Goal: Complete application form: Complete application form

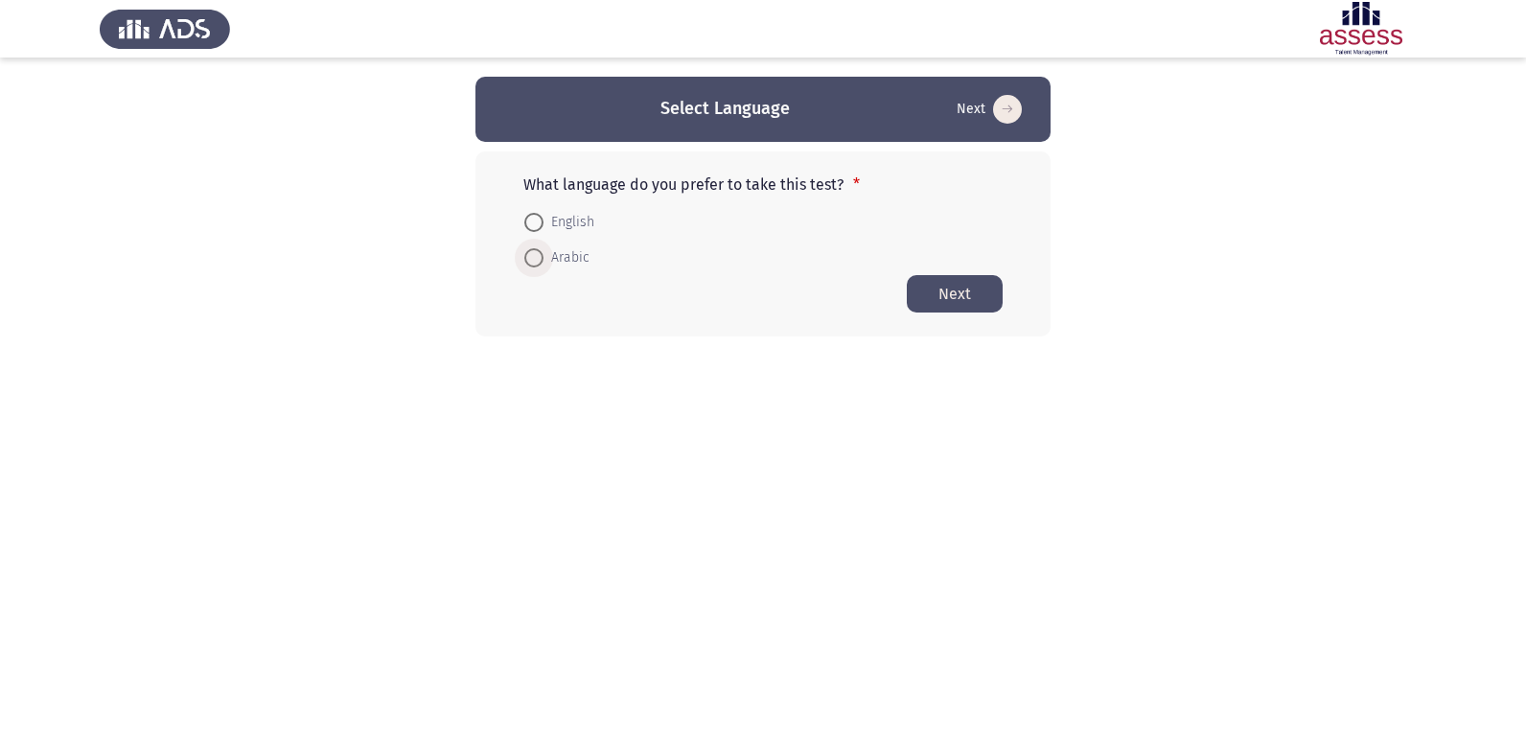
click at [554, 256] on span "Arabic" at bounding box center [567, 257] width 46 height 23
click at [544, 256] on input "Arabic" at bounding box center [533, 257] width 19 height 19
radio input "true"
click at [952, 296] on button "Next" at bounding box center [955, 292] width 96 height 37
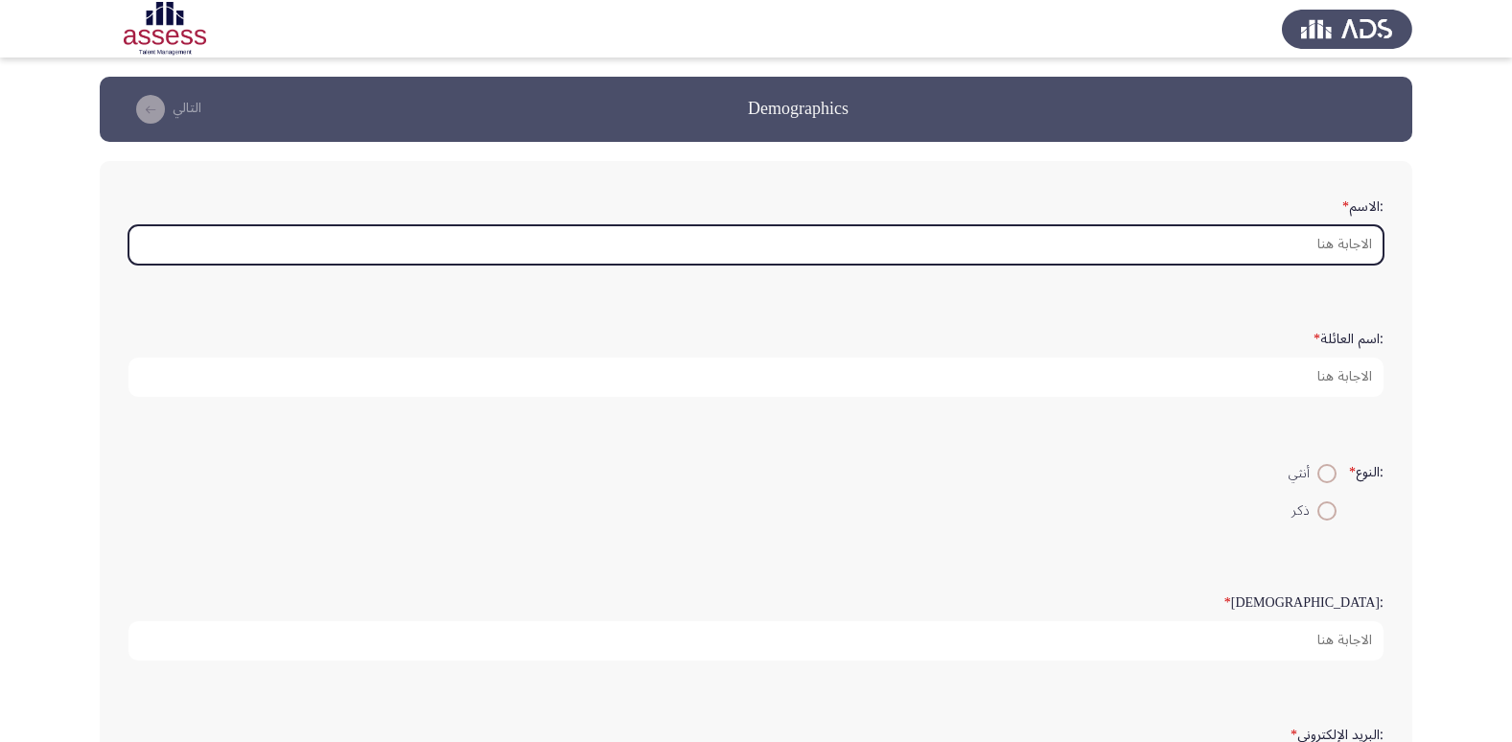
click at [1315, 251] on input ":الاسم *" at bounding box center [755, 244] width 1255 height 39
type input "l"
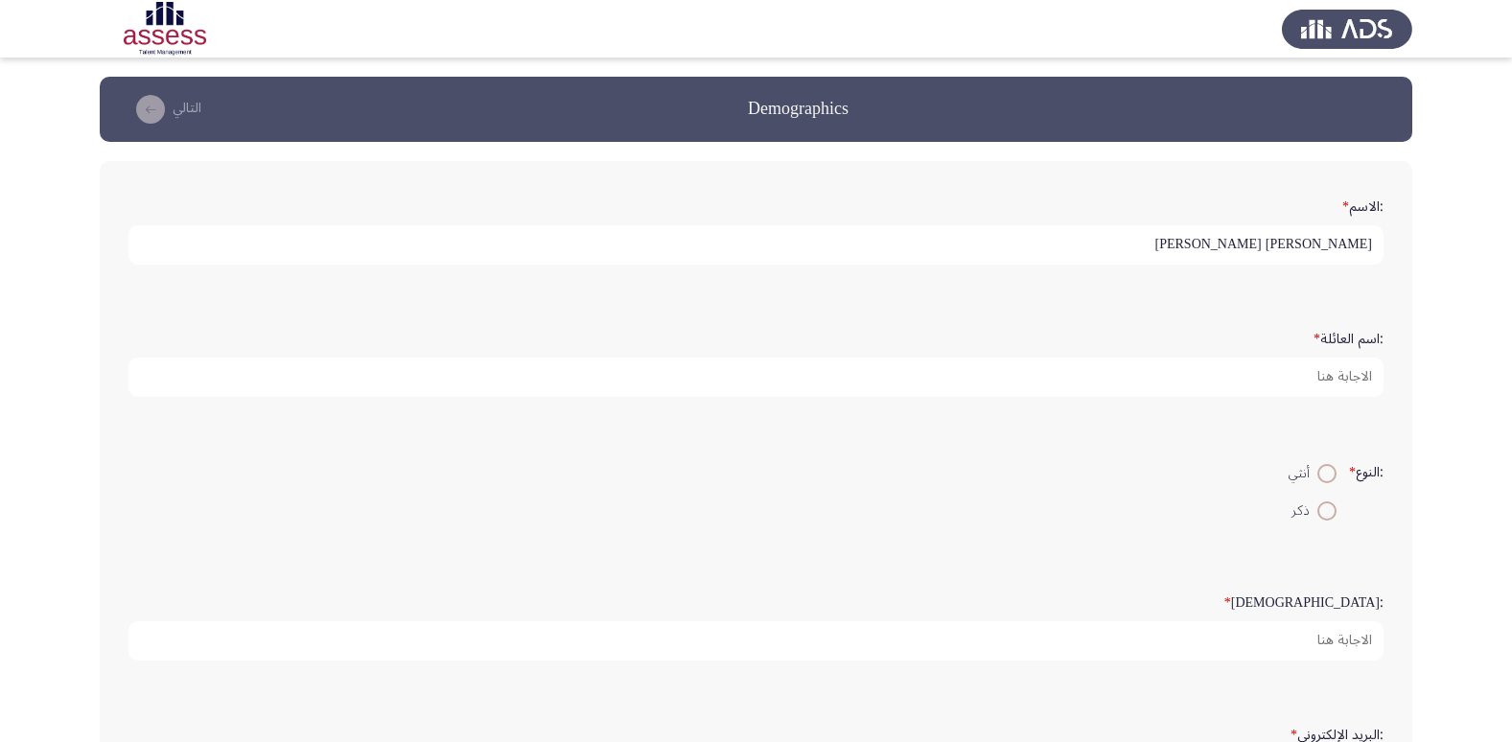
click at [1318, 243] on input "[PERSON_NAME] [PERSON_NAME]" at bounding box center [755, 244] width 1255 height 39
paste input "add answer text"
type input "[PERSON_NAME] [PERSON_NAME]"
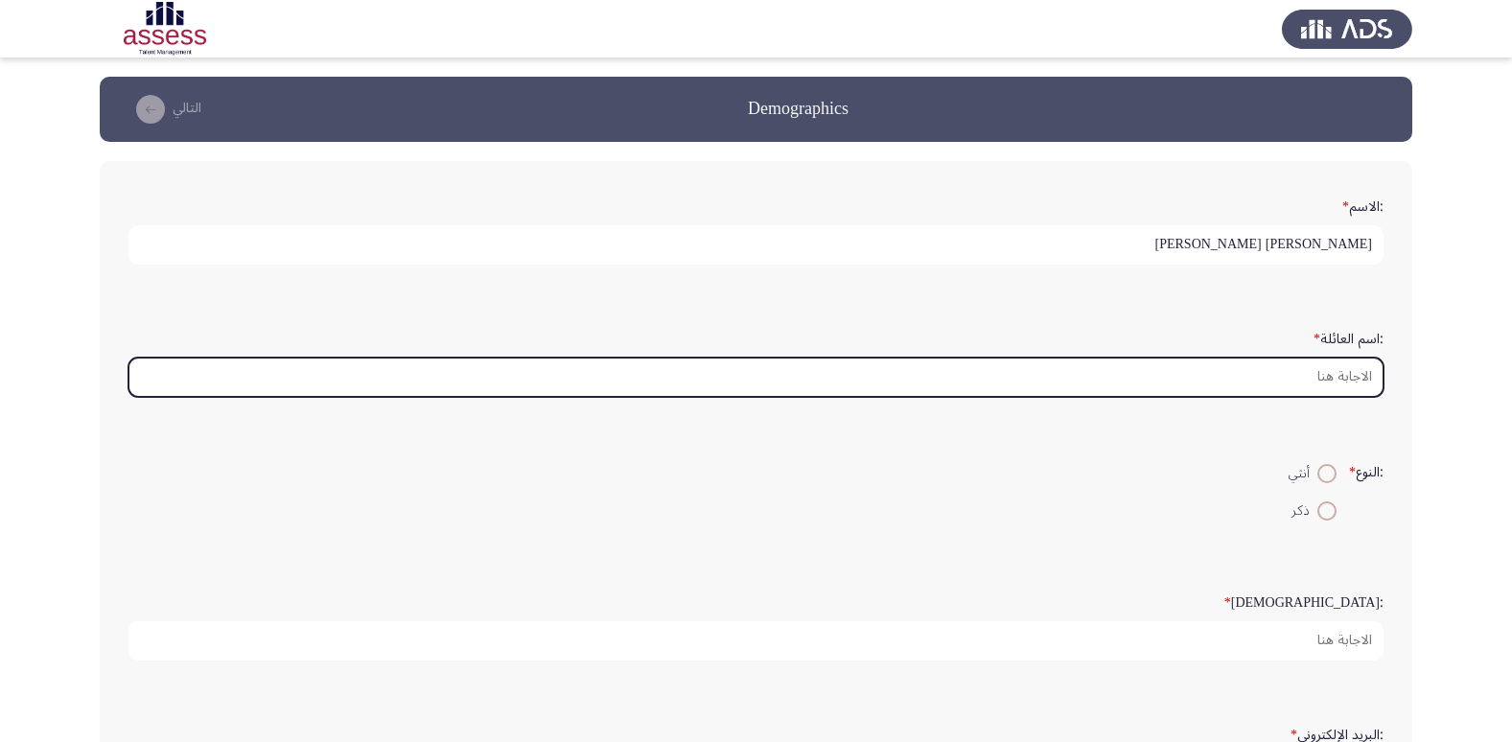
click at [1297, 376] on input ":اسم العائلة *" at bounding box center [755, 377] width 1255 height 39
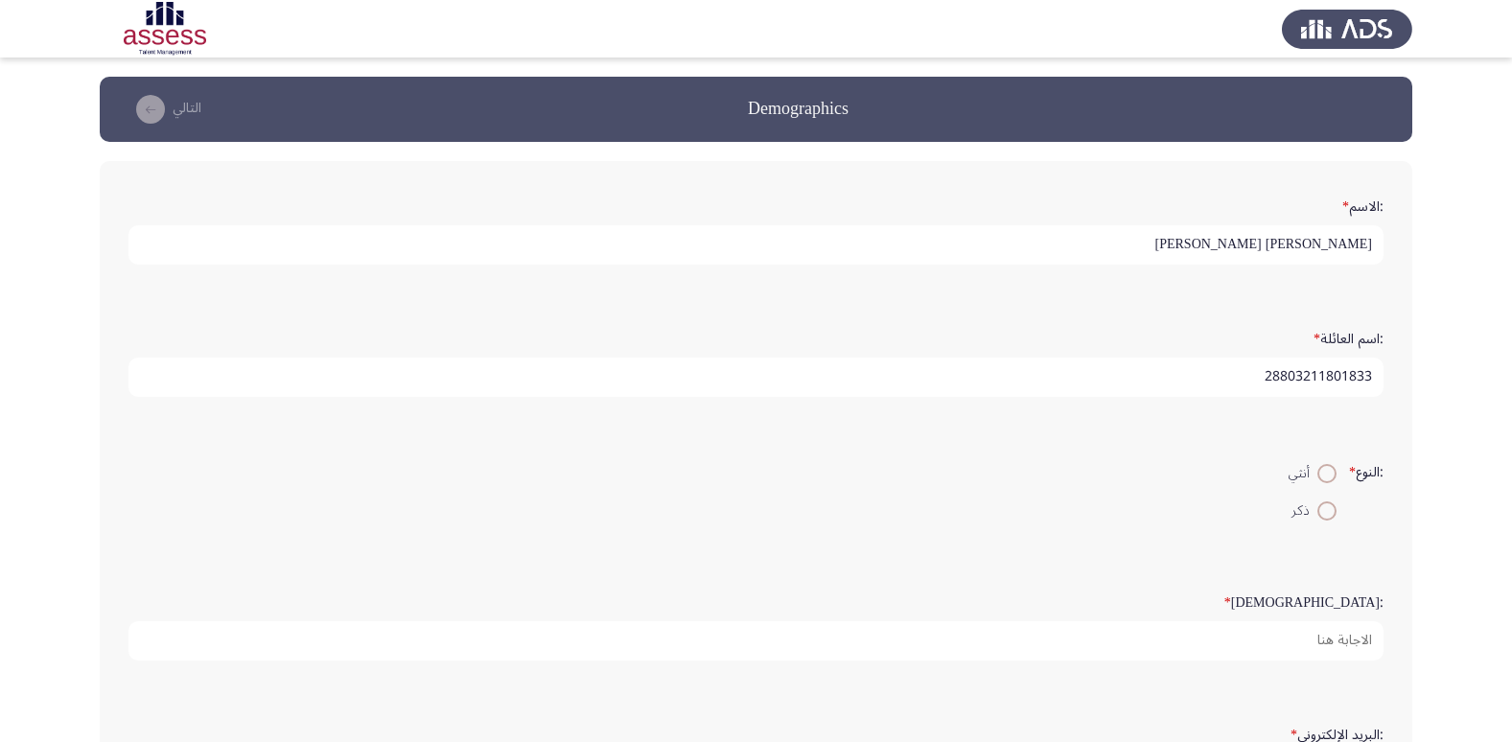
type input "28803211801833"
click at [1325, 517] on span at bounding box center [1326, 510] width 19 height 19
click at [1325, 517] on input "ذكر" at bounding box center [1326, 510] width 19 height 19
radio input "true"
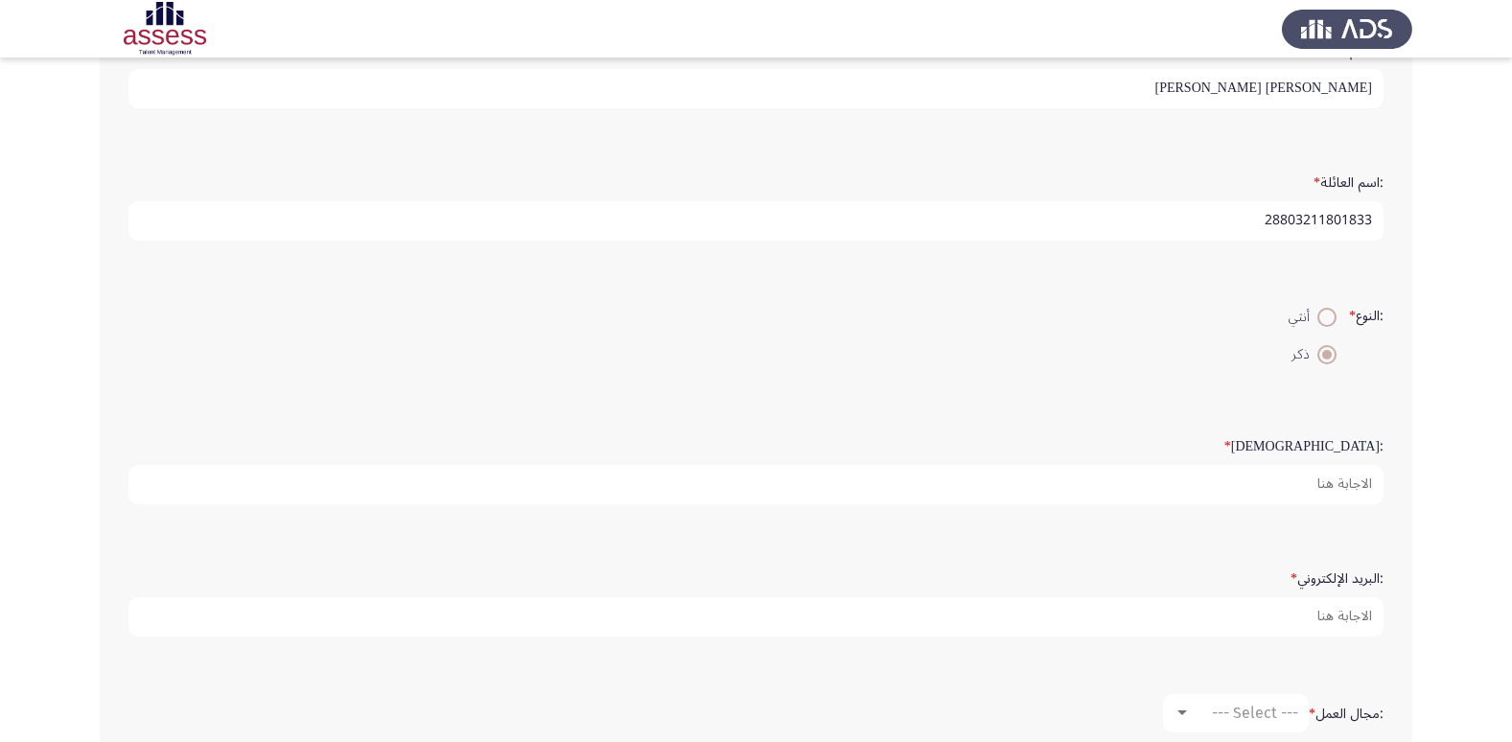
scroll to position [192, 0]
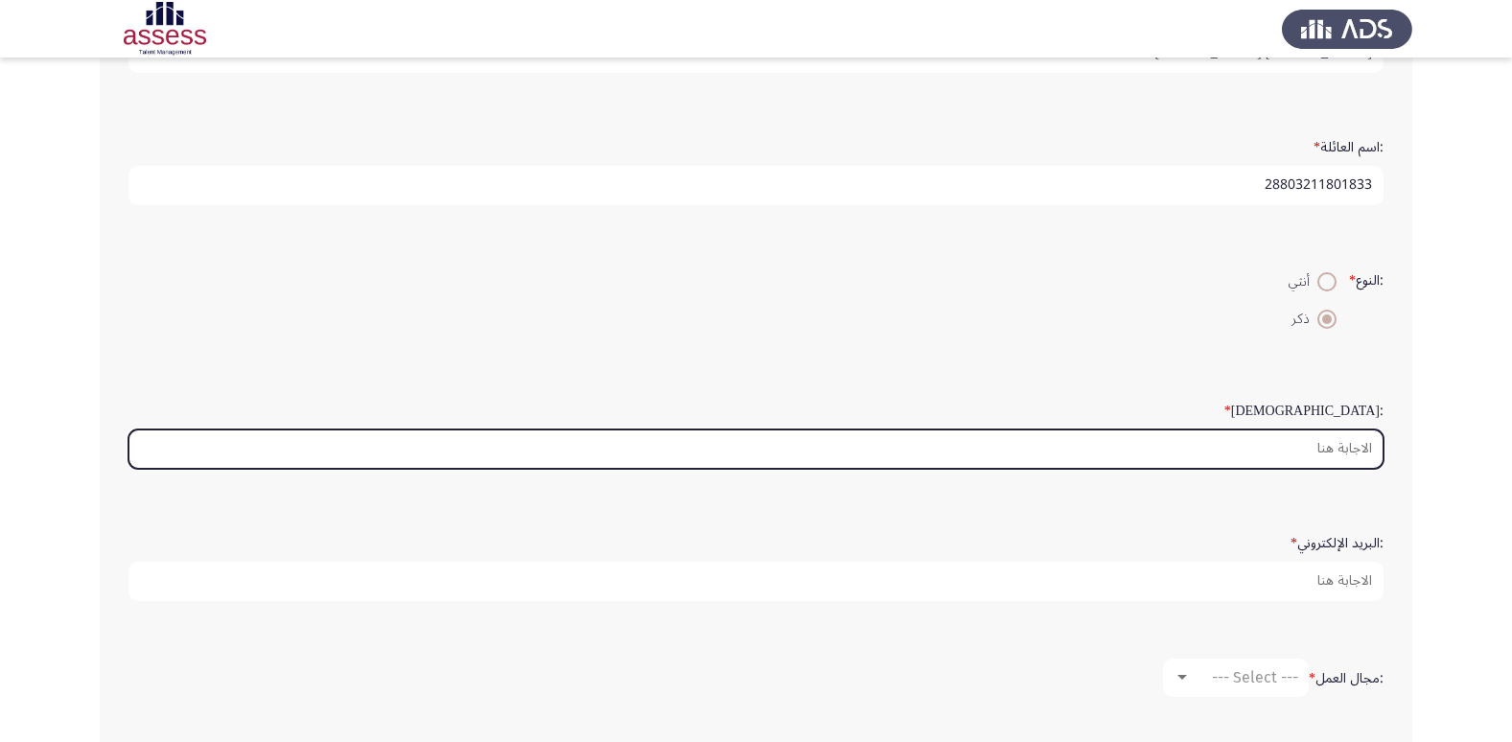
click at [1340, 446] on input ":السن *" at bounding box center [755, 449] width 1255 height 39
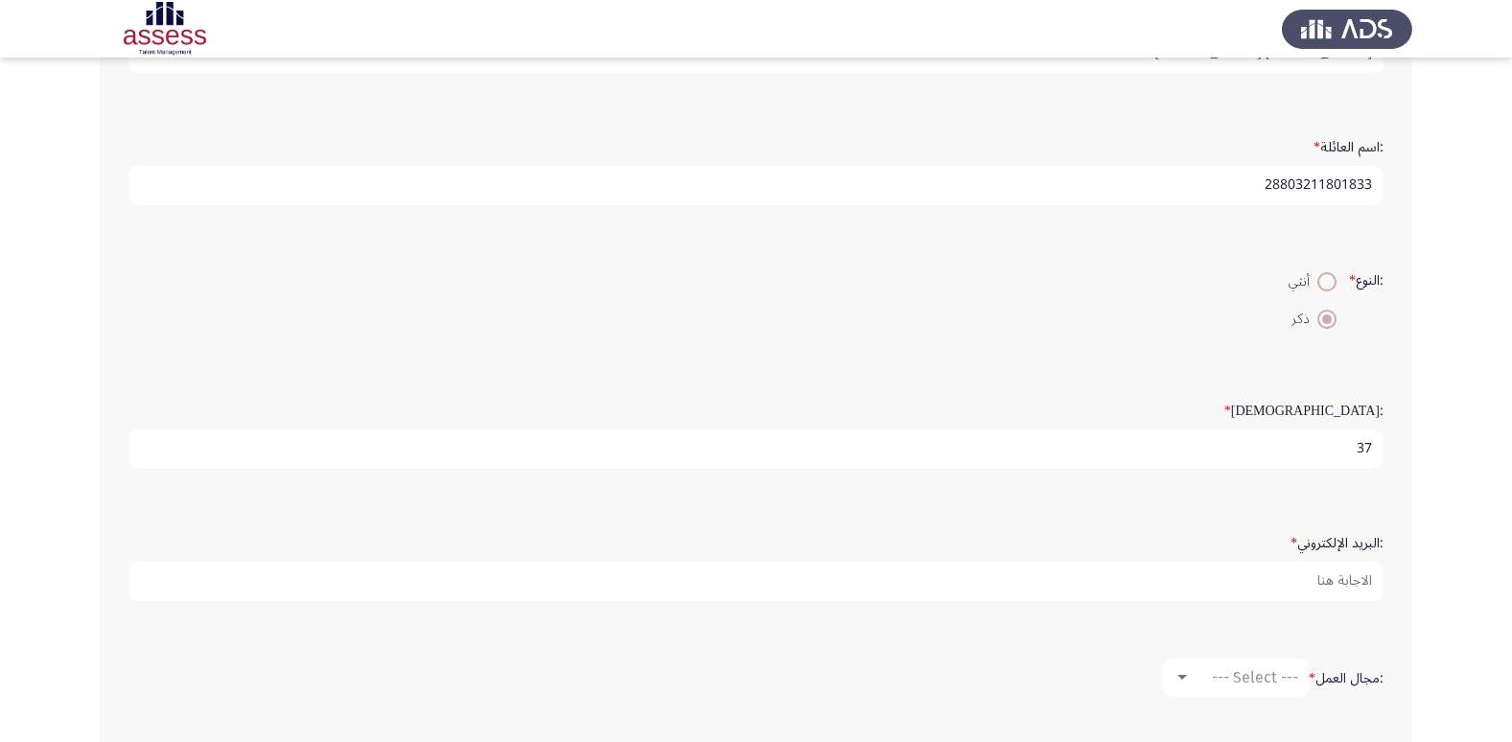
type input "37"
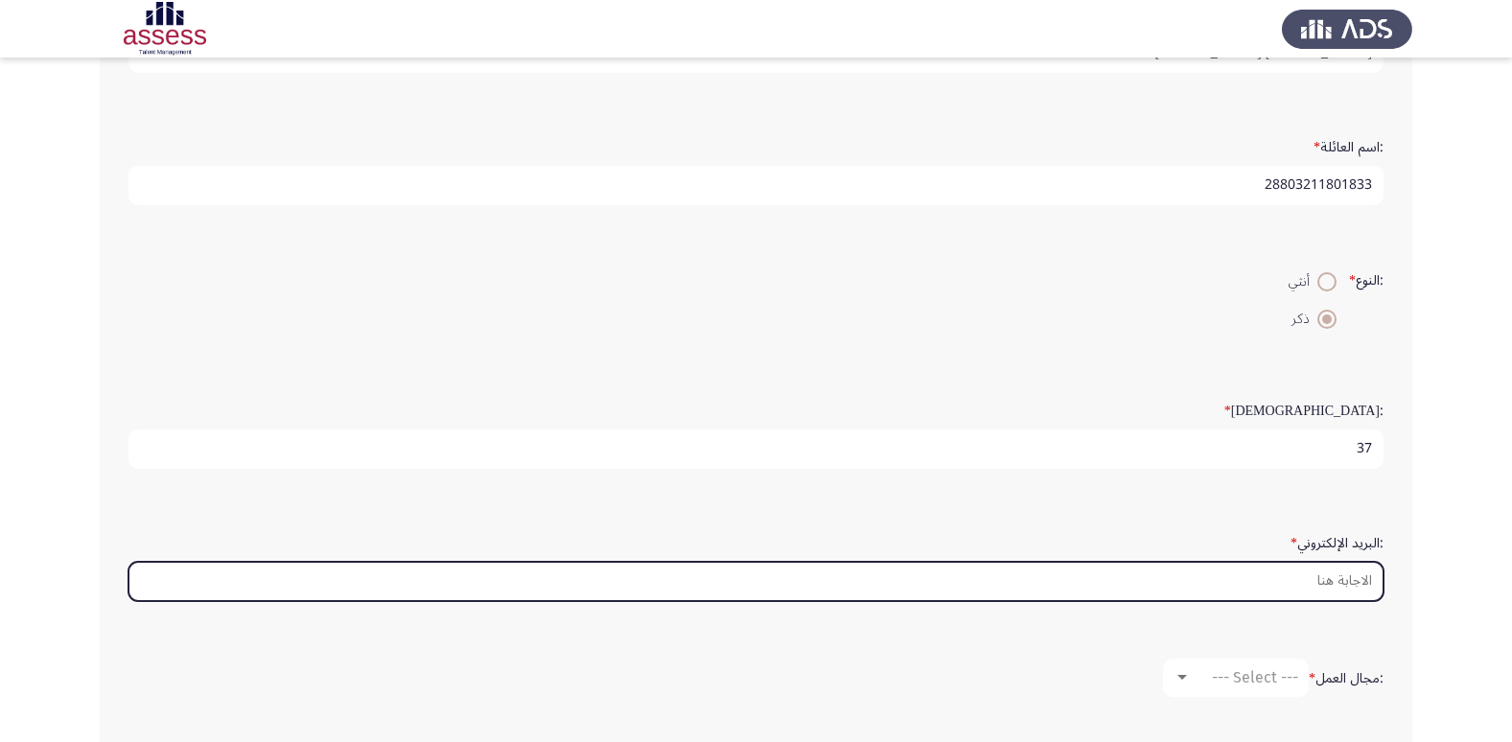
click at [1319, 581] on input ":البريد الإلكتروني *" at bounding box center [755, 581] width 1255 height 39
type input "[EMAIL_ADDRESS][DOMAIN_NAME]"
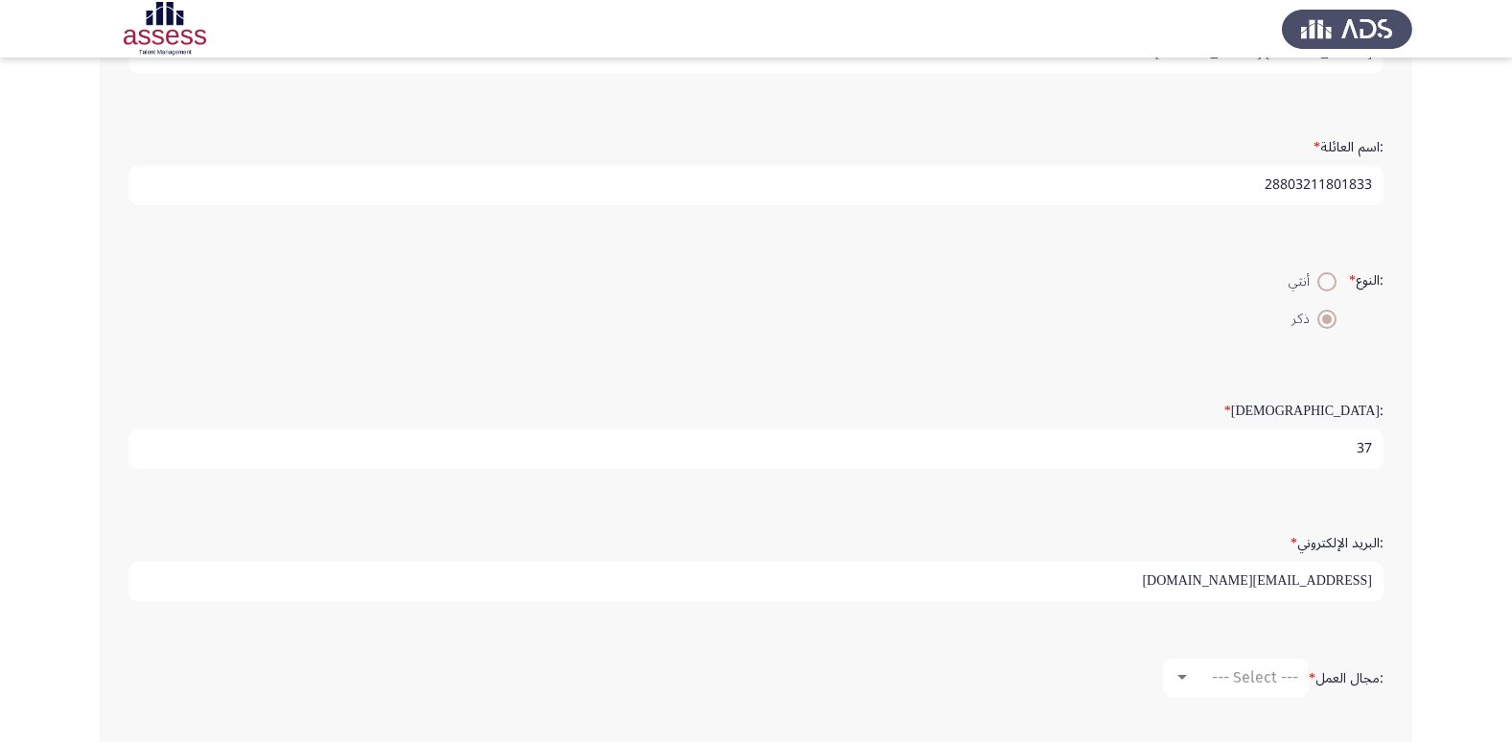
click at [1474, 581] on app-assessment-container "Demographics التالي :الاسم * [PERSON_NAME] [PERSON_NAME] :اسم العائلة * 2880321…" at bounding box center [756, 381] width 1512 height 992
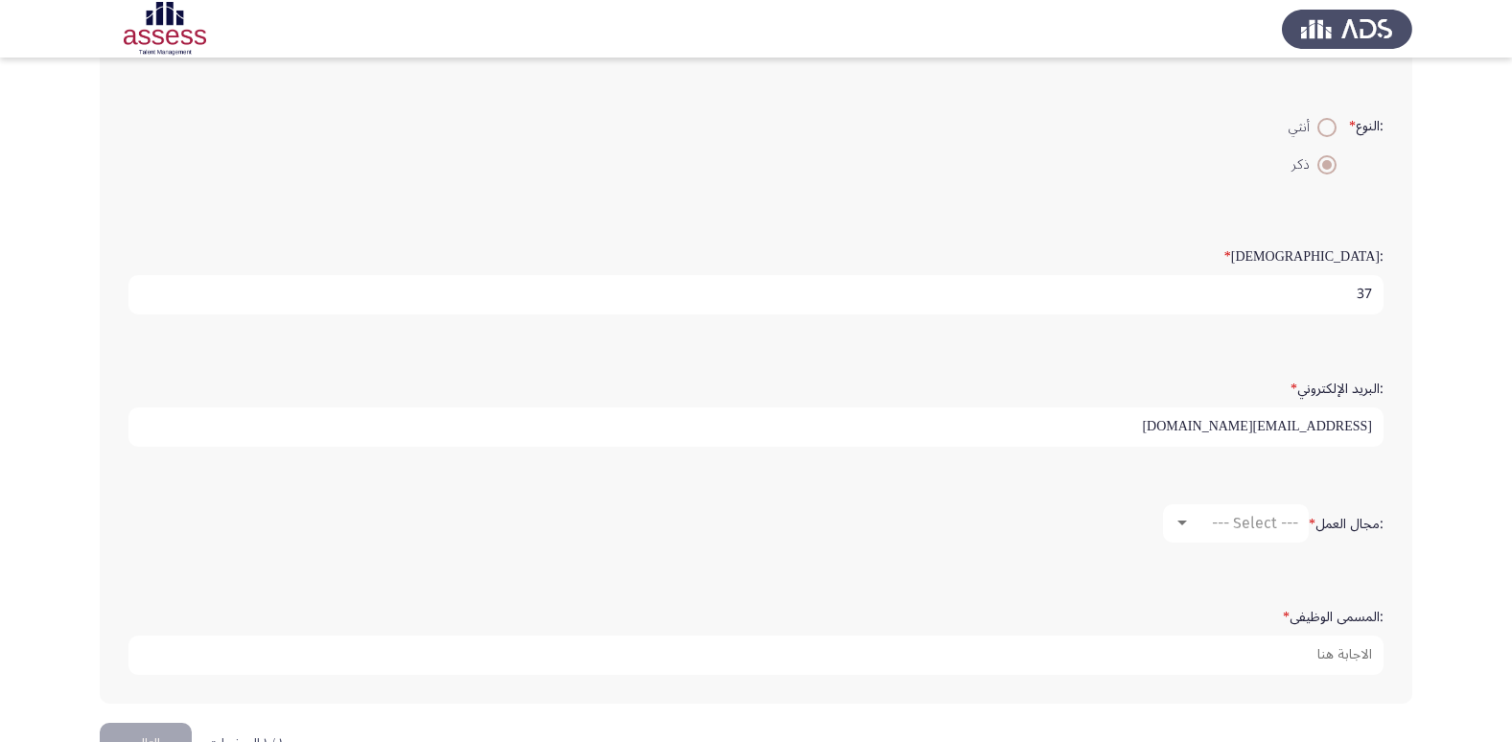
scroll to position [384, 0]
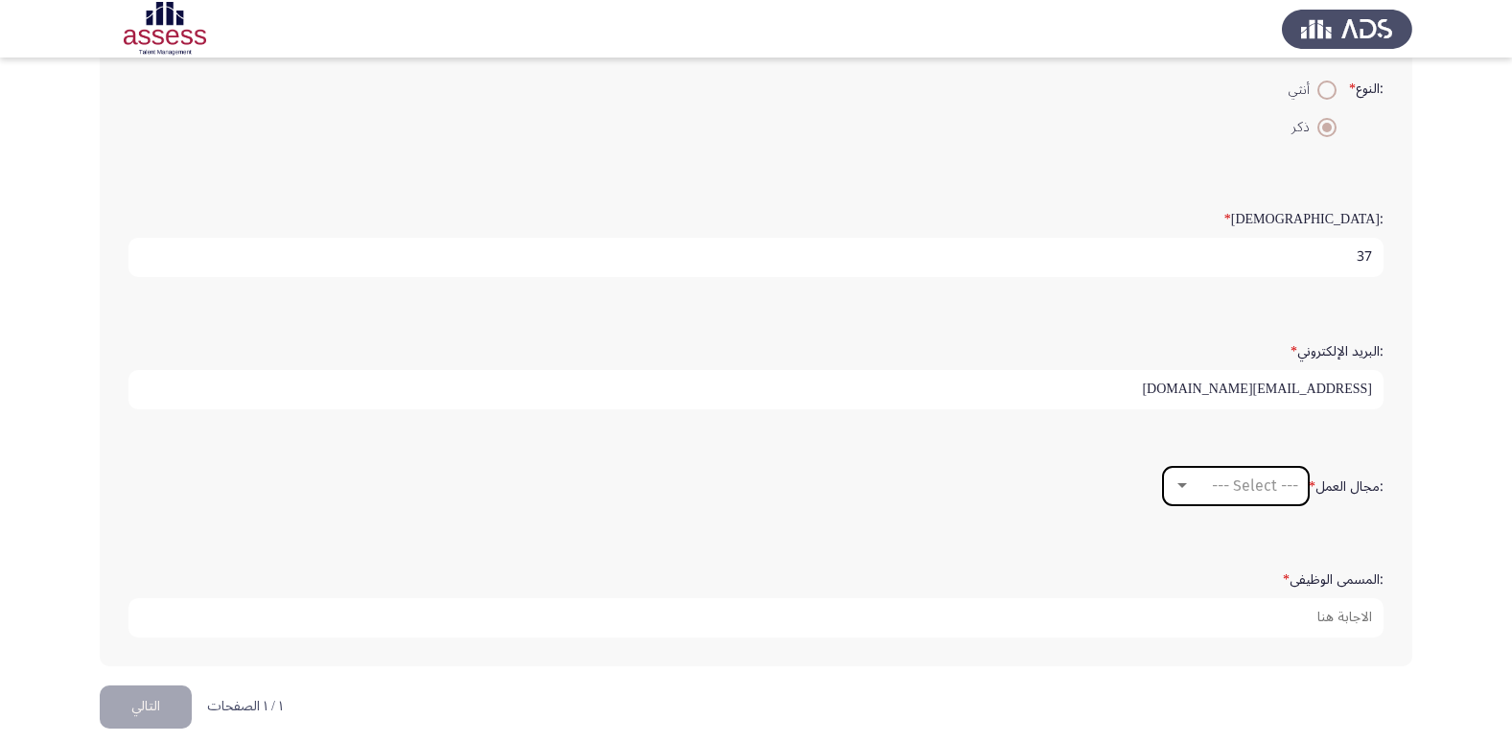
click at [1186, 488] on div at bounding box center [1182, 485] width 17 height 15
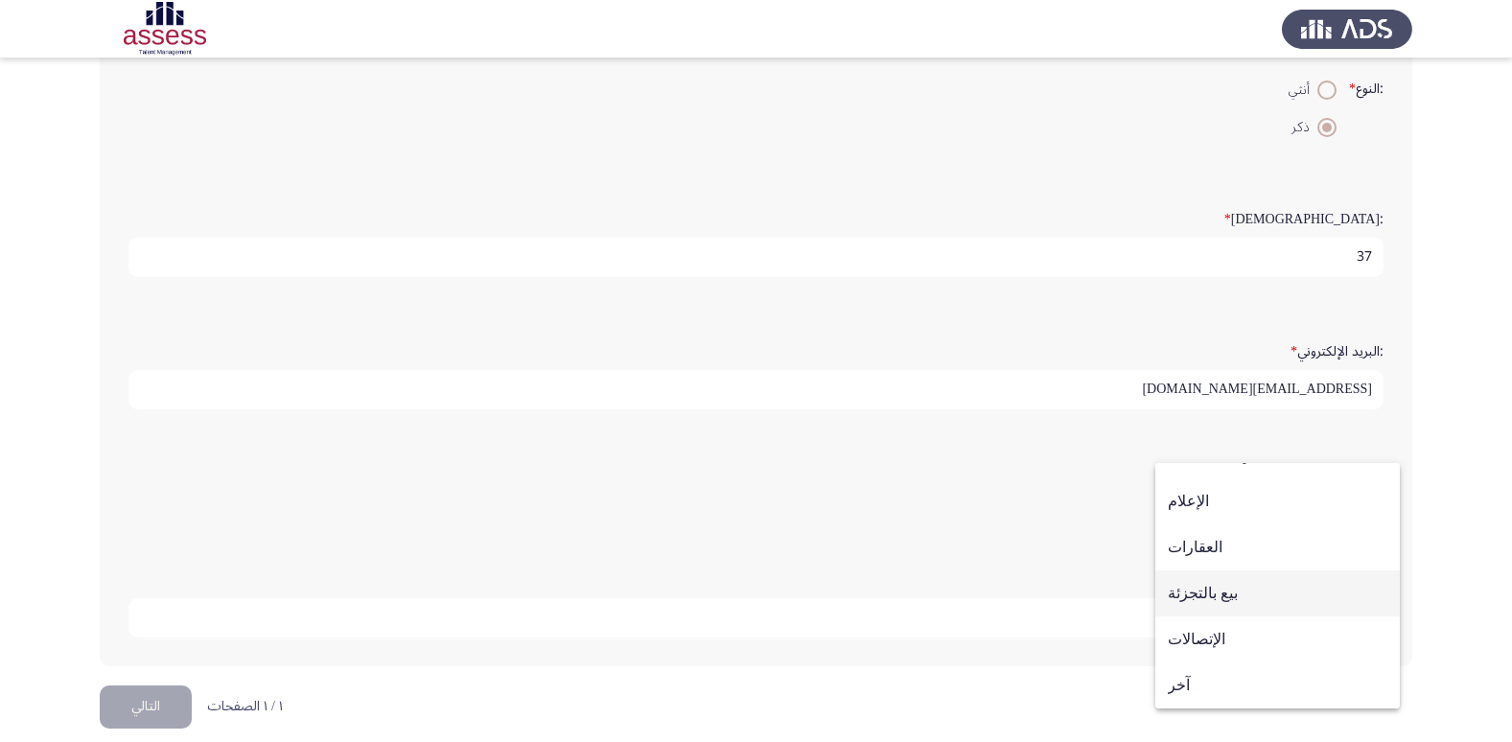
scroll to position [0, 0]
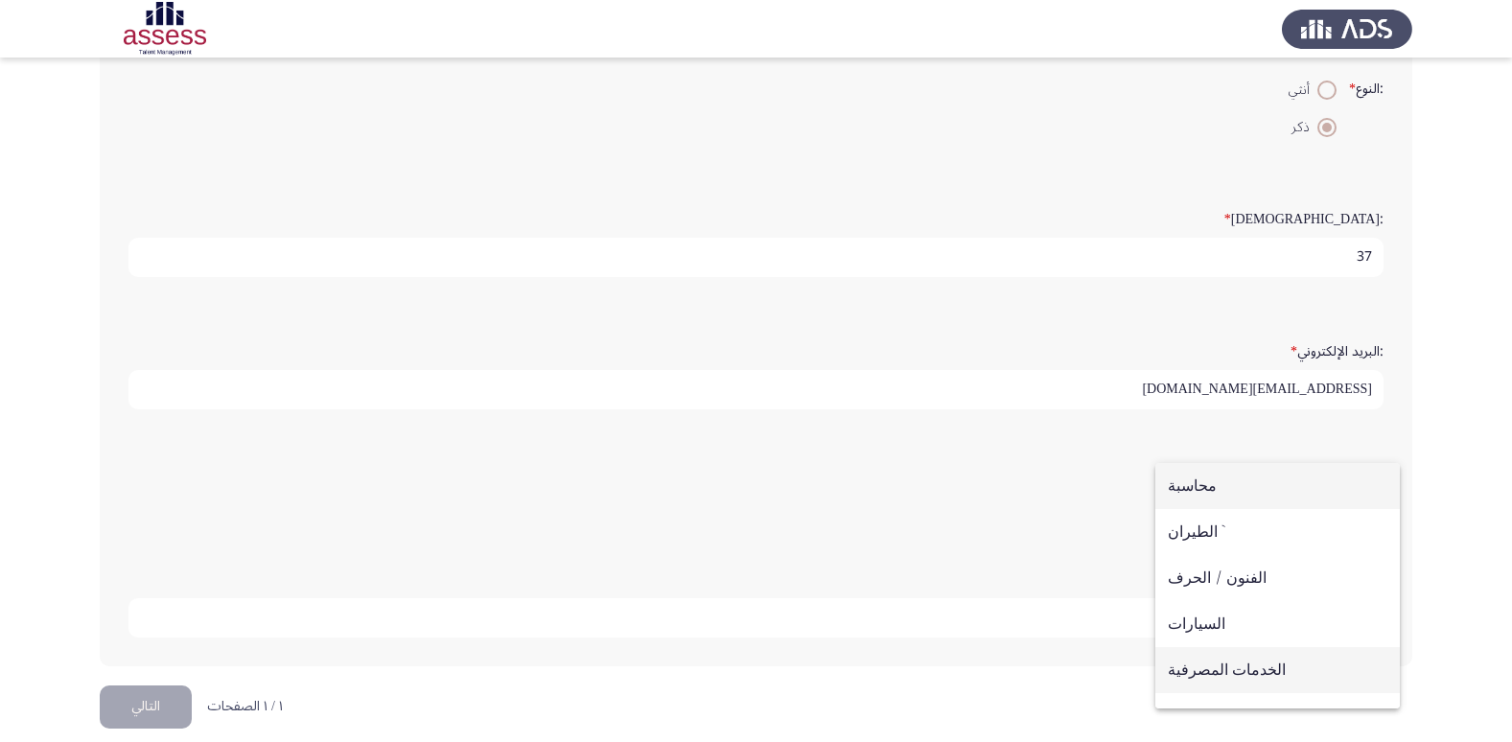
click at [1220, 675] on span "الخدمات المصرفية" at bounding box center [1278, 670] width 220 height 46
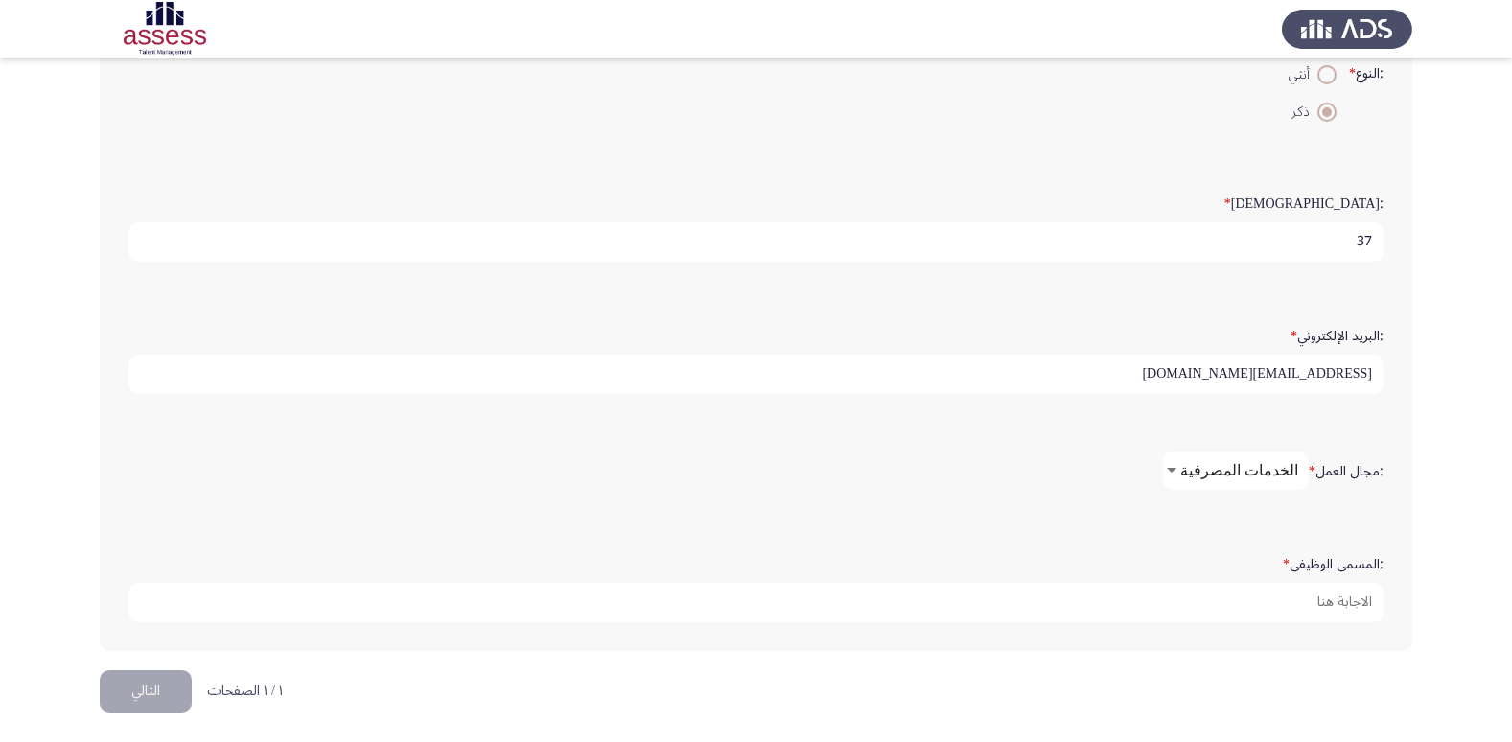
scroll to position [404, 0]
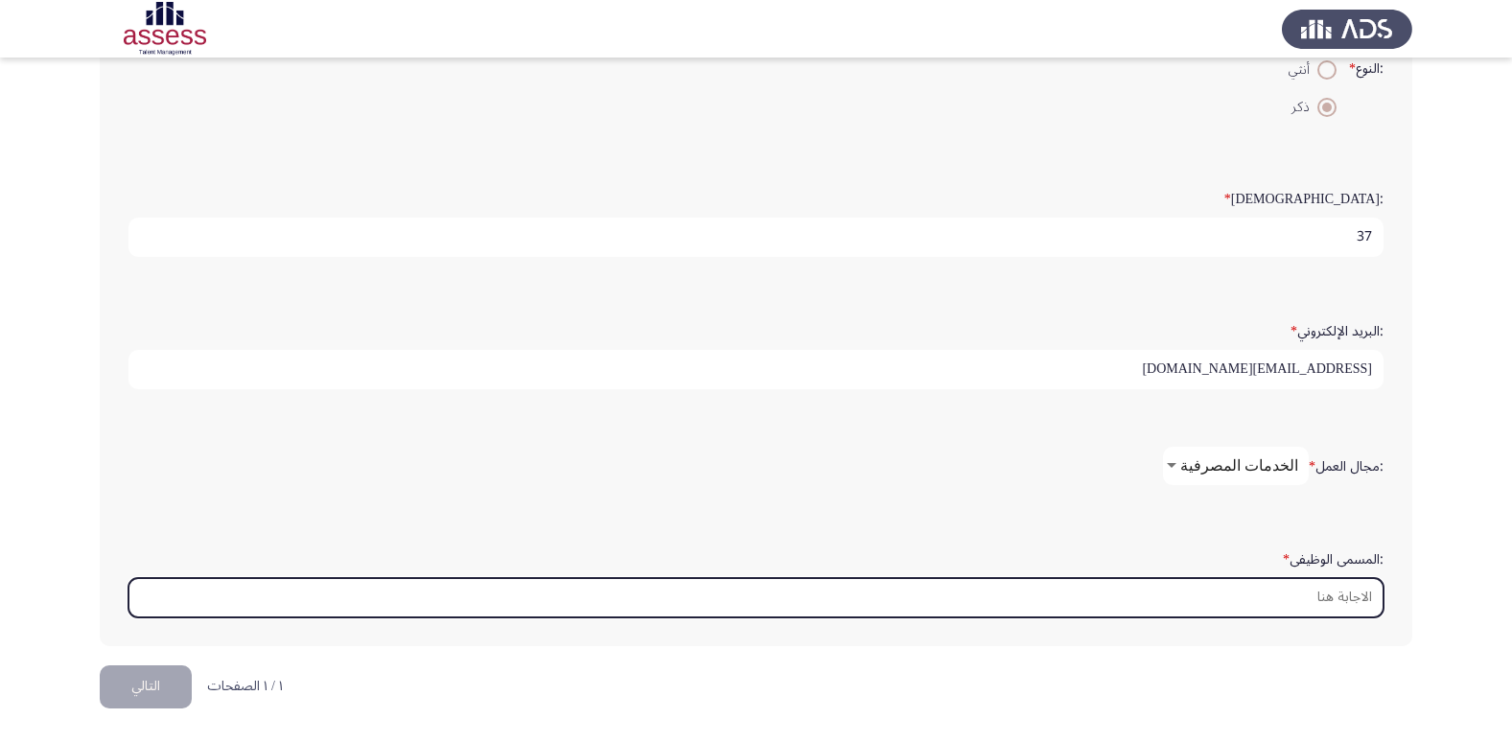
click at [1280, 593] on input ":المسمى الوظيفى *" at bounding box center [755, 597] width 1255 height 39
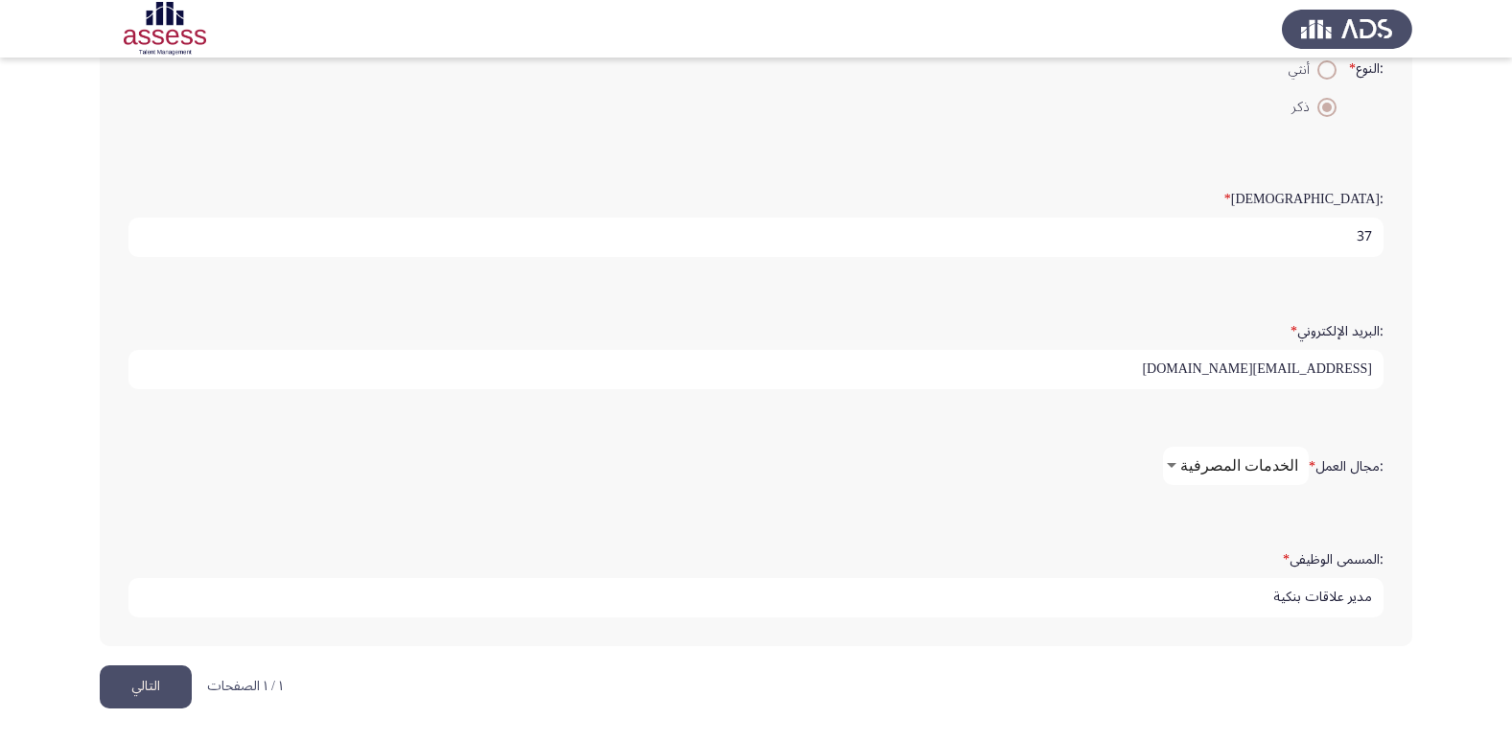
type input "مدير علاقات بنكية"
click at [147, 689] on button "التالي" at bounding box center [146, 686] width 92 height 43
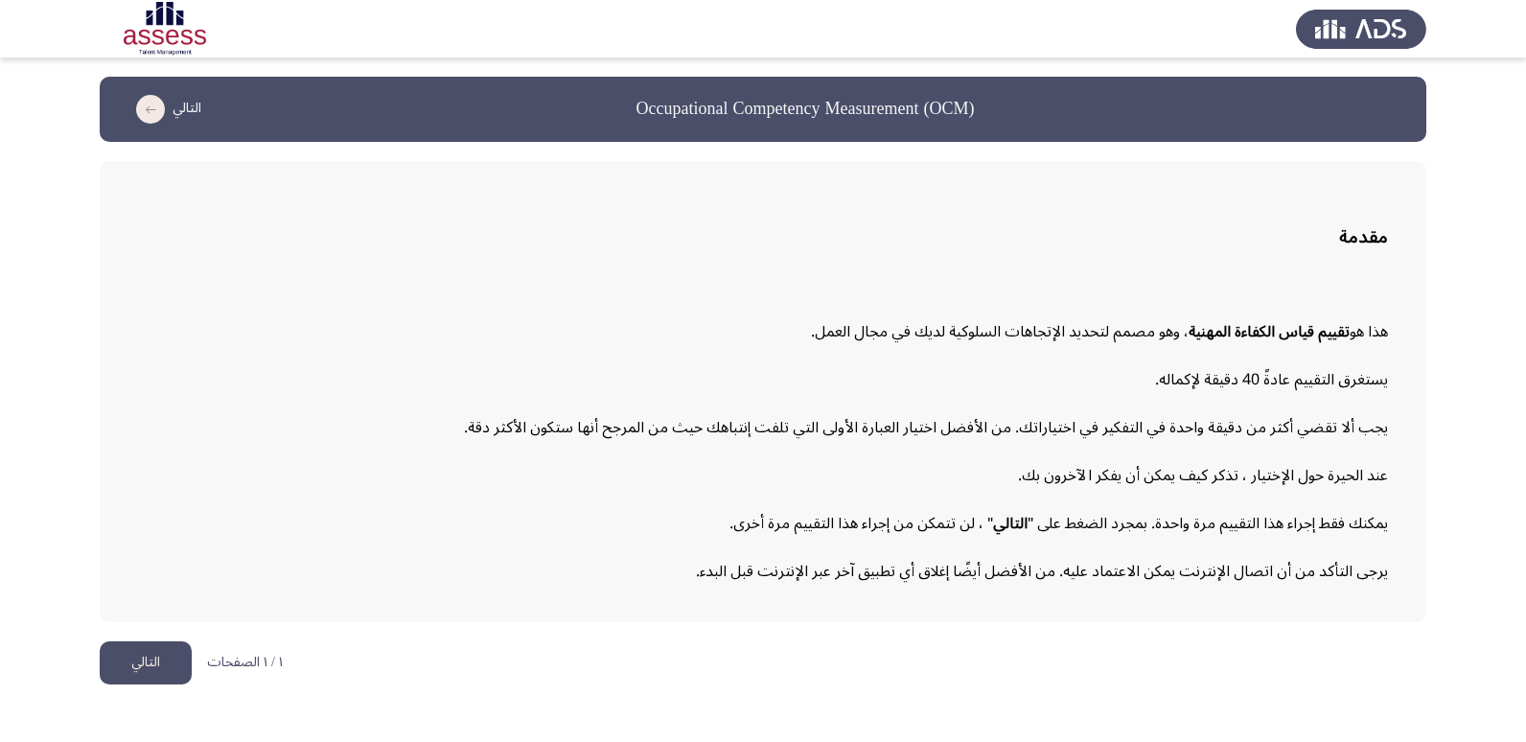
click at [116, 650] on button "التالي" at bounding box center [146, 662] width 92 height 43
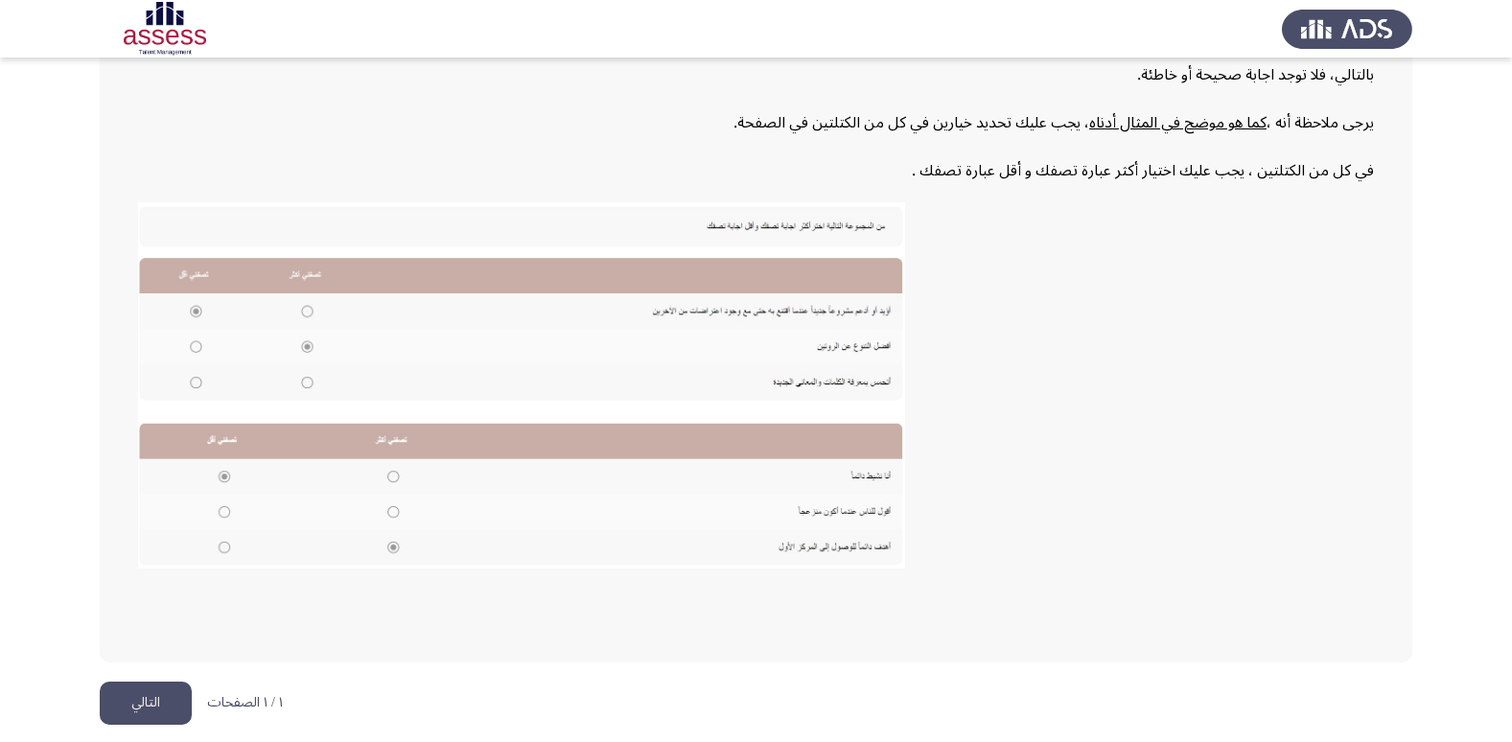
scroll to position [290, 0]
click at [141, 709] on button "التالي" at bounding box center [146, 701] width 92 height 43
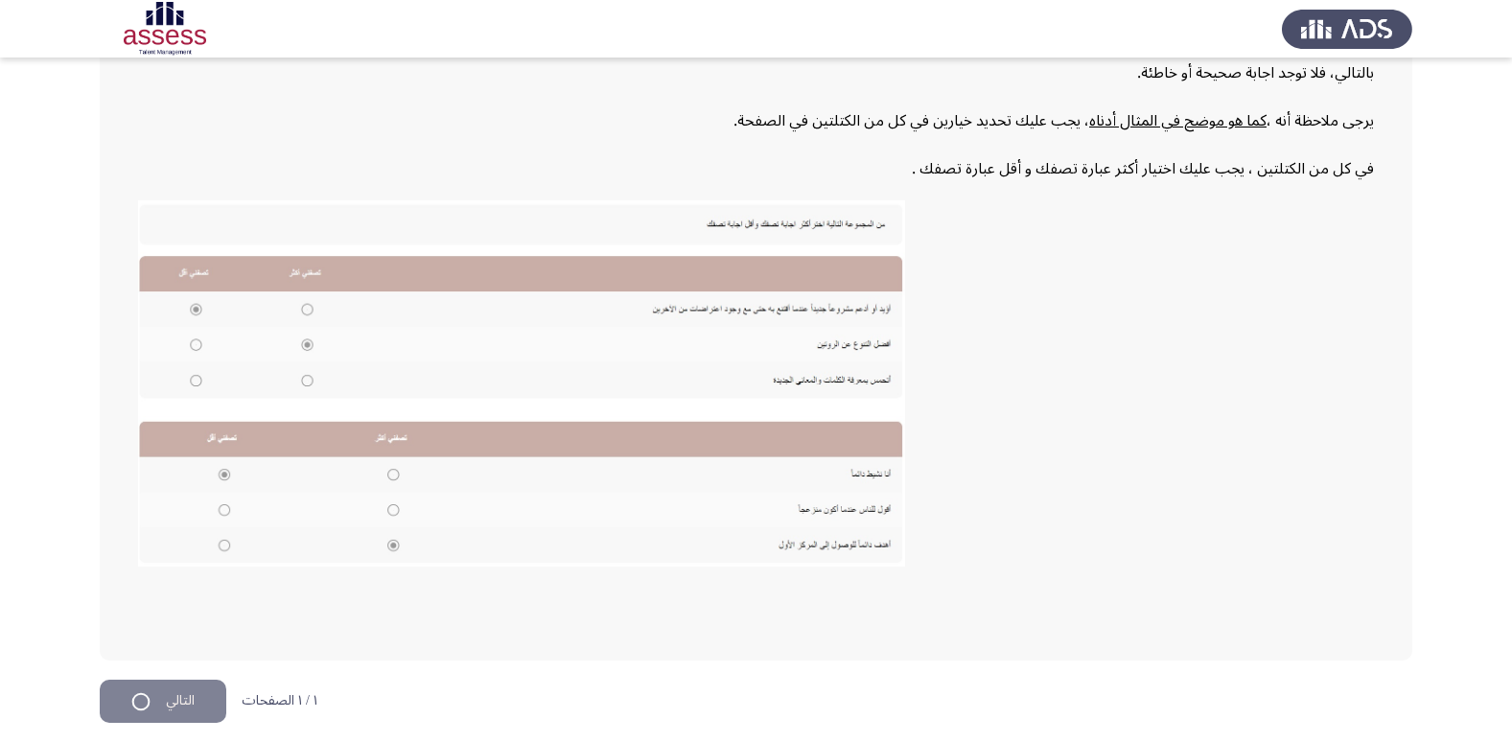
scroll to position [0, 0]
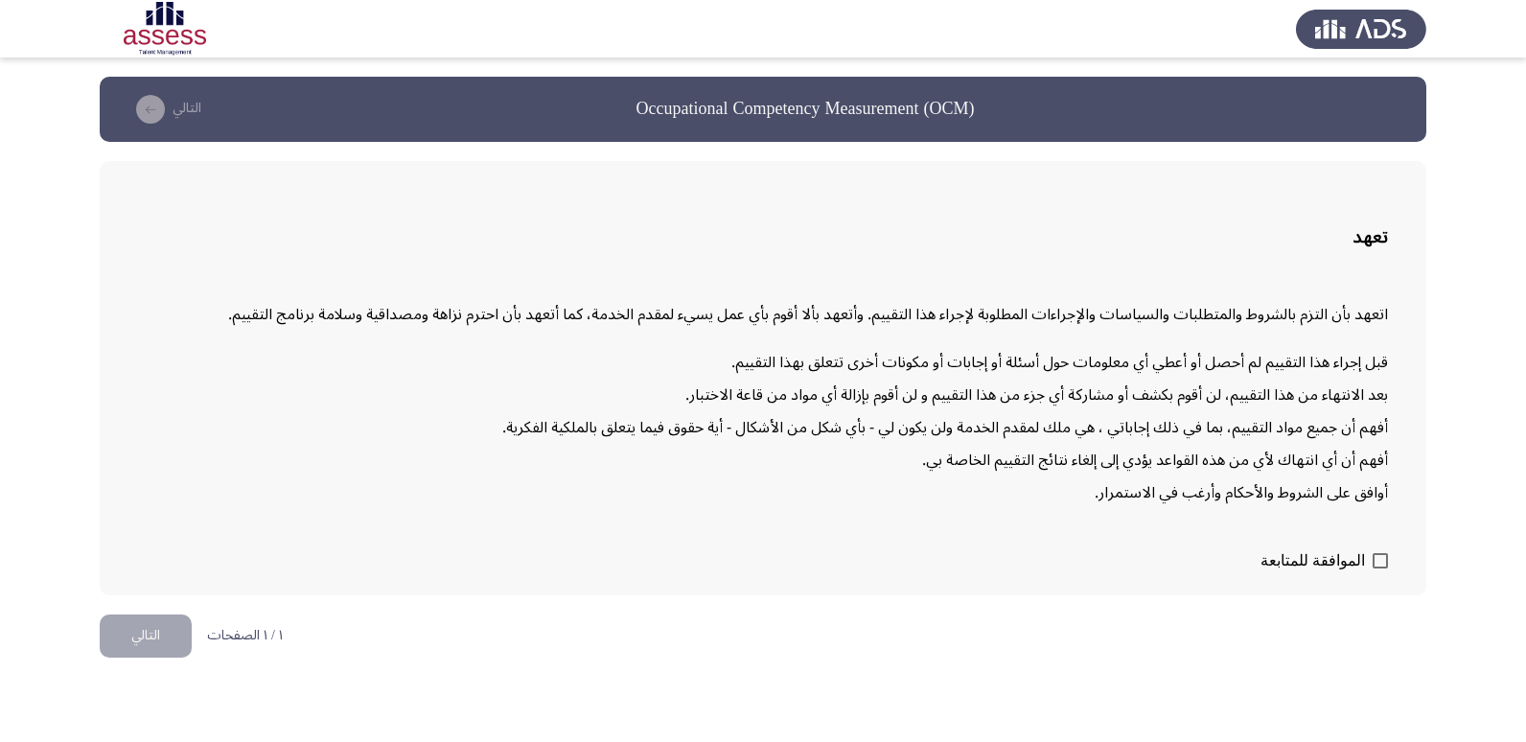
click at [1378, 562] on span at bounding box center [1380, 560] width 15 height 15
click at [1380, 569] on input "الموافقة للمتابعة" at bounding box center [1380, 569] width 1 height 1
checkbox input "true"
click at [126, 643] on button "التالي" at bounding box center [146, 636] width 92 height 43
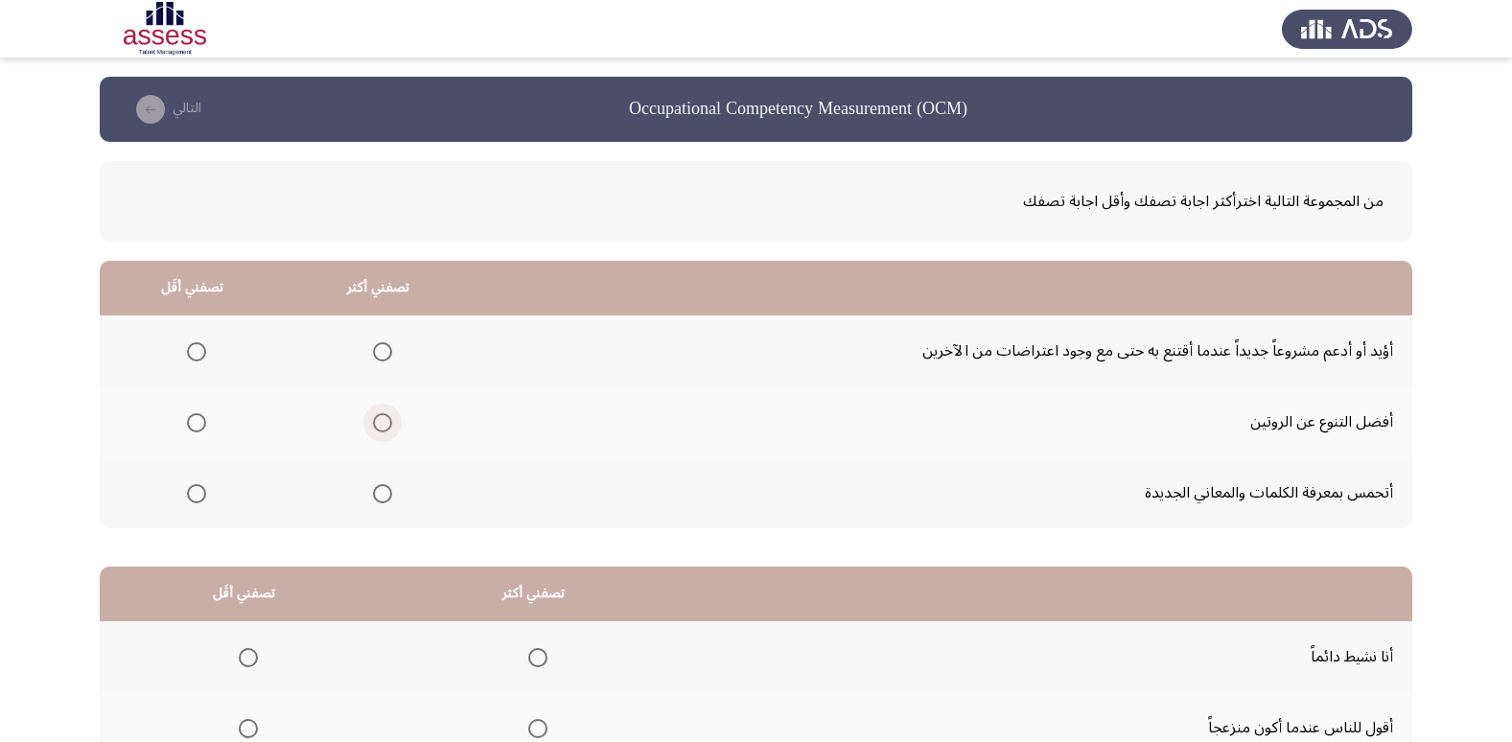
click at [377, 424] on span "Select an option" at bounding box center [382, 422] width 19 height 19
click at [377, 424] on input "Select an option" at bounding box center [382, 422] width 19 height 19
click at [197, 492] on span "Select an option" at bounding box center [196, 493] width 19 height 19
click at [197, 492] on input "Select an option" at bounding box center [196, 493] width 19 height 19
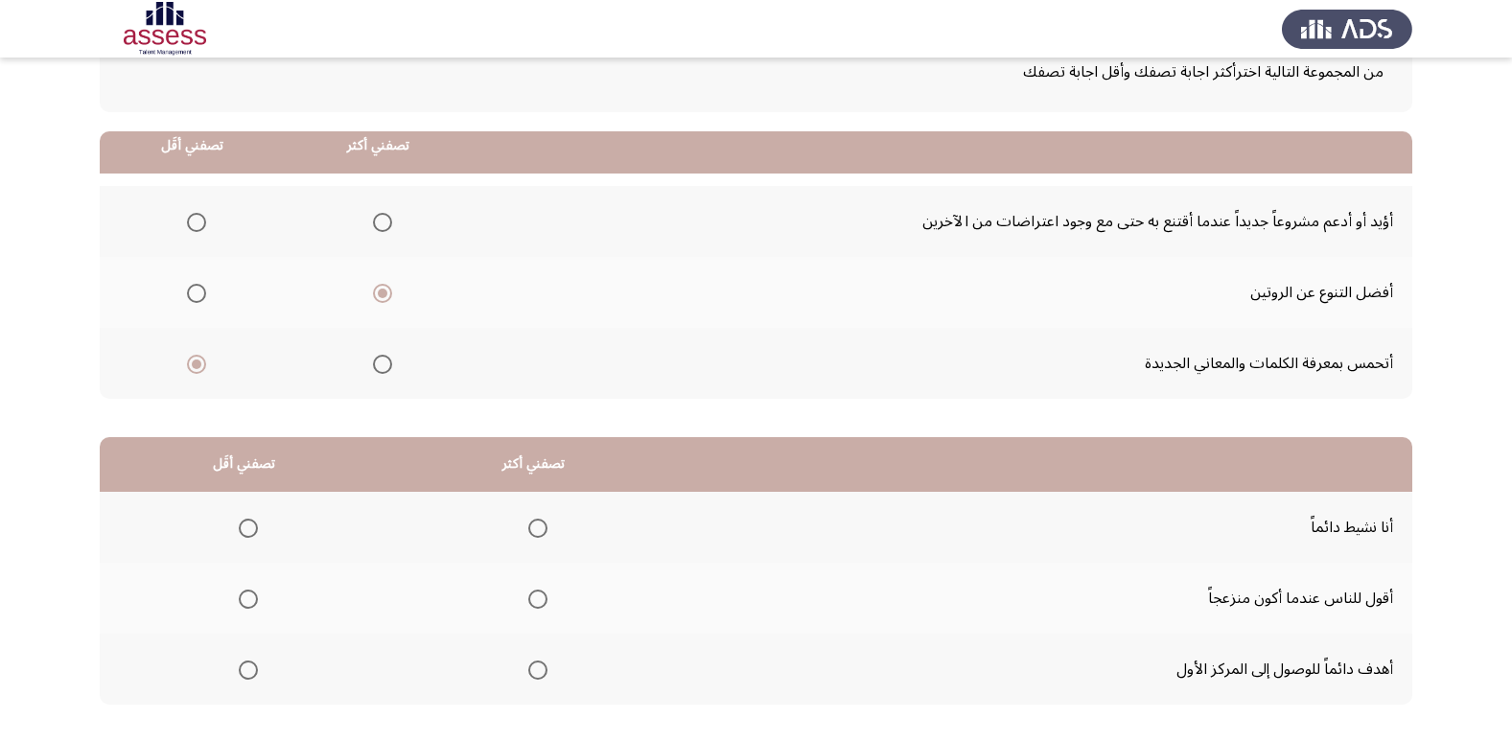
scroll to position [96, 0]
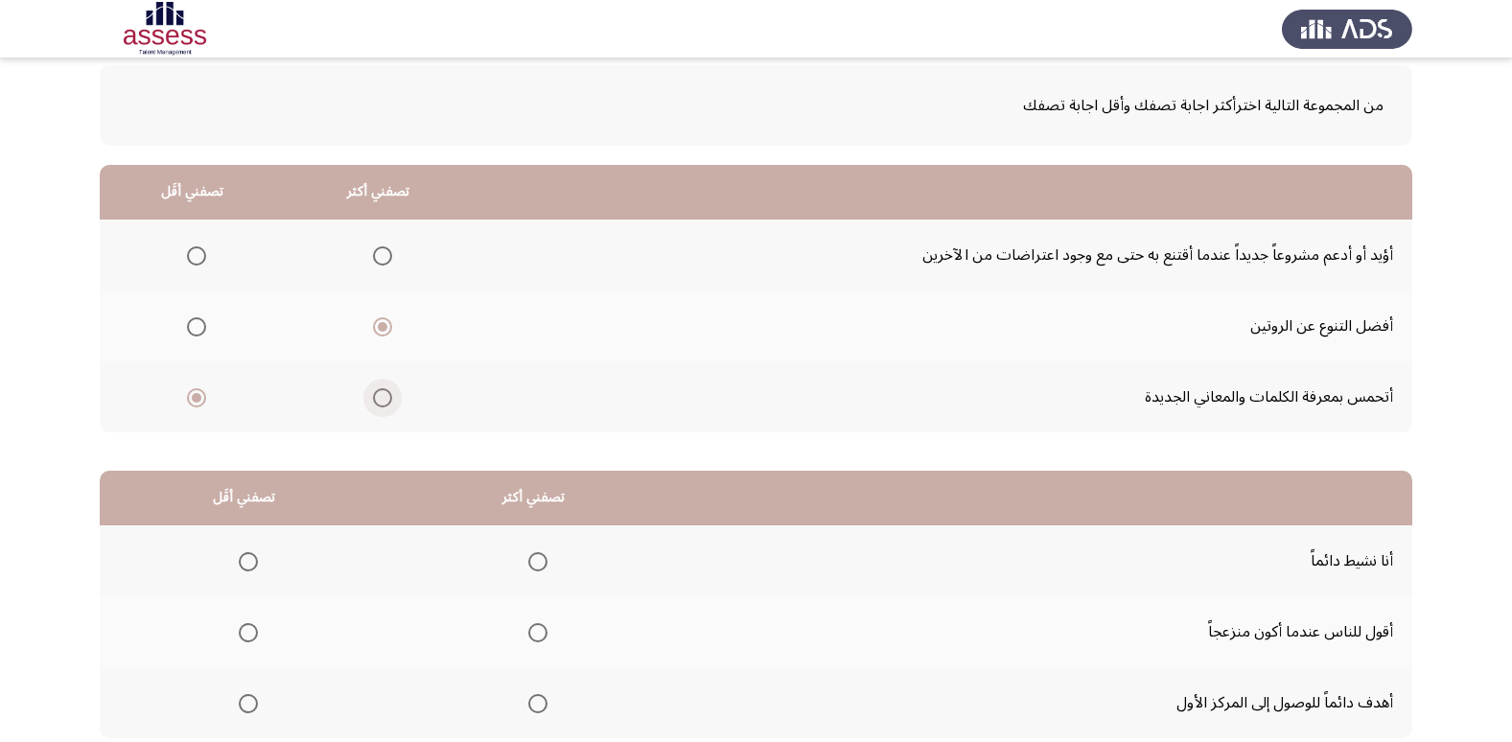
click at [384, 395] on span "Select an option" at bounding box center [382, 397] width 19 height 19
click at [384, 395] on input "Select an option" at bounding box center [382, 397] width 19 height 19
click at [193, 261] on span "Select an option" at bounding box center [196, 255] width 19 height 19
click at [193, 261] on input "Select an option" at bounding box center [196, 255] width 19 height 19
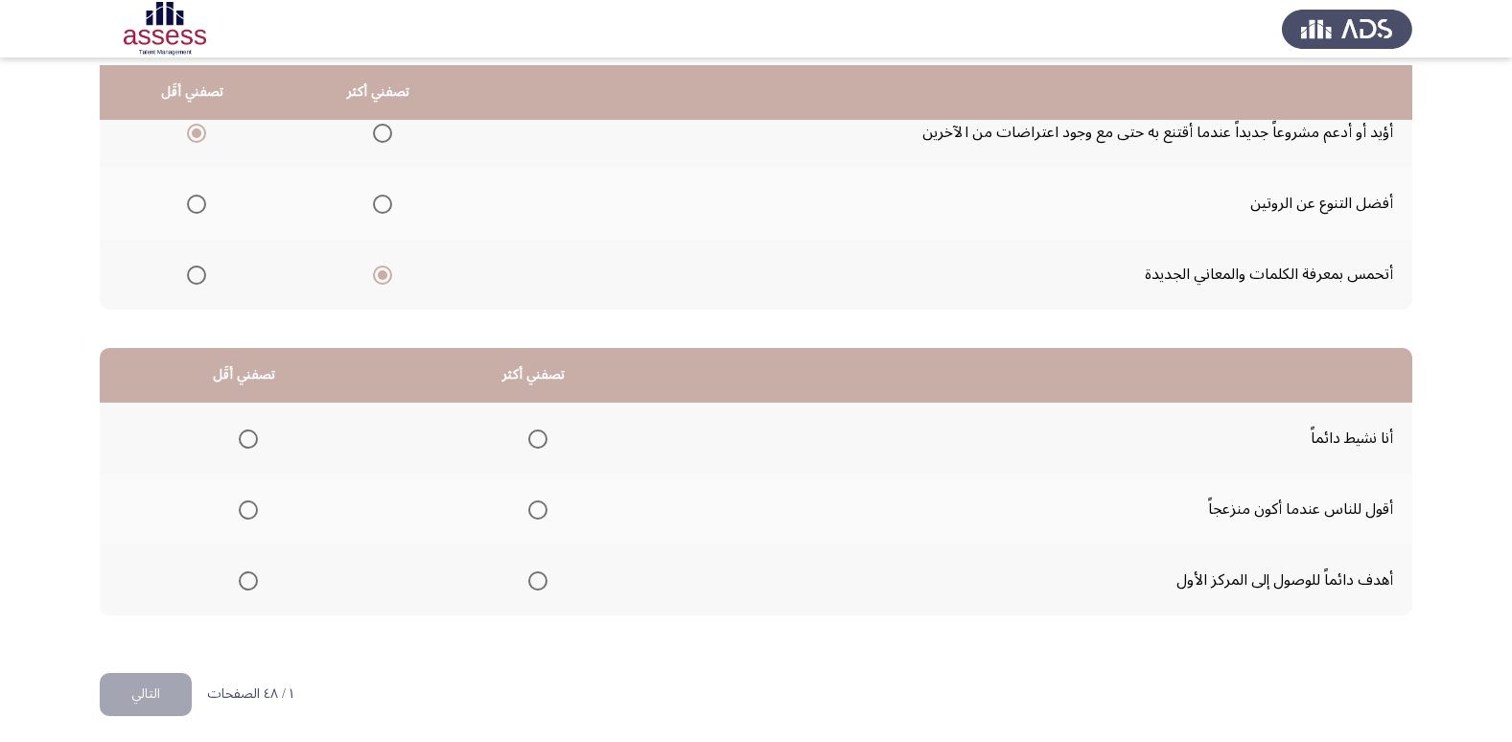
scroll to position [226, 0]
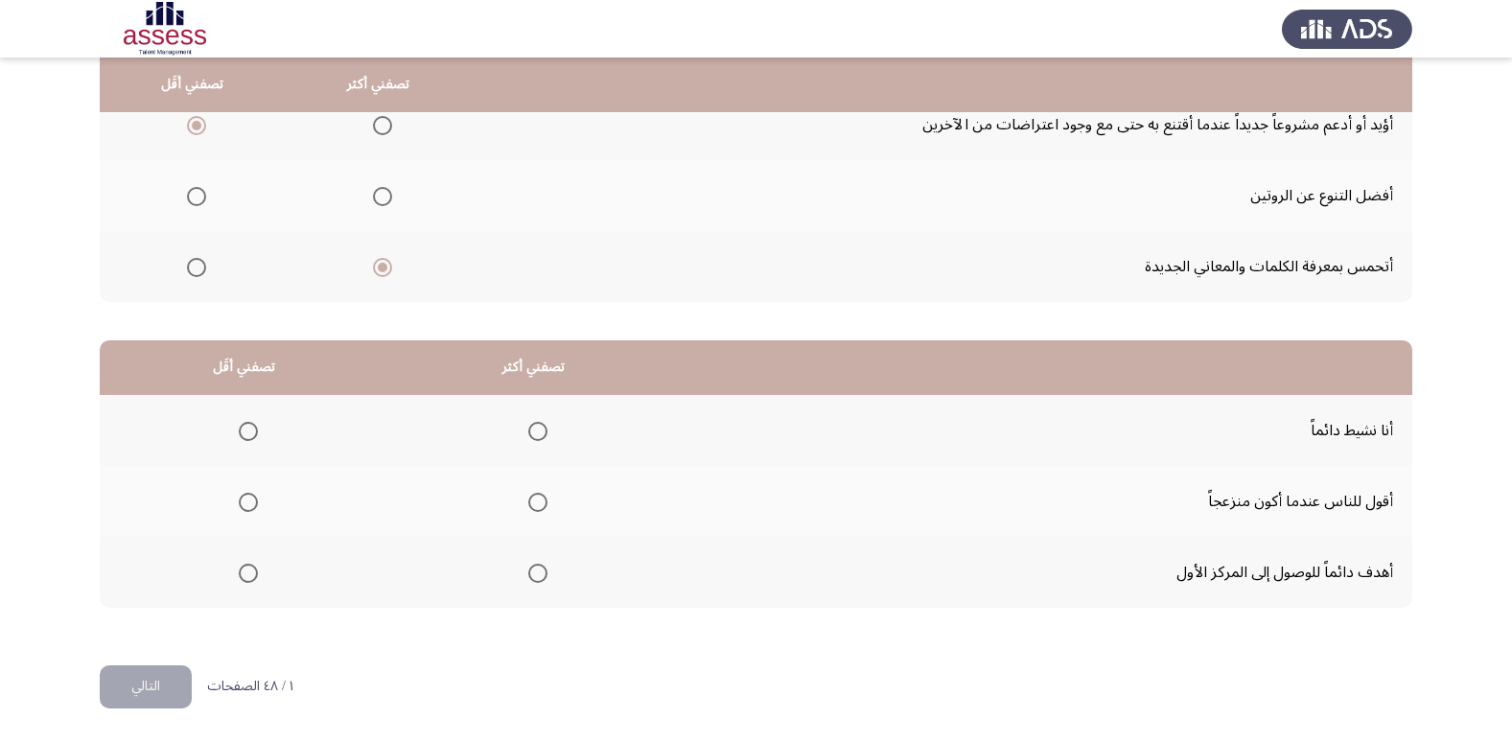
click at [530, 574] on span "Select an option" at bounding box center [537, 573] width 19 height 19
click at [530, 574] on input "Select an option" at bounding box center [537, 573] width 19 height 19
click at [246, 427] on span "Select an option" at bounding box center [248, 431] width 19 height 19
click at [246, 427] on input "Select an option" at bounding box center [248, 431] width 19 height 19
click at [252, 499] on span "Select an option" at bounding box center [248, 502] width 19 height 19
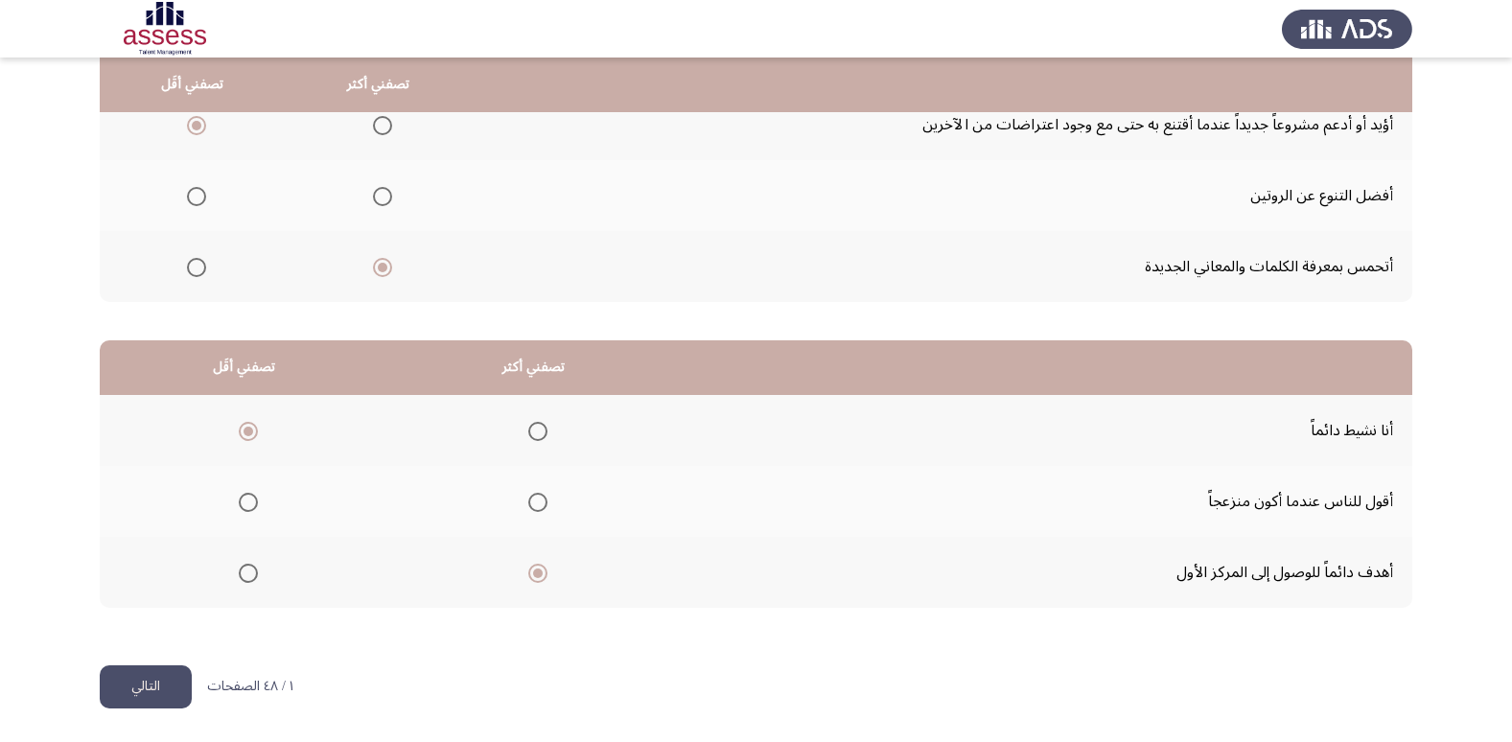
click at [252, 499] on input "Select an option" at bounding box center [248, 502] width 19 height 19
click at [147, 690] on button "التالي" at bounding box center [146, 686] width 92 height 43
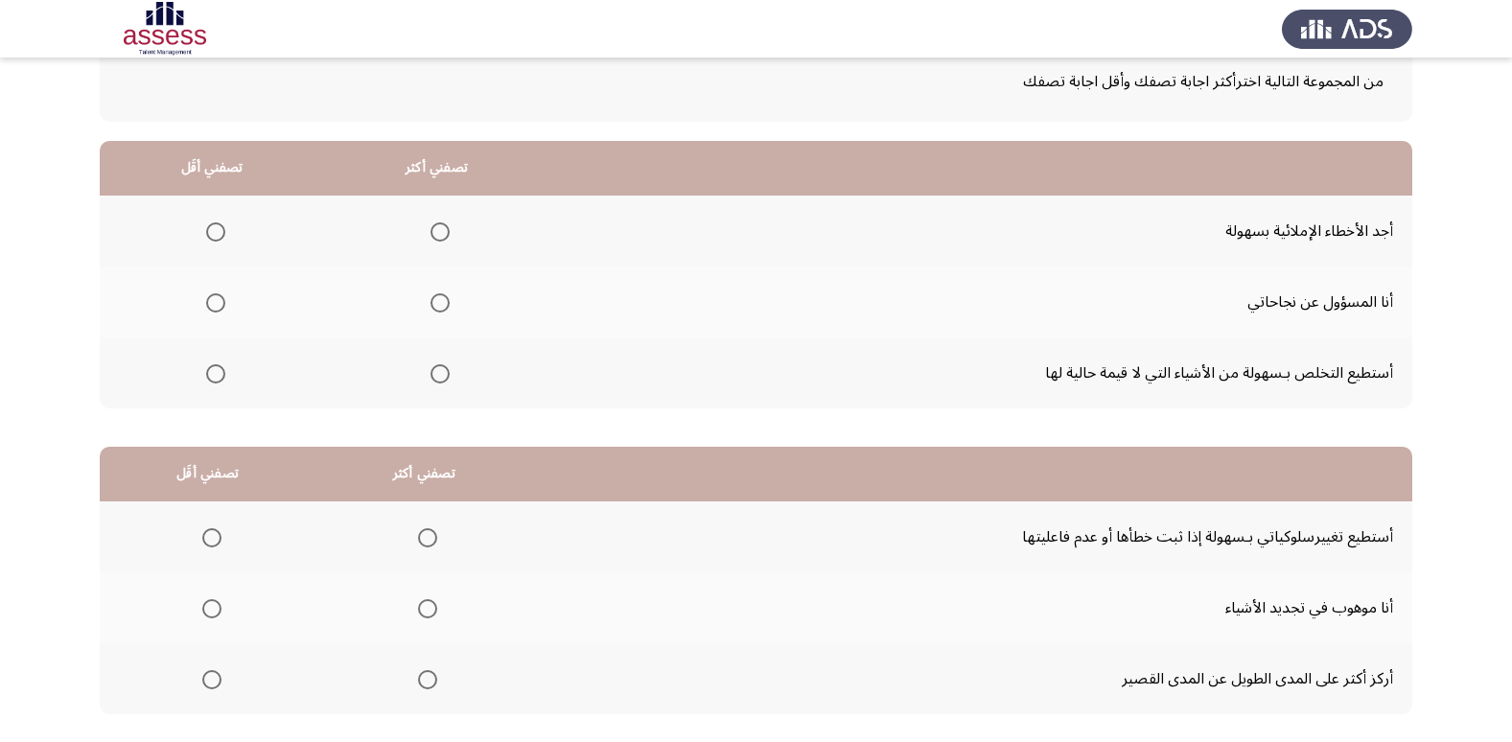
scroll to position [192, 0]
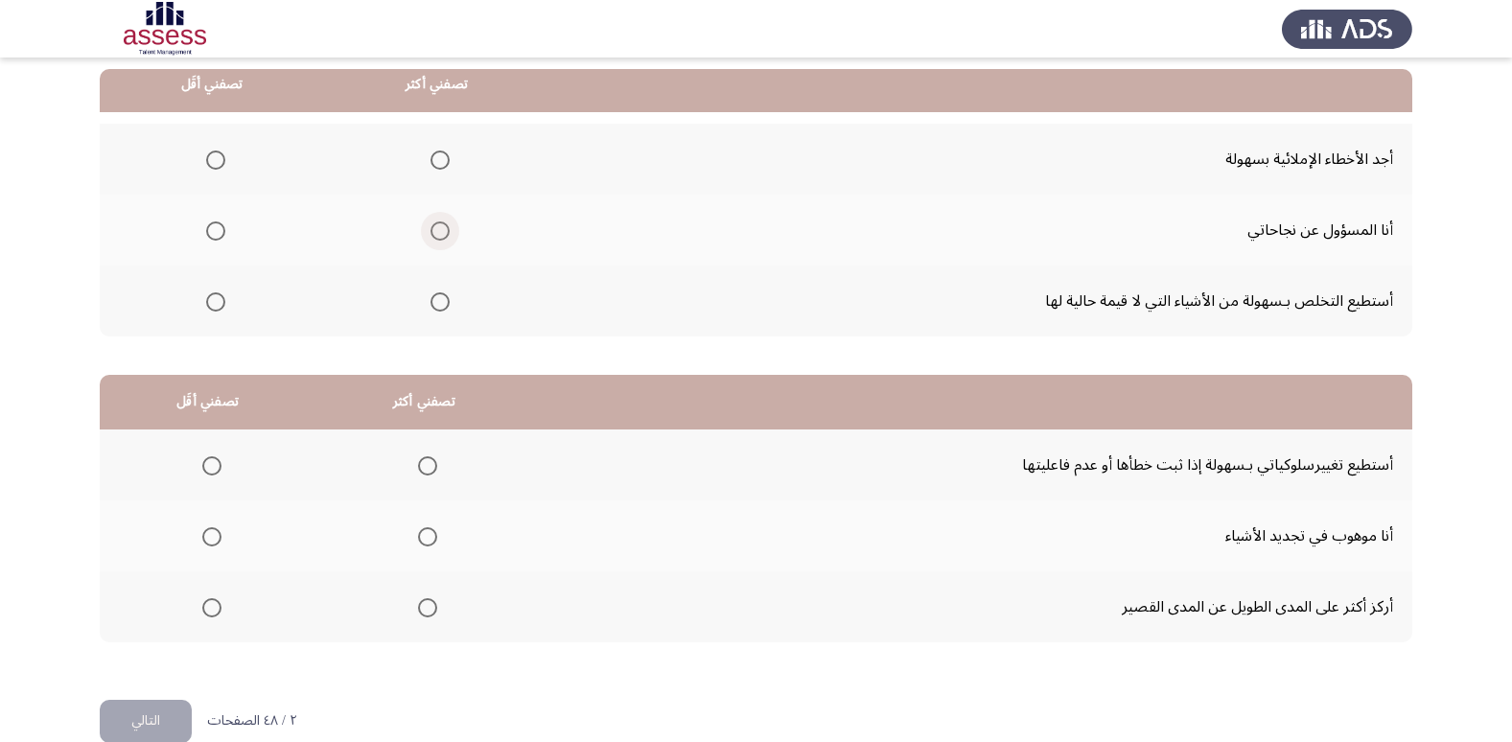
click at [445, 224] on span "Select an option" at bounding box center [439, 230] width 19 height 19
click at [445, 224] on input "Select an option" at bounding box center [439, 230] width 19 height 19
click at [221, 153] on span "Select an option" at bounding box center [215, 160] width 19 height 19
click at [221, 153] on input "Select an option" at bounding box center [215, 160] width 19 height 19
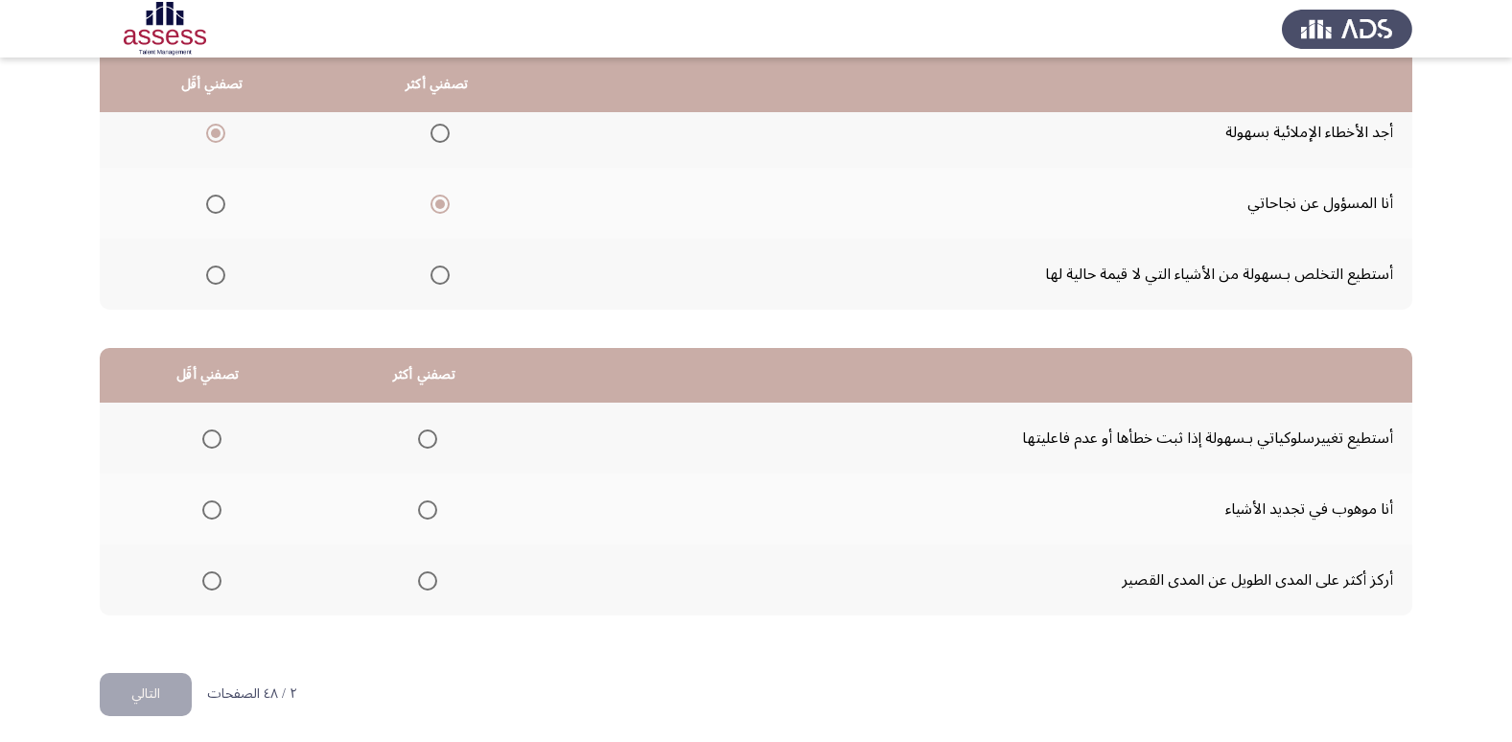
scroll to position [226, 0]
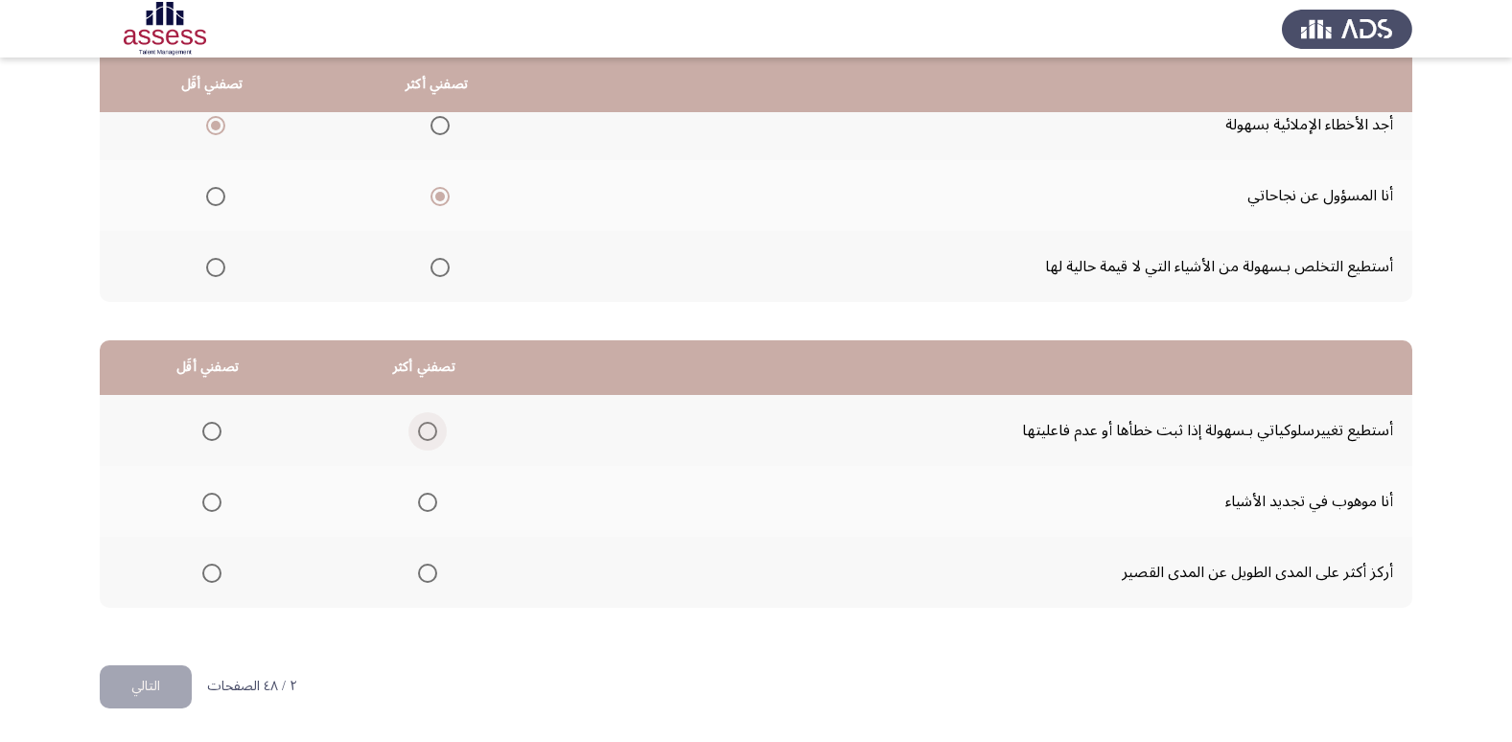
click at [418, 430] on span "Select an option" at bounding box center [427, 431] width 19 height 19
click at [418, 430] on input "Select an option" at bounding box center [427, 431] width 19 height 19
click at [212, 506] on span "Select an option" at bounding box center [211, 502] width 19 height 19
click at [212, 506] on input "Select an option" at bounding box center [211, 502] width 19 height 19
click at [143, 685] on button "التالي" at bounding box center [146, 686] width 92 height 43
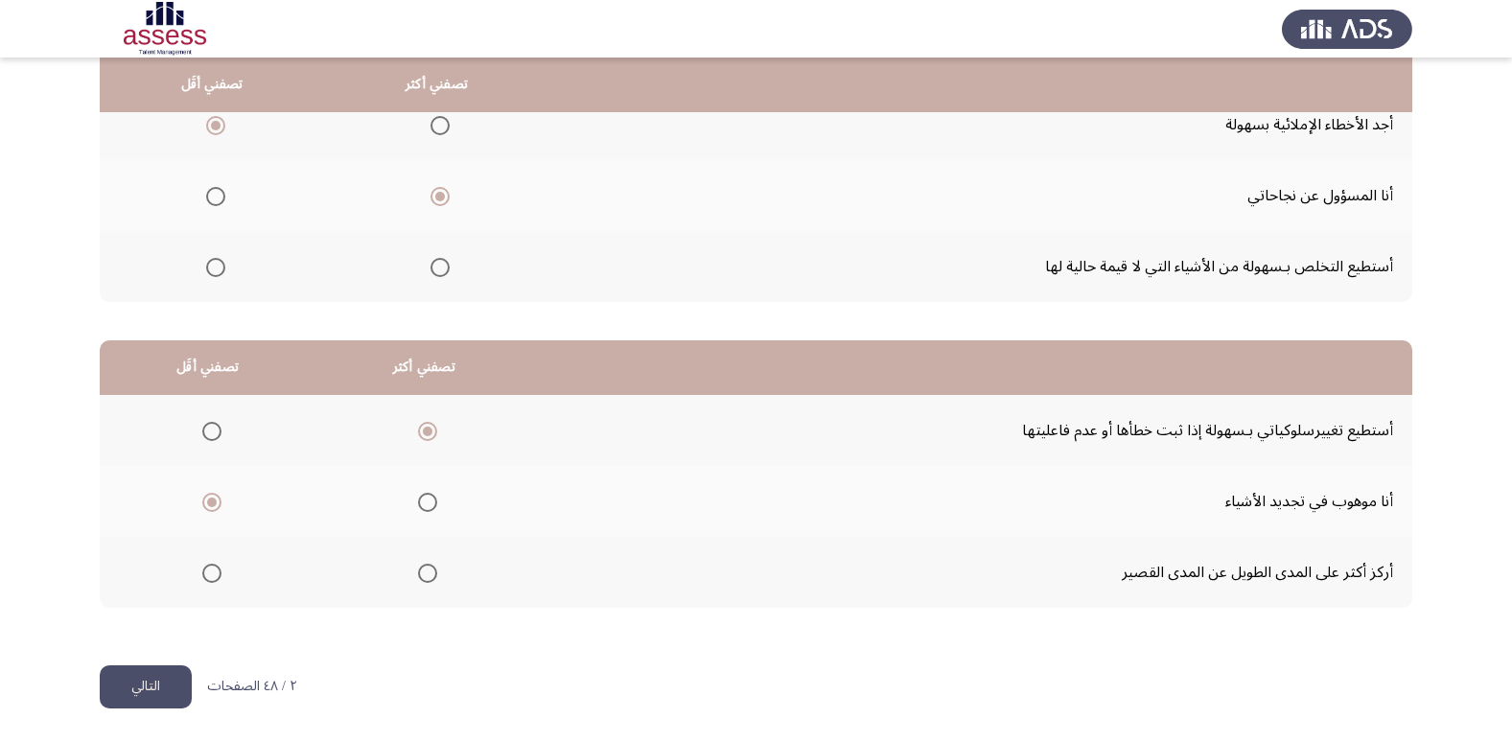
scroll to position [0, 0]
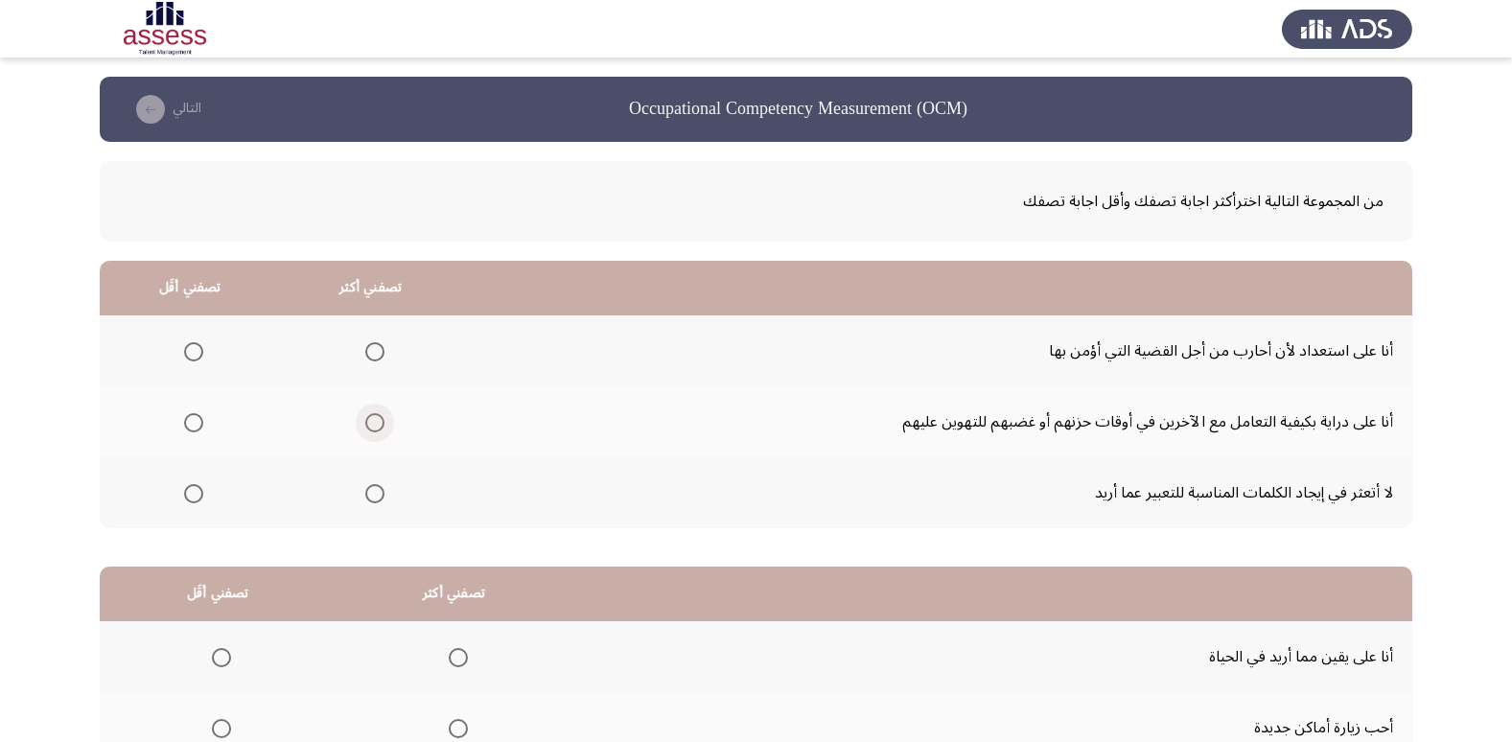
click at [374, 413] on span "Select an option" at bounding box center [374, 422] width 19 height 19
click at [374, 413] on input "Select an option" at bounding box center [374, 422] width 19 height 19
click at [192, 350] on span "Select an option" at bounding box center [193, 351] width 19 height 19
click at [192, 350] on input "Select an option" at bounding box center [193, 351] width 19 height 19
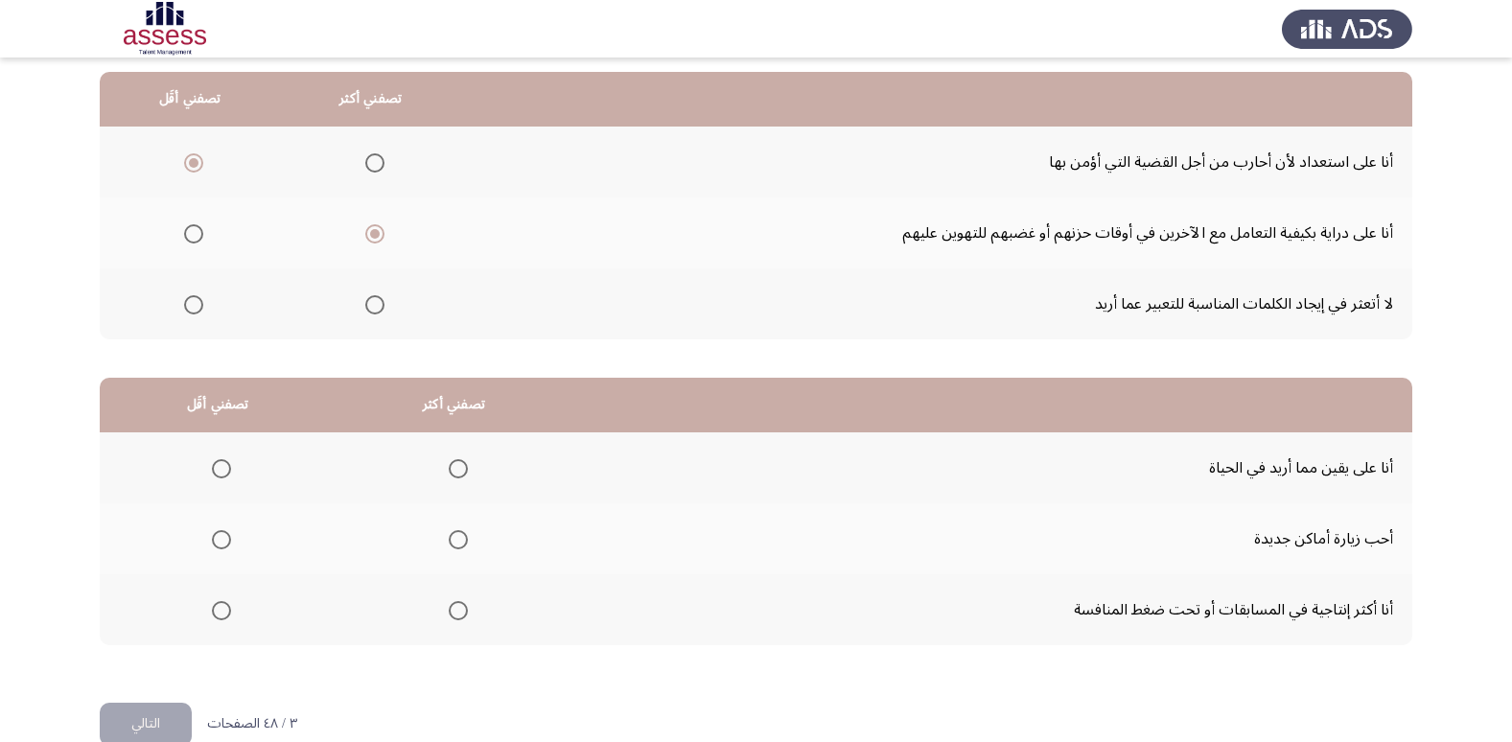
scroll to position [226, 0]
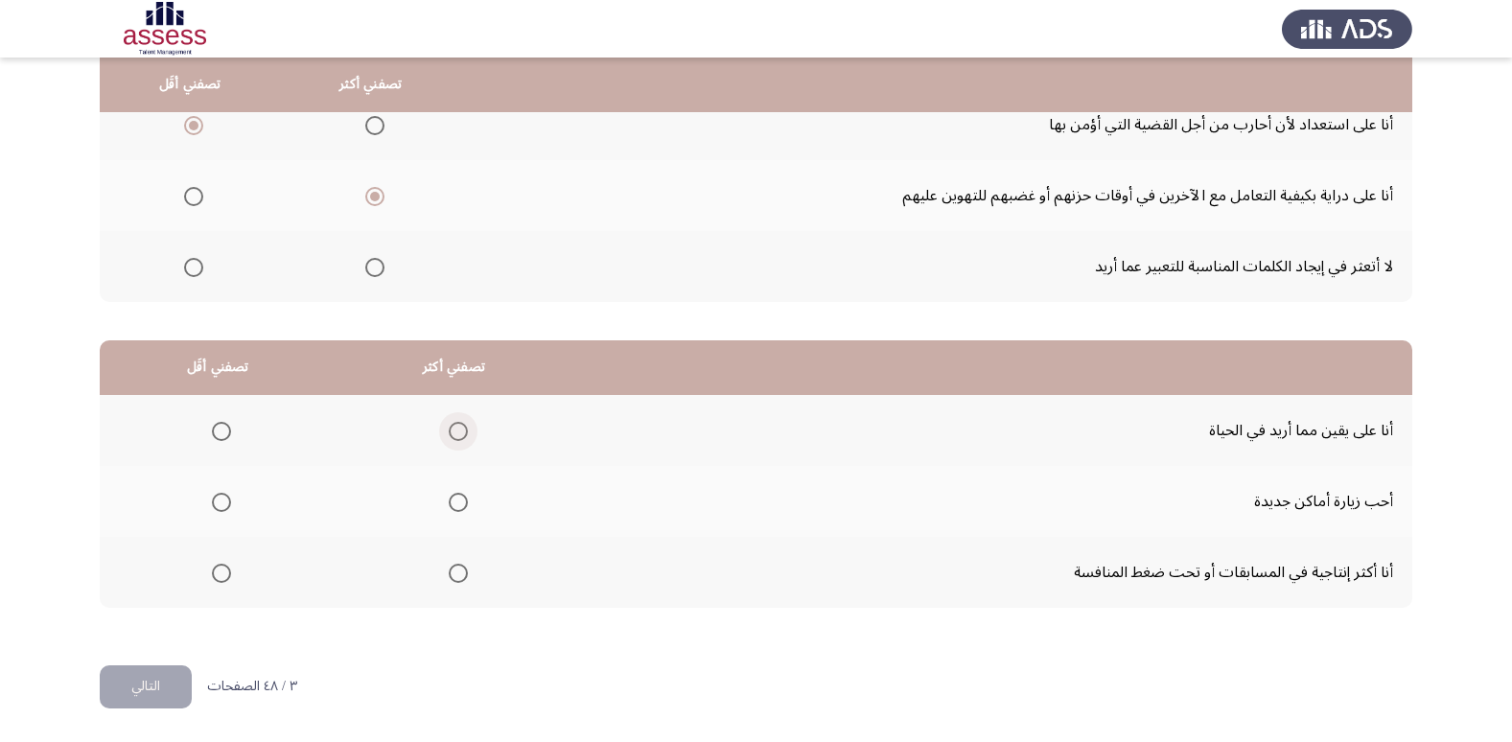
click at [459, 434] on span "Select an option" at bounding box center [458, 431] width 19 height 19
click at [459, 434] on input "Select an option" at bounding box center [458, 431] width 19 height 19
click at [449, 566] on span "Select an option" at bounding box center [458, 573] width 19 height 19
click at [449, 566] on input "Select an option" at bounding box center [458, 573] width 19 height 19
click at [219, 429] on span "Select an option" at bounding box center [221, 431] width 19 height 19
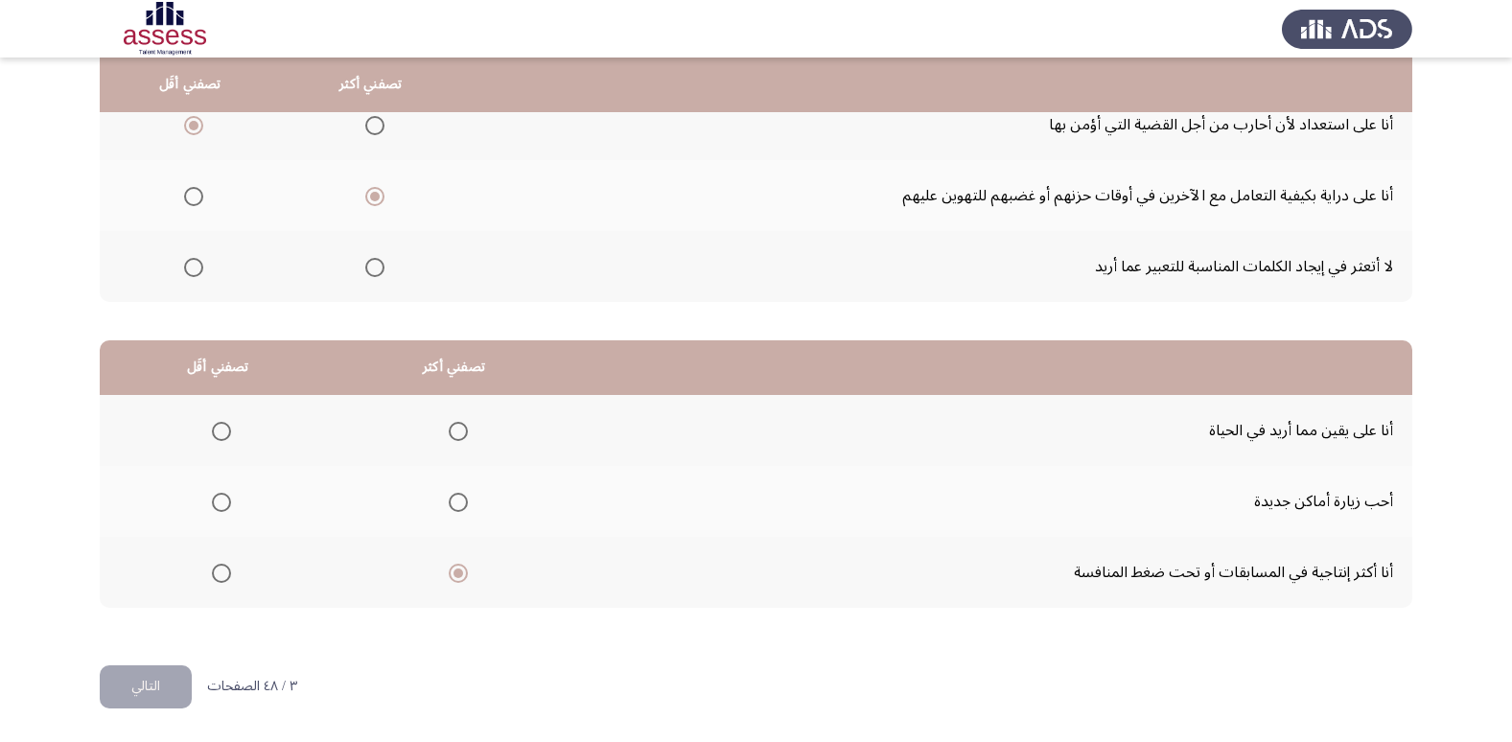
click at [219, 429] on input "Select an option" at bounding box center [221, 431] width 19 height 19
click at [159, 680] on button "التالي" at bounding box center [146, 686] width 92 height 43
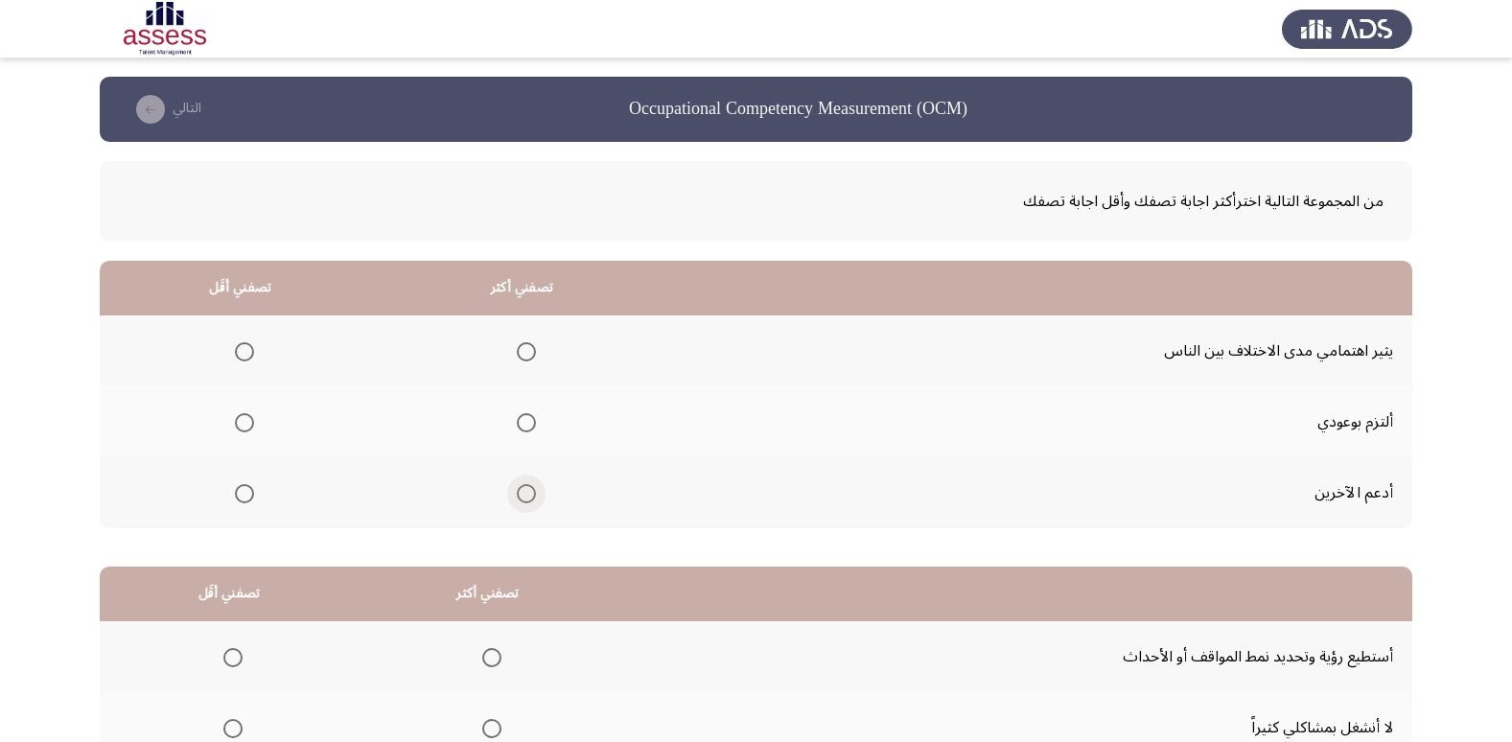
click at [519, 499] on span "Select an option" at bounding box center [526, 493] width 19 height 19
click at [519, 499] on input "Select an option" at bounding box center [526, 493] width 19 height 19
click at [240, 359] on span "Select an option" at bounding box center [244, 351] width 19 height 19
click at [240, 359] on input "Select an option" at bounding box center [244, 351] width 19 height 19
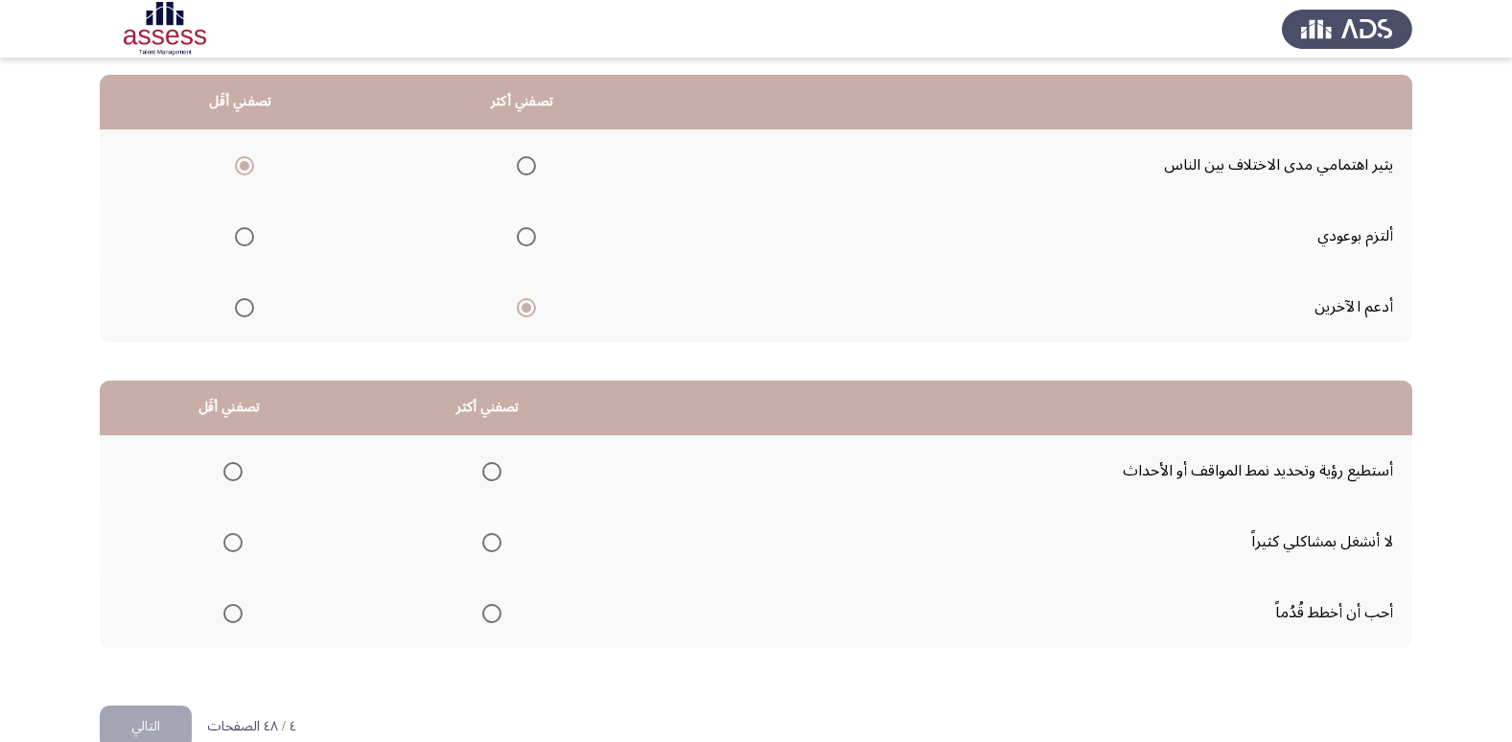
scroll to position [226, 0]
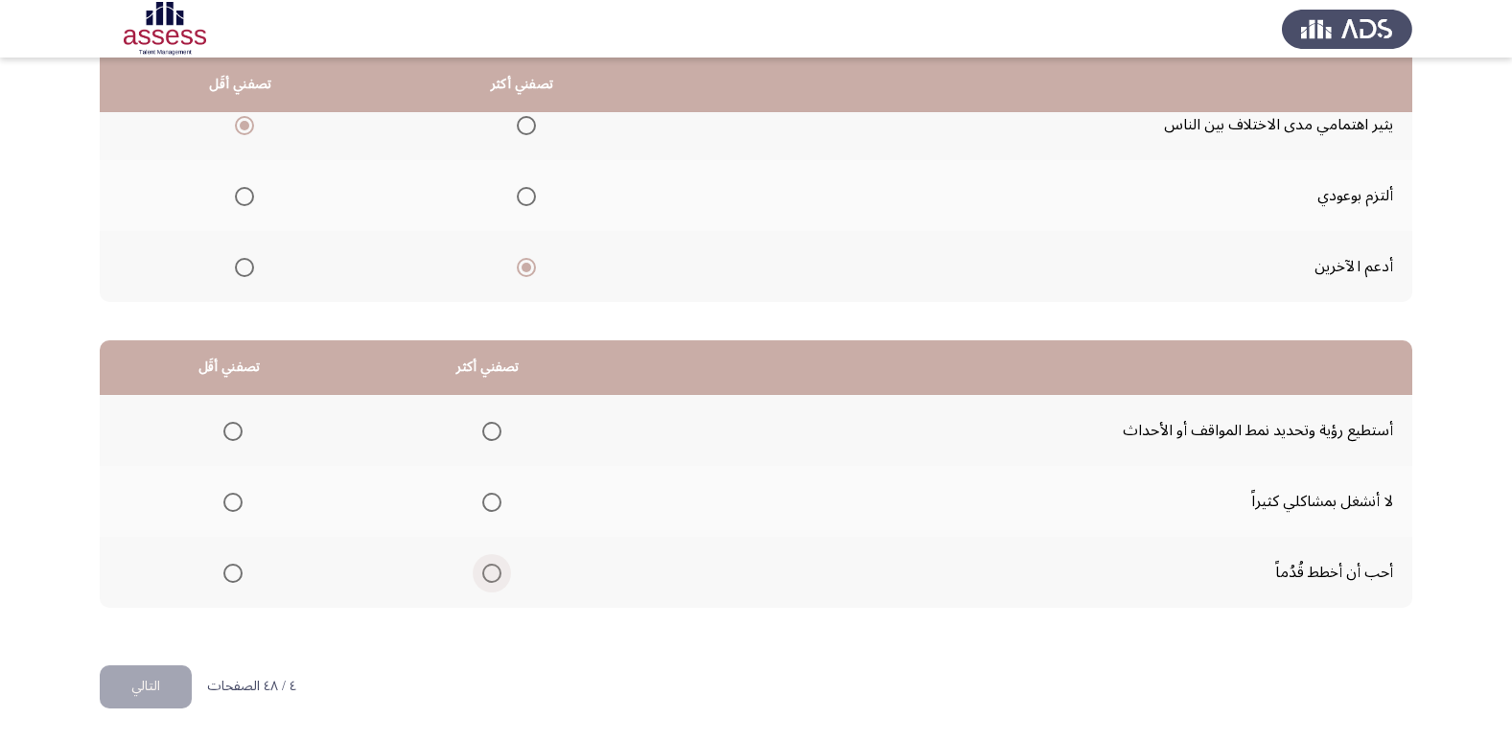
click at [490, 571] on span "Select an option" at bounding box center [491, 573] width 19 height 19
click at [490, 571] on input "Select an option" at bounding box center [491, 573] width 19 height 19
click at [228, 497] on span "Select an option" at bounding box center [232, 502] width 19 height 19
click at [228, 497] on input "Select an option" at bounding box center [232, 502] width 19 height 19
click at [154, 684] on button "التالي" at bounding box center [146, 686] width 92 height 43
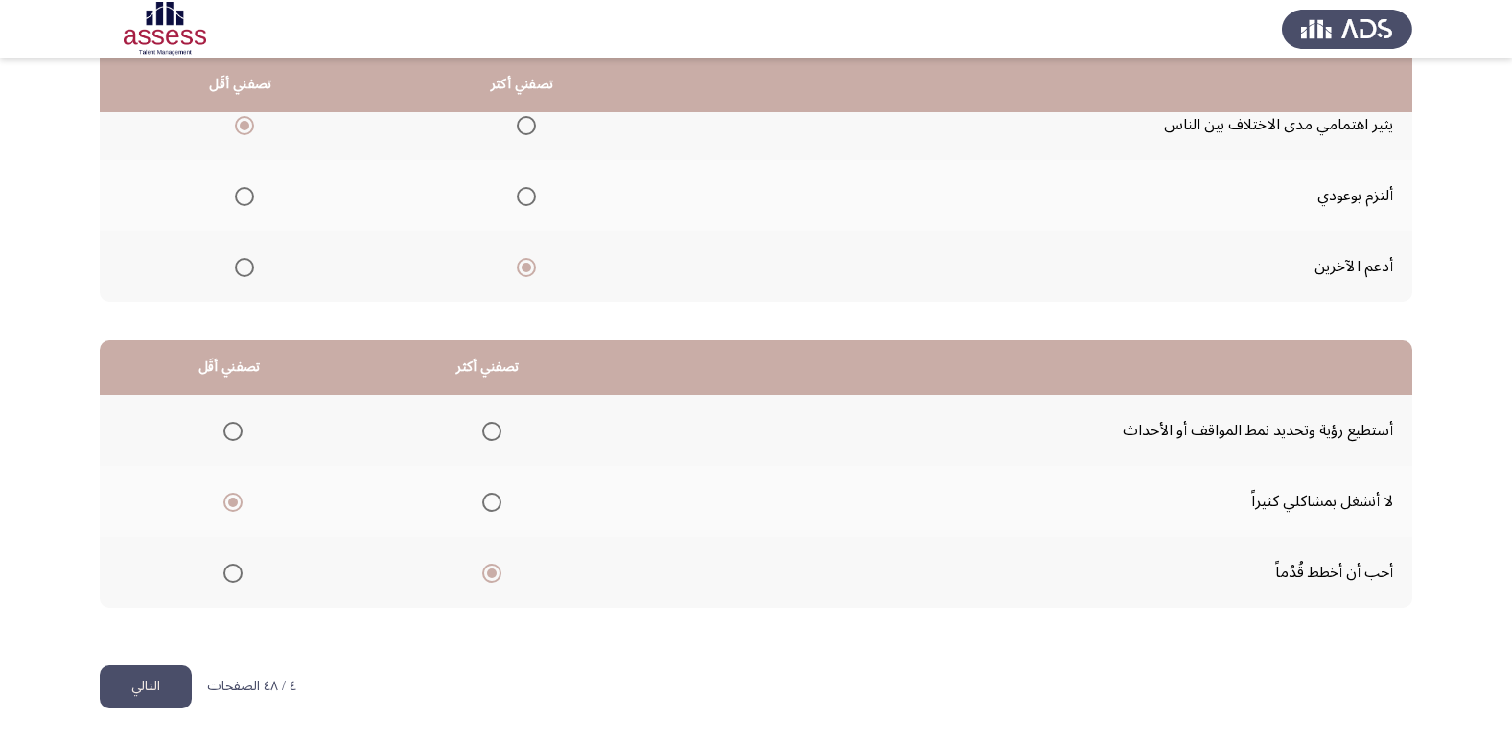
scroll to position [0, 0]
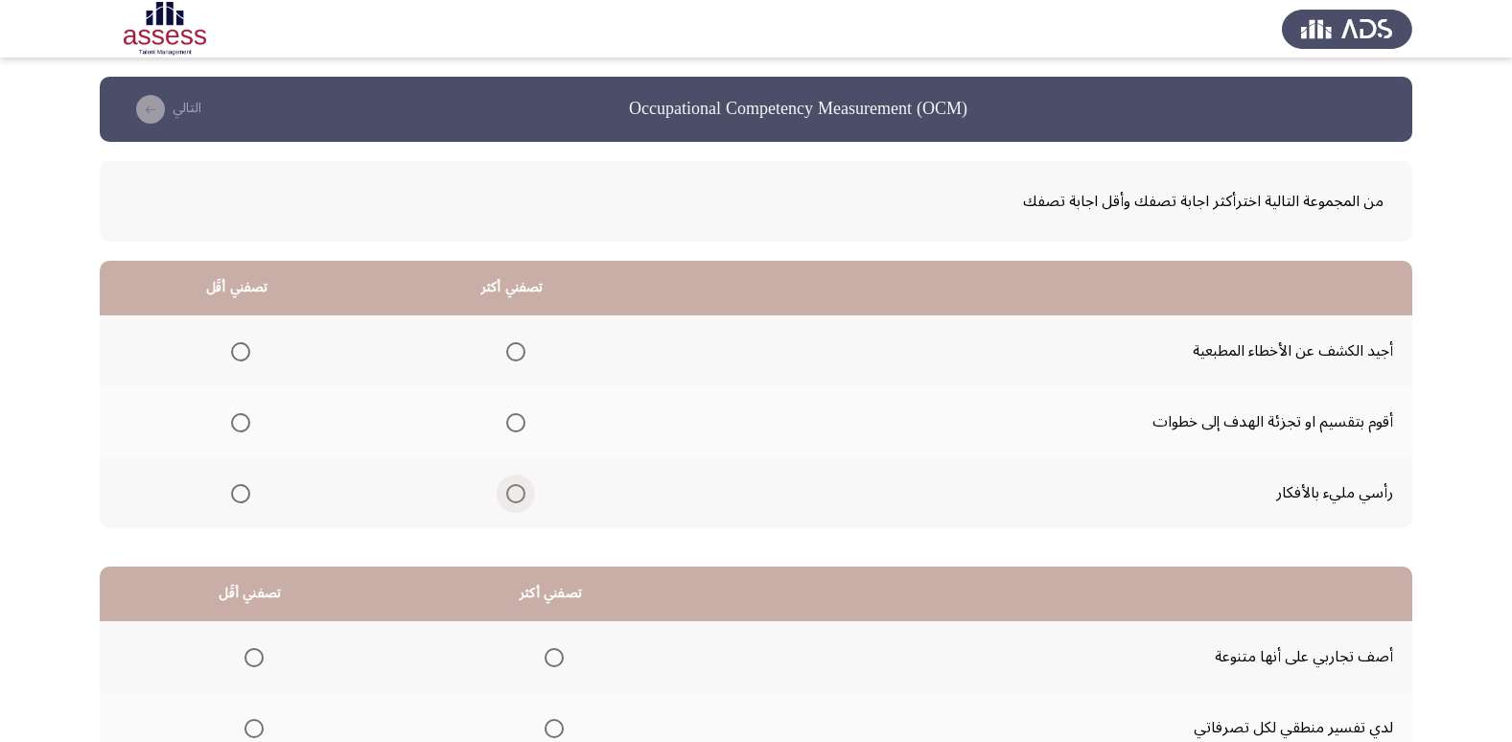
click at [516, 491] on span "Select an option" at bounding box center [515, 493] width 19 height 19
click at [516, 491] on input "Select an option" at bounding box center [515, 493] width 19 height 19
click at [237, 342] on span "Select an option" at bounding box center [240, 351] width 19 height 19
click at [237, 342] on input "Select an option" at bounding box center [240, 351] width 19 height 19
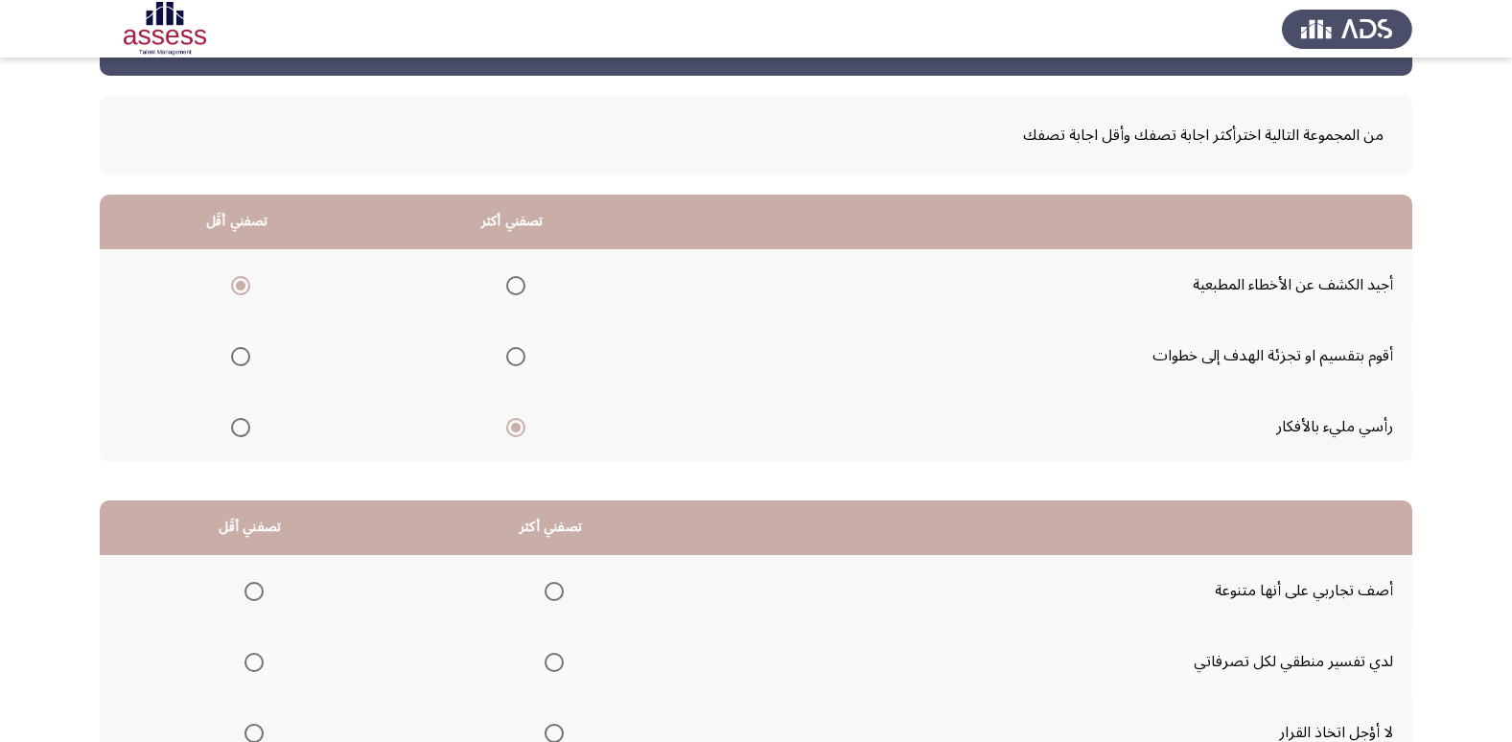
scroll to position [226, 0]
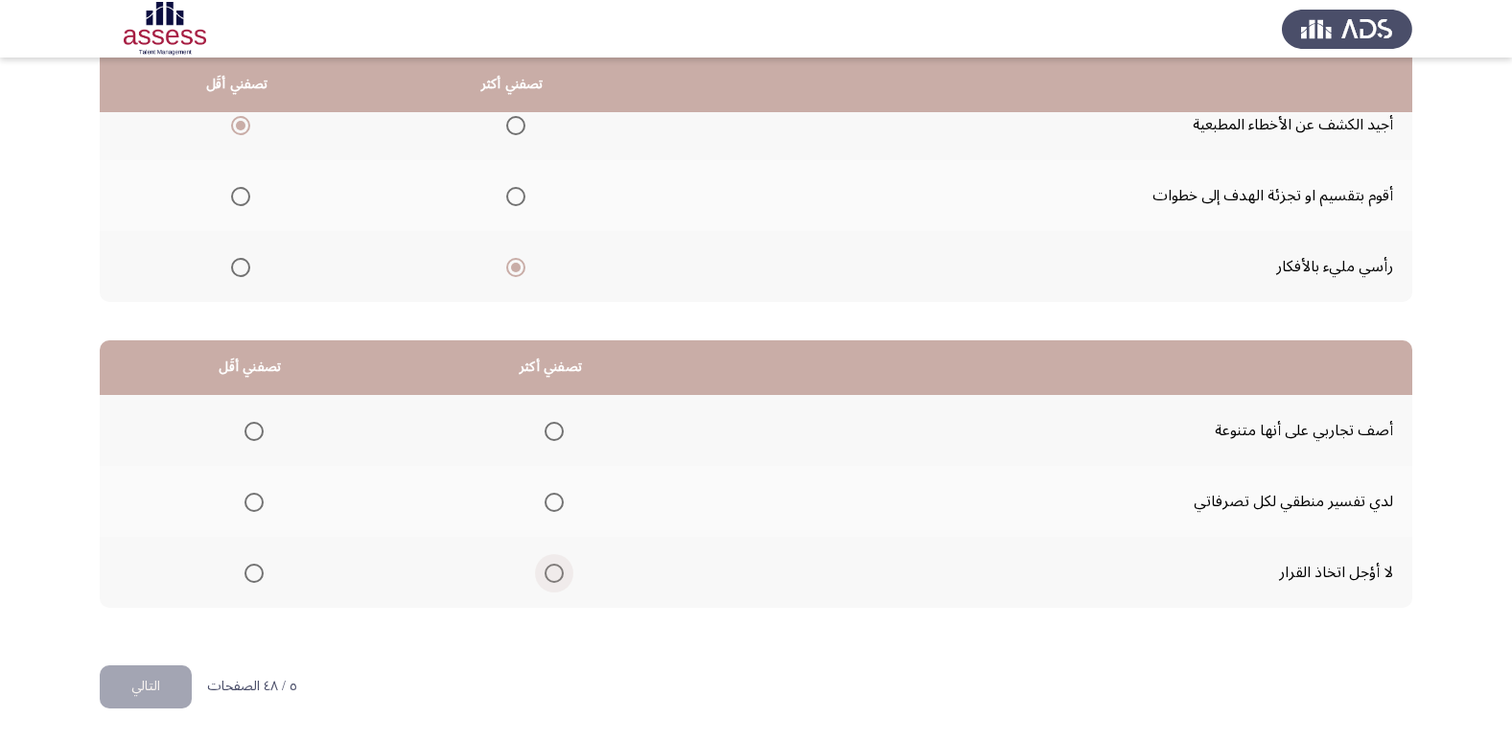
click at [546, 582] on span "Select an option" at bounding box center [554, 573] width 19 height 19
click at [546, 582] on input "Select an option" at bounding box center [554, 573] width 19 height 19
click at [248, 430] on span "Select an option" at bounding box center [253, 431] width 19 height 19
click at [248, 430] on input "Select an option" at bounding box center [253, 431] width 19 height 19
click at [167, 669] on button "التالي" at bounding box center [146, 686] width 92 height 43
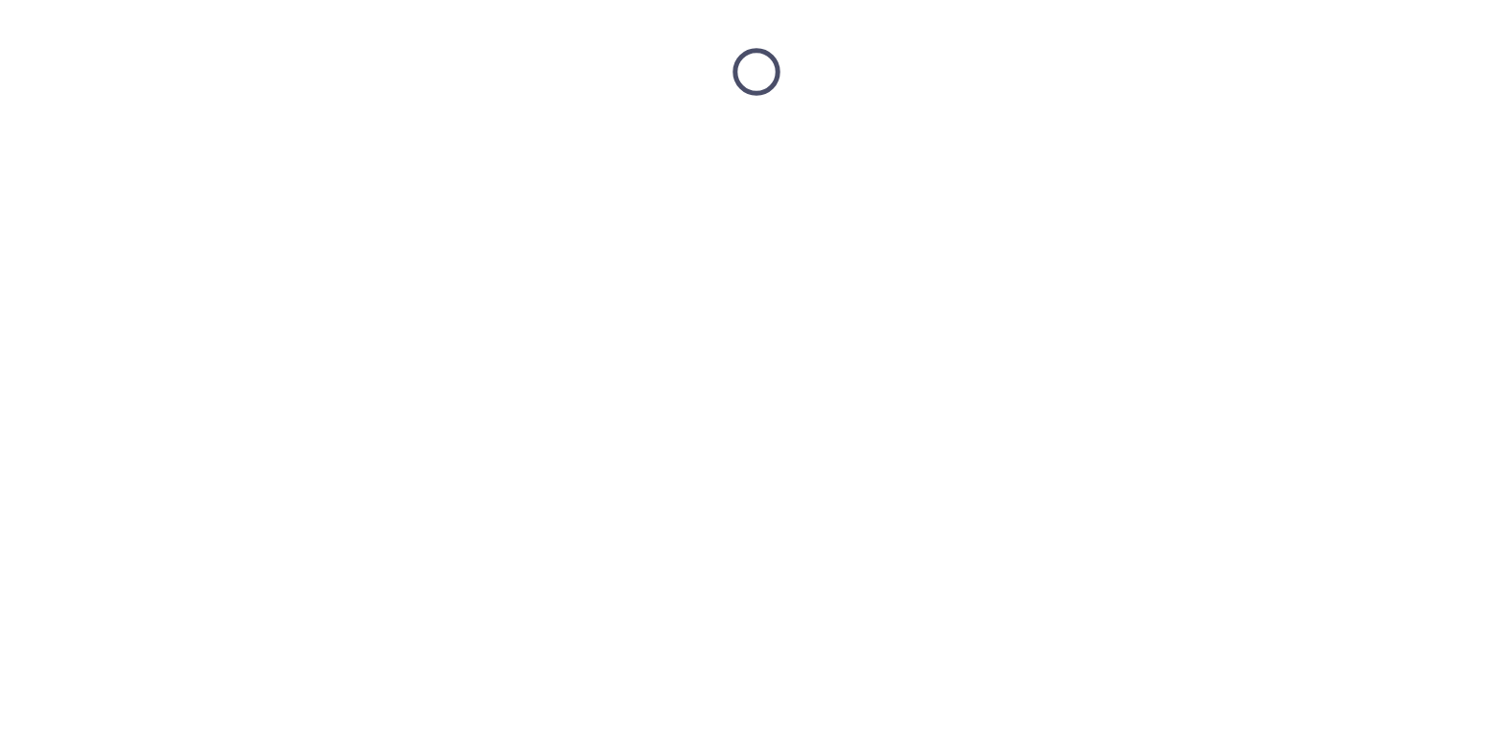
scroll to position [0, 0]
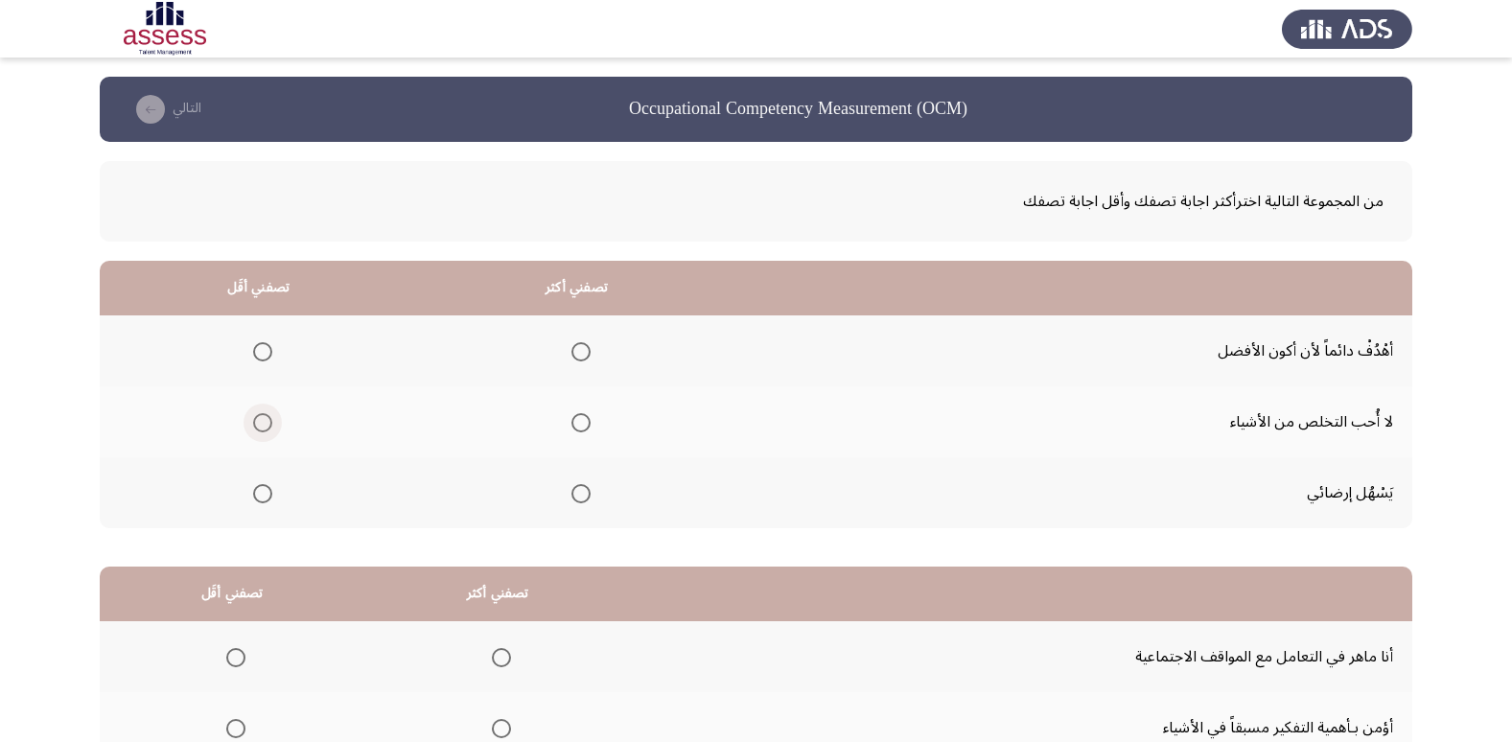
click at [265, 427] on span "Select an option" at bounding box center [262, 422] width 19 height 19
click at [265, 427] on input "Select an option" at bounding box center [262, 422] width 19 height 19
click at [578, 347] on span "Select an option" at bounding box center [580, 351] width 19 height 19
click at [578, 347] on input "Select an option" at bounding box center [580, 351] width 19 height 19
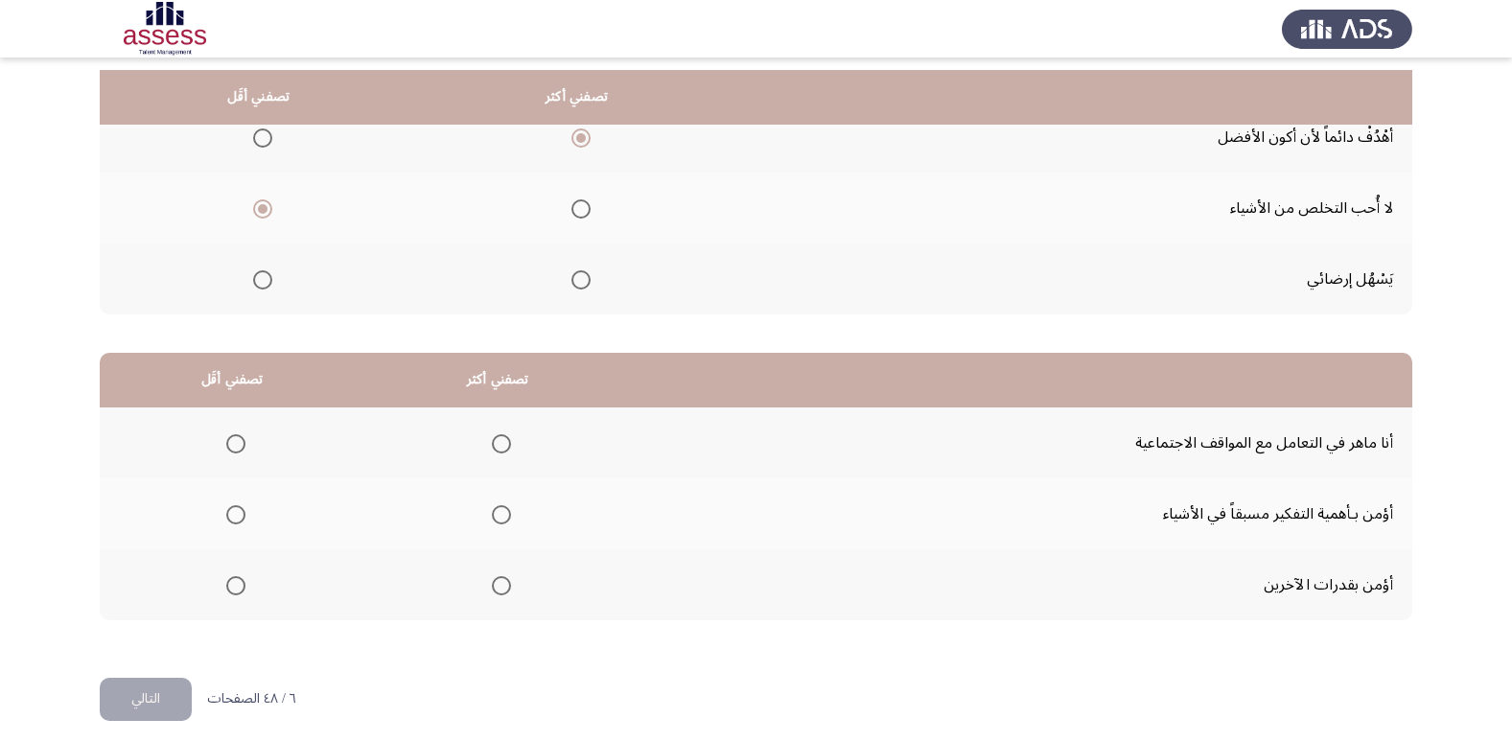
scroll to position [226, 0]
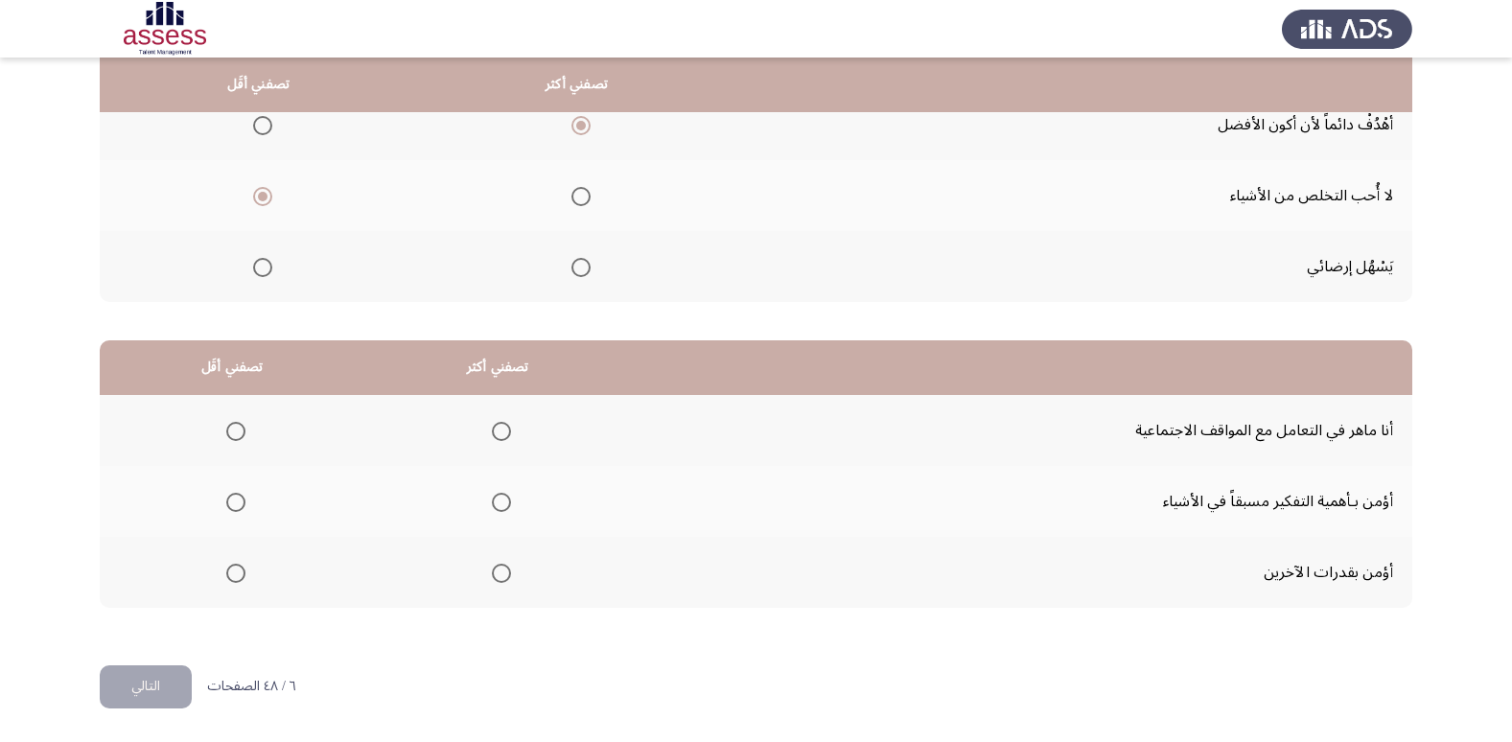
click at [495, 498] on span "Select an option" at bounding box center [501, 502] width 19 height 19
click at [495, 498] on input "Select an option" at bounding box center [501, 502] width 19 height 19
click at [234, 570] on span "Select an option" at bounding box center [235, 573] width 19 height 19
click at [234, 570] on input "Select an option" at bounding box center [235, 573] width 19 height 19
click at [145, 673] on button "التالي" at bounding box center [146, 686] width 92 height 43
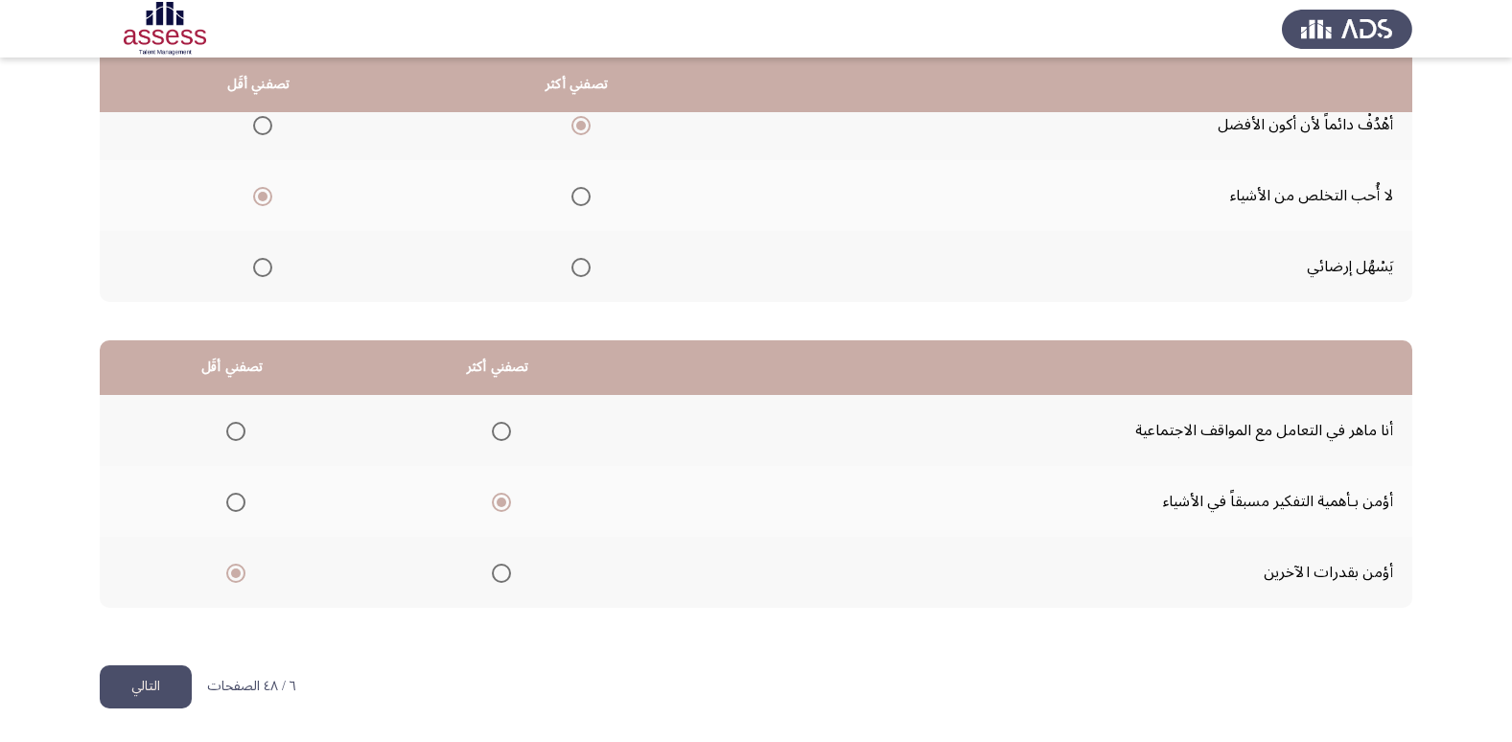
scroll to position [0, 0]
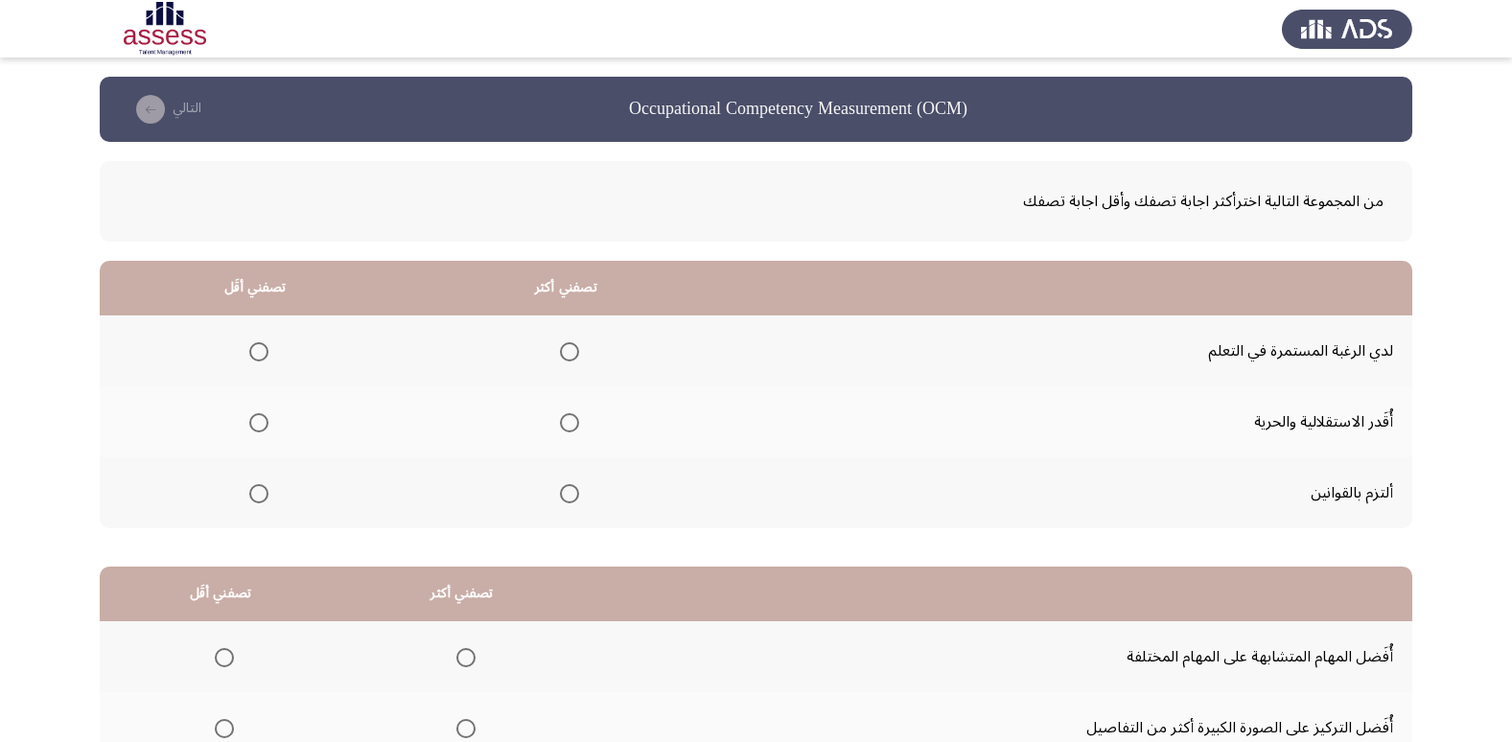
click at [553, 356] on label "Select an option" at bounding box center [565, 351] width 27 height 19
click at [560, 356] on input "Select an option" at bounding box center [569, 351] width 19 height 19
click at [250, 414] on span "Select an option" at bounding box center [258, 422] width 19 height 19
click at [250, 414] on input "Select an option" at bounding box center [258, 422] width 19 height 19
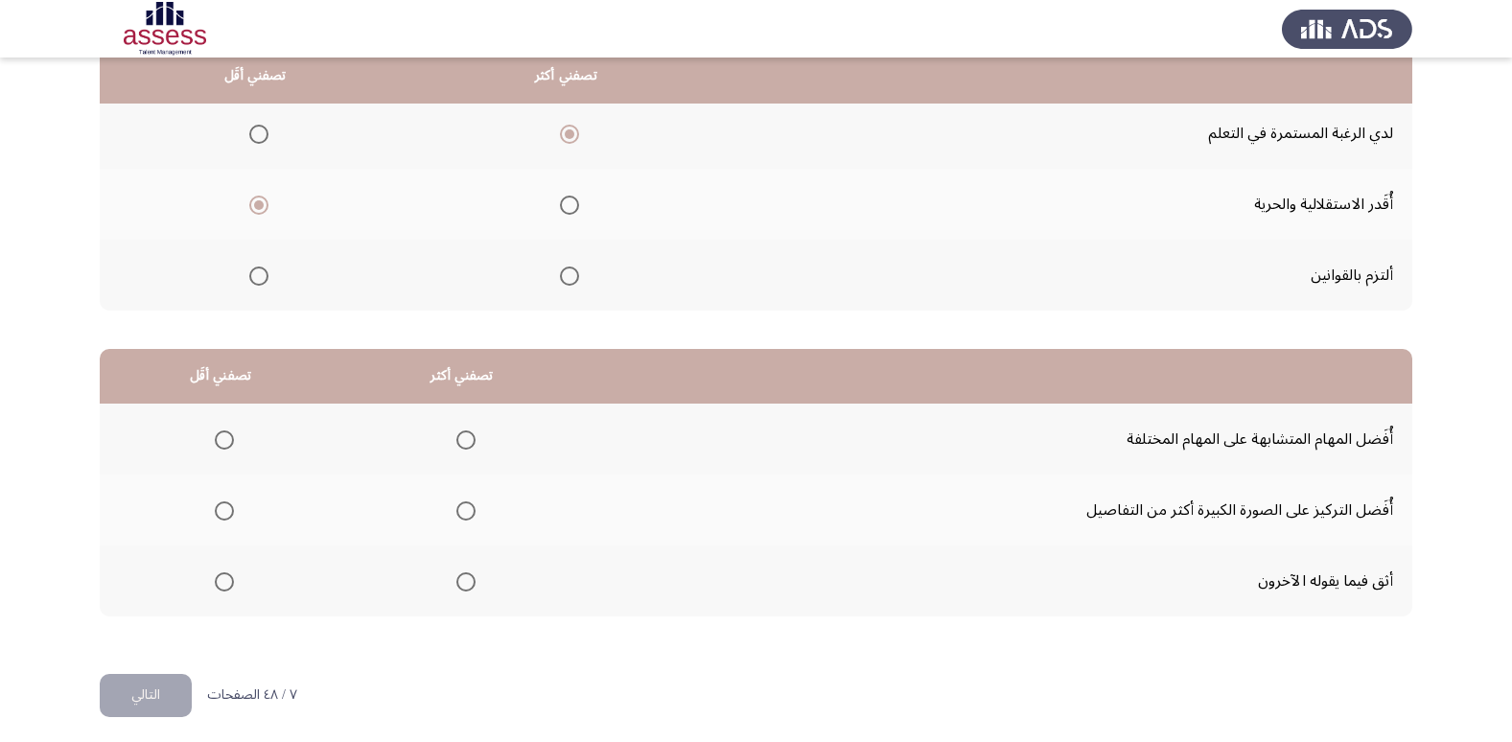
scroll to position [226, 0]
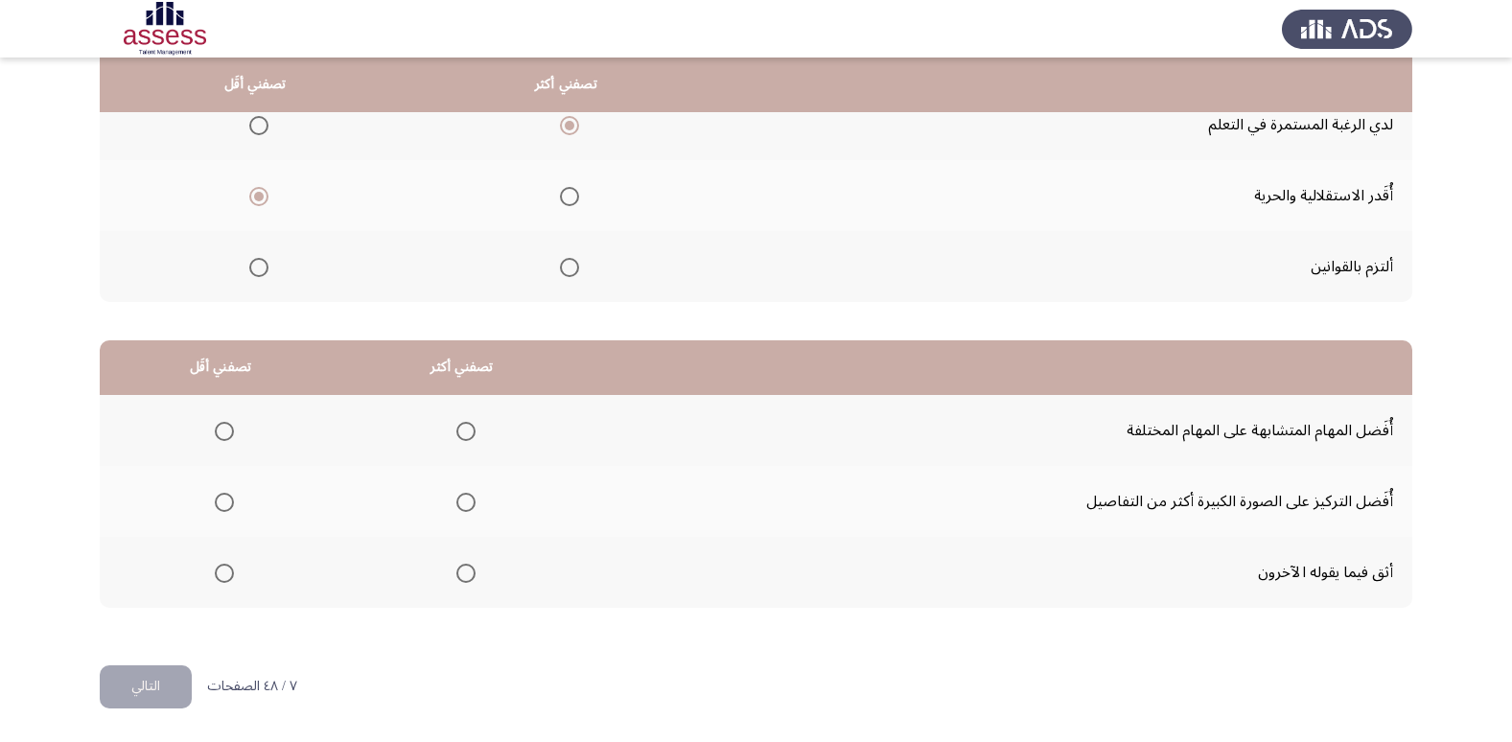
click at [229, 424] on span "Select an option" at bounding box center [224, 431] width 19 height 19
click at [229, 424] on input "Select an option" at bounding box center [224, 431] width 19 height 19
click at [471, 506] on span "Select an option" at bounding box center [465, 502] width 19 height 19
click at [471, 506] on input "Select an option" at bounding box center [465, 502] width 19 height 19
click at [167, 680] on button "التالي" at bounding box center [146, 686] width 92 height 43
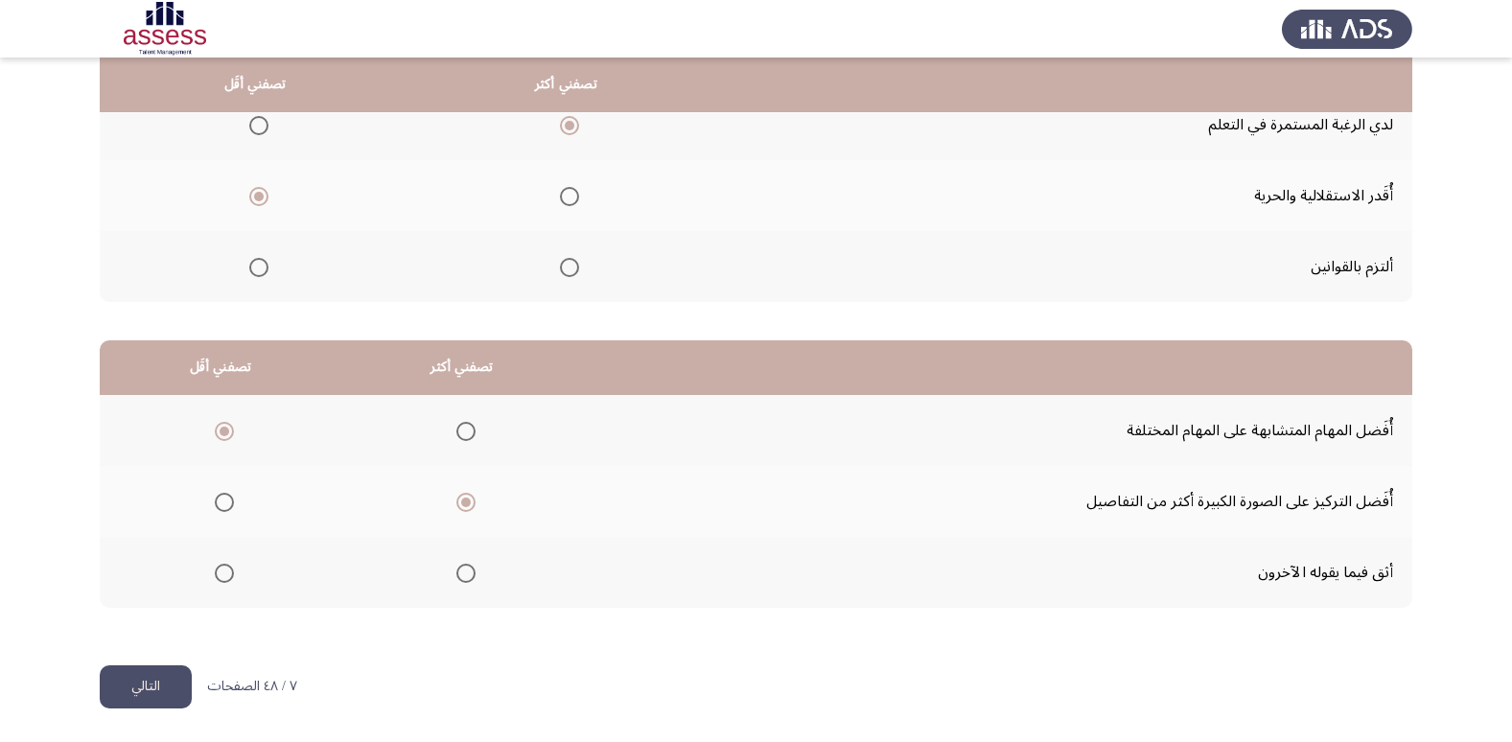
scroll to position [0, 0]
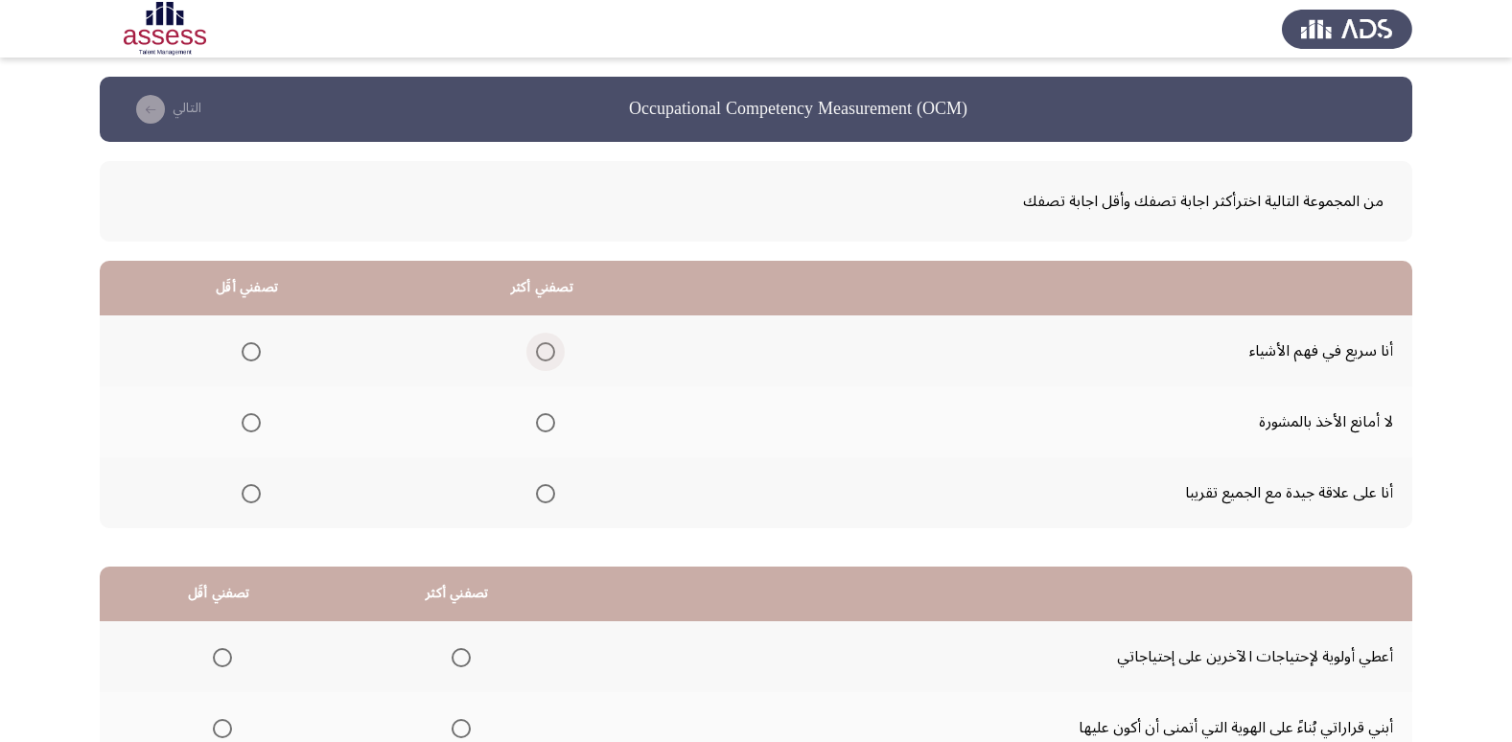
click at [545, 347] on span "Select an option" at bounding box center [545, 351] width 19 height 19
click at [545, 347] on input "Select an option" at bounding box center [545, 351] width 19 height 19
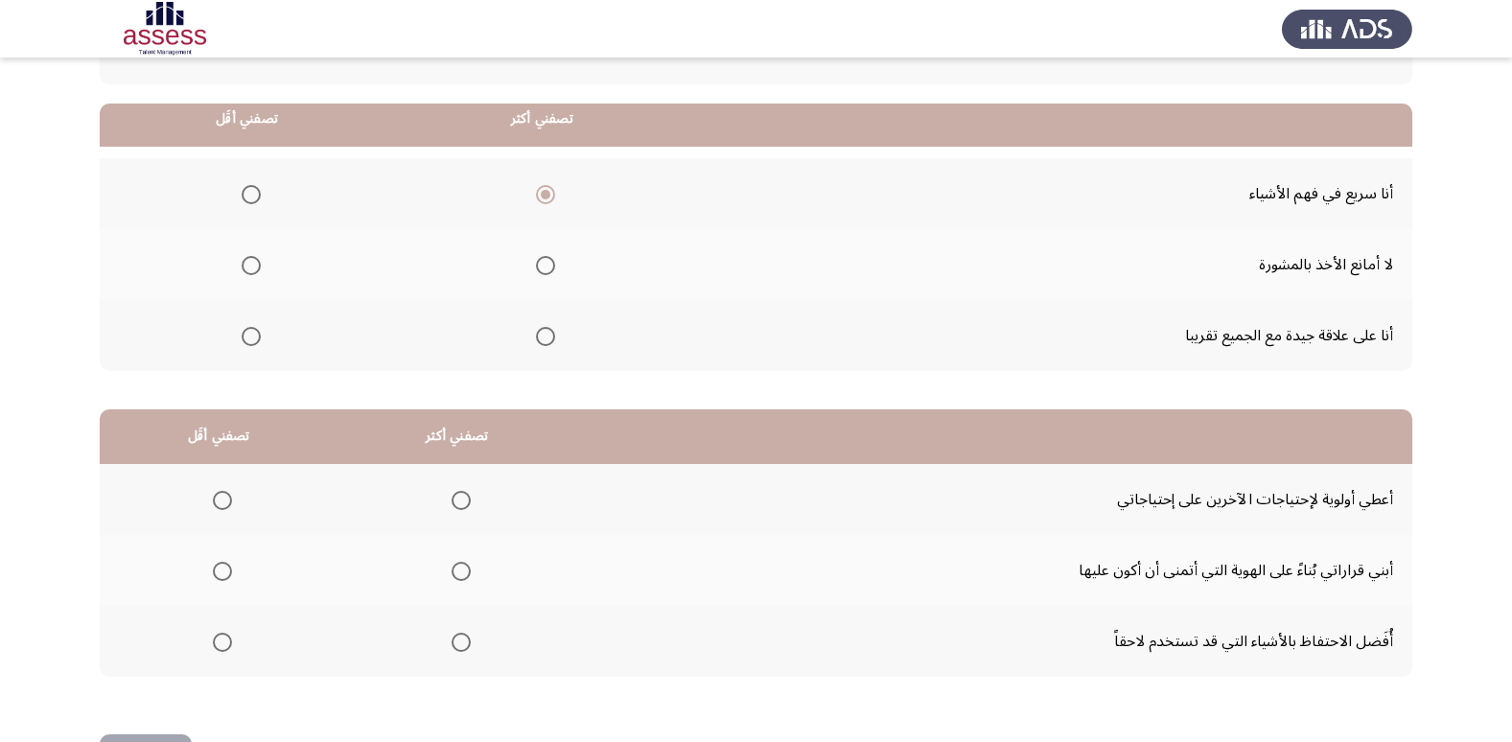
scroll to position [192, 0]
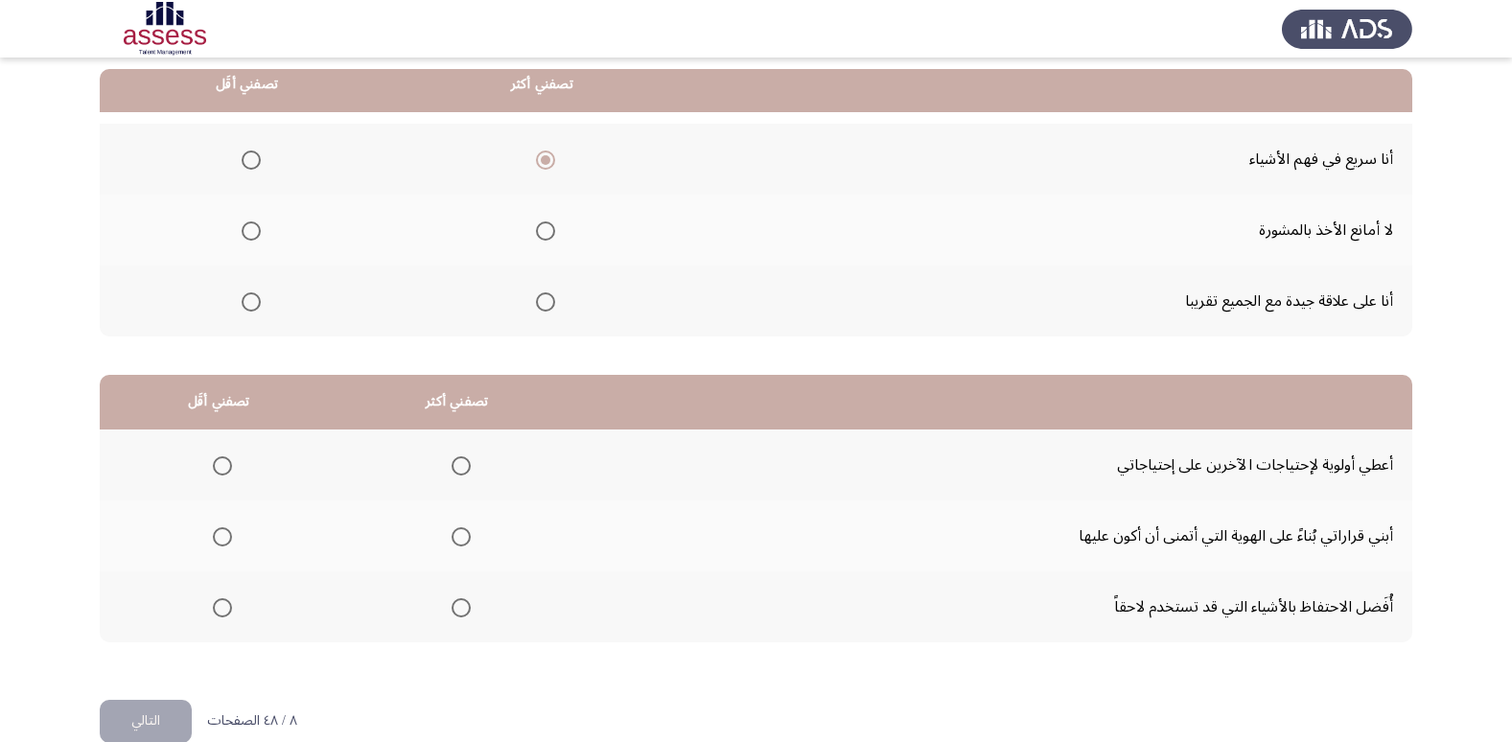
click at [242, 299] on span "Select an option" at bounding box center [251, 301] width 19 height 19
click at [242, 299] on input "Select an option" at bounding box center [251, 301] width 19 height 19
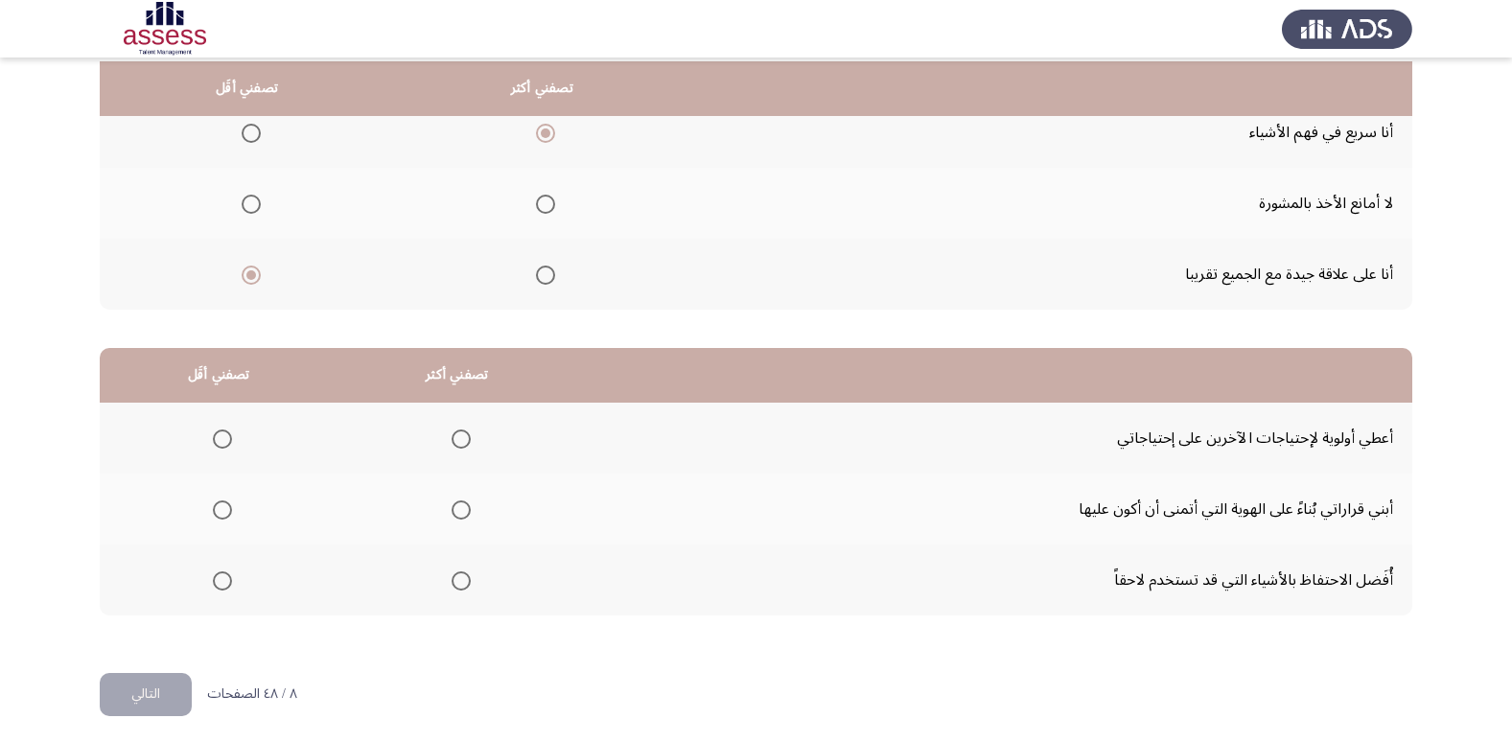
scroll to position [226, 0]
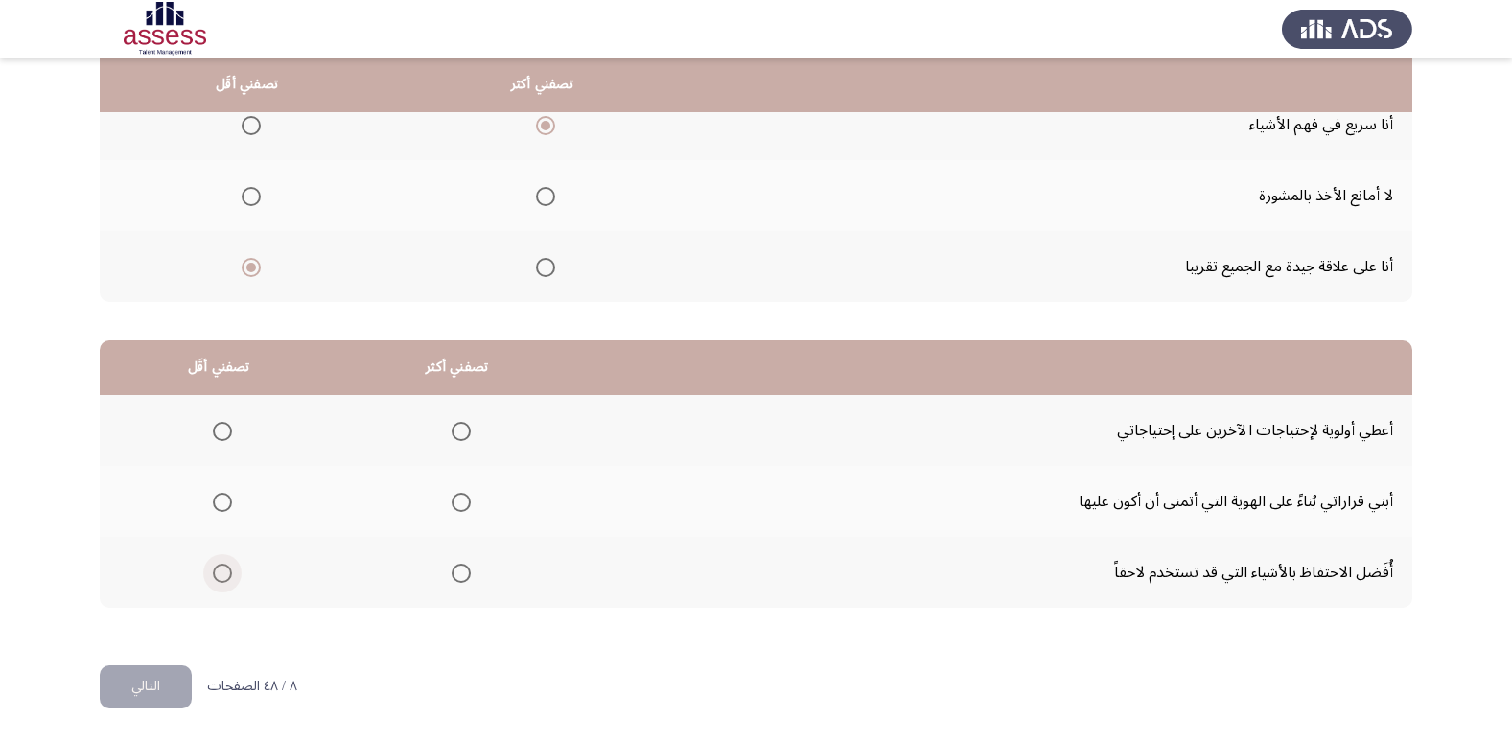
click at [209, 577] on label "Select an option" at bounding box center [218, 573] width 27 height 19
click at [213, 577] on input "Select an option" at bounding box center [222, 573] width 19 height 19
click at [462, 500] on span "Select an option" at bounding box center [461, 502] width 19 height 19
click at [462, 500] on input "Select an option" at bounding box center [461, 502] width 19 height 19
click at [134, 684] on button "التالي" at bounding box center [146, 686] width 92 height 43
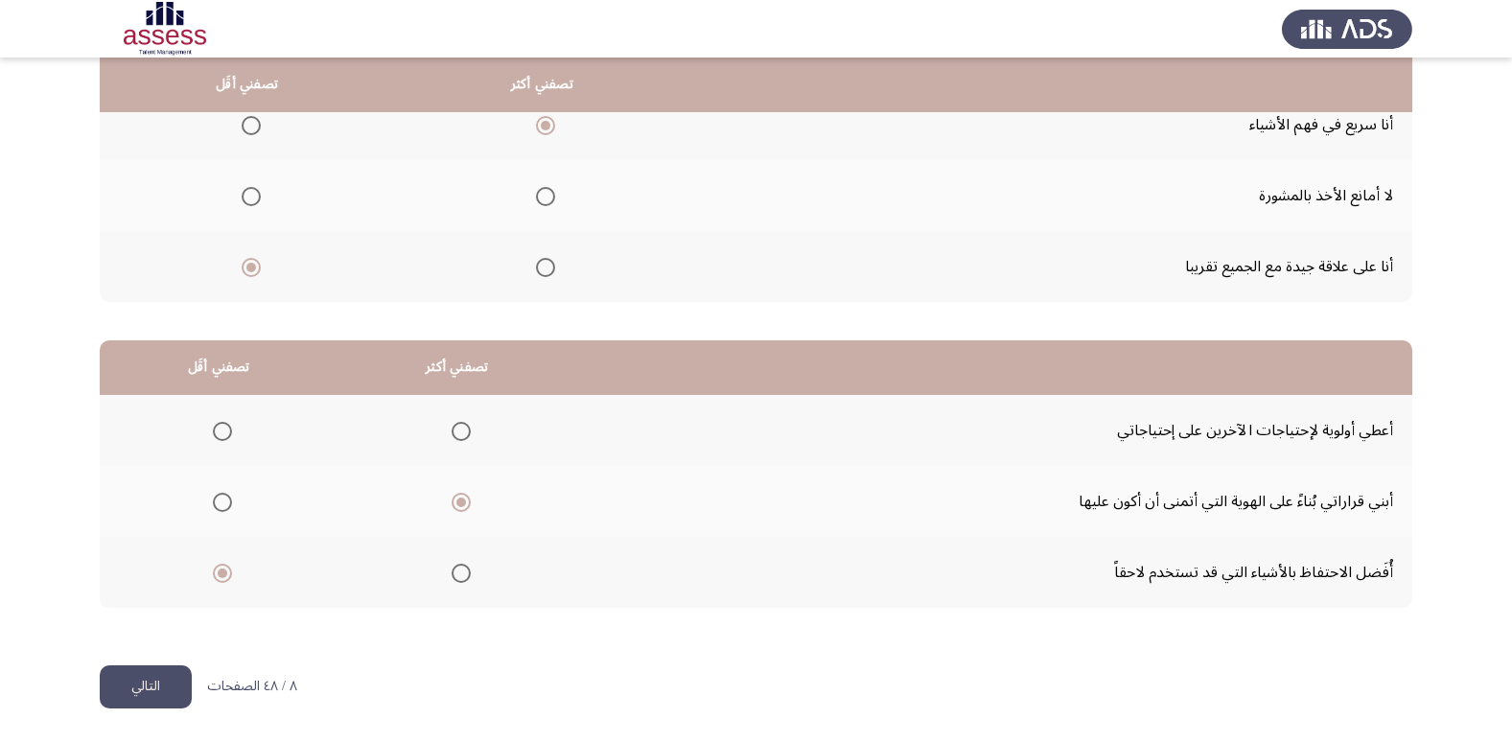
scroll to position [0, 0]
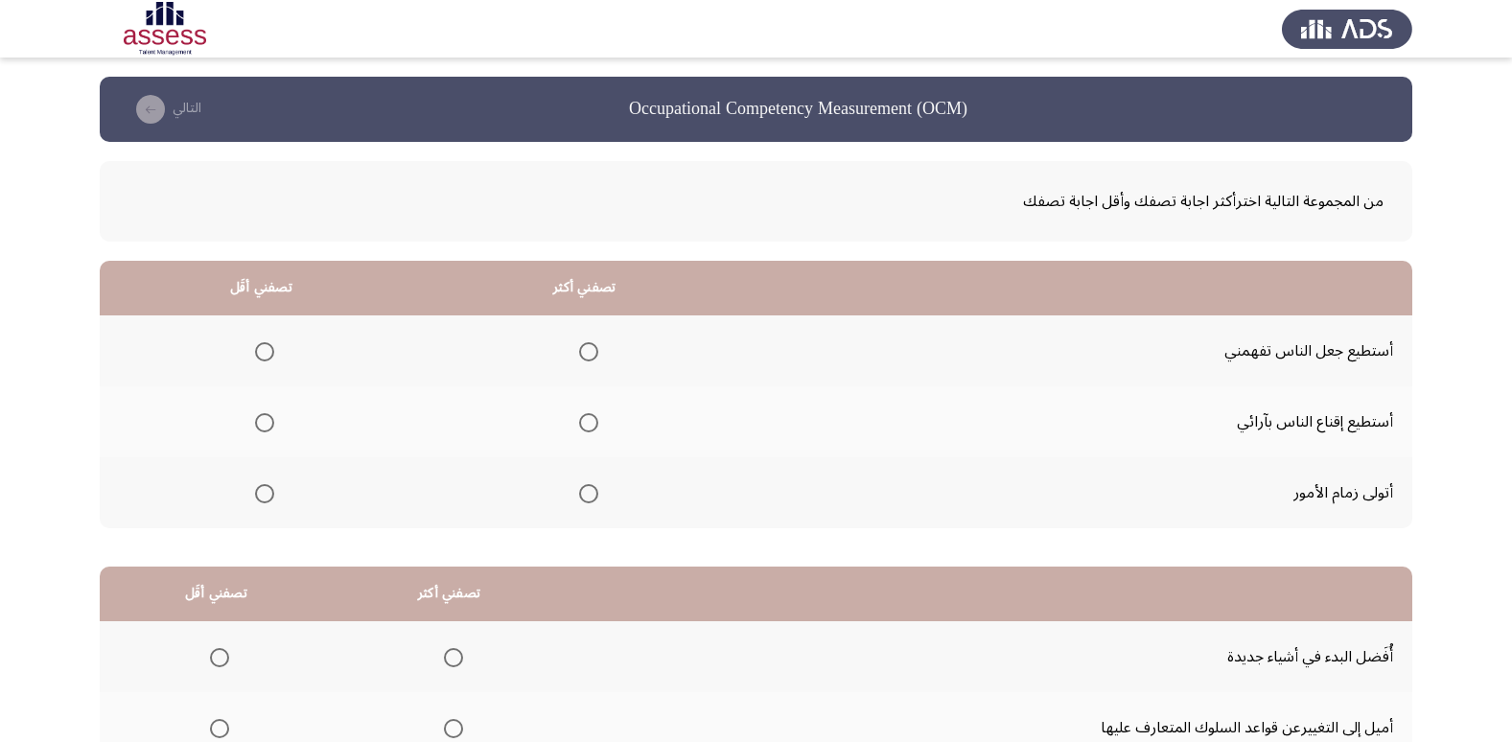
click at [584, 489] on span "Select an option" at bounding box center [588, 493] width 19 height 19
click at [584, 489] on input "Select an option" at bounding box center [588, 493] width 19 height 19
click at [272, 355] on span "Select an option" at bounding box center [264, 351] width 19 height 19
click at [272, 355] on input "Select an option" at bounding box center [264, 351] width 19 height 19
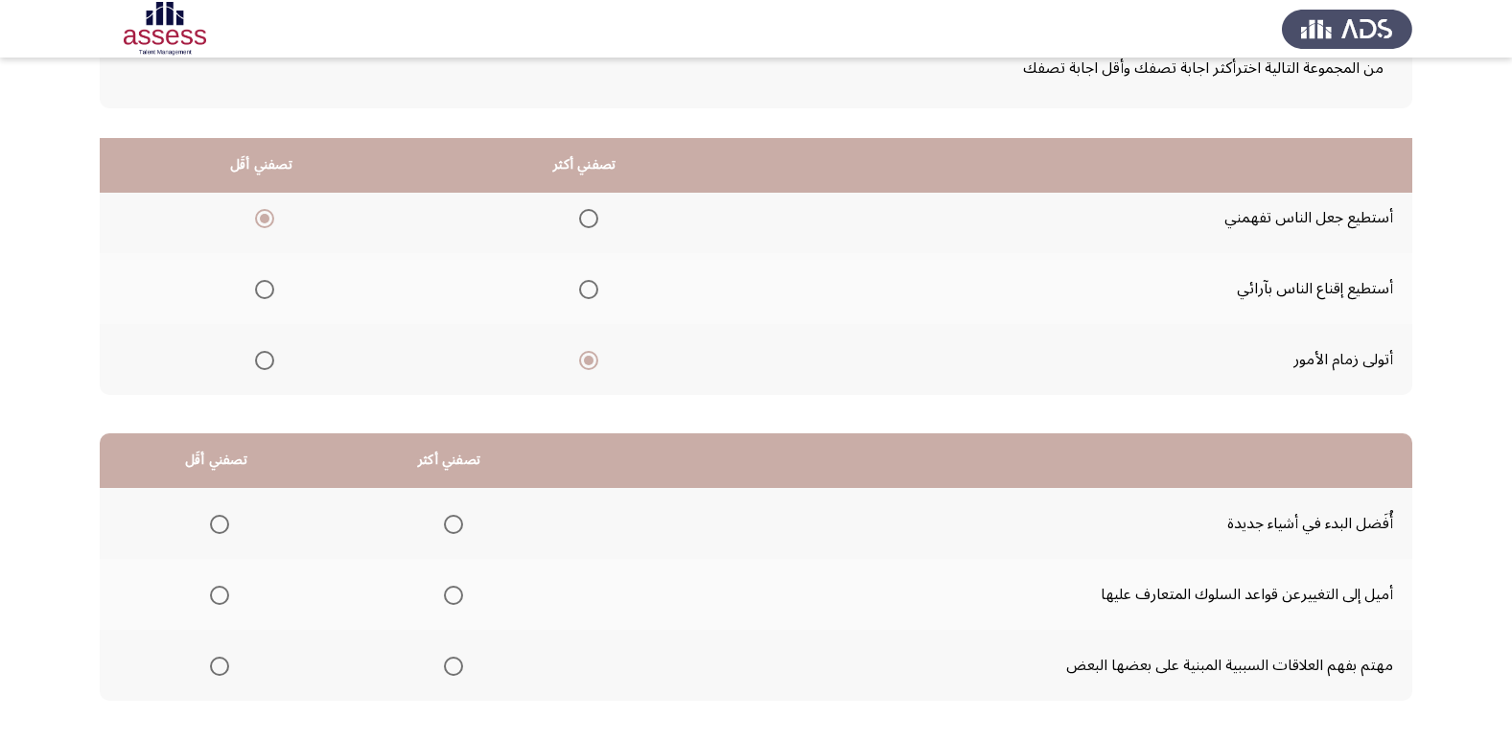
scroll to position [226, 0]
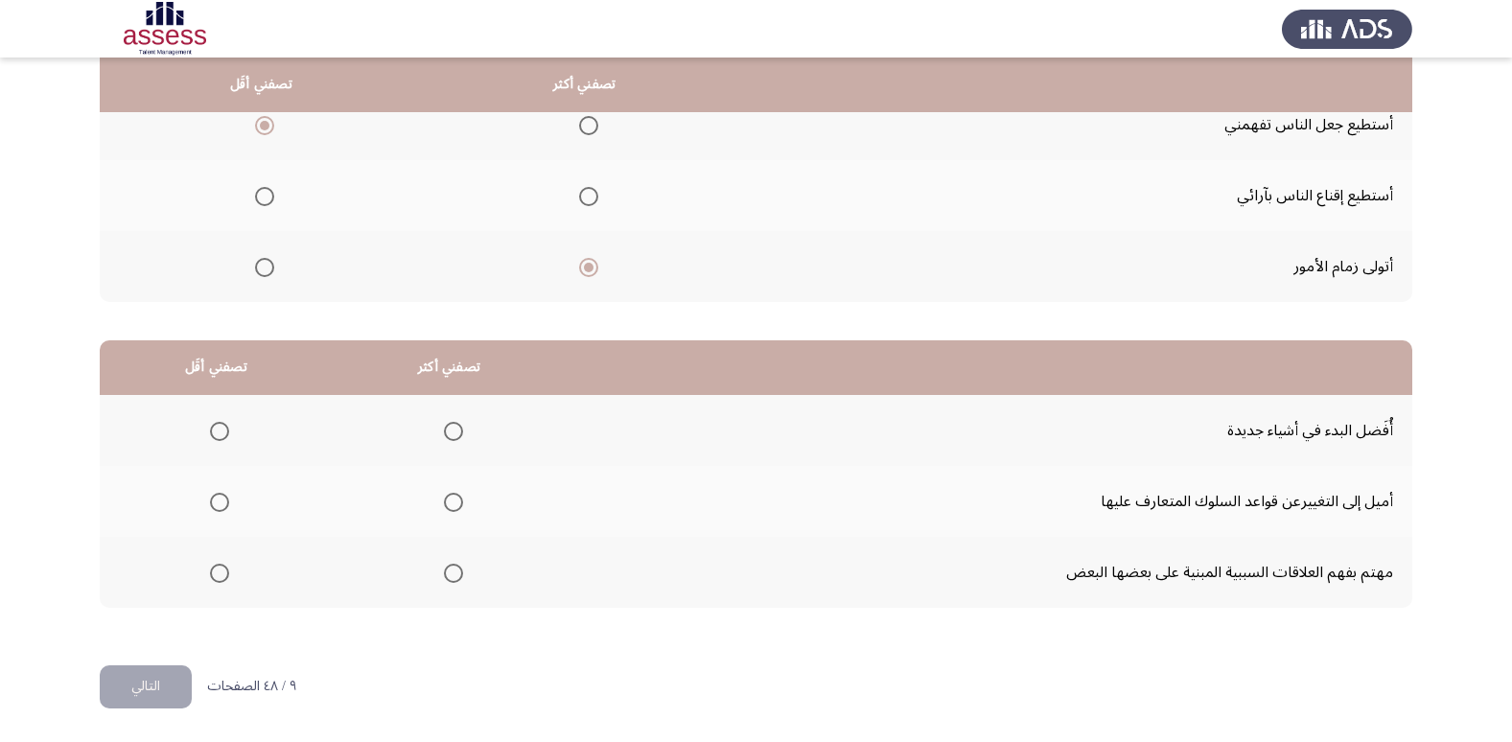
click at [220, 573] on span "Select an option" at bounding box center [220, 573] width 0 height 0
click at [219, 573] on input "Select an option" at bounding box center [219, 573] width 19 height 19
click at [449, 427] on span "Select an option" at bounding box center [453, 431] width 19 height 19
click at [449, 427] on input "Select an option" at bounding box center [453, 431] width 19 height 19
click at [165, 679] on button "التالي" at bounding box center [146, 686] width 92 height 43
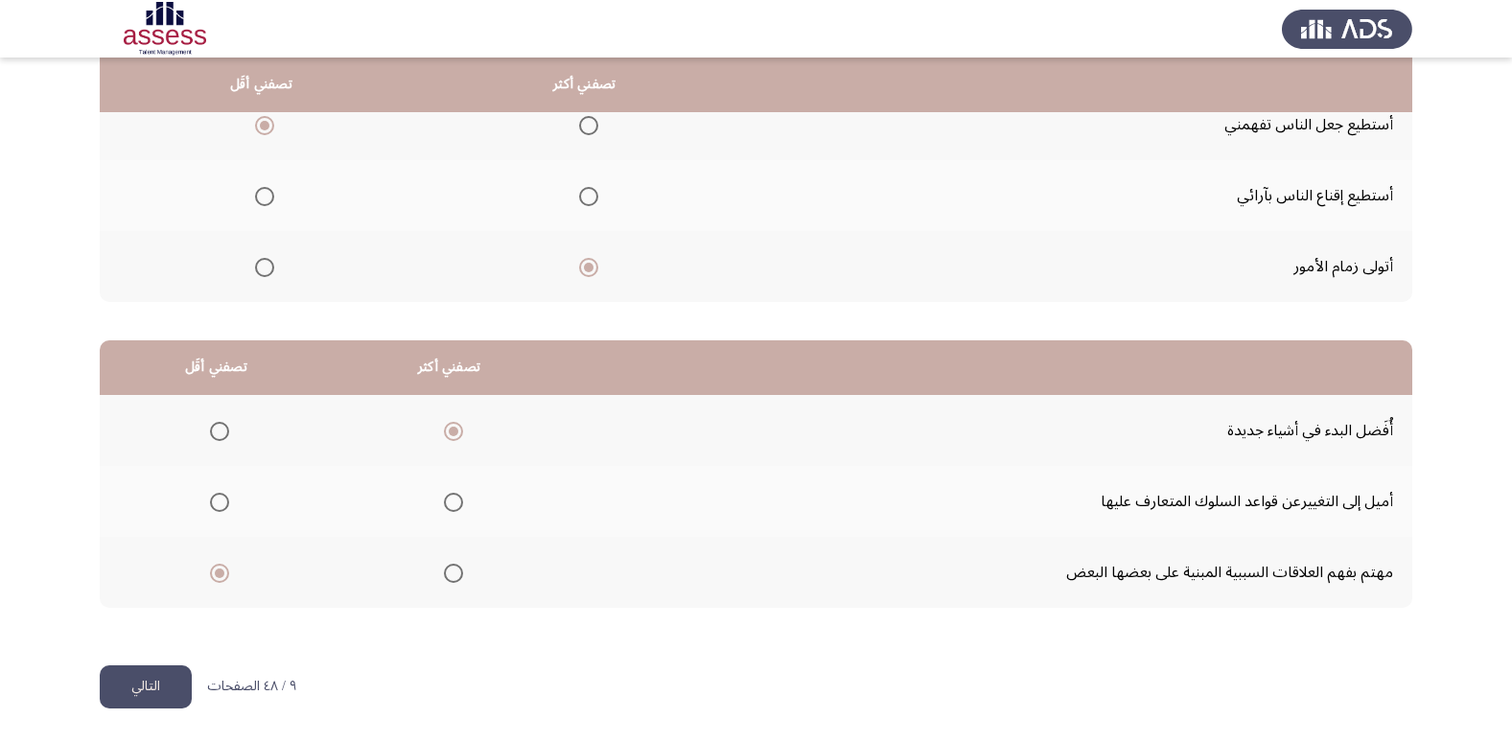
scroll to position [0, 0]
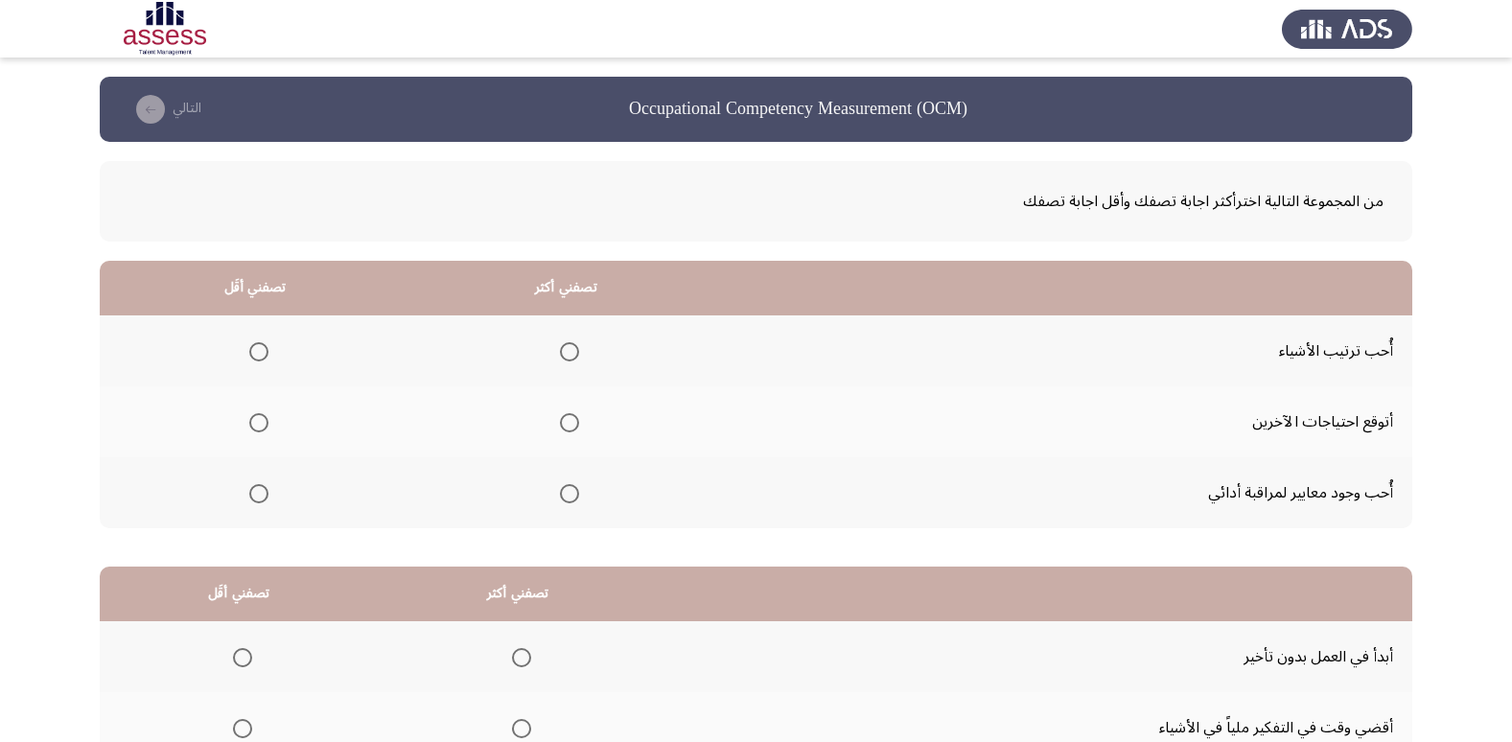
click at [567, 419] on span "Select an option" at bounding box center [569, 422] width 19 height 19
click at [567, 419] on input "Select an option" at bounding box center [569, 422] width 19 height 19
click at [264, 350] on span "Select an option" at bounding box center [258, 351] width 19 height 19
click at [264, 350] on input "Select an option" at bounding box center [258, 351] width 19 height 19
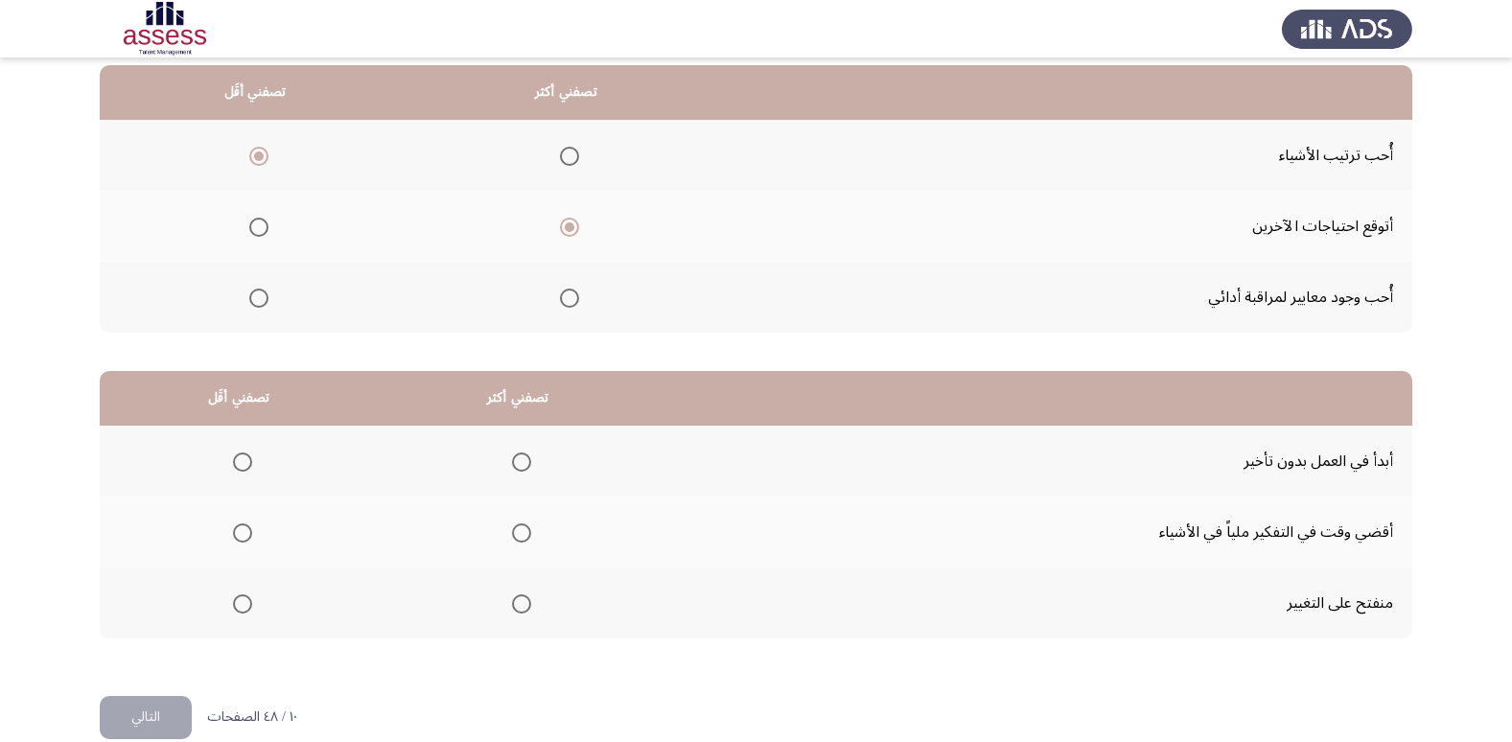
scroll to position [226, 0]
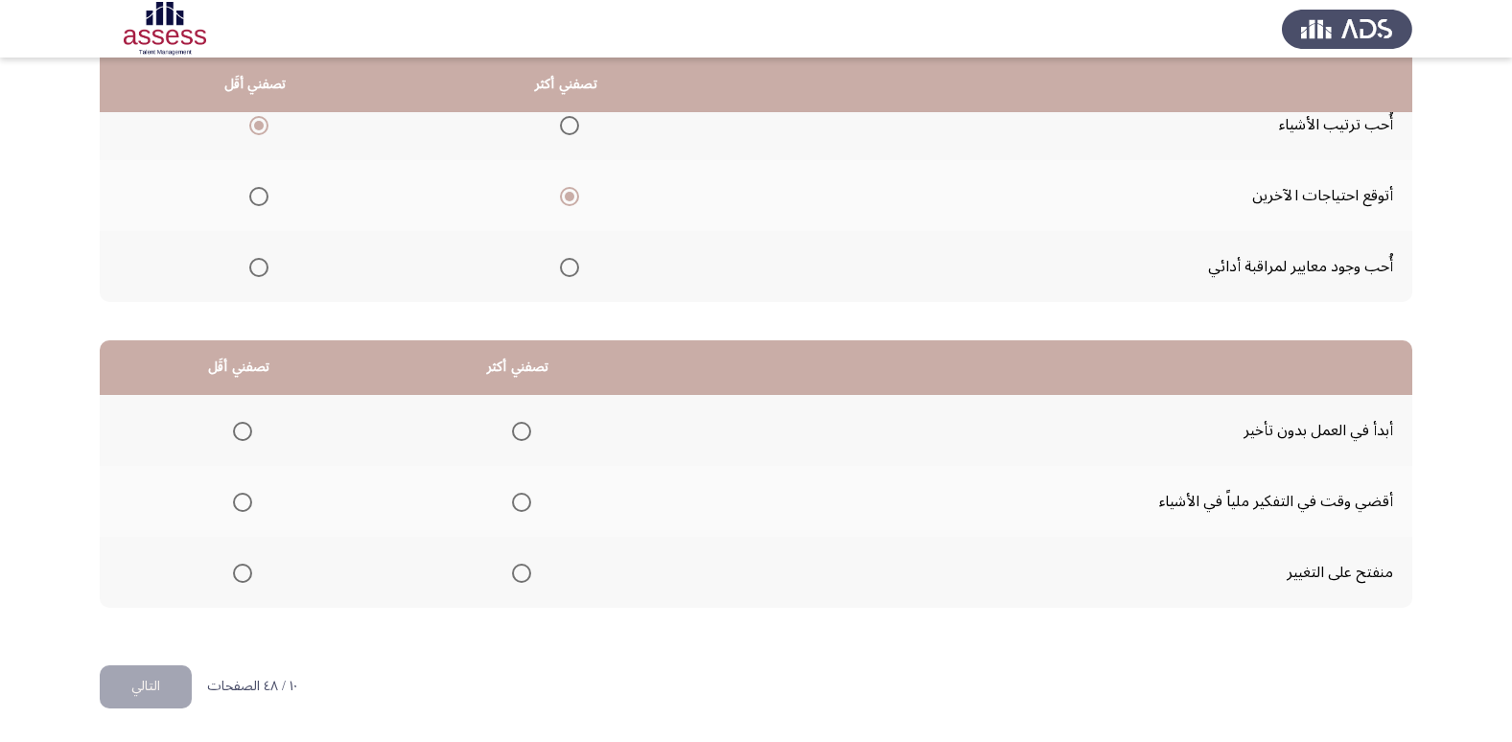
click at [512, 567] on span "Select an option" at bounding box center [521, 573] width 19 height 19
click at [512, 567] on input "Select an option" at bounding box center [521, 573] width 19 height 19
click at [240, 501] on span "Select an option" at bounding box center [242, 502] width 19 height 19
click at [240, 501] on input "Select an option" at bounding box center [242, 502] width 19 height 19
click at [524, 437] on span "Select an option" at bounding box center [521, 431] width 19 height 19
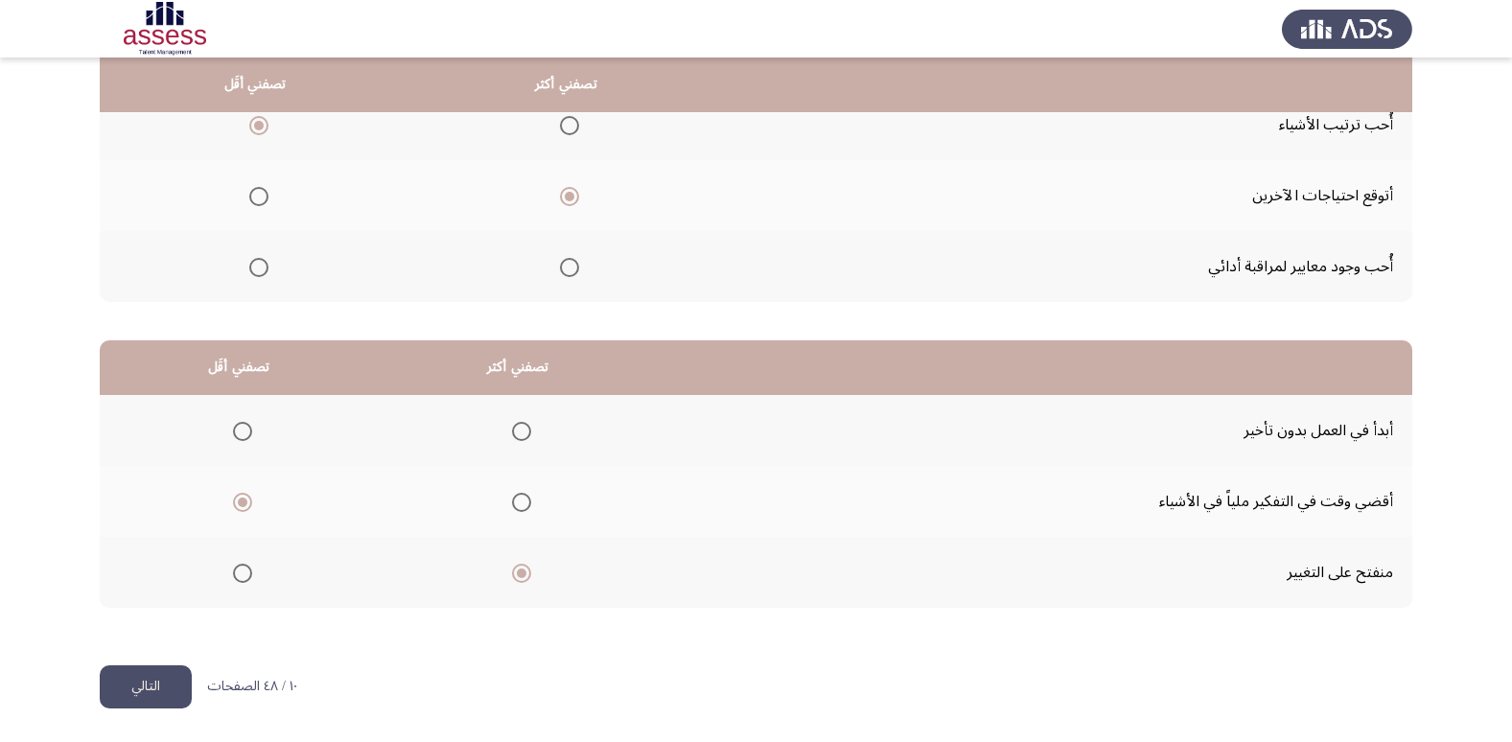
click at [524, 437] on input "Select an option" at bounding box center [521, 431] width 19 height 19
click at [161, 686] on button "التالي" at bounding box center [146, 686] width 92 height 43
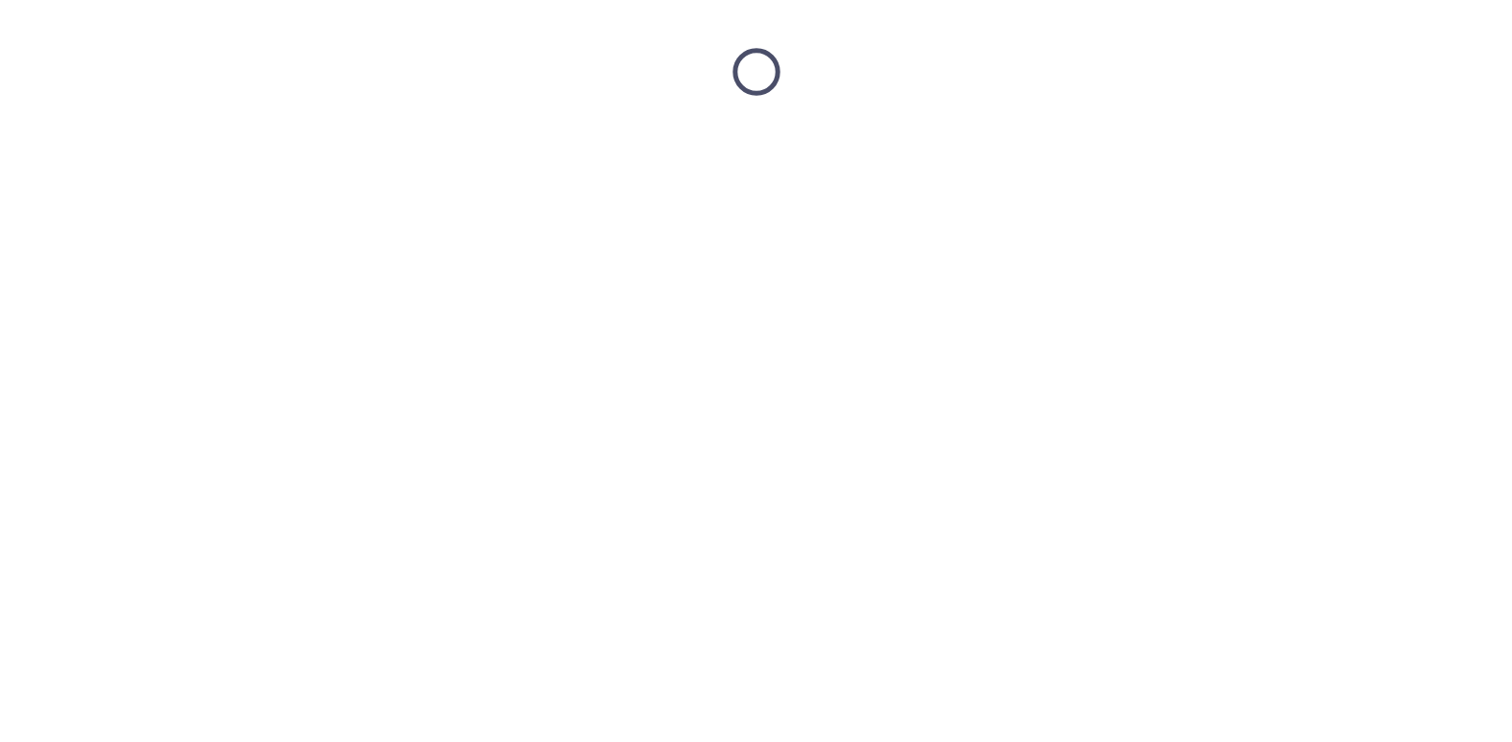
scroll to position [0, 0]
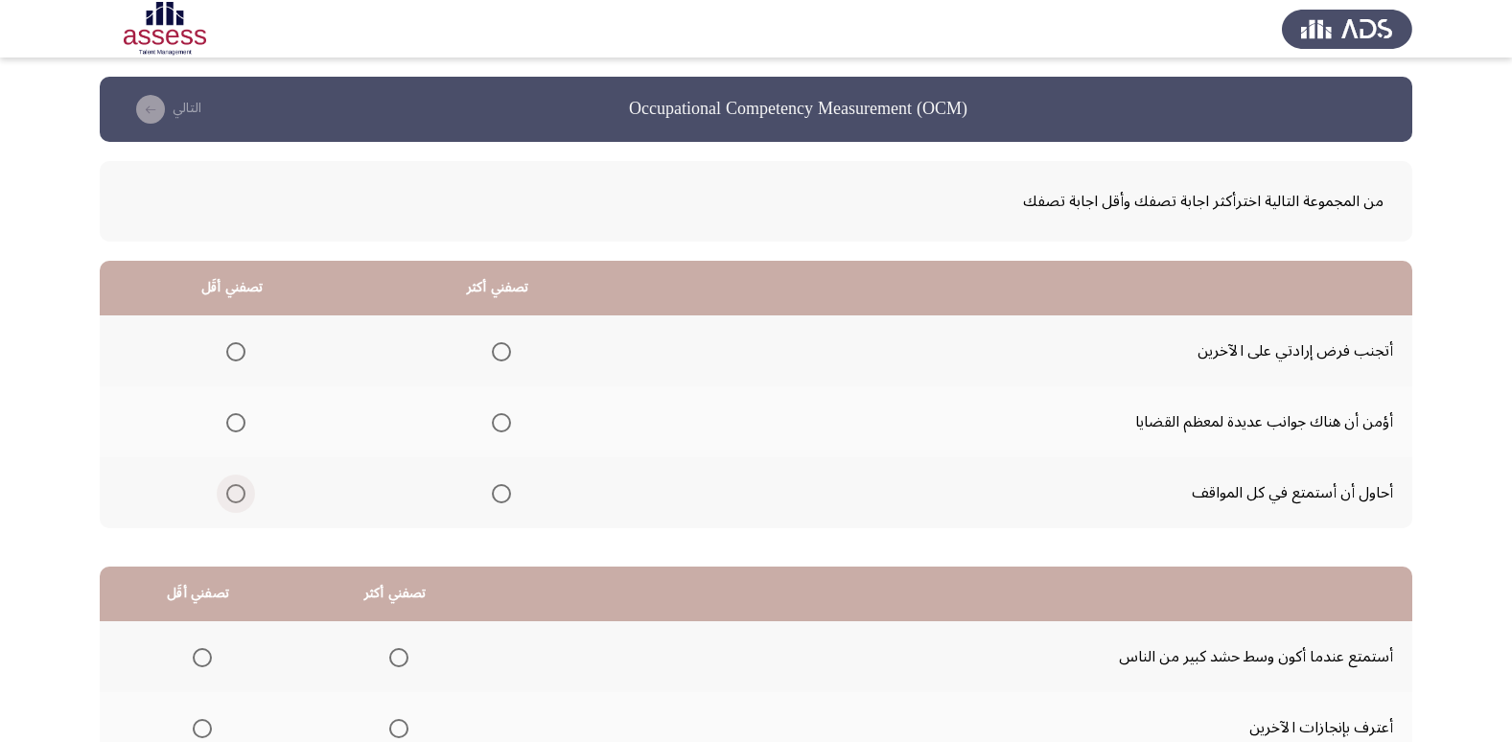
click at [227, 491] on span "Select an option" at bounding box center [235, 493] width 19 height 19
click at [227, 491] on input "Select an option" at bounding box center [235, 493] width 19 height 19
click at [521, 351] on th at bounding box center [498, 350] width 266 height 71
click at [492, 360] on span "Select an option" at bounding box center [501, 351] width 19 height 19
click at [492, 360] on input "Select an option" at bounding box center [501, 351] width 19 height 19
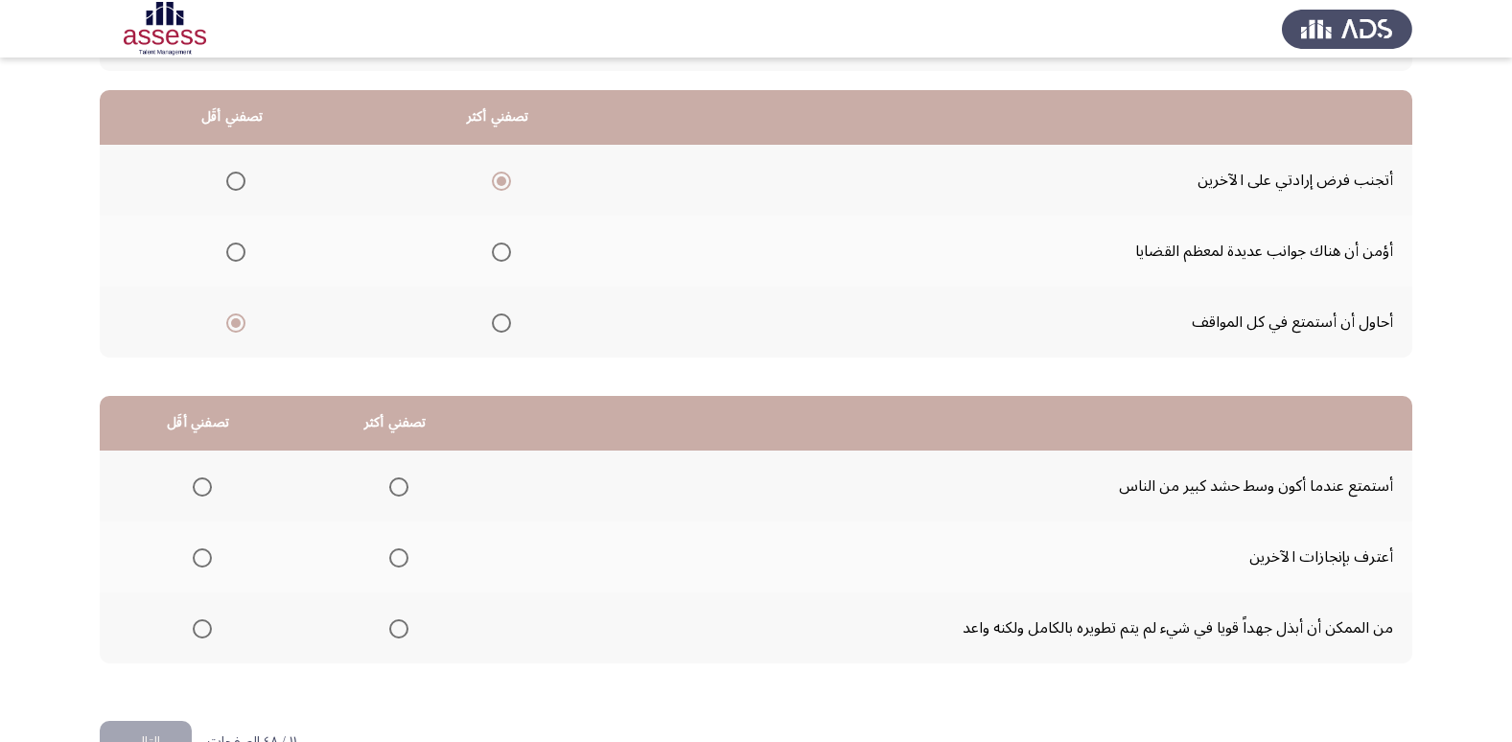
scroll to position [226, 0]
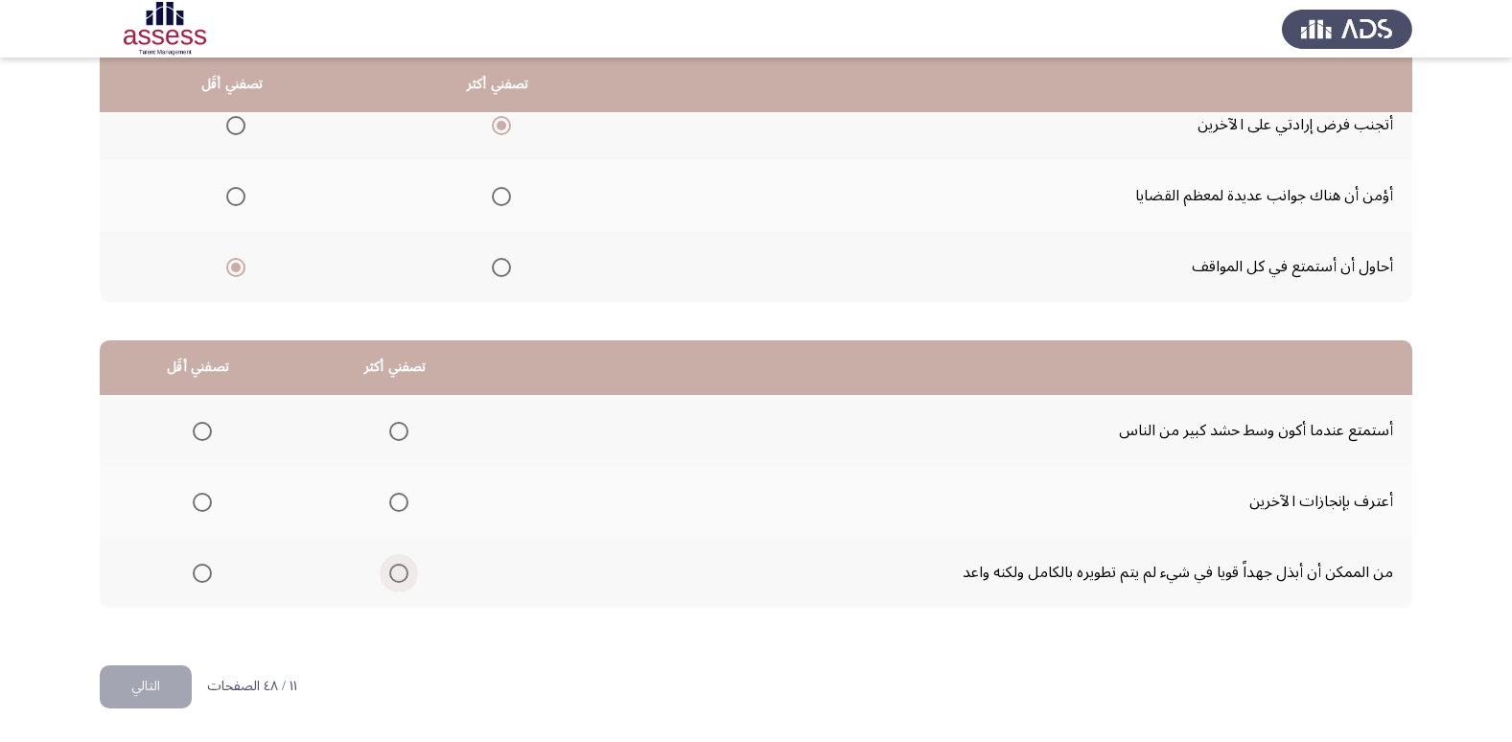
click at [402, 573] on span "Select an option" at bounding box center [398, 573] width 19 height 19
click at [402, 573] on input "Select an option" at bounding box center [398, 573] width 19 height 19
click at [204, 422] on span "Select an option" at bounding box center [202, 431] width 19 height 19
click at [204, 422] on input "Select an option" at bounding box center [202, 431] width 19 height 19
click at [172, 682] on button "التالي" at bounding box center [146, 686] width 92 height 43
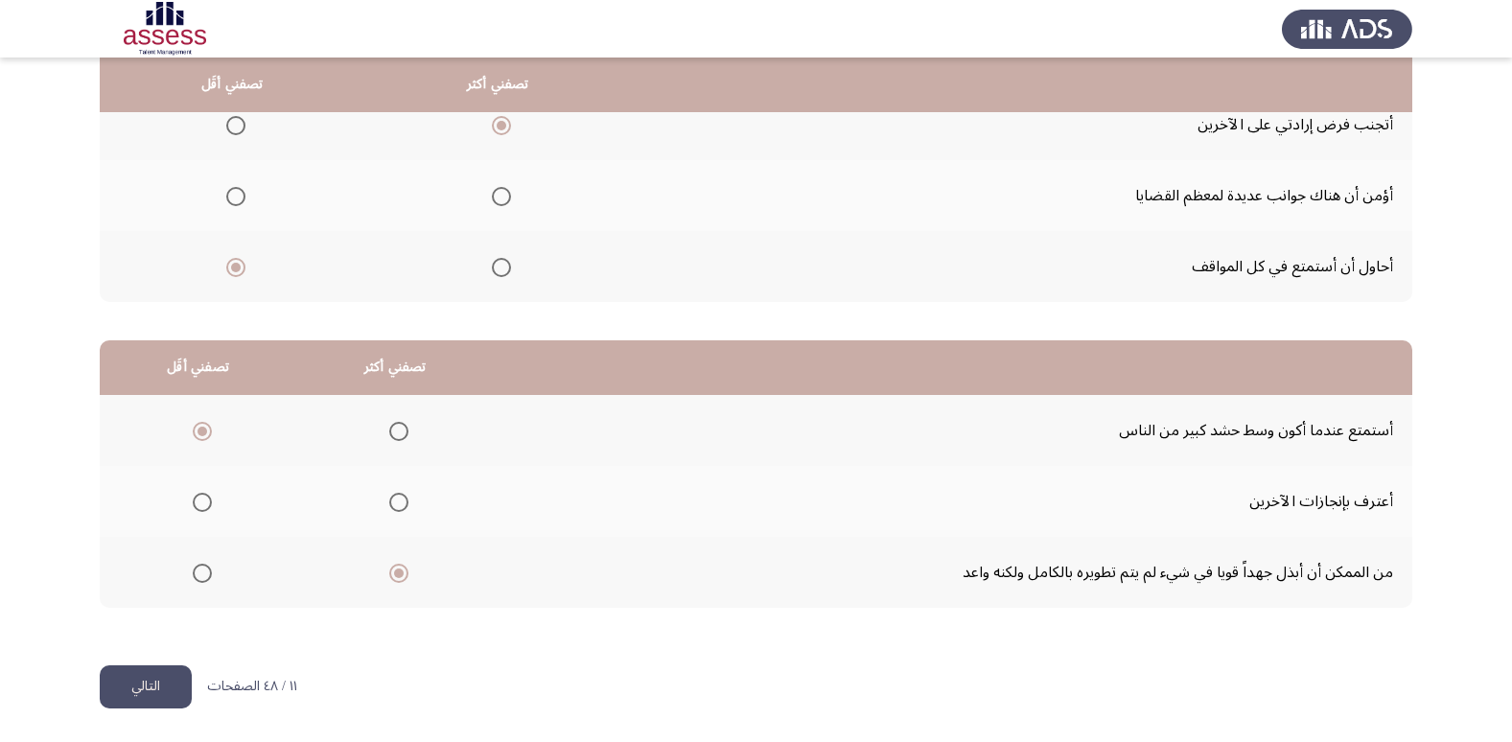
scroll to position [0, 0]
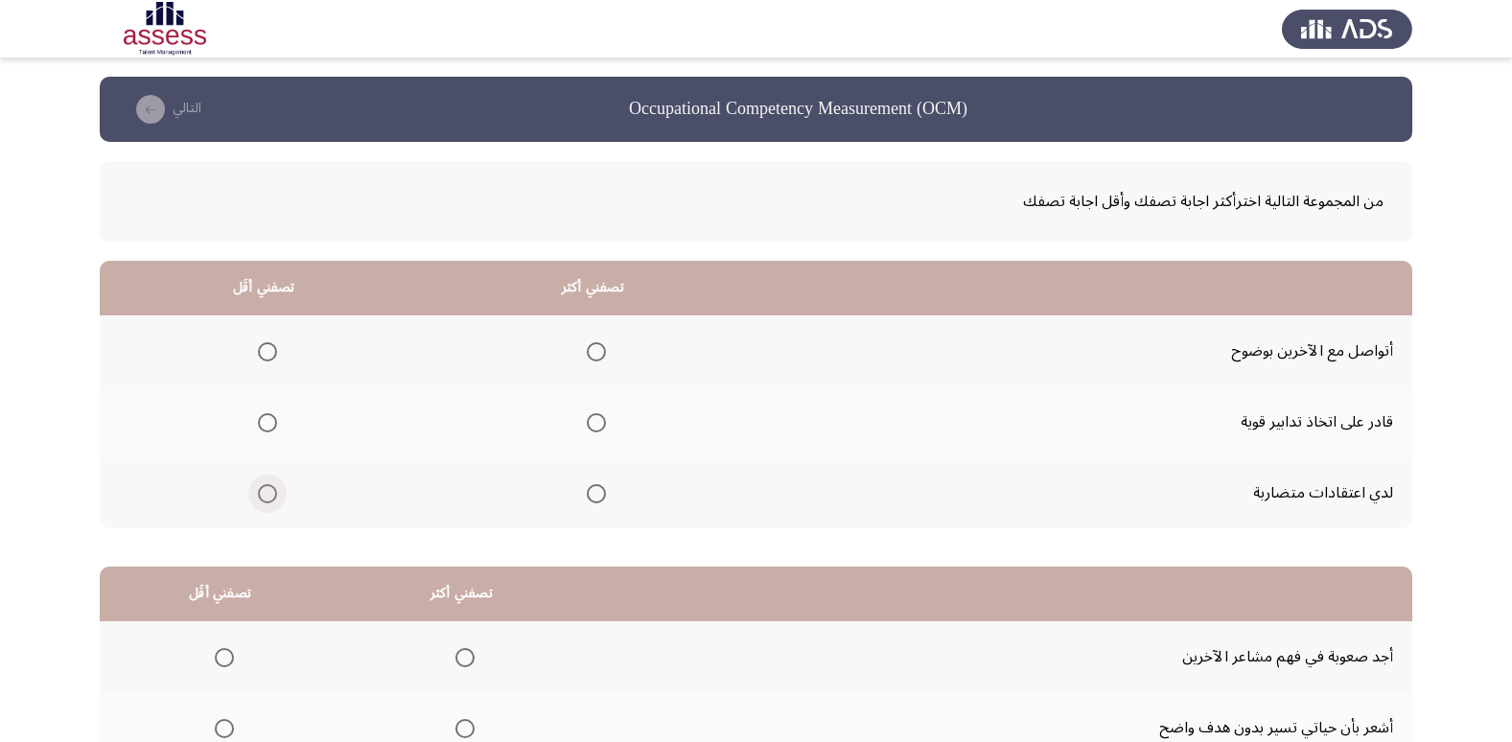
click at [270, 489] on span "Select an option" at bounding box center [267, 493] width 19 height 19
click at [270, 489] on input "Select an option" at bounding box center [267, 493] width 19 height 19
click at [596, 347] on span "Select an option" at bounding box center [596, 351] width 19 height 19
click at [596, 347] on input "Select an option" at bounding box center [596, 351] width 19 height 19
click at [601, 407] on mat-radio-group "Select an option" at bounding box center [592, 422] width 27 height 33
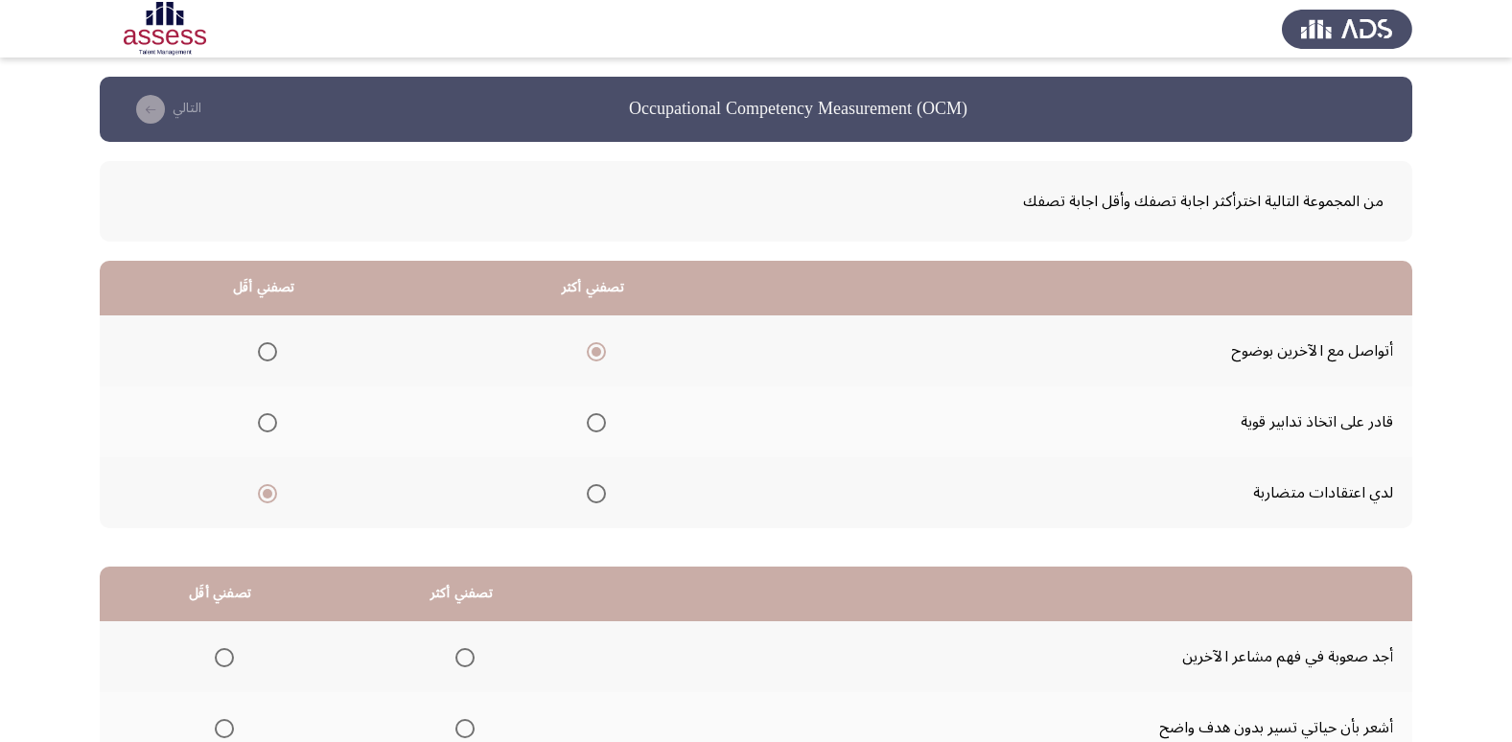
click at [592, 424] on span "Select an option" at bounding box center [596, 422] width 19 height 19
click at [592, 424] on input "Select an option" at bounding box center [596, 422] width 19 height 19
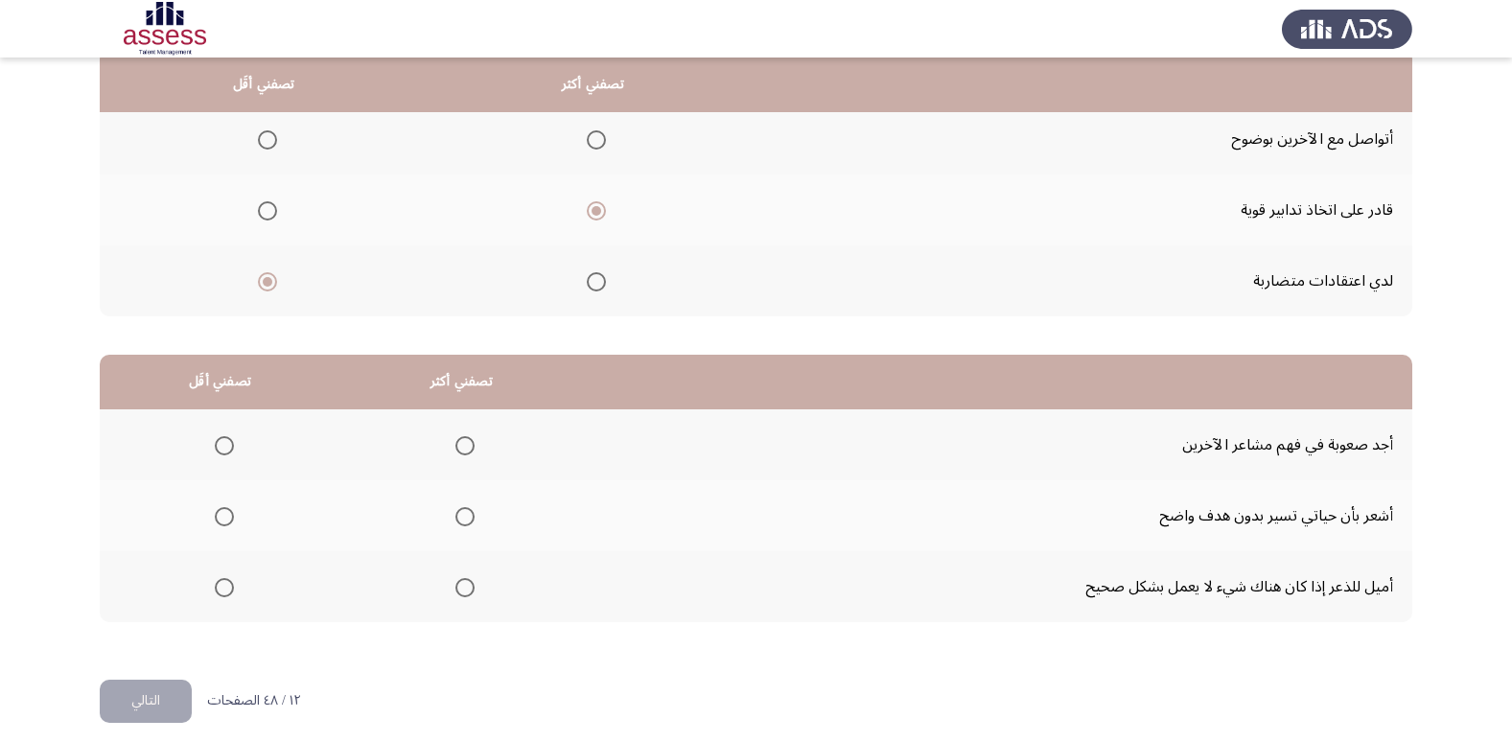
scroll to position [226, 0]
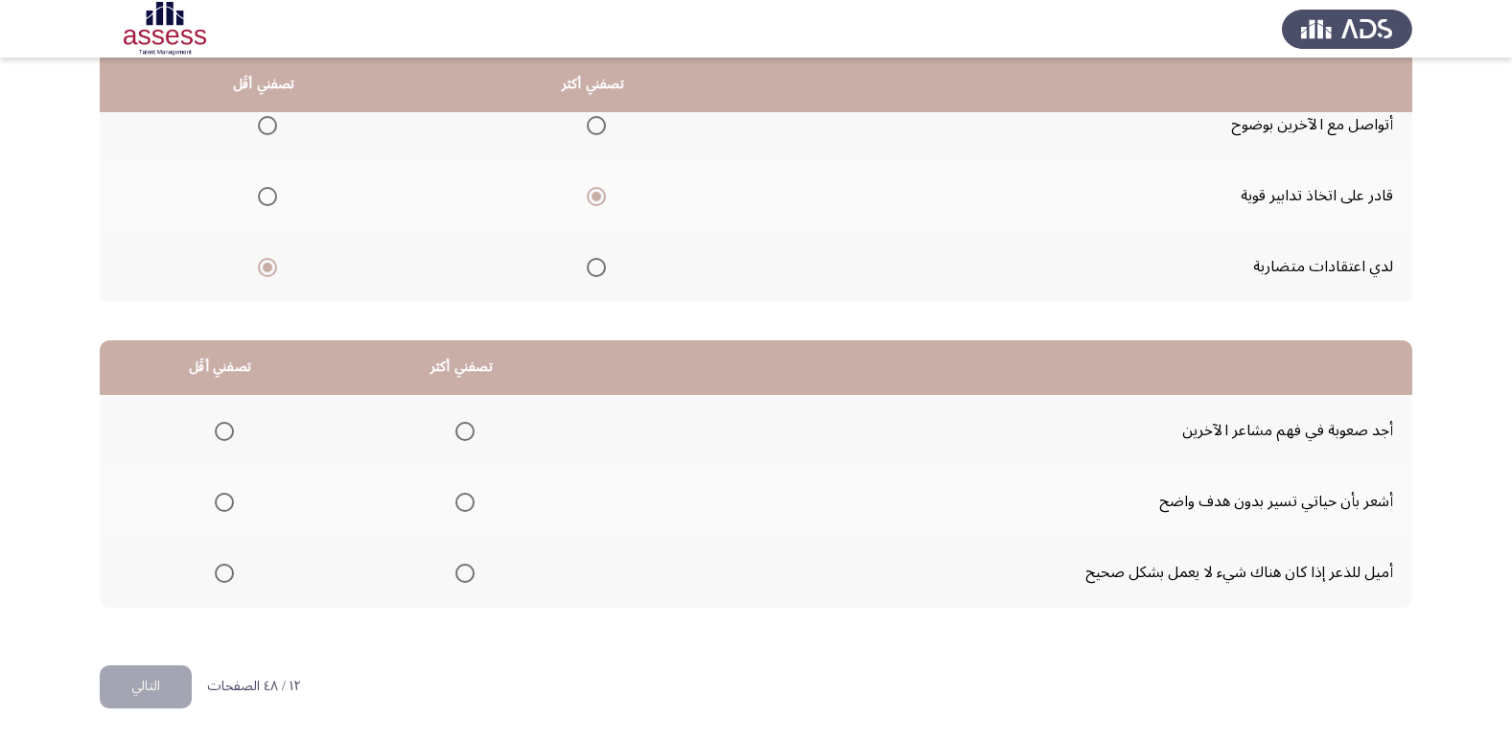
click at [220, 566] on span "Select an option" at bounding box center [224, 573] width 19 height 19
click at [220, 566] on input "Select an option" at bounding box center [224, 573] width 19 height 19
click at [475, 434] on th at bounding box center [461, 430] width 242 height 71
click at [466, 421] on mat-radio-button "Select an option" at bounding box center [461, 431] width 27 height 20
click at [466, 433] on span "Select an option" at bounding box center [464, 431] width 19 height 19
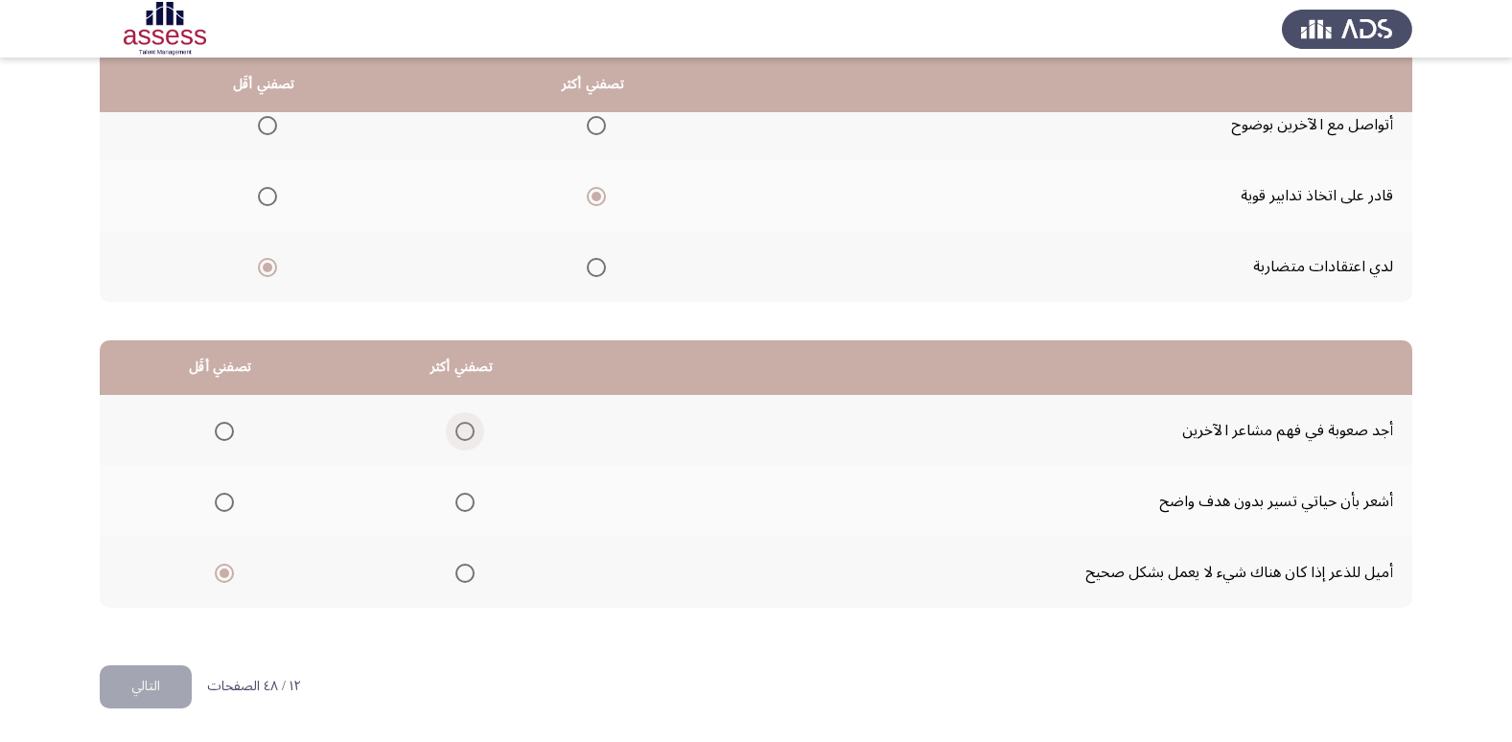
click at [466, 433] on input "Select an option" at bounding box center [464, 431] width 19 height 19
click at [154, 690] on button "التالي" at bounding box center [146, 686] width 92 height 43
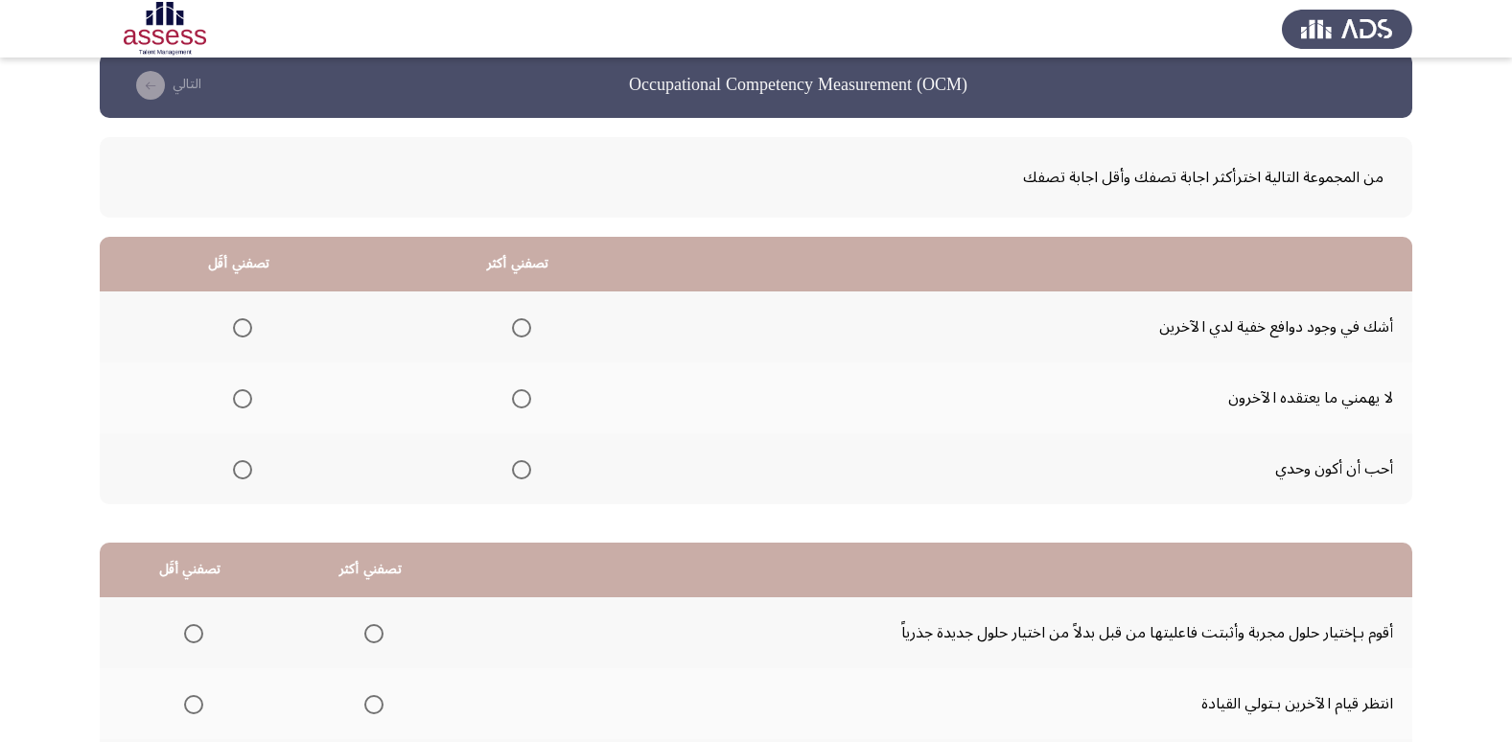
scroll to position [0, 0]
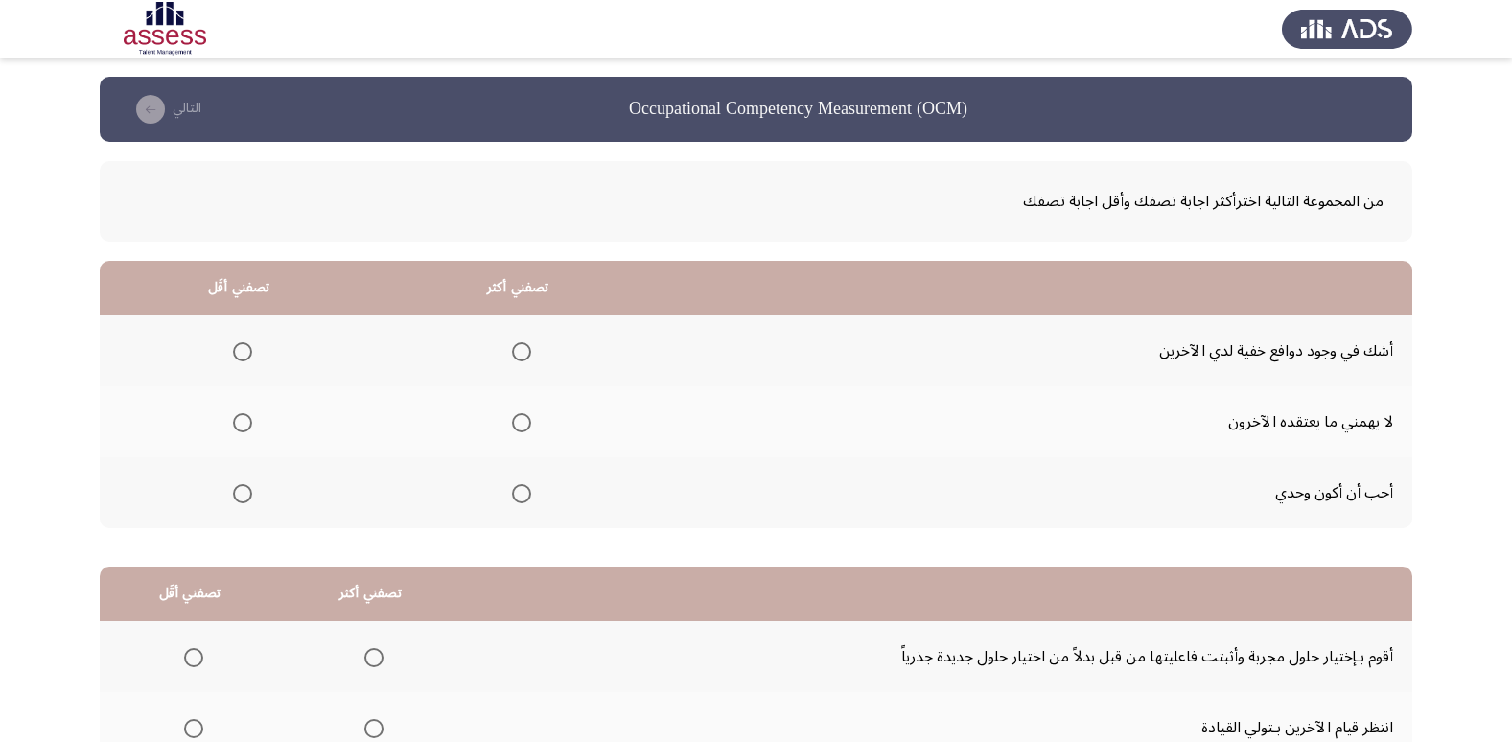
click at [246, 493] on span "Select an option" at bounding box center [242, 493] width 19 height 19
click at [246, 493] on input "Select an option" at bounding box center [242, 493] width 19 height 19
click at [525, 355] on span "Select an option" at bounding box center [521, 351] width 19 height 19
click at [525, 355] on input "Select an option" at bounding box center [521, 351] width 19 height 19
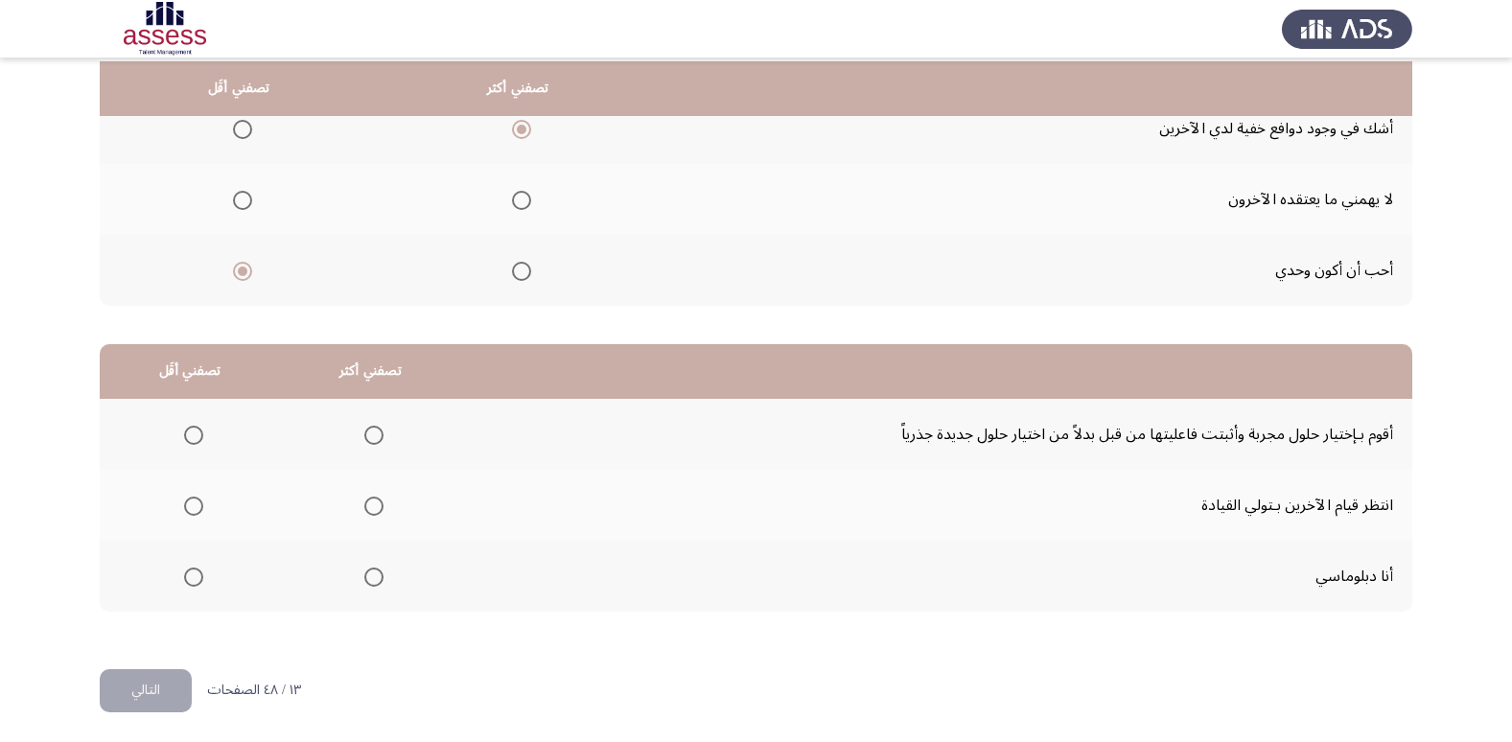
scroll to position [226, 0]
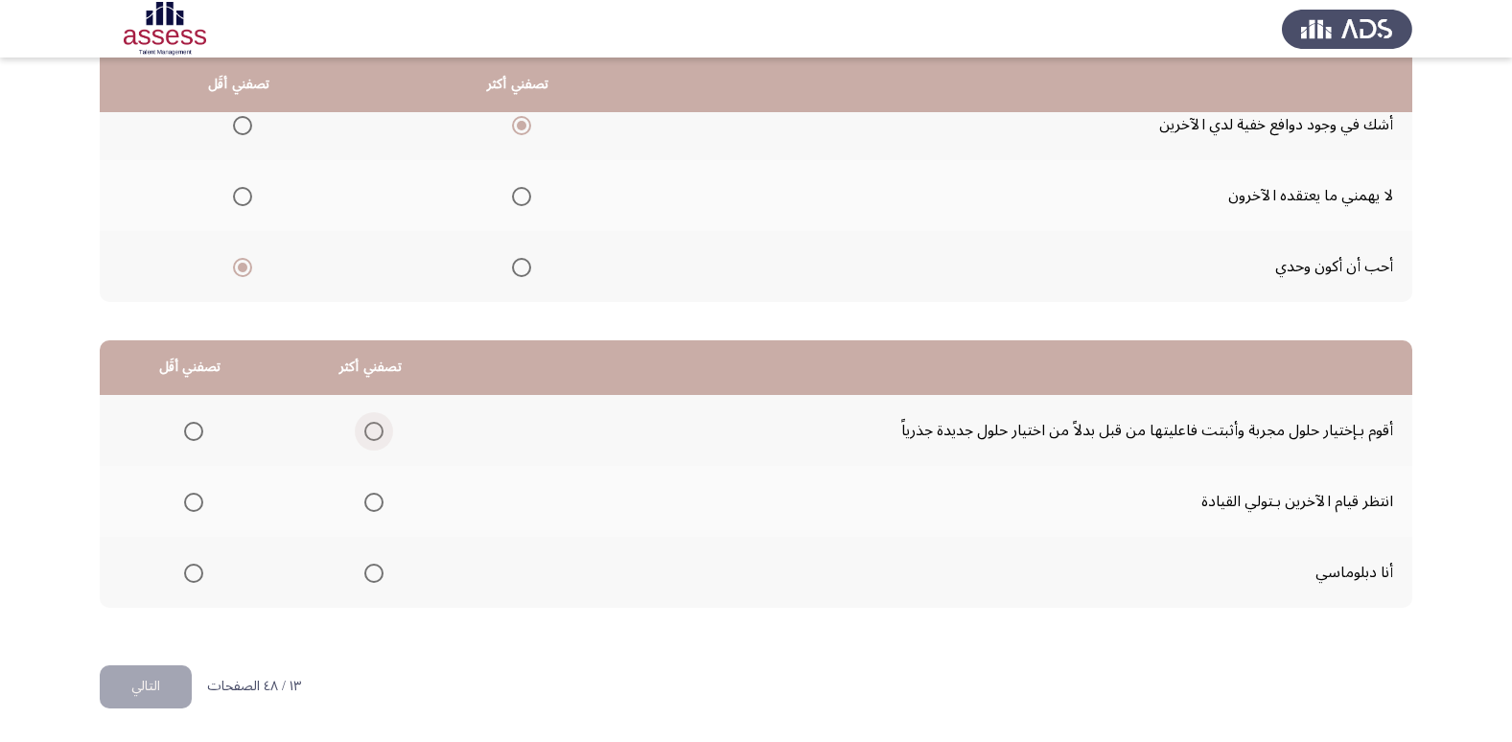
click at [371, 431] on span "Select an option" at bounding box center [373, 431] width 19 height 19
click at [371, 431] on input "Select an option" at bounding box center [373, 431] width 19 height 19
click at [198, 498] on span "Select an option" at bounding box center [193, 502] width 19 height 19
click at [198, 498] on input "Select an option" at bounding box center [193, 502] width 19 height 19
click at [152, 683] on button "التالي" at bounding box center [146, 686] width 92 height 43
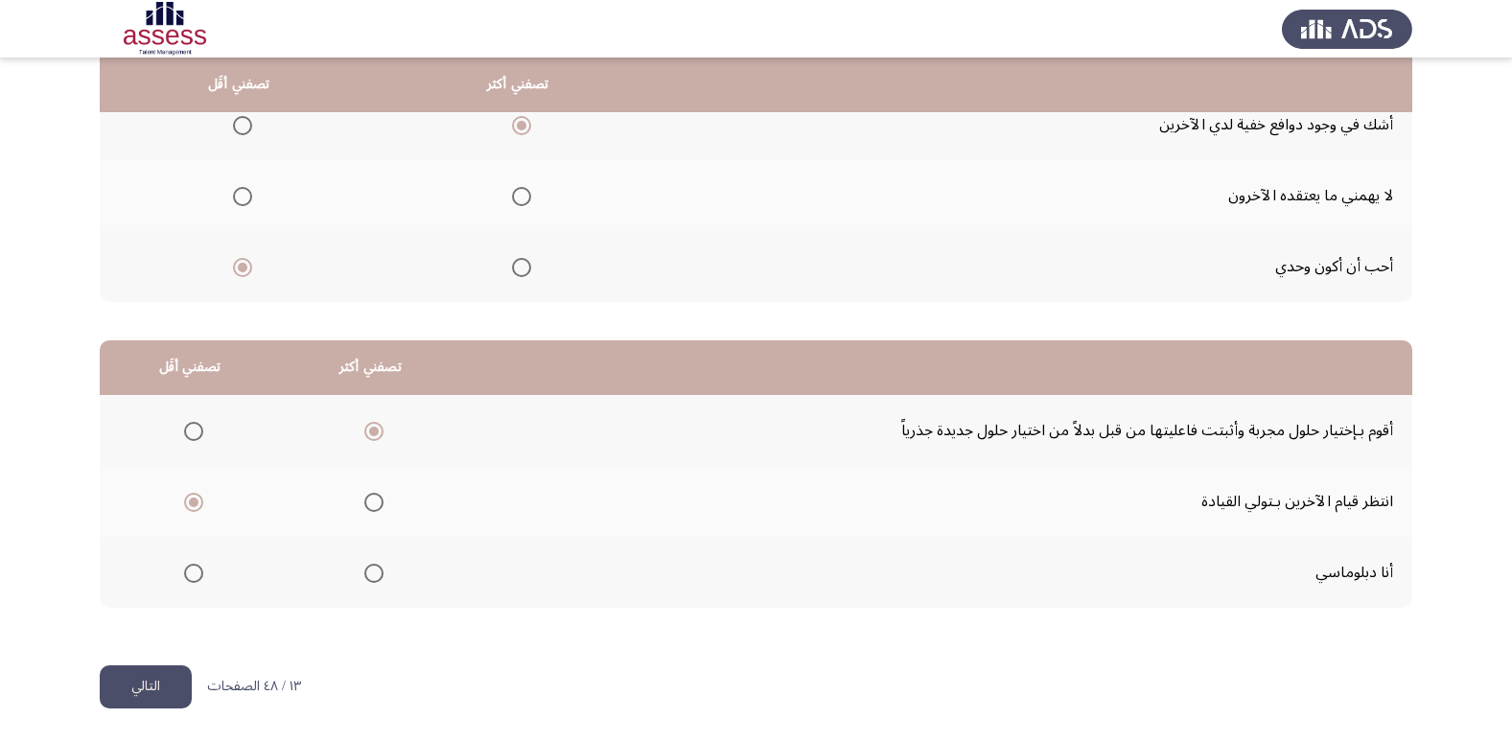
scroll to position [0, 0]
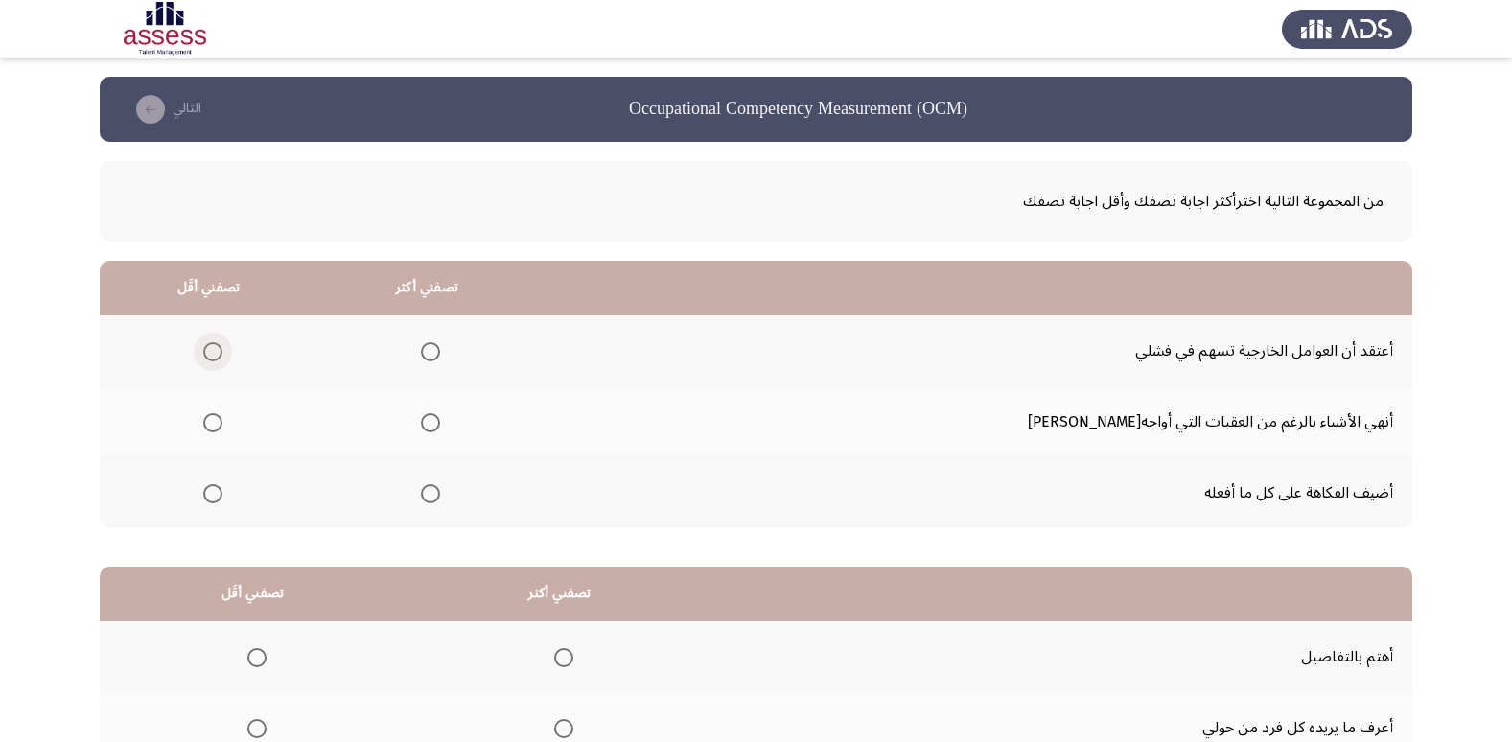
click at [222, 352] on label "Select an option" at bounding box center [209, 351] width 27 height 19
click at [222, 352] on input "Select an option" at bounding box center [212, 351] width 19 height 19
click at [440, 424] on span "Select an option" at bounding box center [430, 422] width 19 height 19
click at [440, 424] on input "Select an option" at bounding box center [430, 422] width 19 height 19
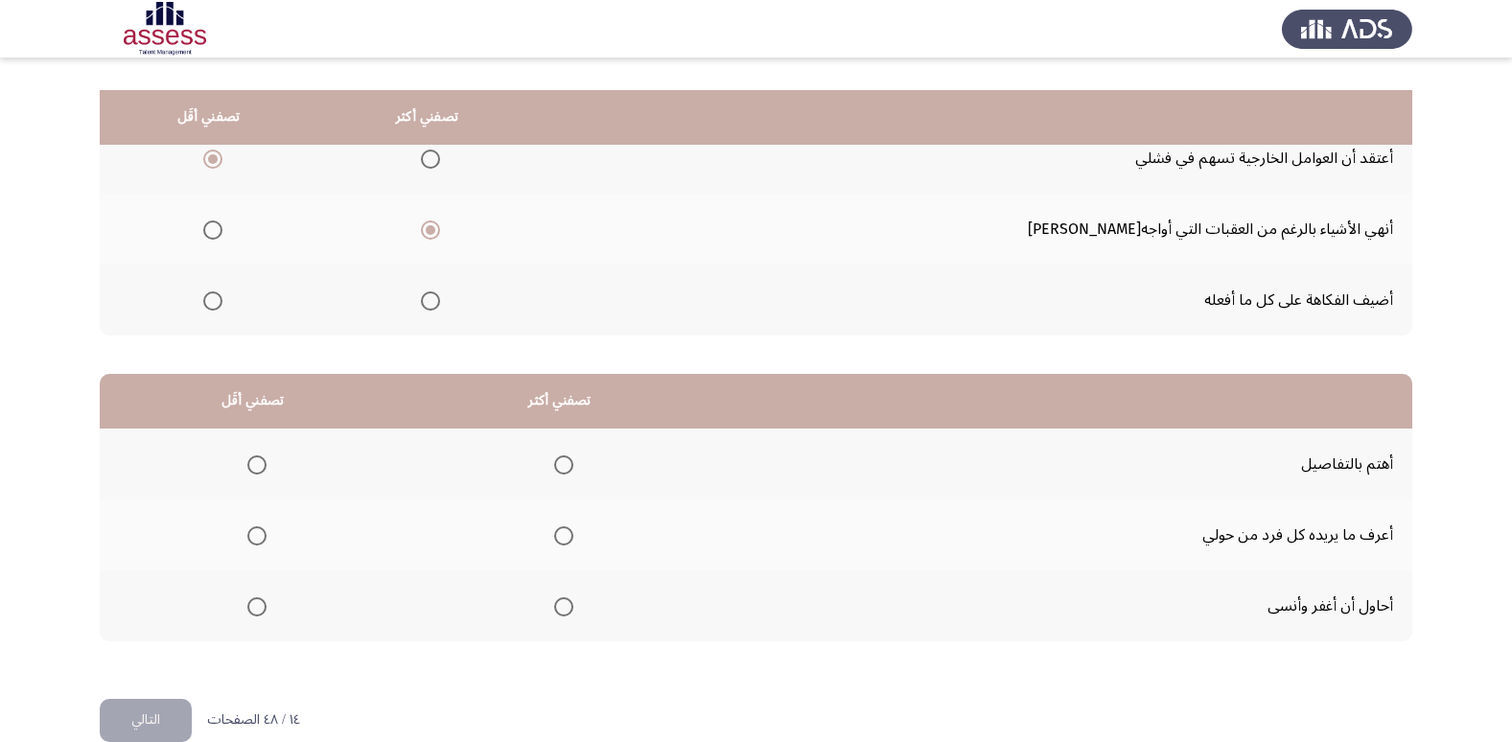
scroll to position [226, 0]
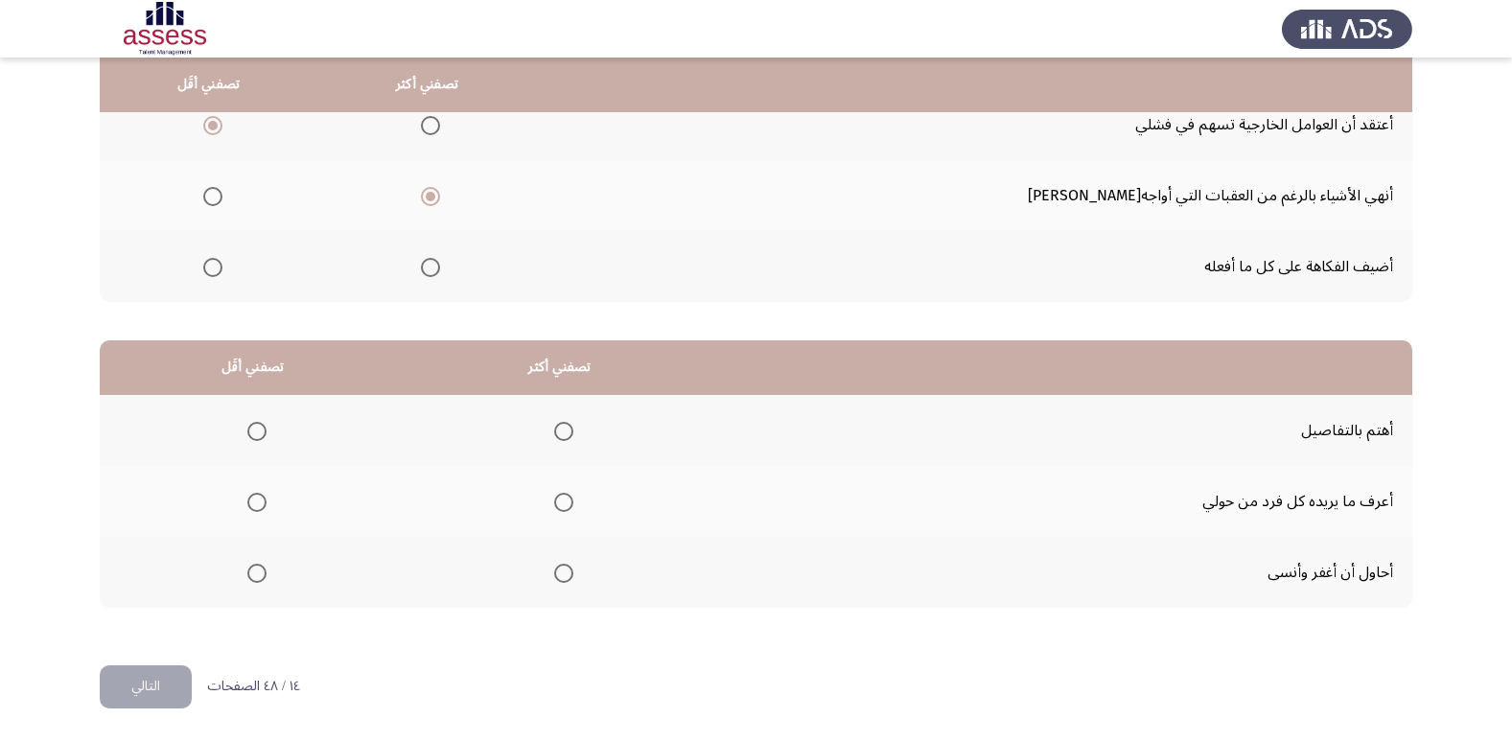
click at [255, 568] on span "Select an option" at bounding box center [256, 573] width 19 height 19
click at [255, 568] on input "Select an option" at bounding box center [256, 573] width 19 height 19
click at [561, 499] on span "Select an option" at bounding box center [563, 502] width 19 height 19
click at [561, 499] on input "Select an option" at bounding box center [563, 502] width 19 height 19
click at [568, 431] on span "Select an option" at bounding box center [563, 431] width 19 height 19
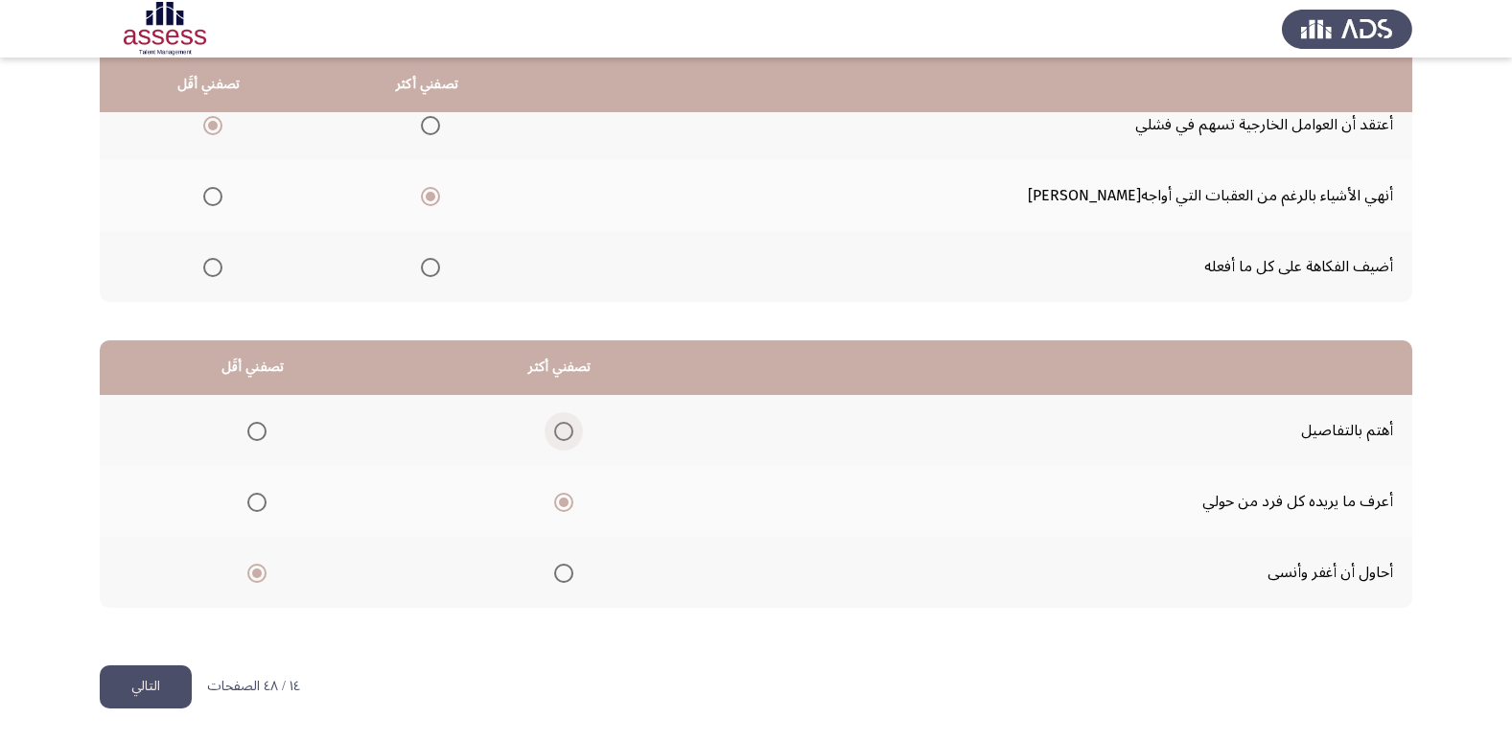
click at [568, 431] on input "Select an option" at bounding box center [563, 431] width 19 height 19
click at [145, 683] on button "التالي" at bounding box center [146, 686] width 92 height 43
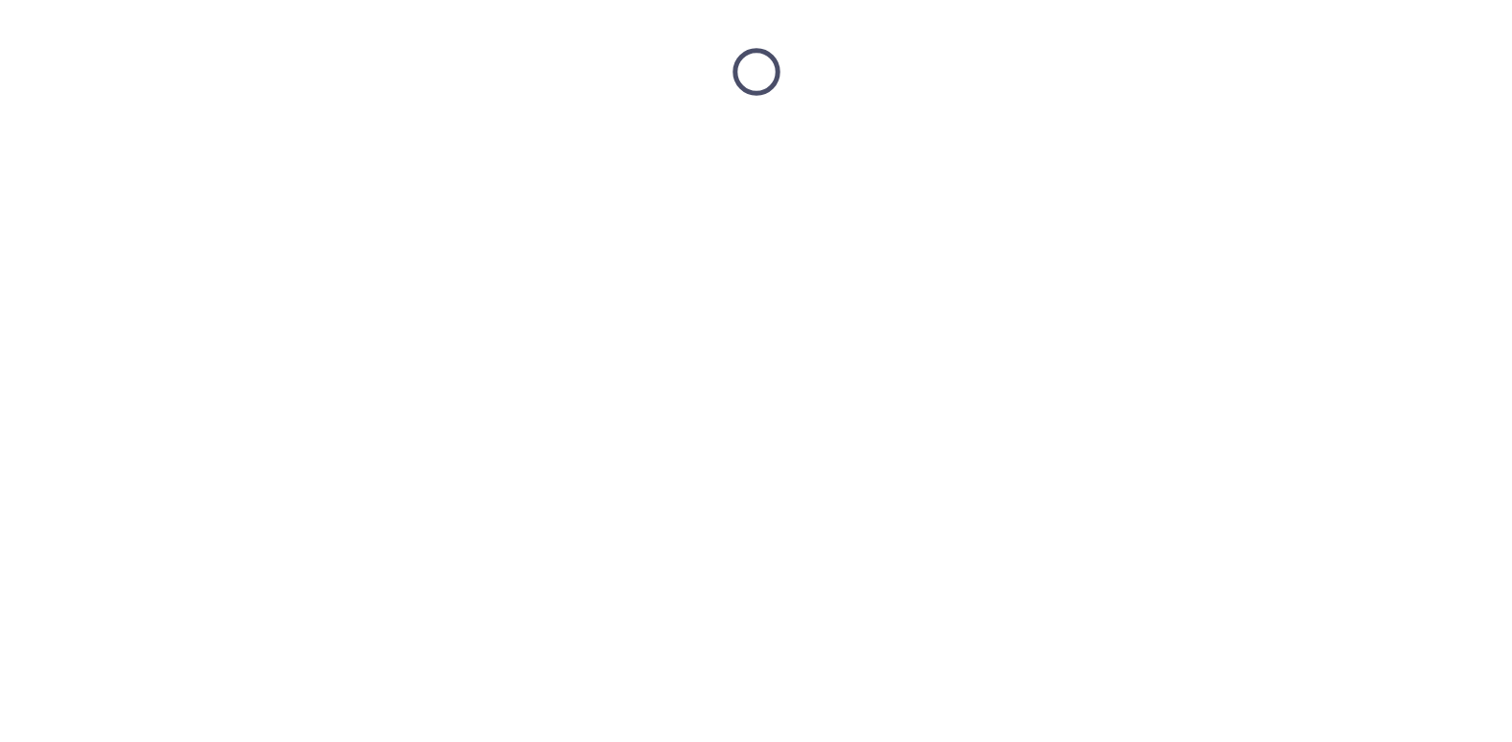
scroll to position [0, 0]
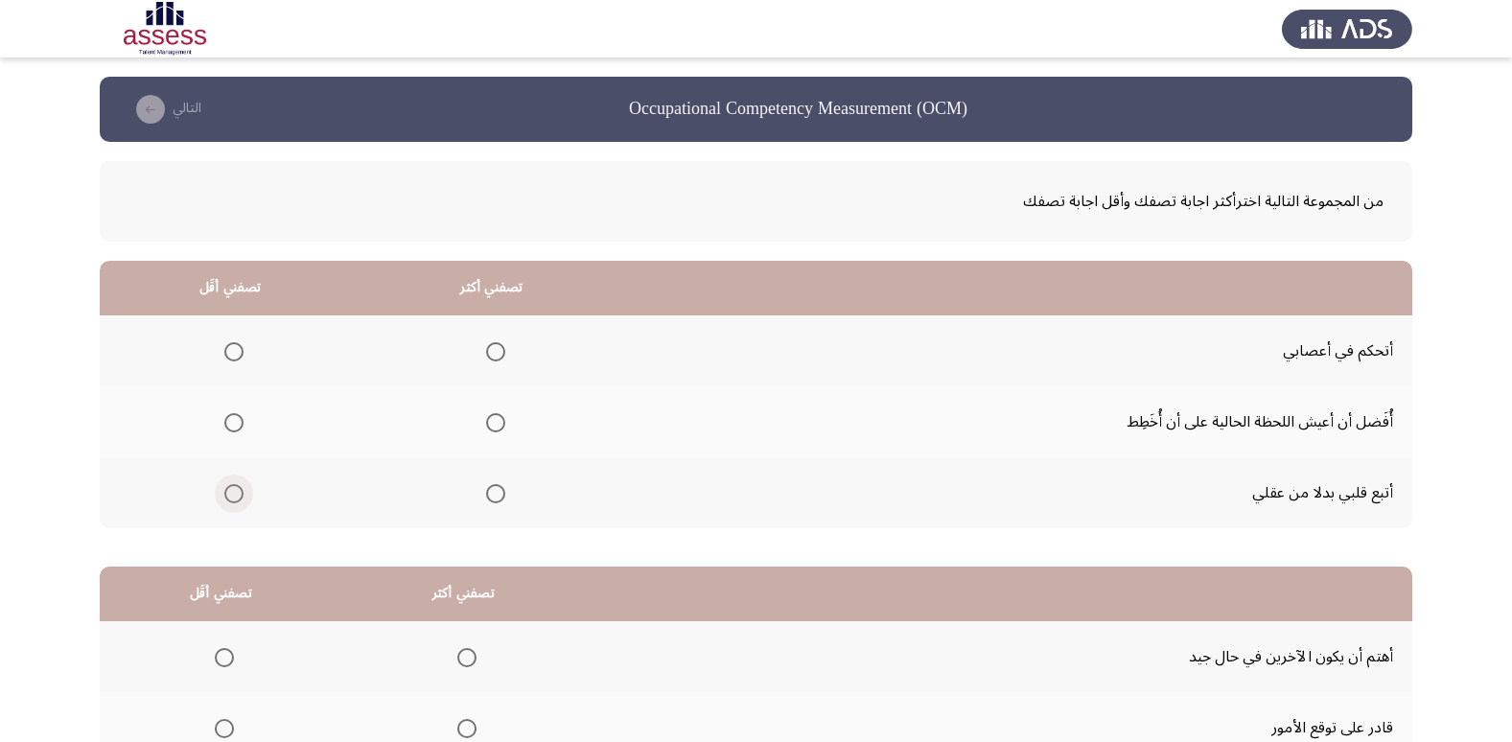
click at [233, 494] on span "Select an option" at bounding box center [233, 493] width 19 height 19
click at [233, 494] on input "Select an option" at bounding box center [233, 493] width 19 height 19
drag, startPoint x: 507, startPoint y: 346, endPoint x: 491, endPoint y: 358, distance: 20.0
click at [507, 345] on th at bounding box center [491, 350] width 262 height 71
click at [486, 360] on span "Select an option" at bounding box center [495, 351] width 19 height 19
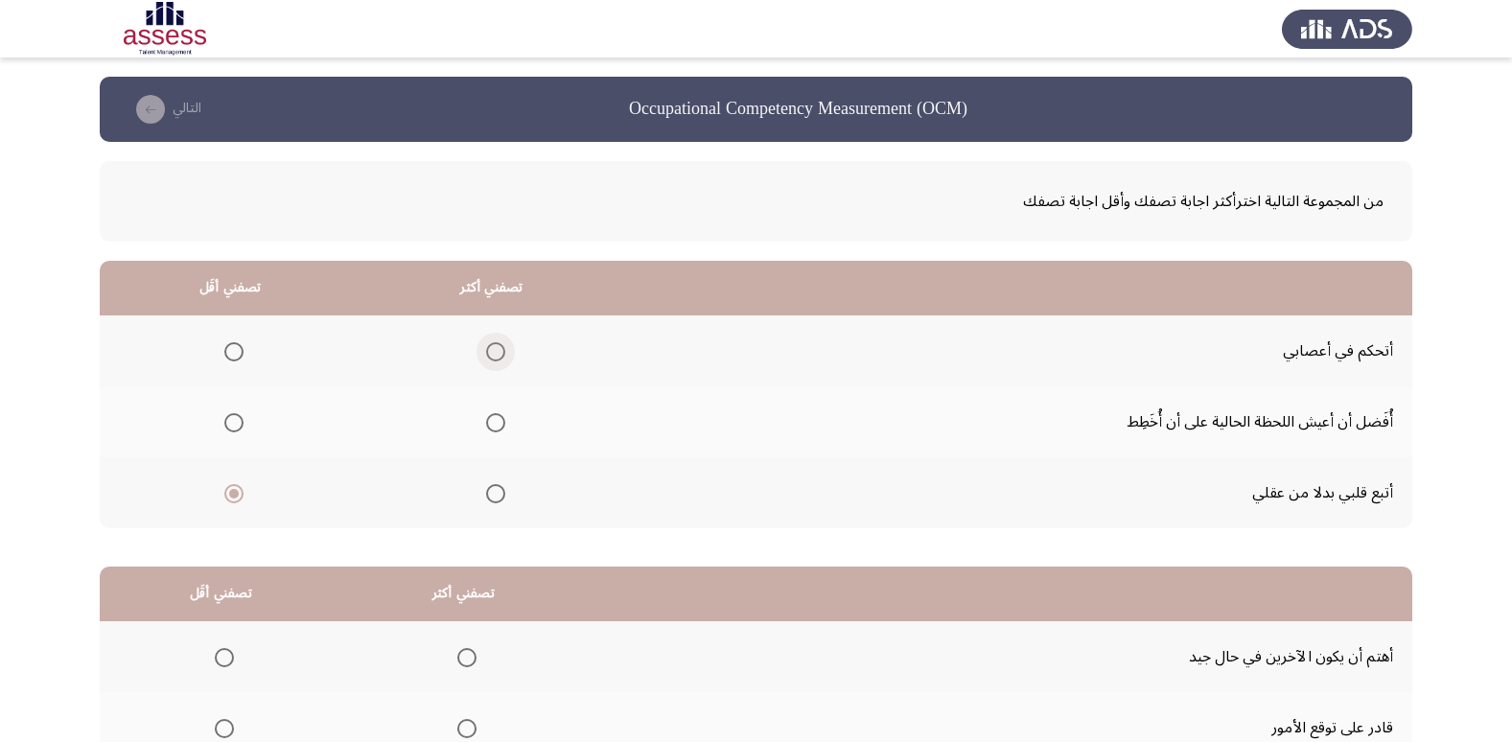
click at [486, 360] on input "Select an option" at bounding box center [495, 351] width 19 height 19
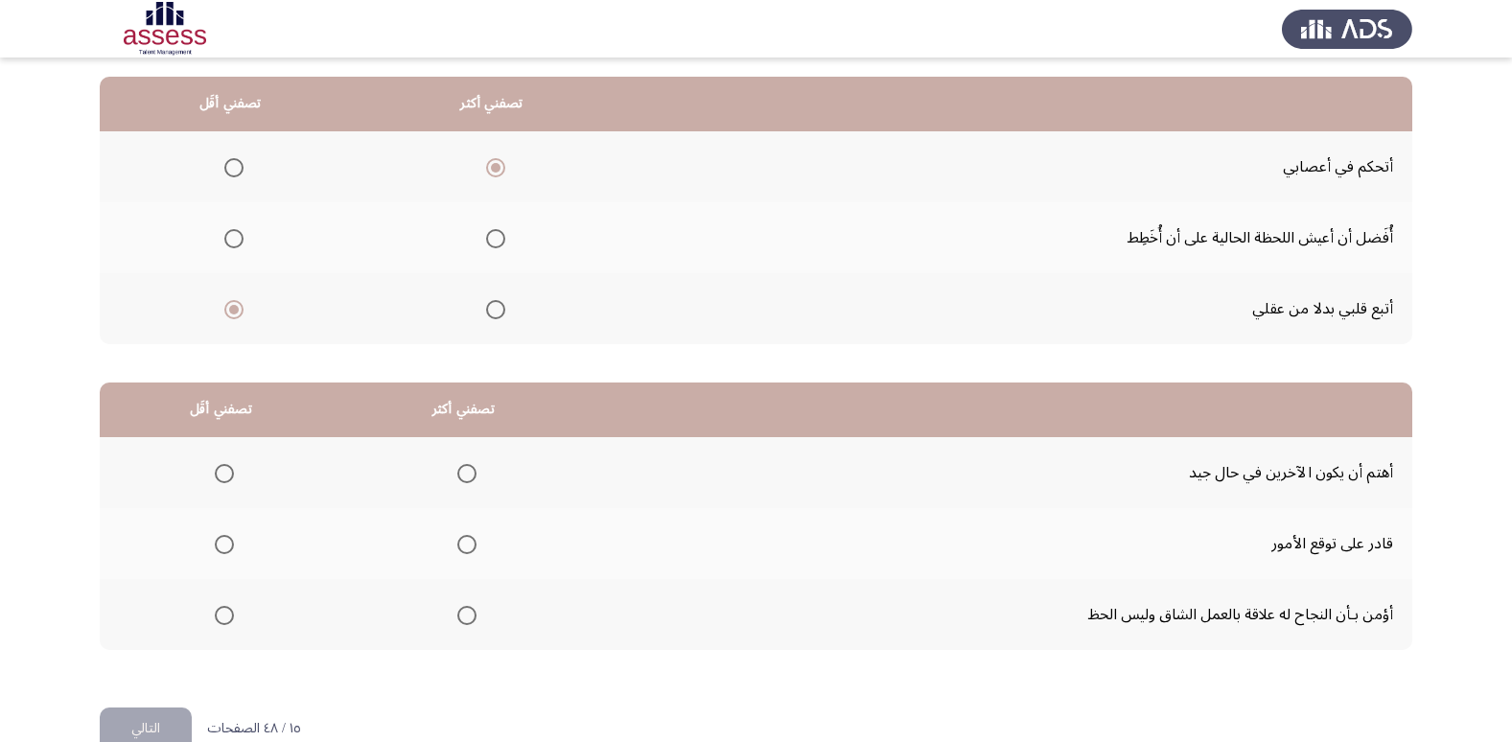
scroll to position [226, 0]
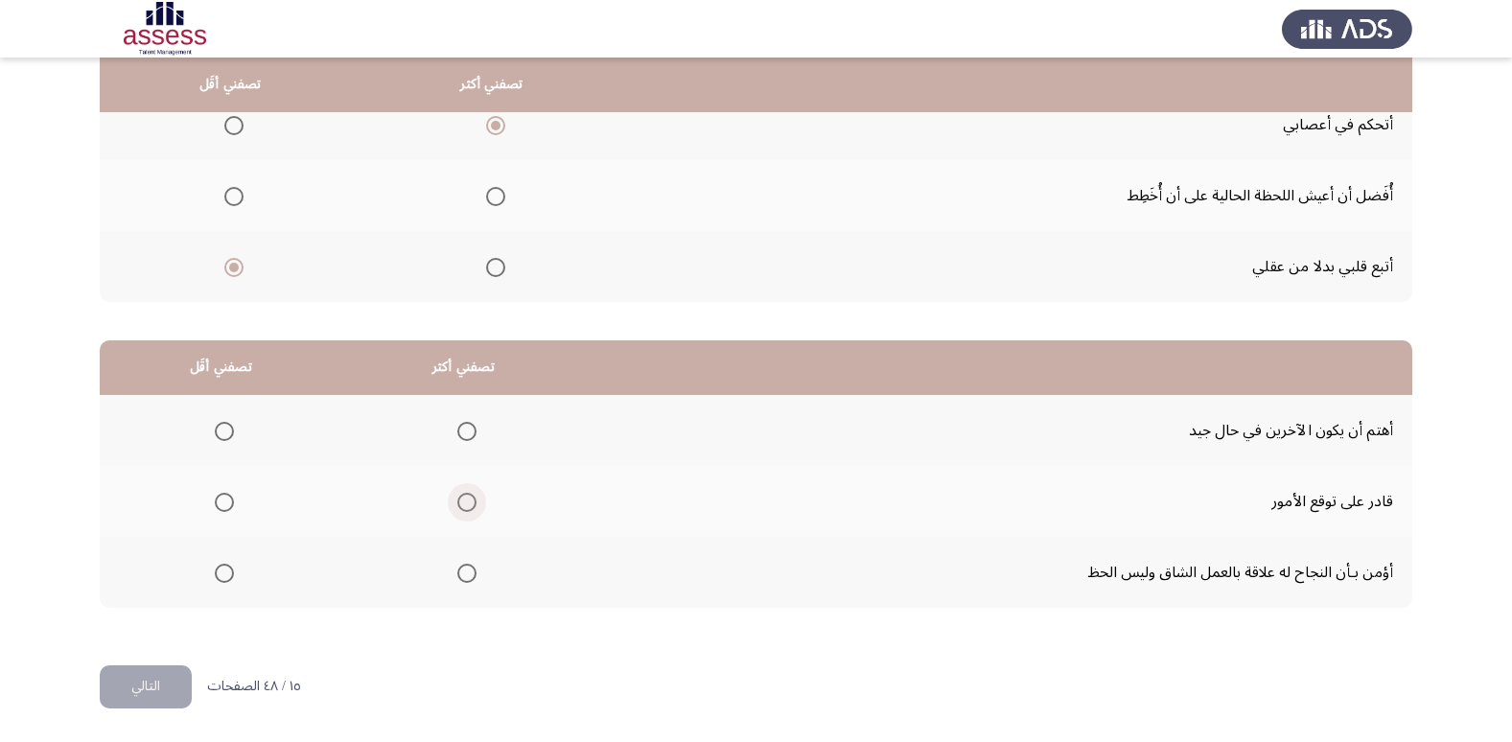
click at [457, 497] on span "Select an option" at bounding box center [466, 502] width 19 height 19
click at [457, 497] on input "Select an option" at bounding box center [466, 502] width 19 height 19
click at [469, 564] on span "Select an option" at bounding box center [466, 573] width 19 height 19
click at [469, 564] on input "Select an option" at bounding box center [466, 573] width 19 height 19
click at [210, 423] on label "Select an option" at bounding box center [220, 431] width 27 height 19
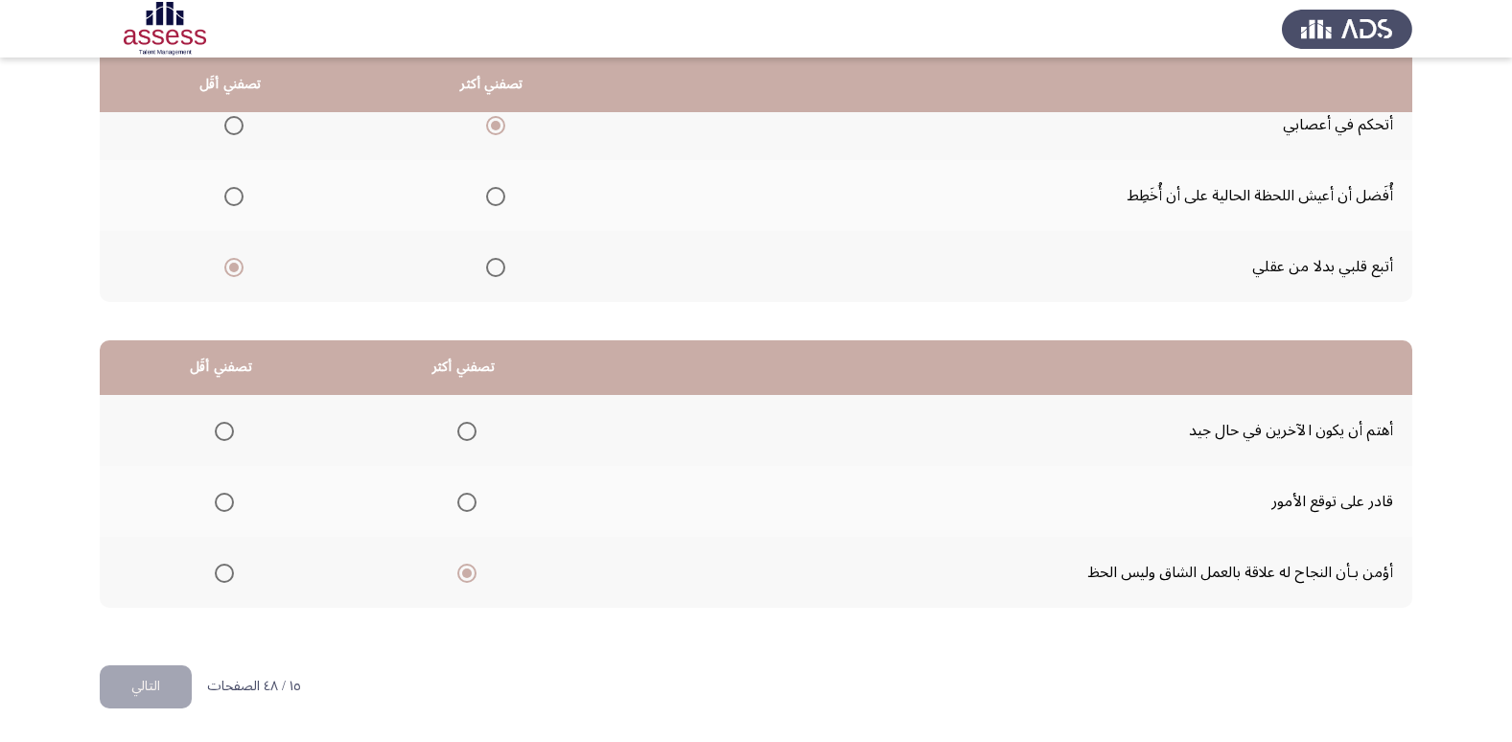
click at [215, 423] on input "Select an option" at bounding box center [224, 431] width 19 height 19
click at [145, 686] on button "التالي" at bounding box center [146, 686] width 92 height 43
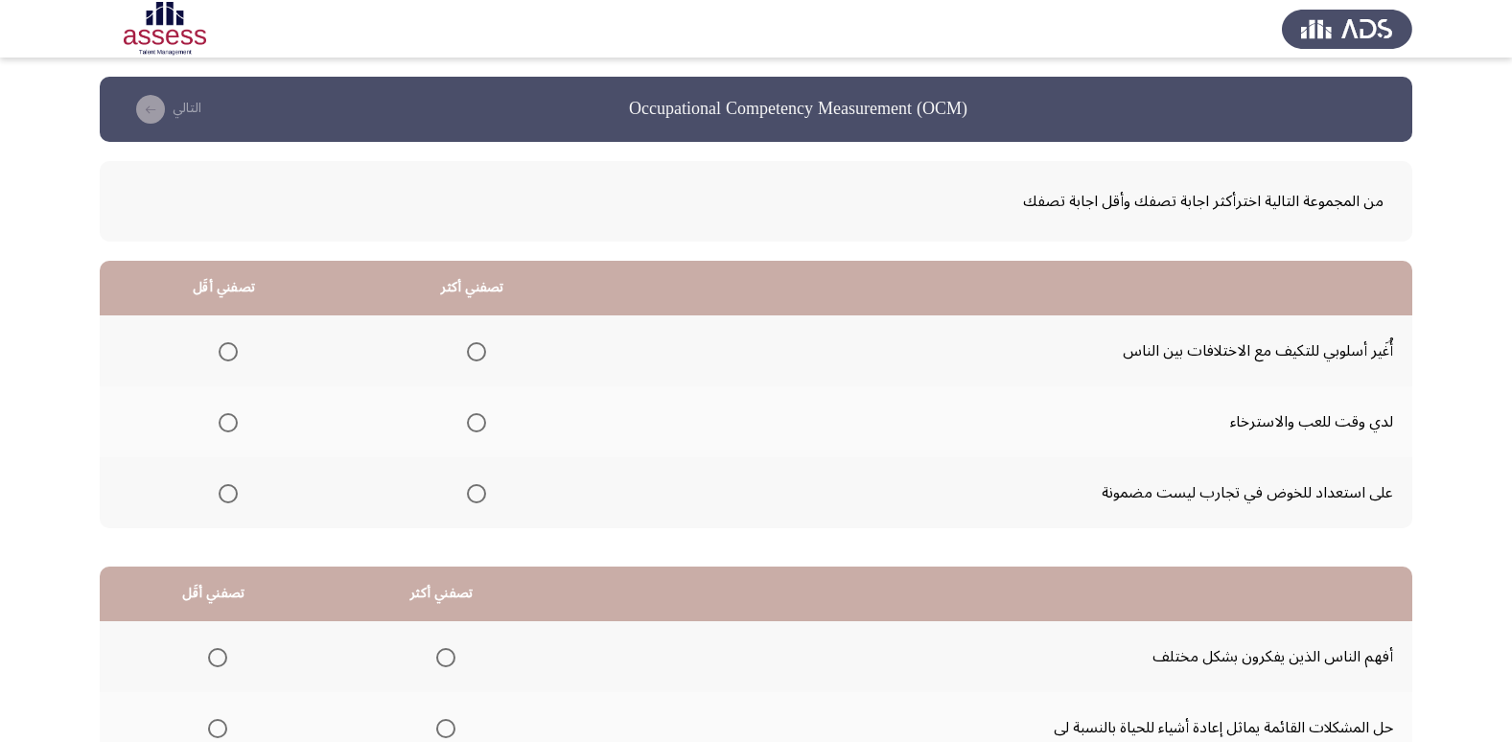
click at [235, 487] on span "Select an option" at bounding box center [228, 493] width 19 height 19
click at [235, 487] on input "Select an option" at bounding box center [228, 493] width 19 height 19
click at [480, 352] on span "Select an option" at bounding box center [476, 351] width 19 height 19
click at [480, 352] on input "Select an option" at bounding box center [476, 351] width 19 height 19
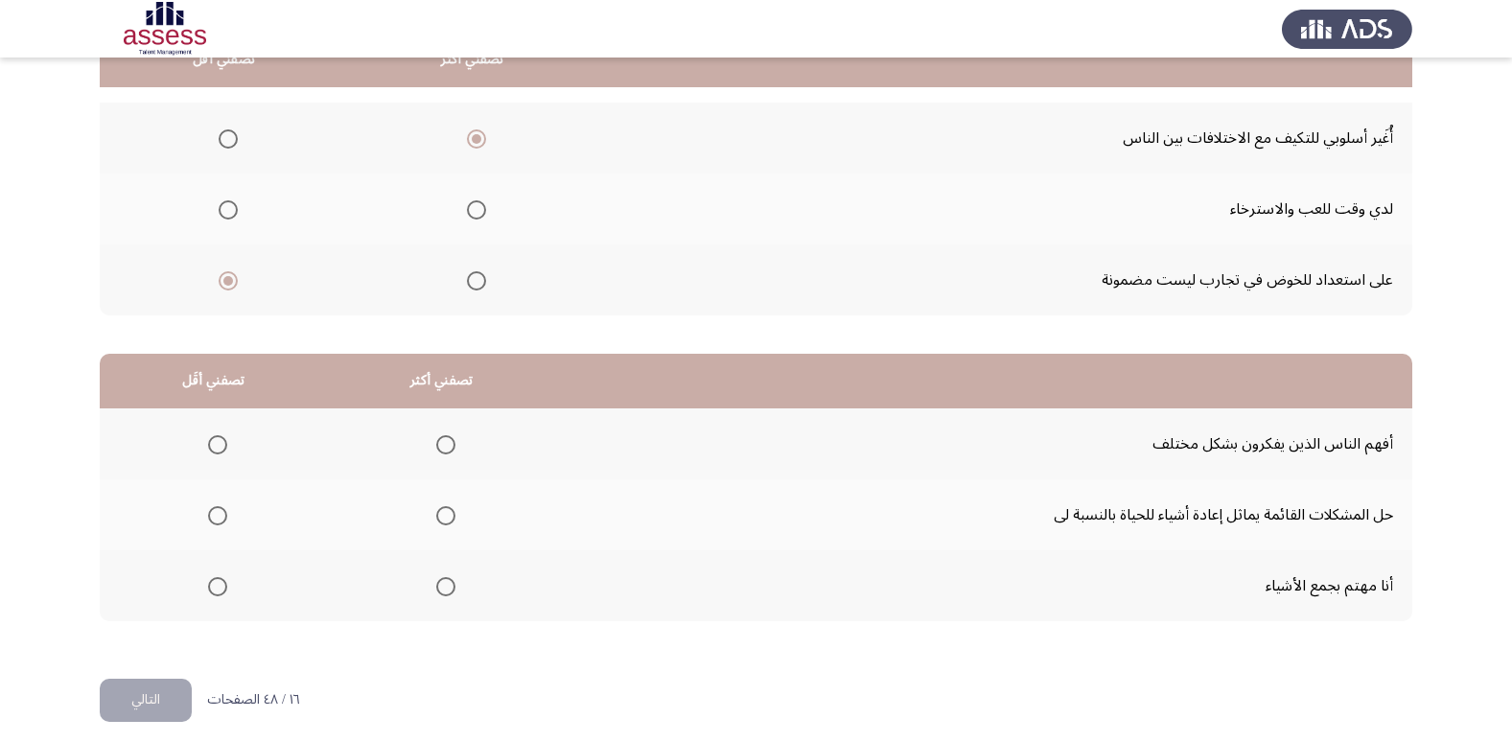
scroll to position [226, 0]
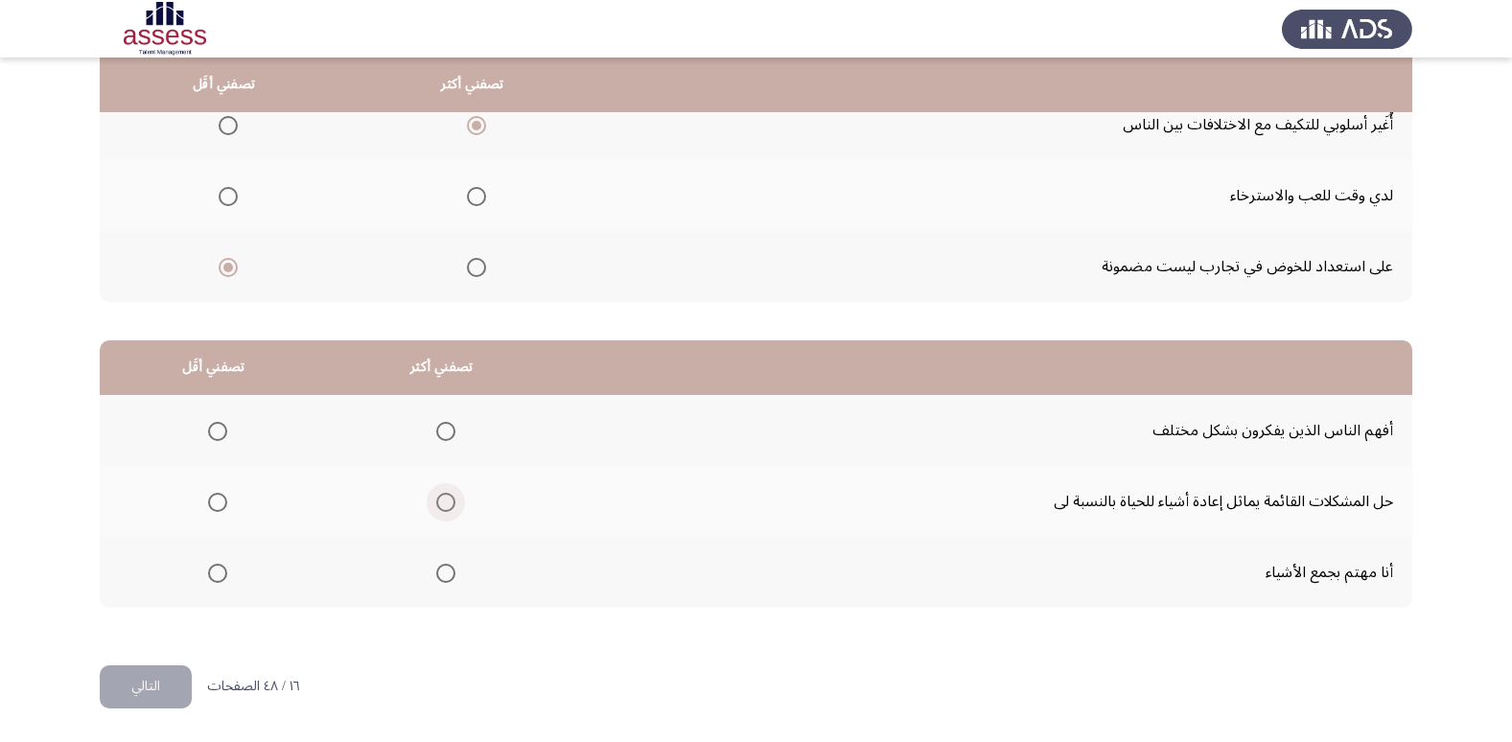
click at [441, 506] on span "Select an option" at bounding box center [445, 502] width 19 height 19
click at [441, 506] on input "Select an option" at bounding box center [445, 502] width 19 height 19
click at [217, 577] on span "Select an option" at bounding box center [217, 573] width 19 height 19
click at [217, 577] on input "Select an option" at bounding box center [217, 573] width 19 height 19
click at [162, 683] on button "التالي" at bounding box center [146, 686] width 92 height 43
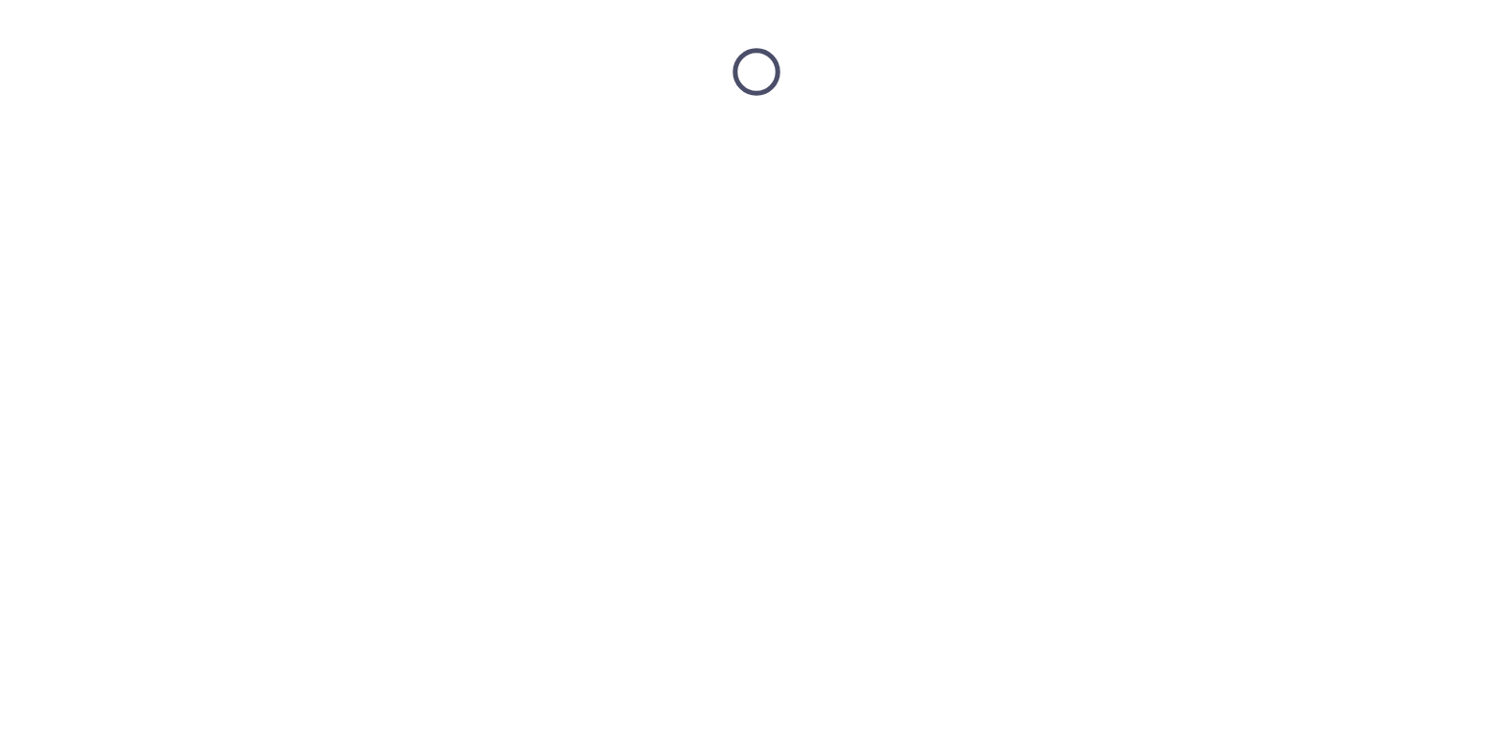
scroll to position [0, 0]
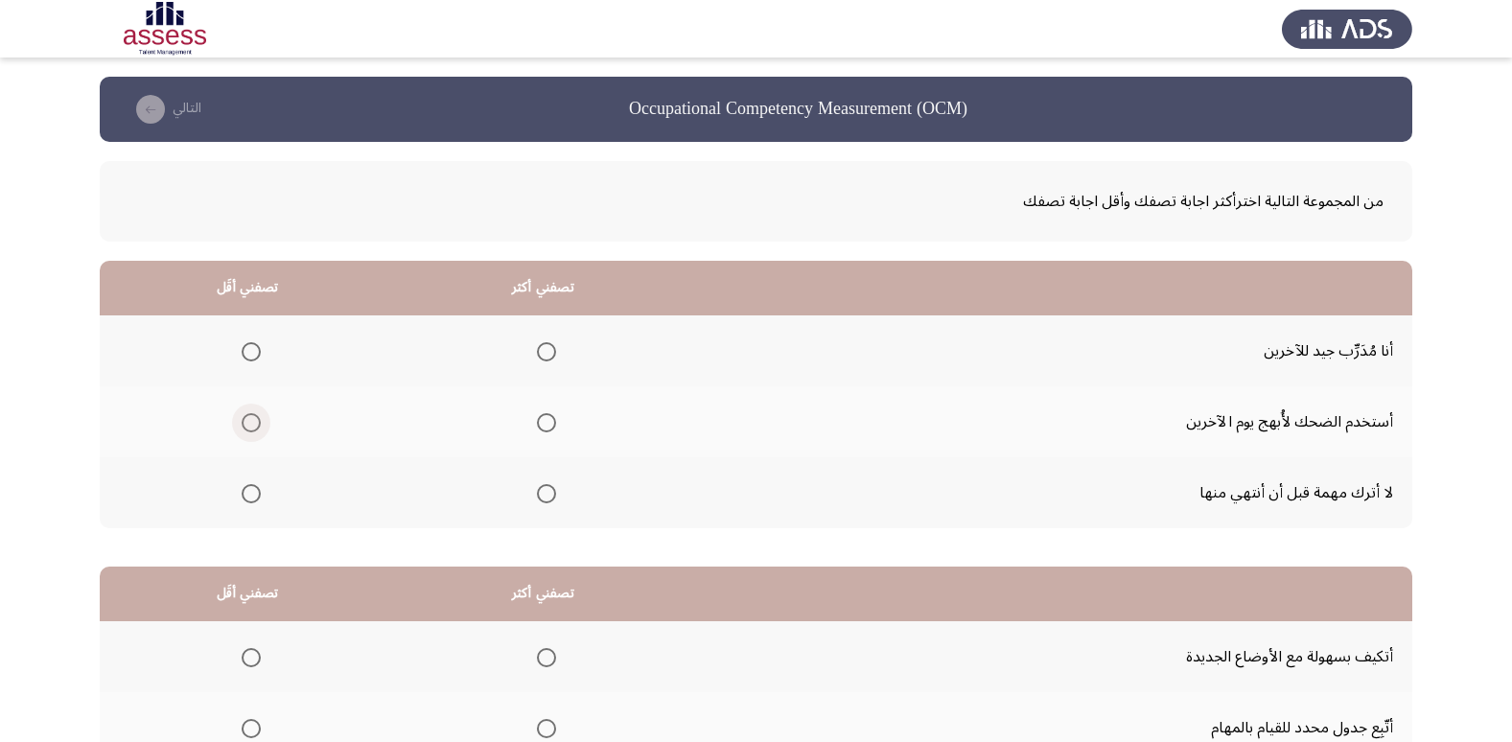
click at [248, 417] on span "Select an option" at bounding box center [251, 422] width 19 height 19
click at [248, 417] on input "Select an option" at bounding box center [251, 422] width 19 height 19
click at [547, 350] on span "Select an option" at bounding box center [546, 351] width 19 height 19
click at [547, 350] on input "Select an option" at bounding box center [546, 351] width 19 height 19
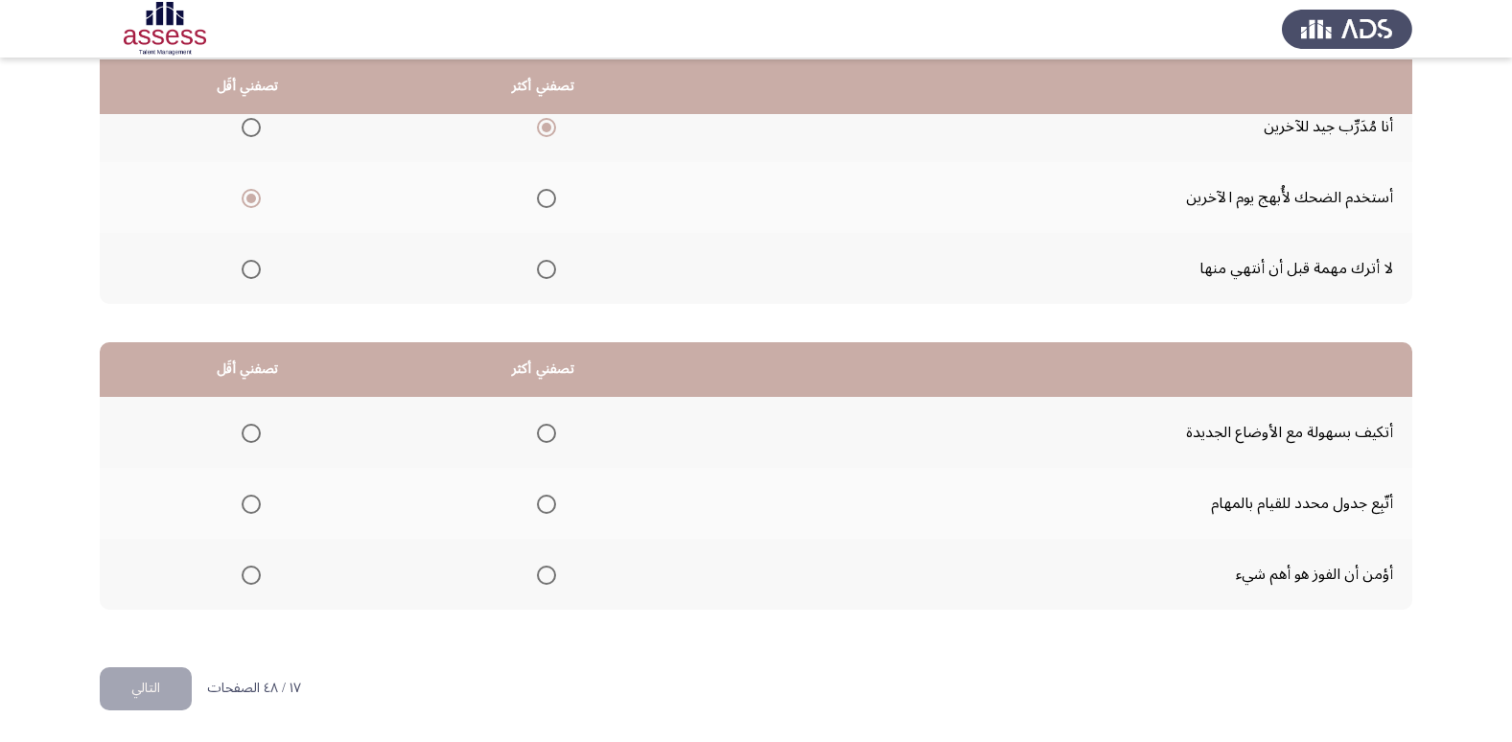
scroll to position [226, 0]
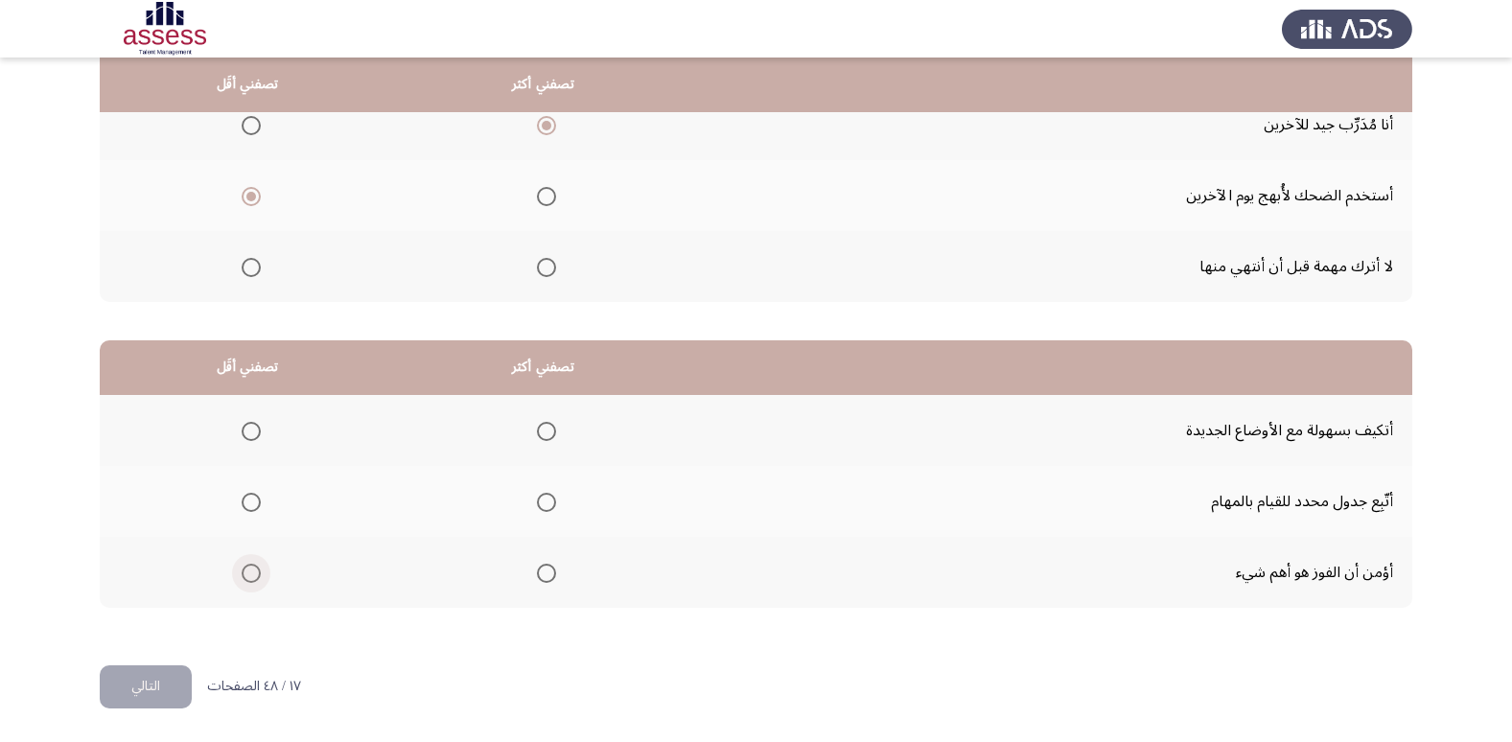
click at [255, 569] on span "Select an option" at bounding box center [251, 573] width 19 height 19
click at [255, 569] on input "Select an option" at bounding box center [251, 573] width 19 height 19
click at [533, 497] on label "Select an option" at bounding box center [542, 502] width 27 height 19
click at [537, 497] on input "Select an option" at bounding box center [546, 502] width 19 height 19
click at [151, 678] on button "التالي" at bounding box center [146, 686] width 92 height 43
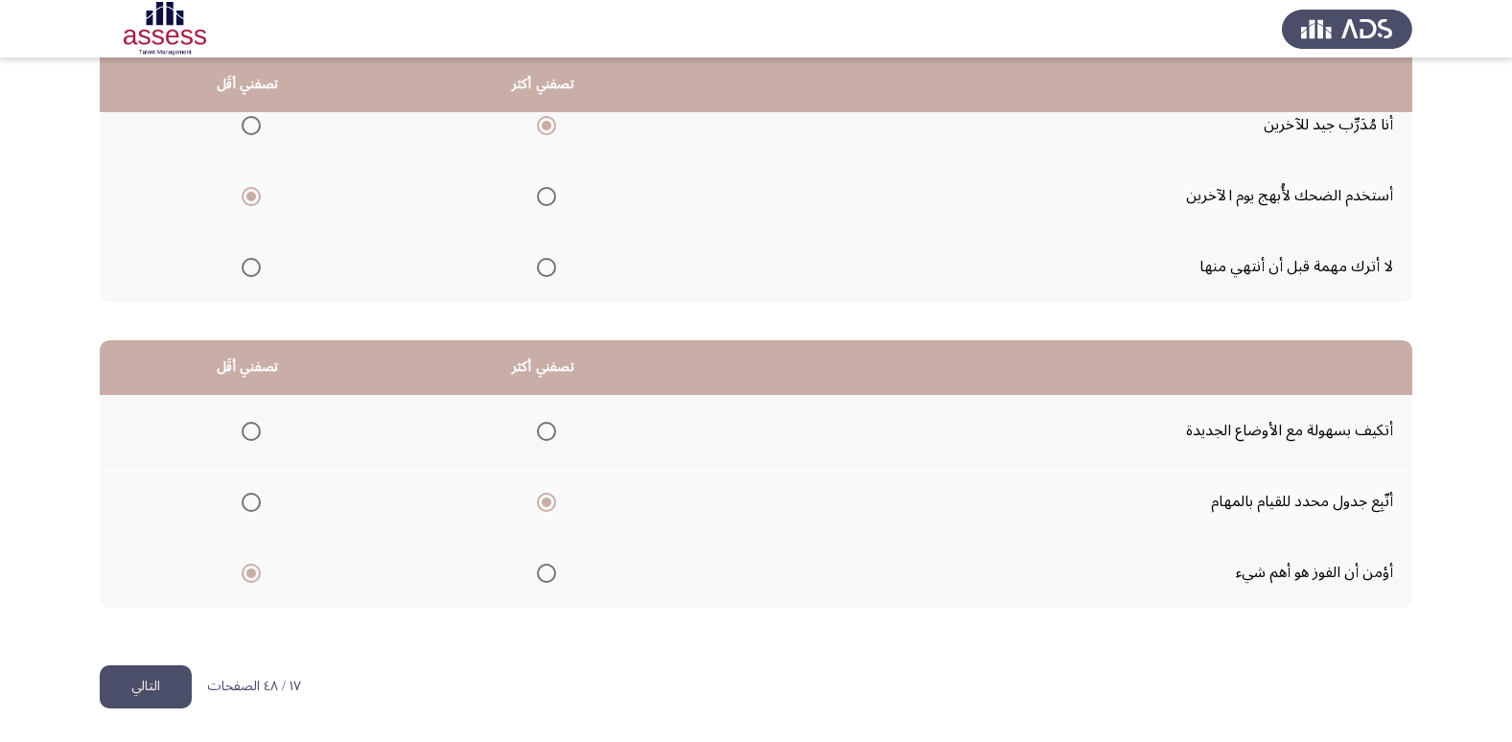
scroll to position [0, 0]
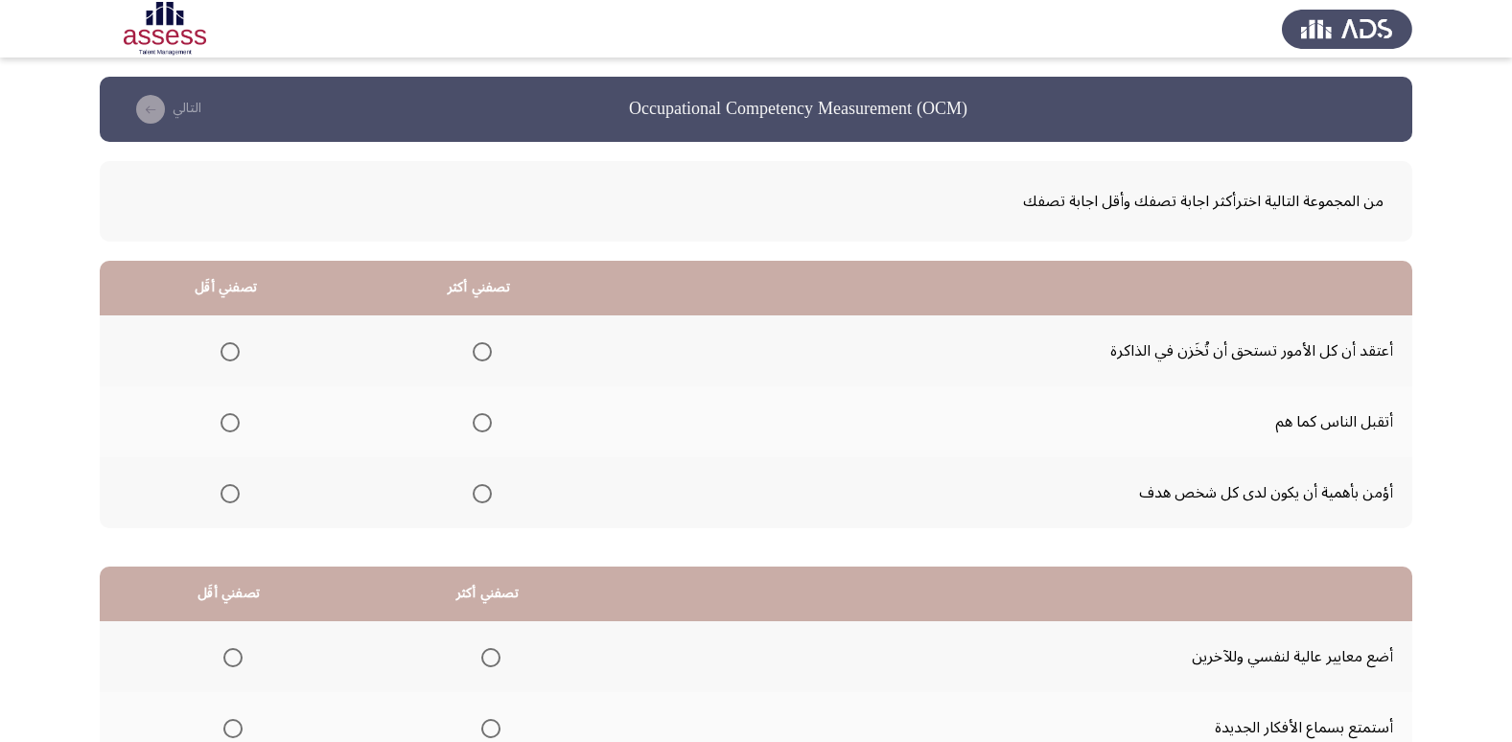
click at [224, 345] on span "Select an option" at bounding box center [230, 351] width 19 height 19
click at [224, 345] on input "Select an option" at bounding box center [230, 351] width 19 height 19
click at [488, 492] on span "Select an option" at bounding box center [482, 493] width 19 height 19
click at [488, 492] on input "Select an option" at bounding box center [482, 493] width 19 height 19
click at [479, 424] on span "Select an option" at bounding box center [482, 422] width 19 height 19
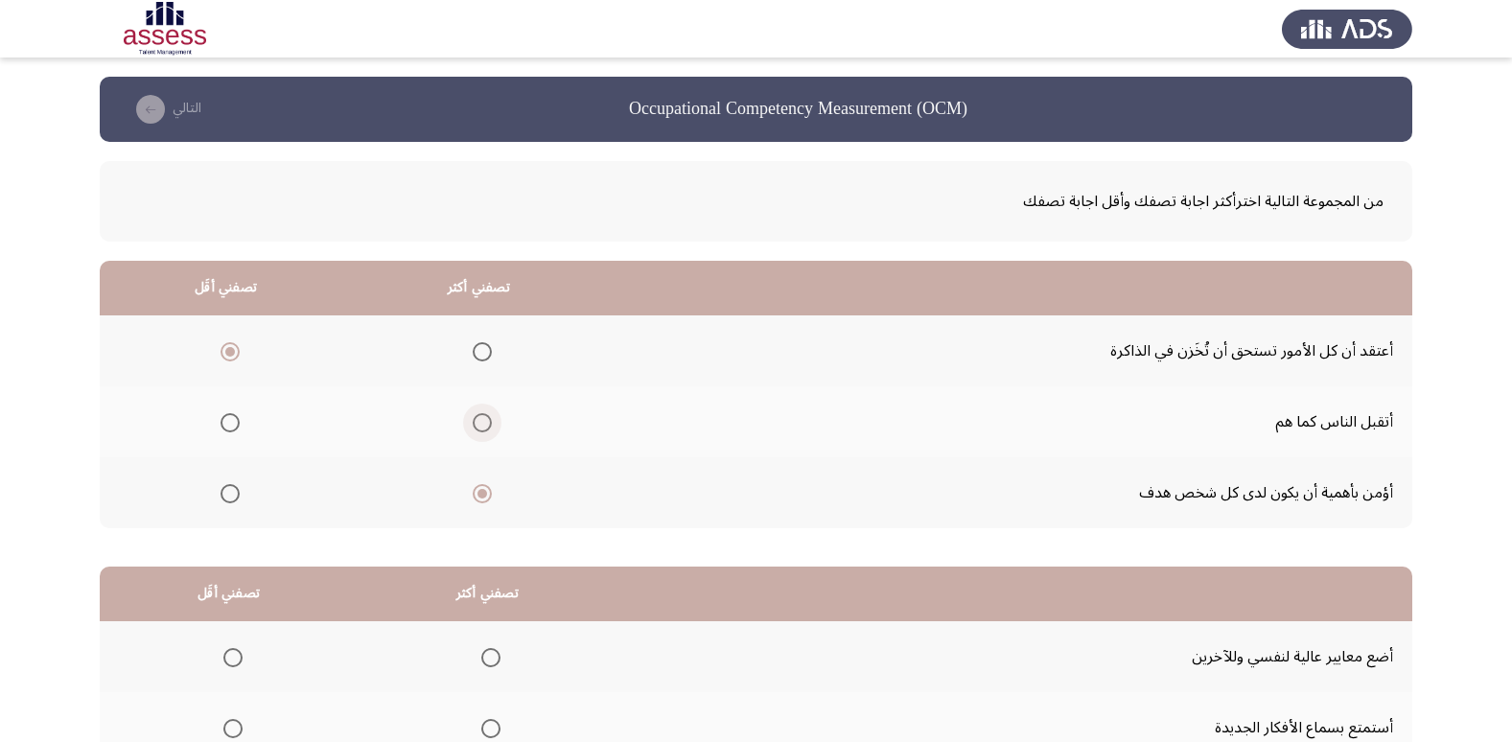
click at [479, 424] on input "Select an option" at bounding box center [482, 422] width 19 height 19
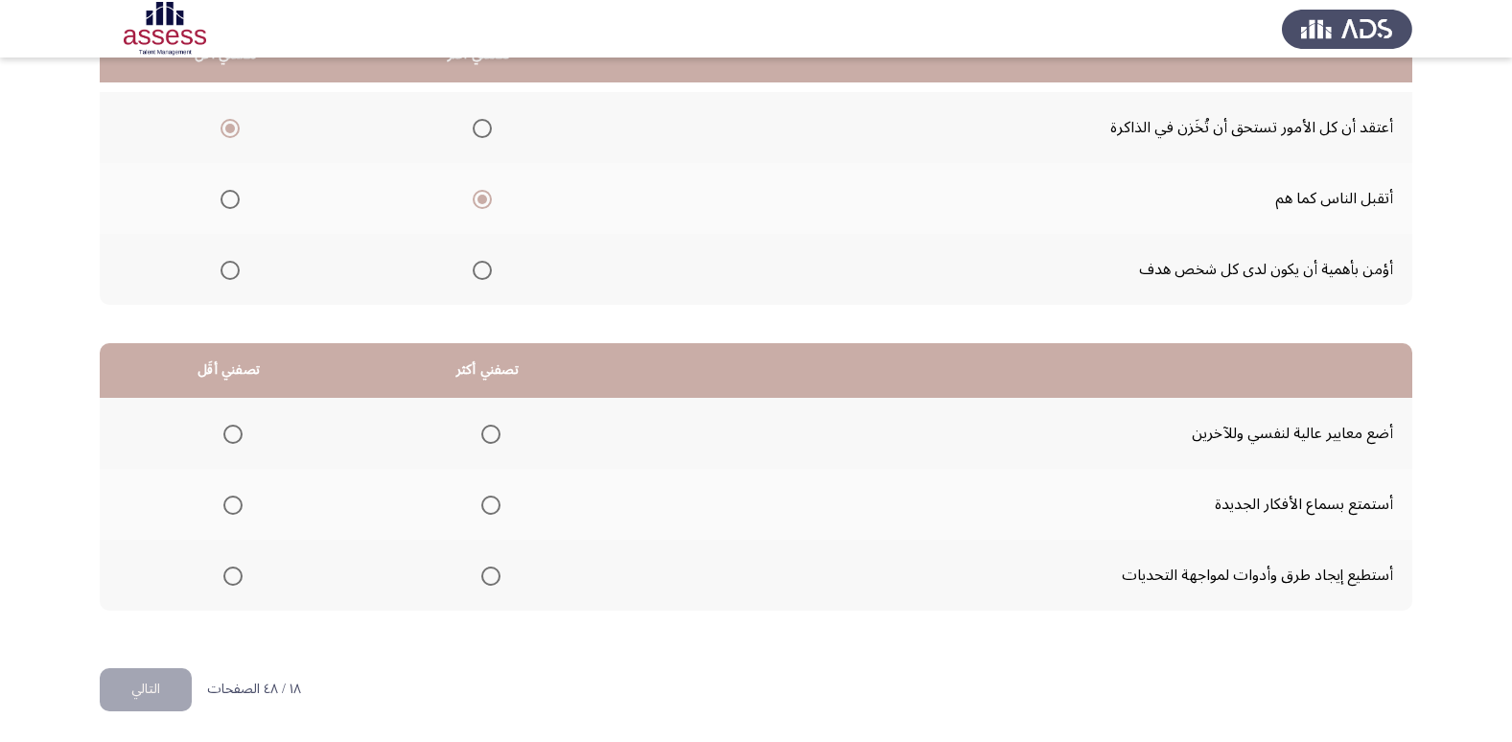
scroll to position [226, 0]
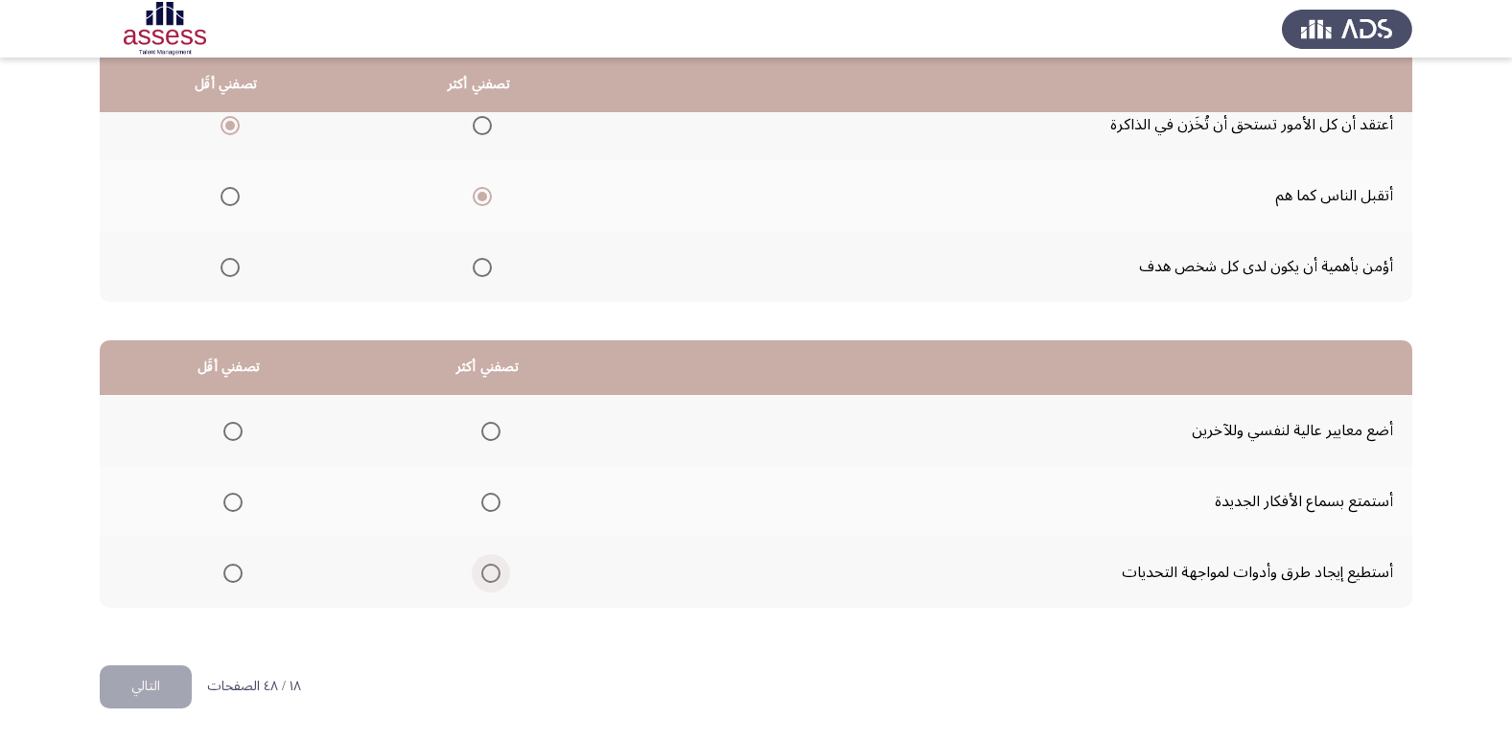
click at [490, 573] on span "Select an option" at bounding box center [490, 573] width 19 height 19
click at [490, 573] on input "Select an option" at bounding box center [490, 573] width 19 height 19
click at [223, 425] on span "Select an option" at bounding box center [232, 431] width 19 height 19
click at [223, 425] on input "Select an option" at bounding box center [232, 431] width 19 height 19
click at [153, 682] on button "التالي" at bounding box center [146, 686] width 92 height 43
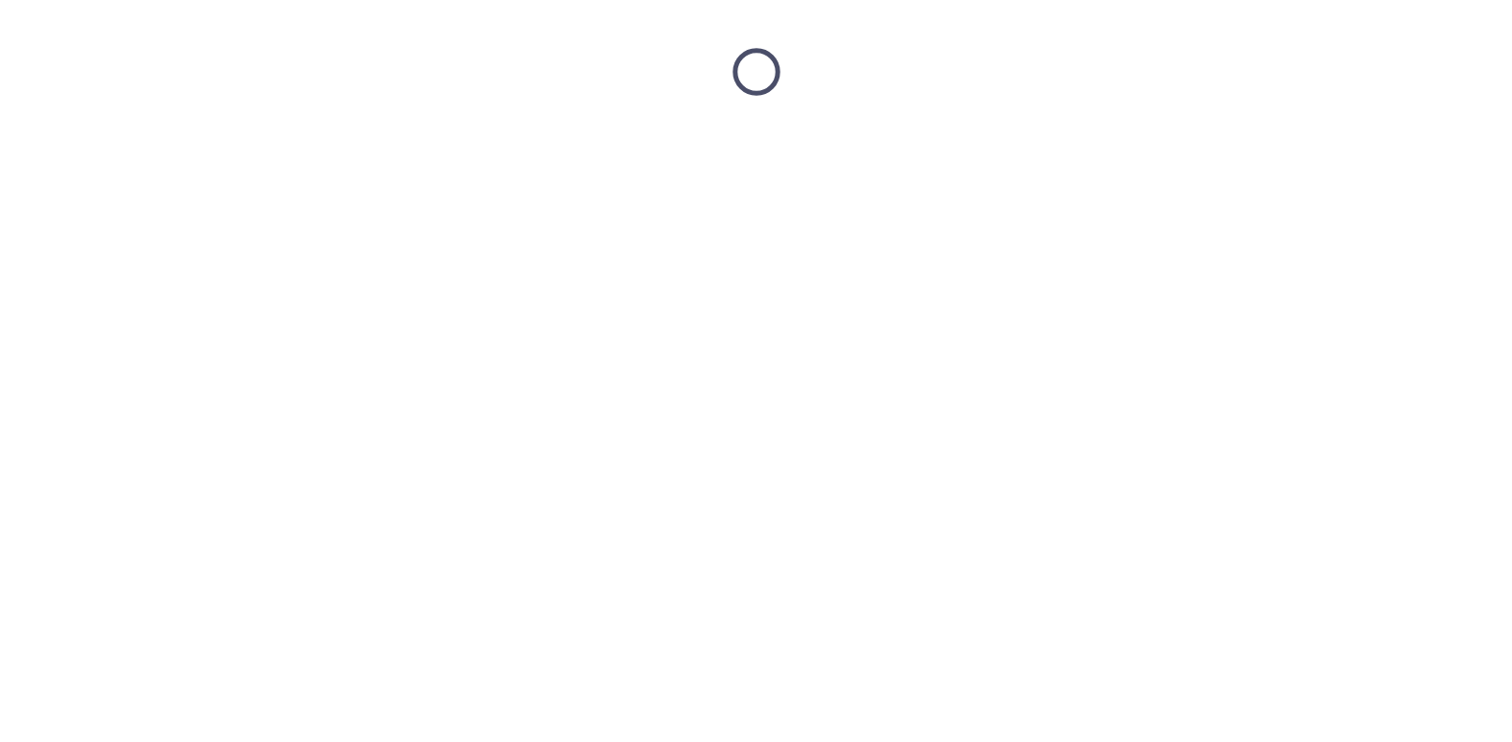
scroll to position [0, 0]
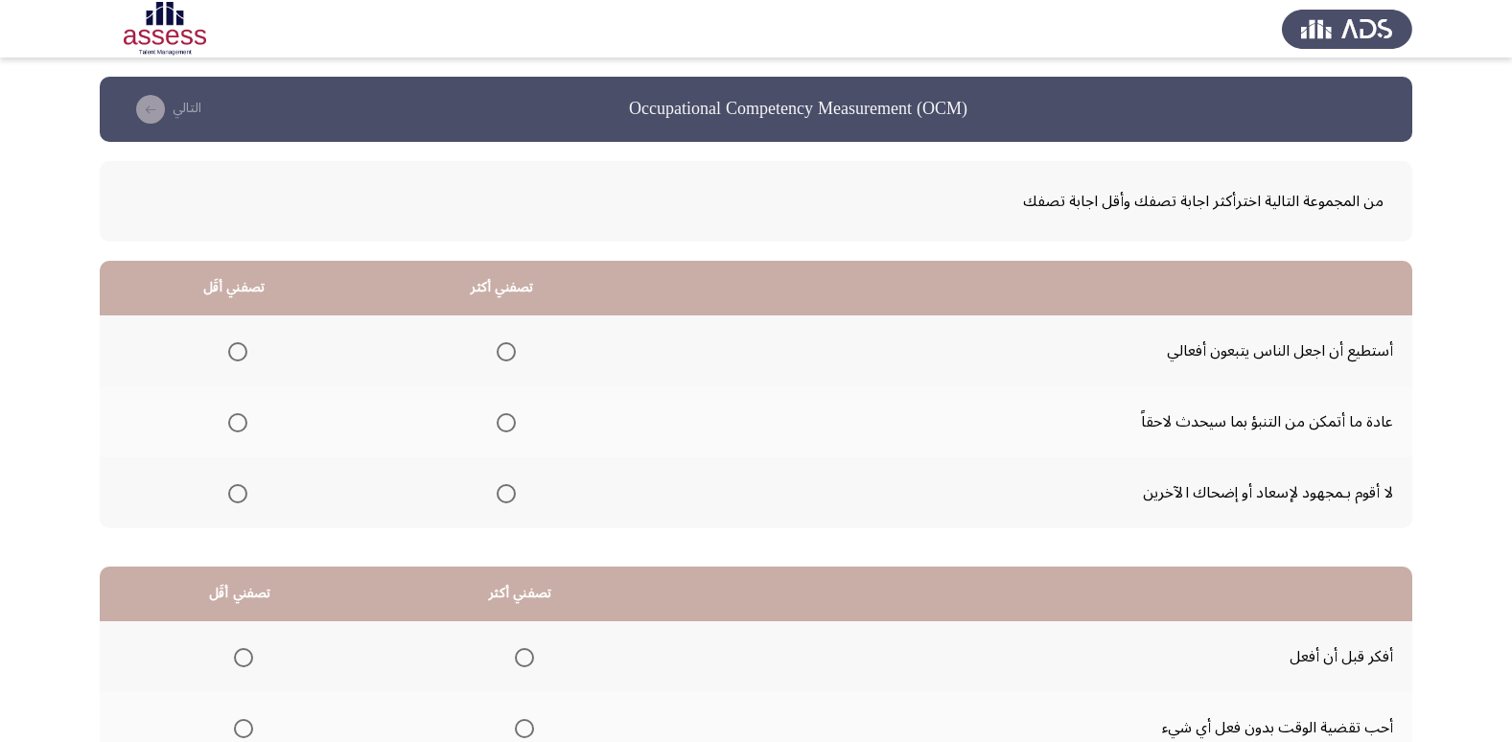
click at [508, 357] on span "Select an option" at bounding box center [506, 351] width 19 height 19
click at [508, 357] on input "Select an option" at bounding box center [506, 351] width 19 height 19
click at [238, 423] on span "Select an option" at bounding box center [237, 422] width 19 height 19
click at [238, 423] on input "Select an option" at bounding box center [237, 422] width 19 height 19
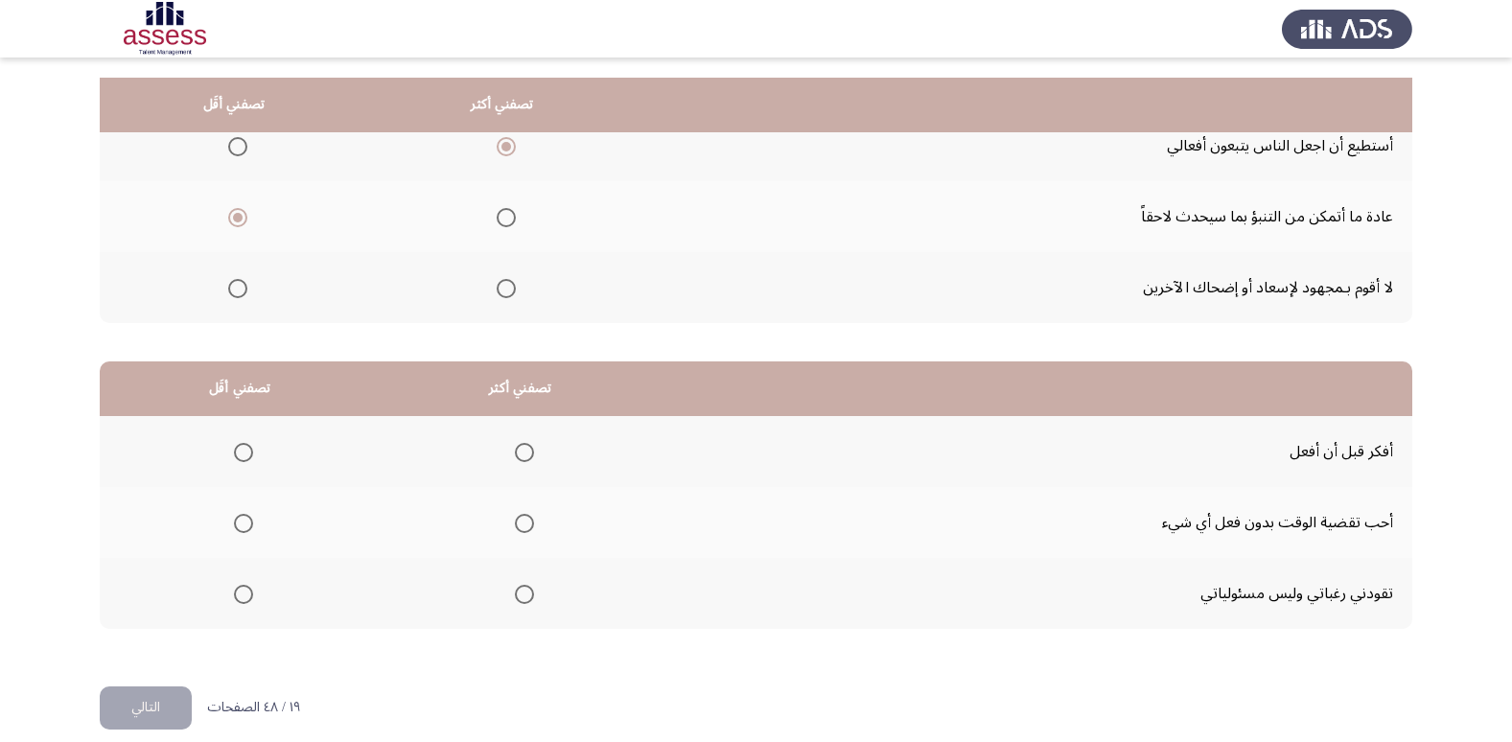
scroll to position [226, 0]
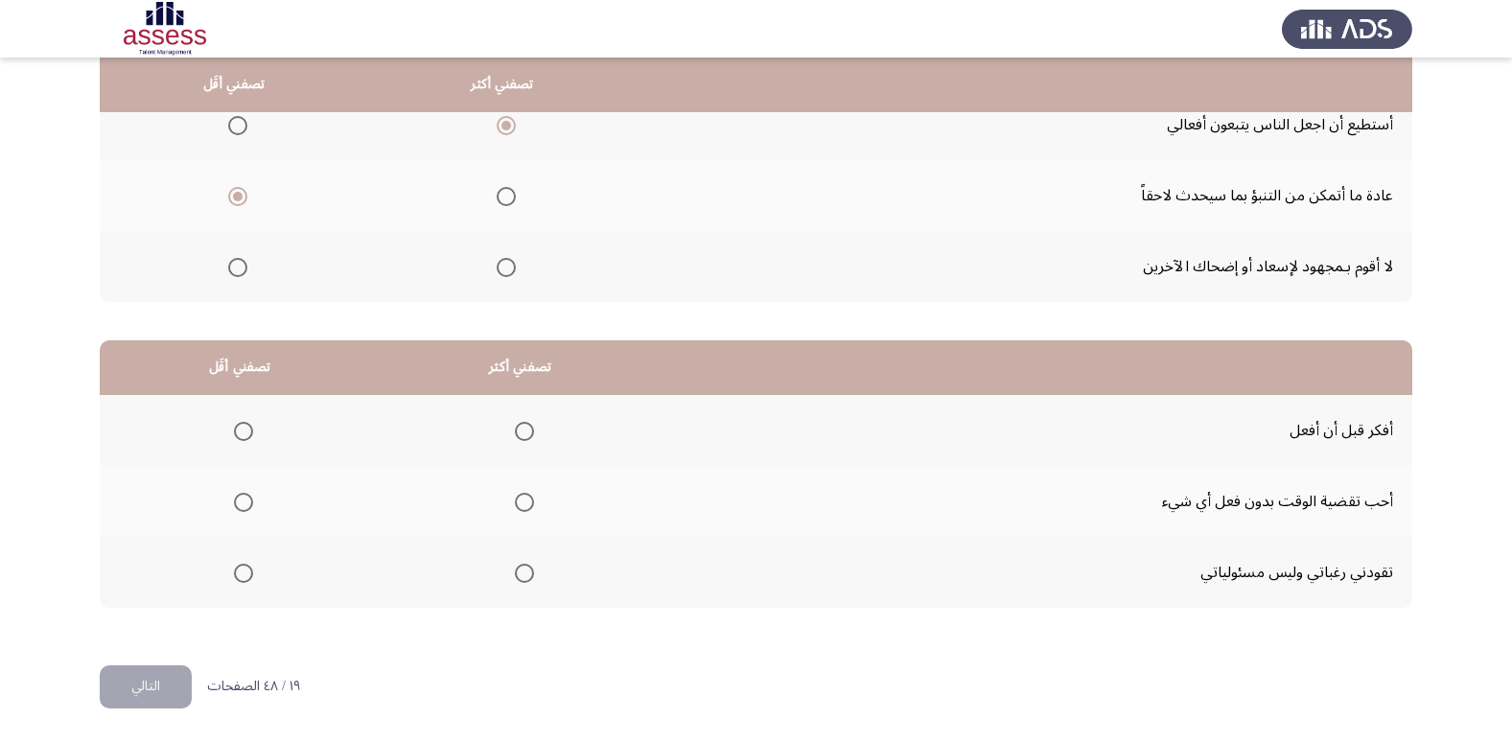
click at [233, 261] on span "Select an option" at bounding box center [237, 267] width 19 height 19
click at [233, 261] on input "Select an option" at bounding box center [237, 267] width 19 height 19
click at [238, 193] on span "Select an option" at bounding box center [237, 196] width 19 height 19
click at [238, 193] on input "Select an option" at bounding box center [237, 196] width 19 height 19
click at [515, 428] on span "Select an option" at bounding box center [524, 431] width 19 height 19
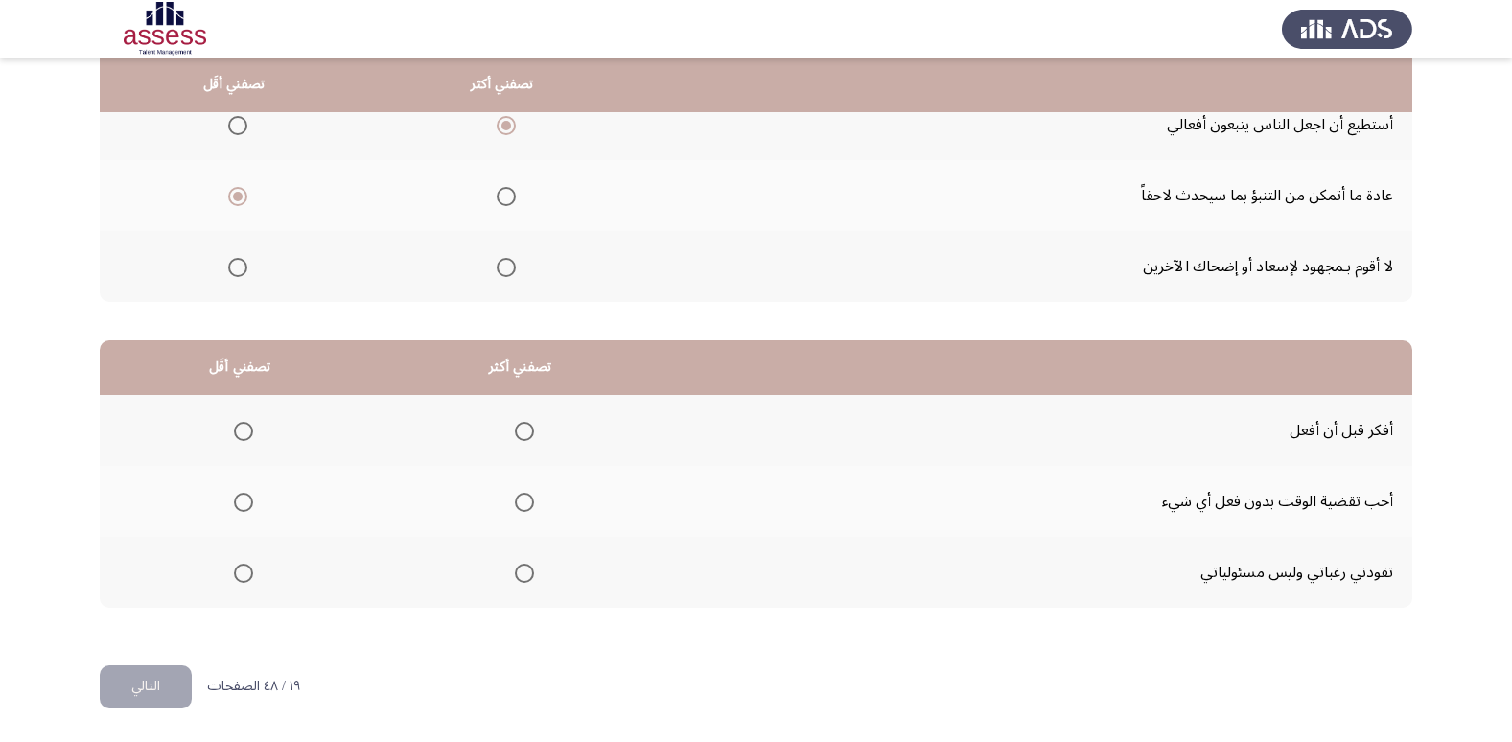
click at [515, 428] on input "Select an option" at bounding box center [524, 431] width 19 height 19
click at [247, 508] on span "Select an option" at bounding box center [243, 502] width 19 height 19
click at [247, 508] on input "Select an option" at bounding box center [243, 502] width 19 height 19
click at [240, 572] on span "Select an option" at bounding box center [243, 573] width 19 height 19
click at [240, 572] on input "Select an option" at bounding box center [243, 573] width 19 height 19
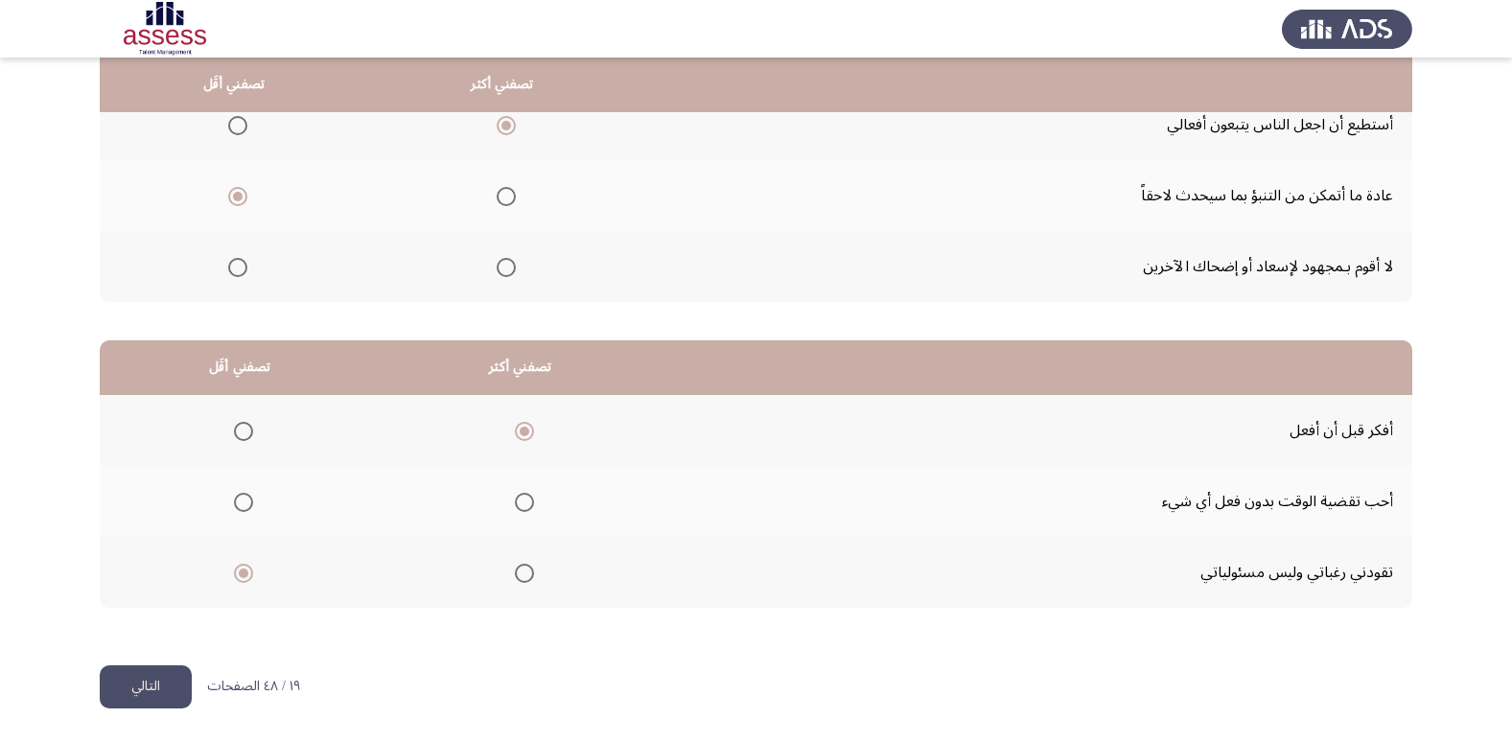
click at [134, 682] on button "التالي" at bounding box center [146, 686] width 92 height 43
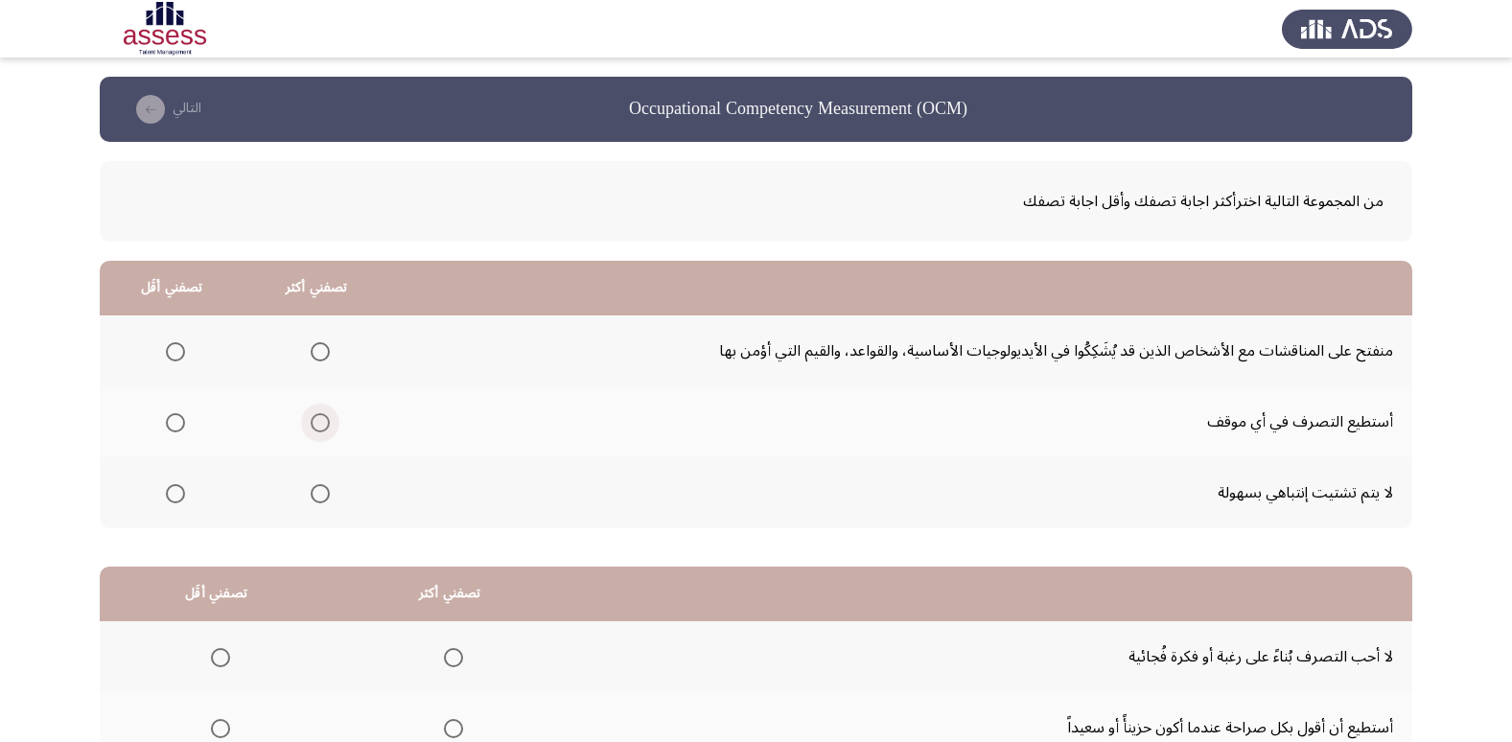
click at [311, 417] on span "Select an option" at bounding box center [320, 422] width 19 height 19
click at [311, 417] on input "Select an option" at bounding box center [320, 422] width 19 height 19
drag, startPoint x: 185, startPoint y: 364, endPoint x: 185, endPoint y: 376, distance: 11.5
click at [185, 369] on th at bounding box center [172, 350] width 145 height 71
click at [176, 350] on span "Select an option" at bounding box center [175, 351] width 19 height 19
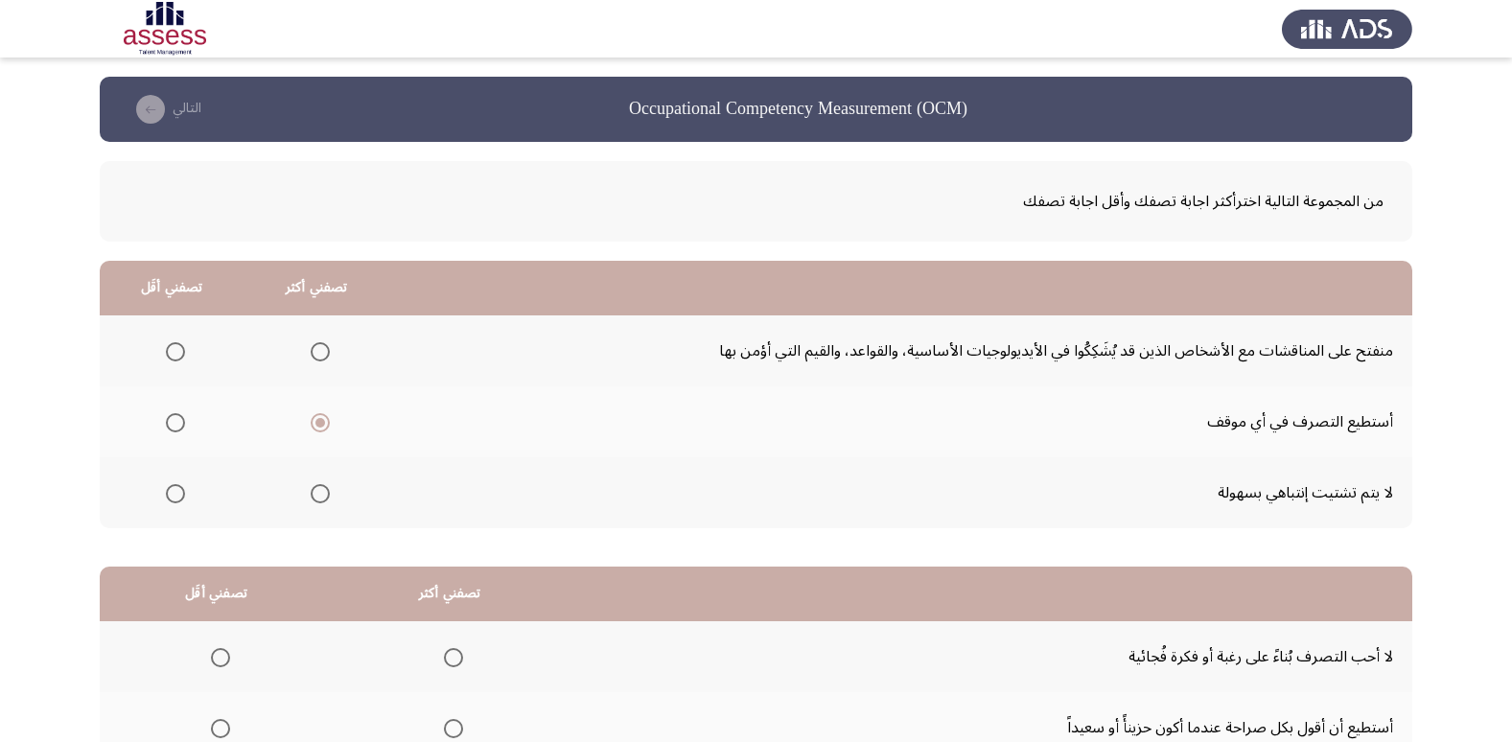
click at [176, 350] on input "Select an option" at bounding box center [175, 351] width 19 height 19
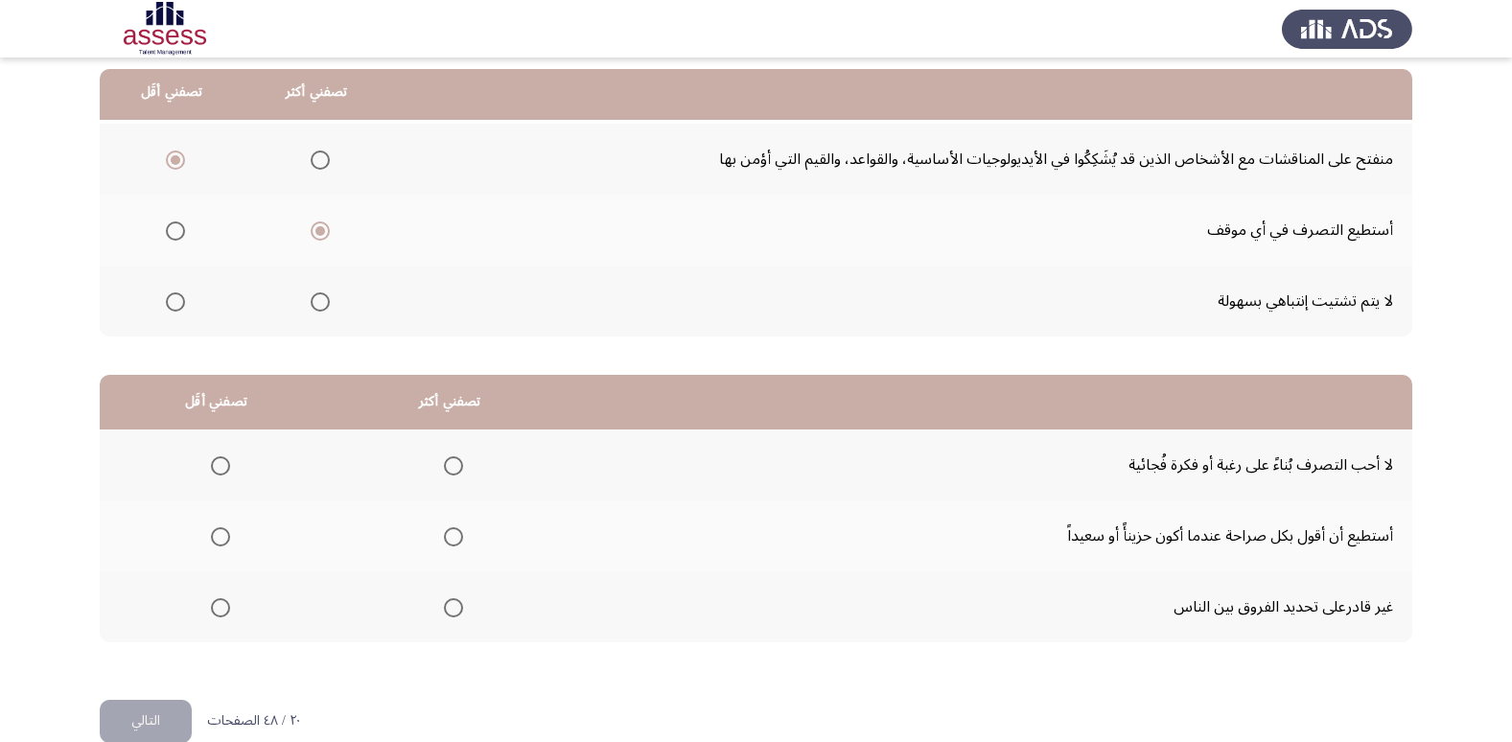
scroll to position [226, 0]
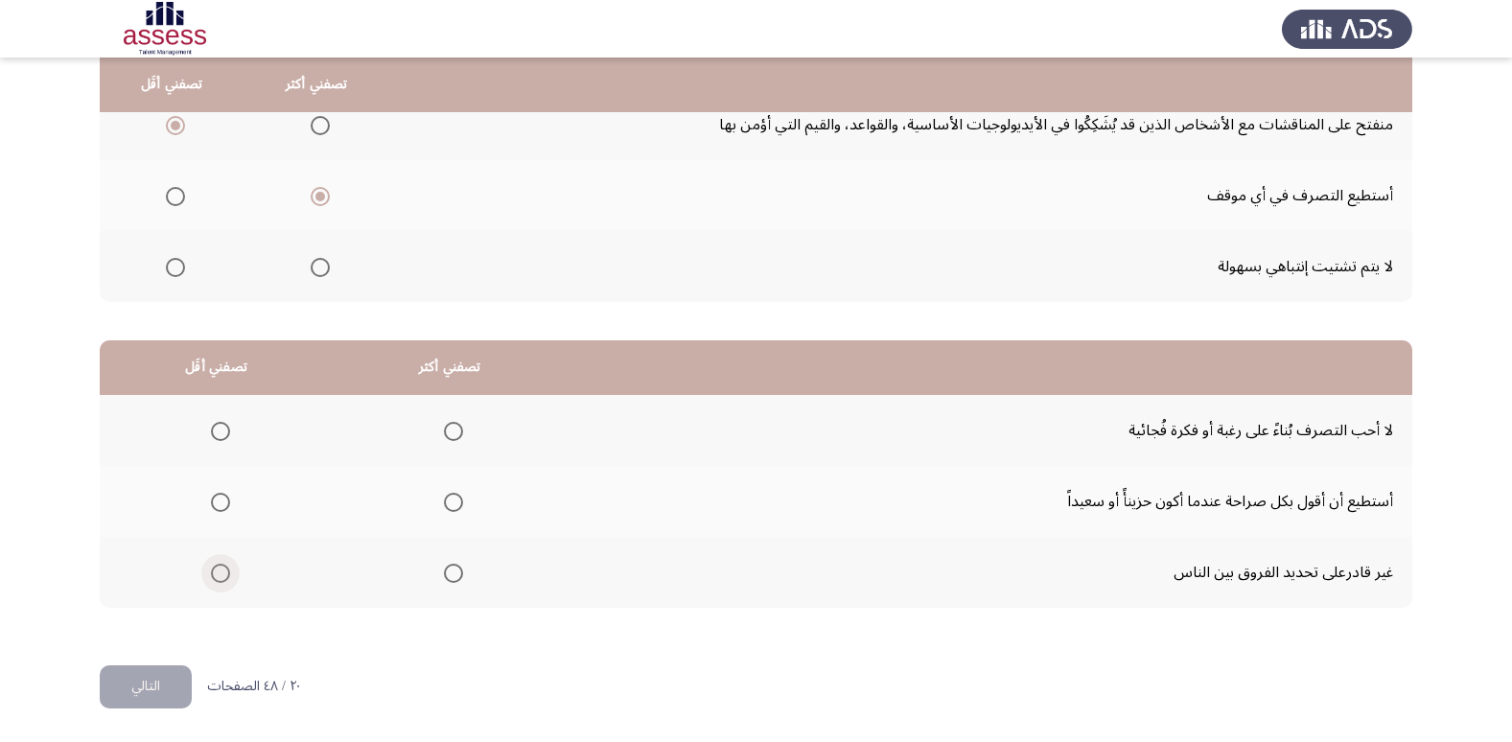
click at [219, 574] on span "Select an option" at bounding box center [220, 573] width 19 height 19
click at [219, 574] on input "Select an option" at bounding box center [220, 573] width 19 height 19
click at [453, 502] on span "Select an option" at bounding box center [453, 502] width 0 height 0
click at [450, 502] on input "Select an option" at bounding box center [453, 502] width 19 height 19
click at [155, 680] on button "التالي" at bounding box center [146, 686] width 92 height 43
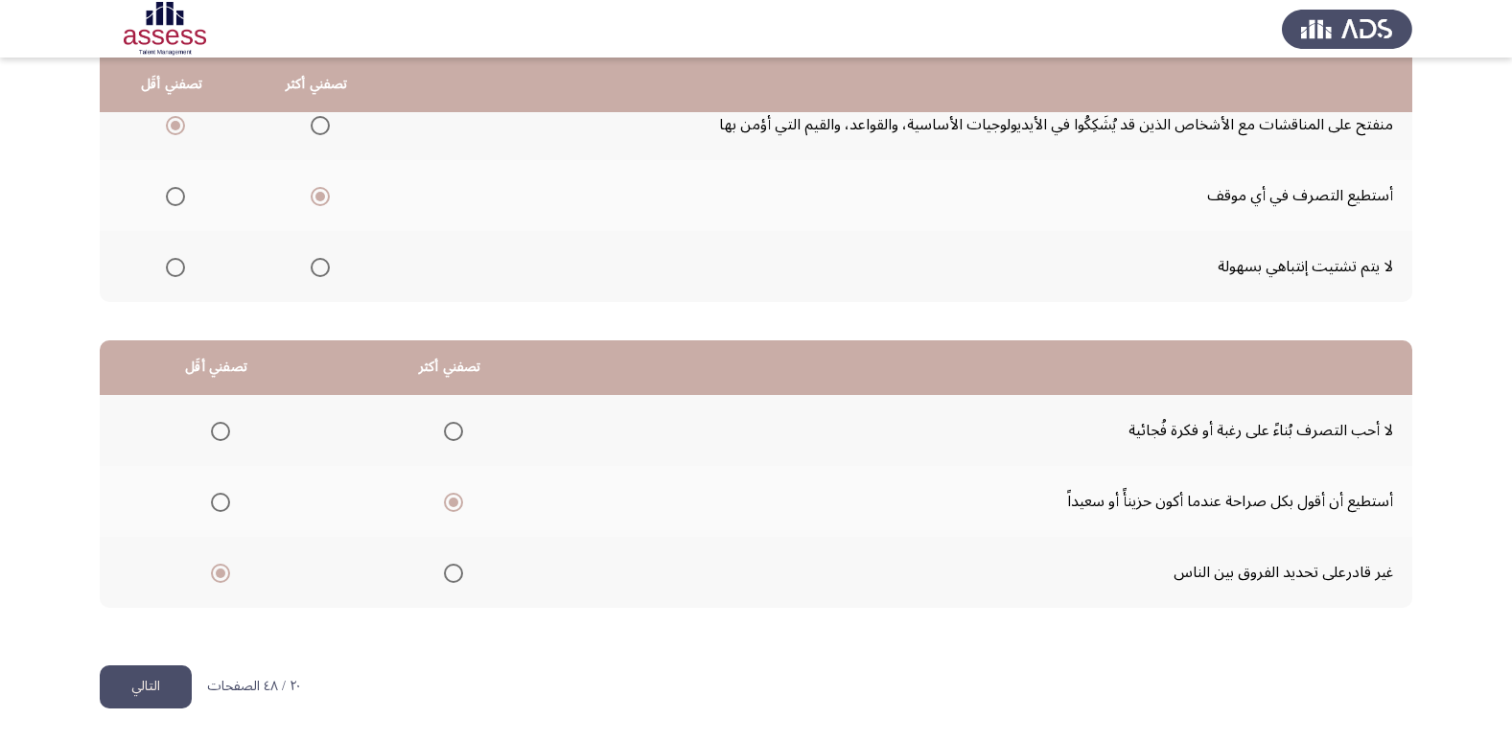
scroll to position [0, 0]
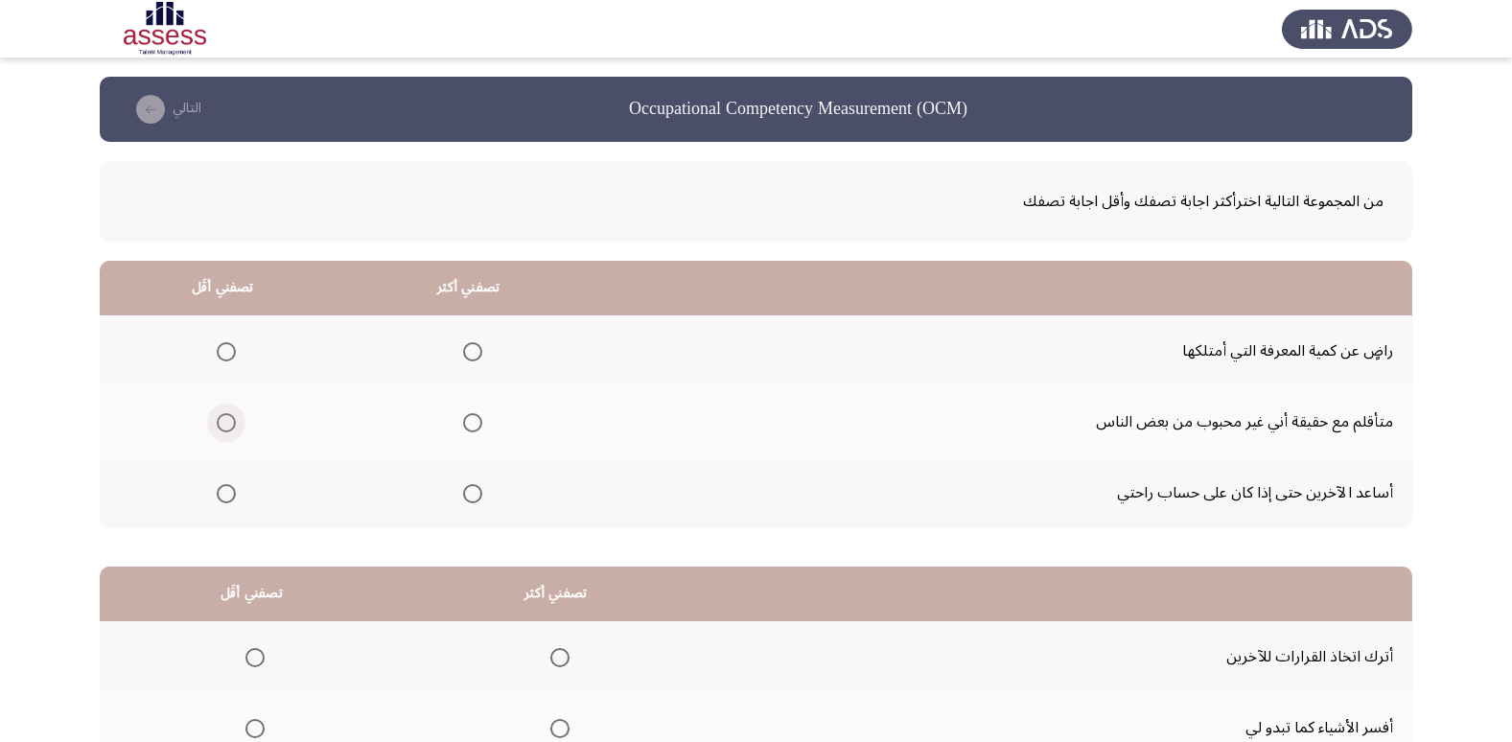
click at [233, 420] on span "Select an option" at bounding box center [226, 422] width 19 height 19
click at [233, 420] on input "Select an option" at bounding box center [226, 422] width 19 height 19
click at [467, 500] on span "Select an option" at bounding box center [472, 493] width 19 height 19
click at [467, 500] on input "Select an option" at bounding box center [472, 493] width 19 height 19
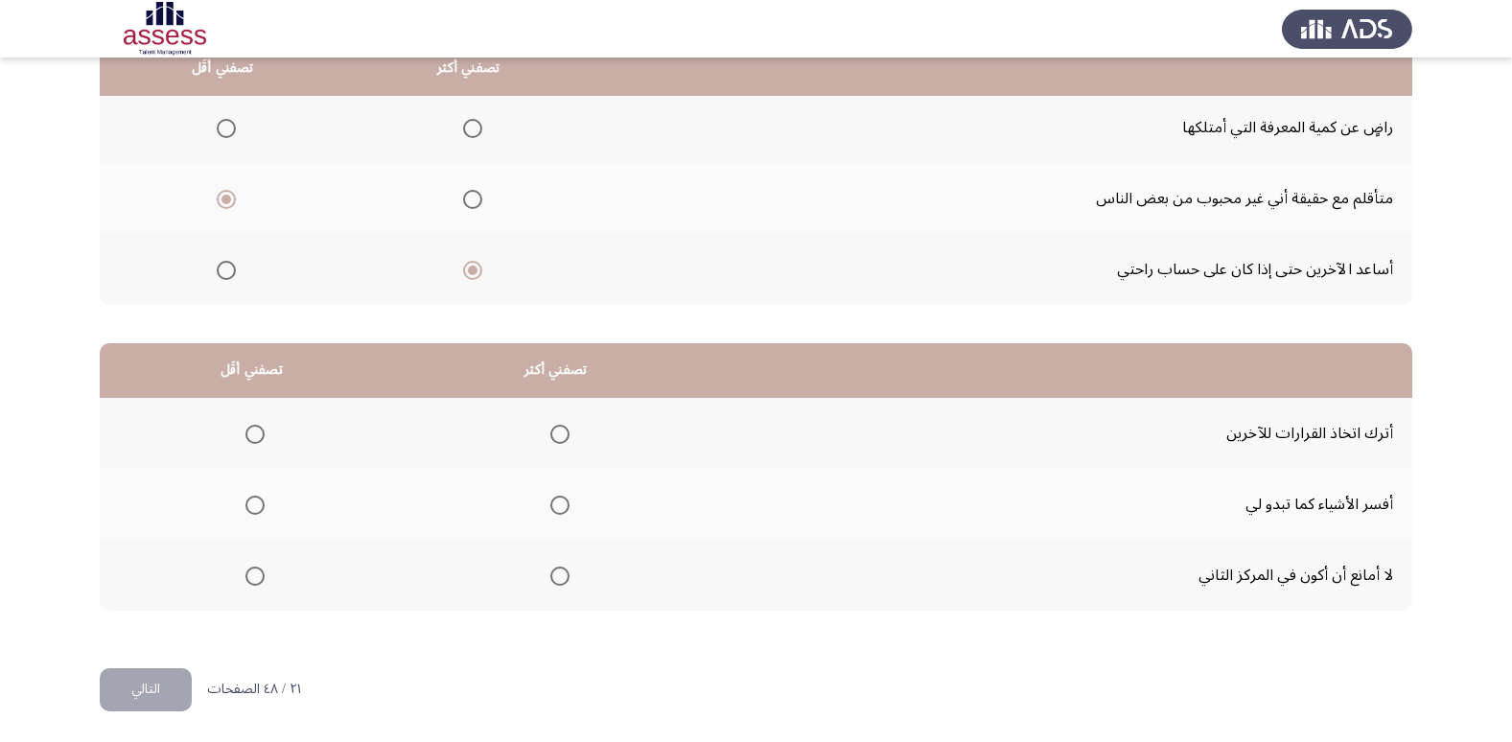
scroll to position [226, 0]
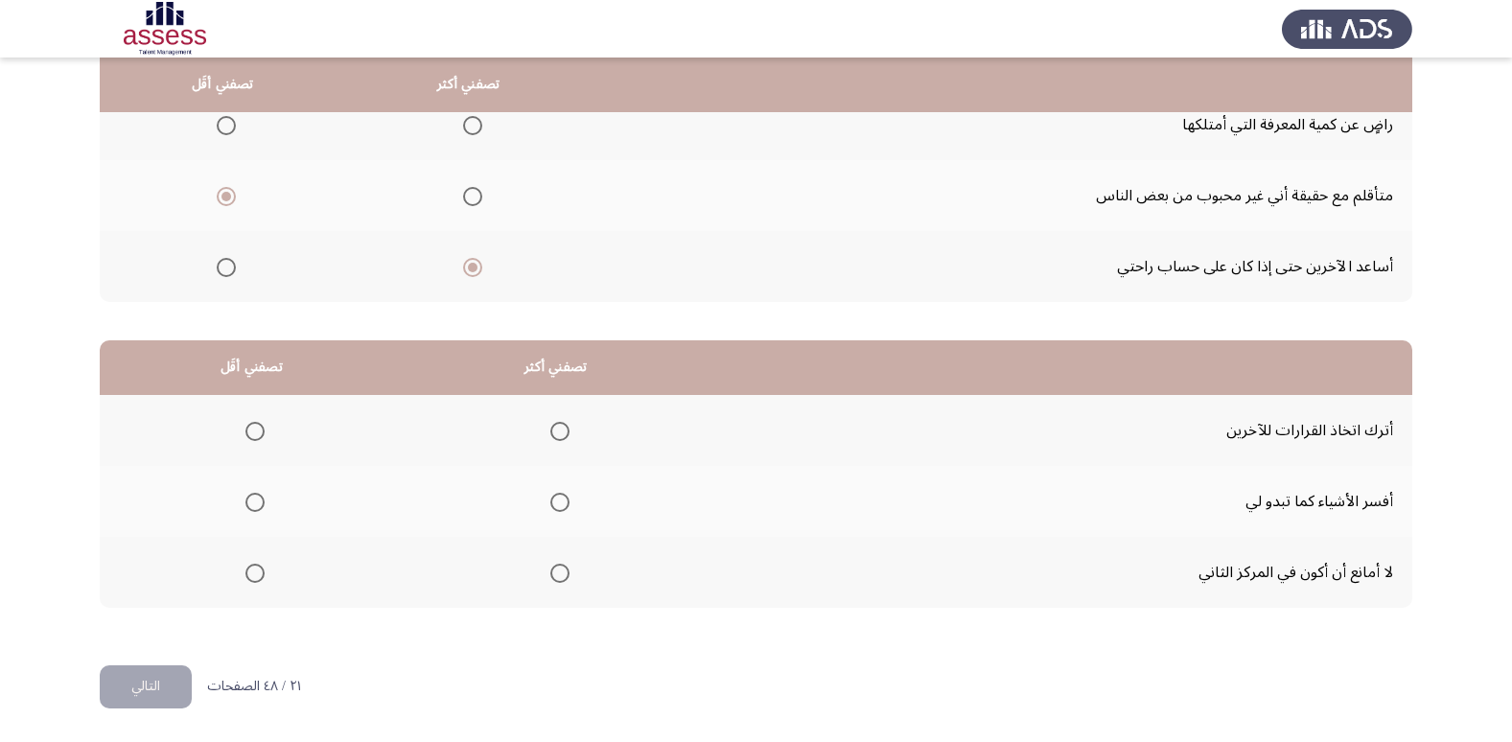
click at [252, 430] on span "Select an option" at bounding box center [254, 431] width 19 height 19
click at [252, 430] on input "Select an option" at bounding box center [254, 431] width 19 height 19
click at [561, 500] on span "Select an option" at bounding box center [559, 502] width 19 height 19
click at [561, 500] on input "Select an option" at bounding box center [559, 502] width 19 height 19
click at [164, 680] on button "التالي" at bounding box center [146, 686] width 92 height 43
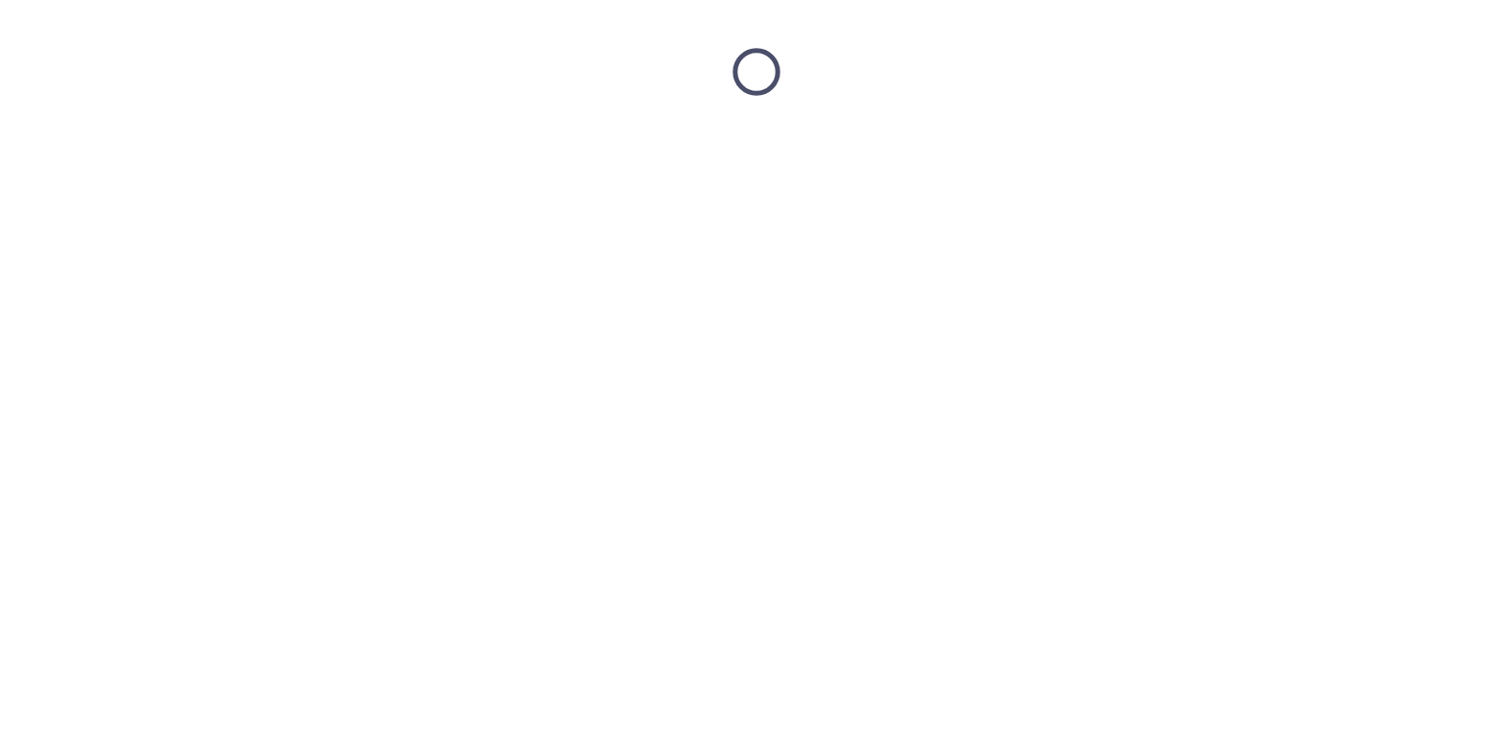
scroll to position [0, 0]
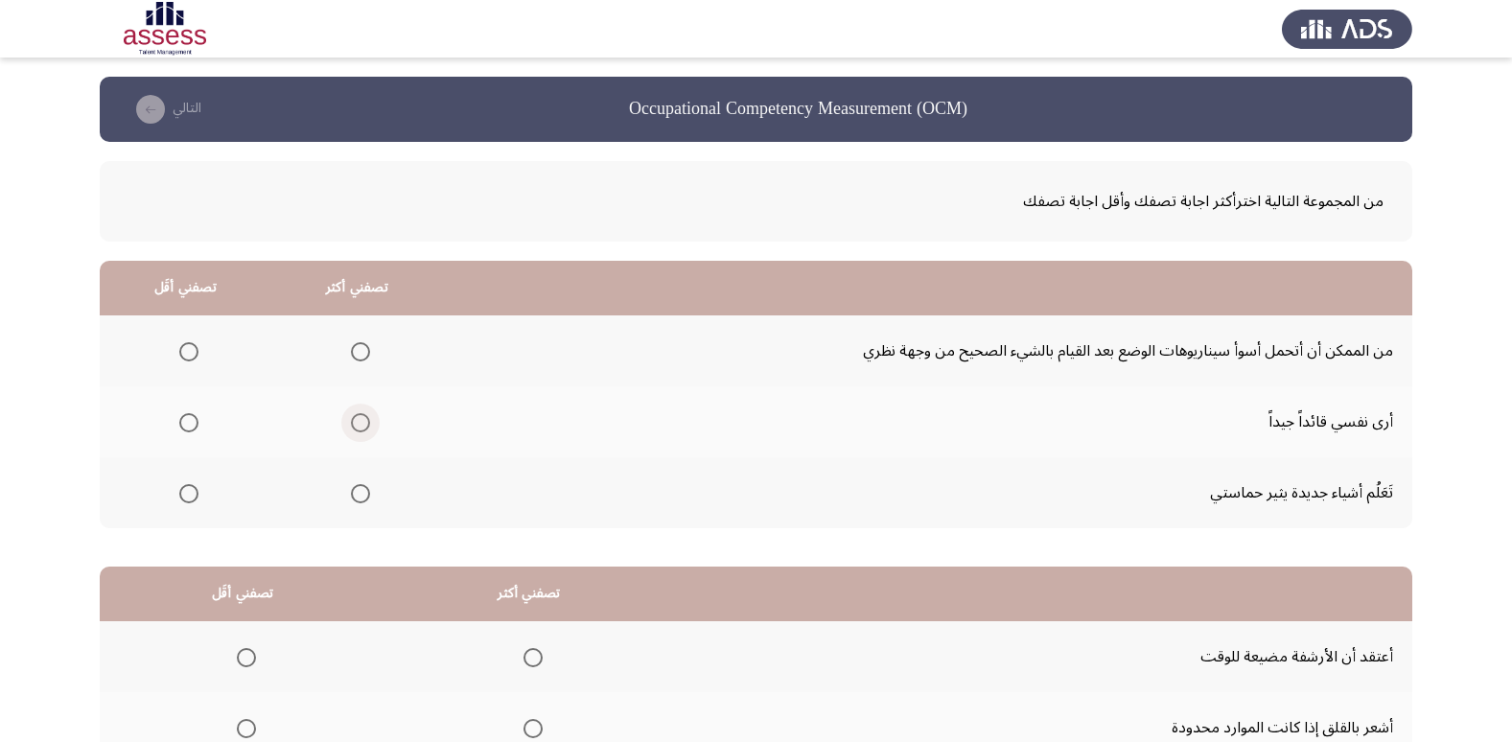
click at [361, 420] on span "Select an option" at bounding box center [360, 422] width 19 height 19
click at [361, 420] on input "Select an option" at bounding box center [360, 422] width 19 height 19
click at [188, 345] on span "Select an option" at bounding box center [188, 351] width 19 height 19
click at [188, 345] on input "Select an option" at bounding box center [188, 351] width 19 height 19
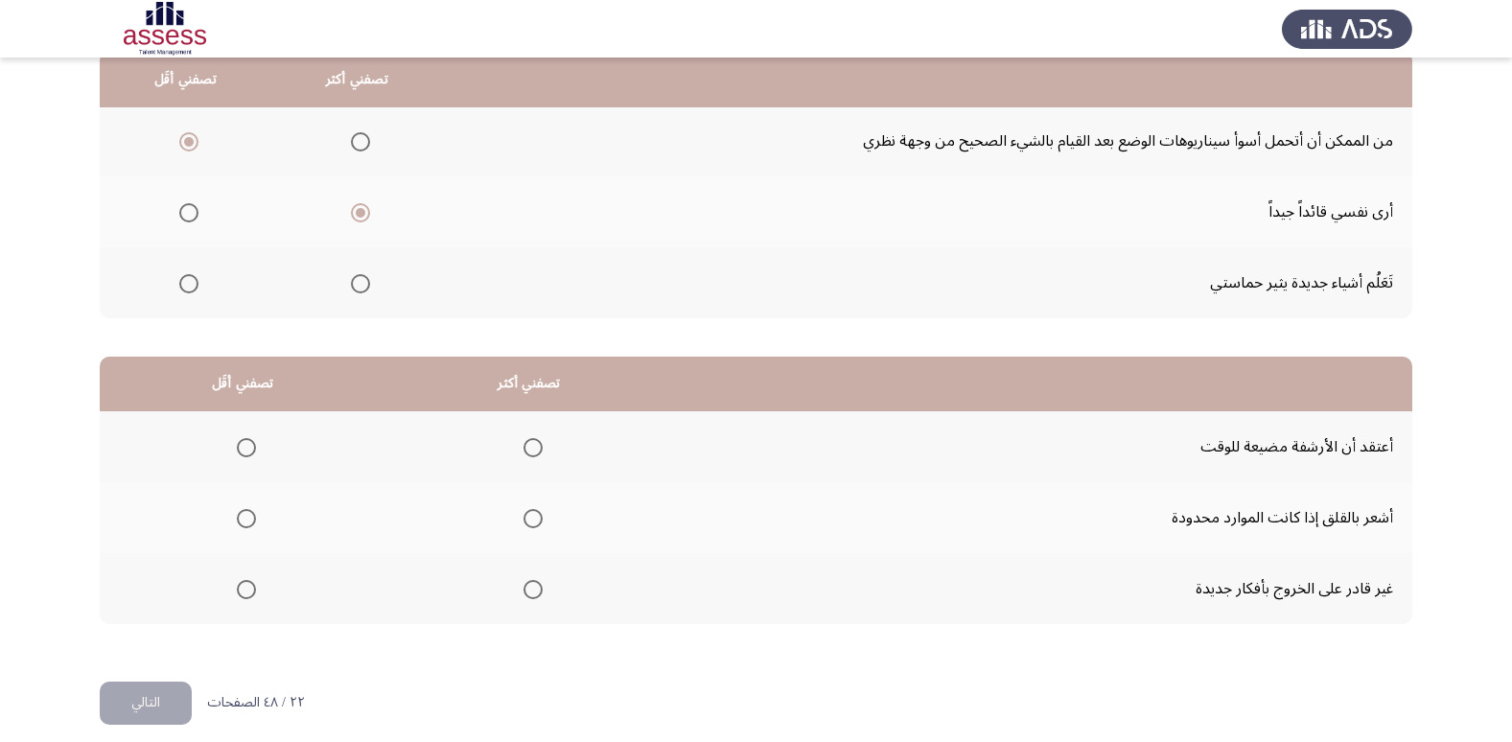
scroll to position [226, 0]
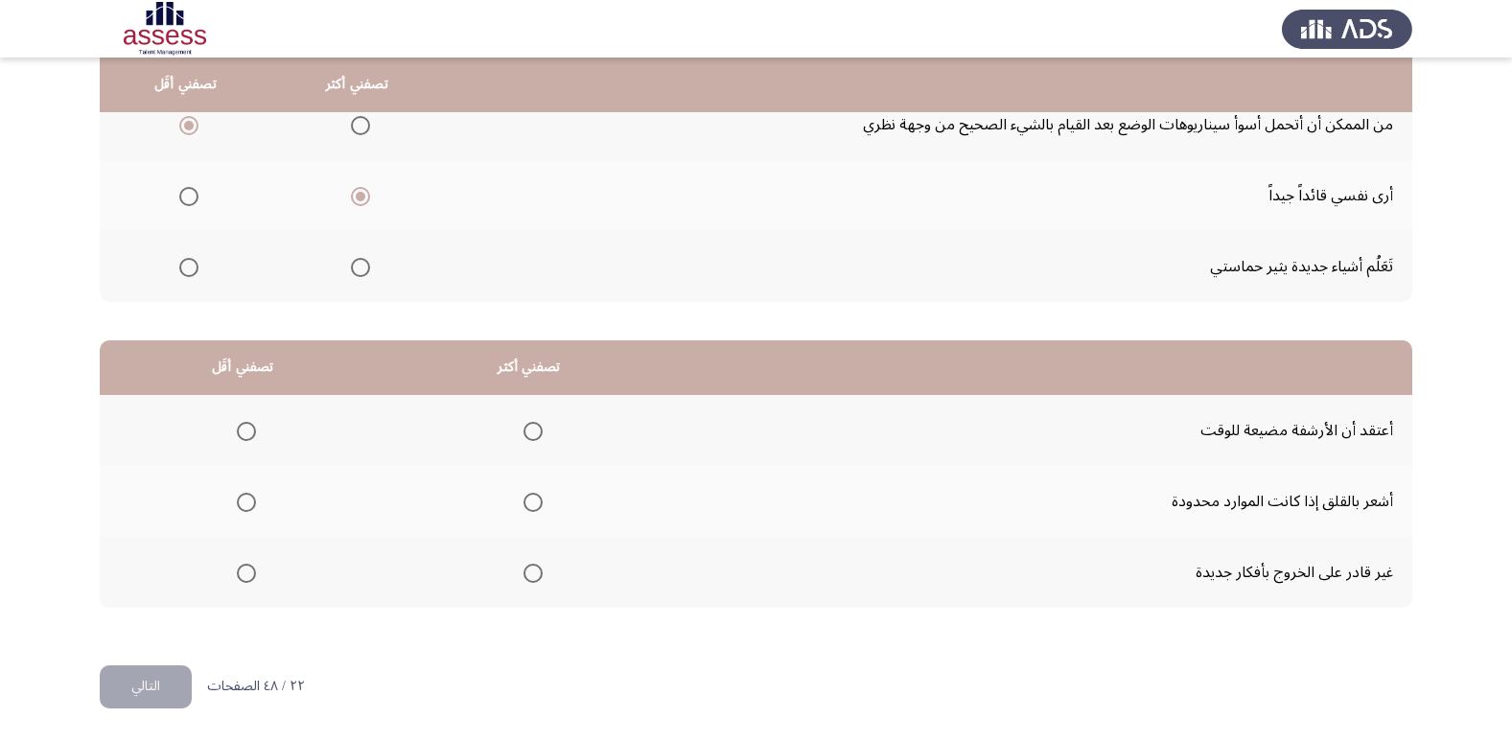
click at [241, 570] on span "Select an option" at bounding box center [246, 573] width 19 height 19
click at [241, 570] on input "Select an option" at bounding box center [246, 573] width 19 height 19
click at [532, 501] on span "Select an option" at bounding box center [532, 502] width 19 height 19
click at [532, 501] on input "Select an option" at bounding box center [532, 502] width 19 height 19
click at [168, 672] on button "التالي" at bounding box center [146, 686] width 92 height 43
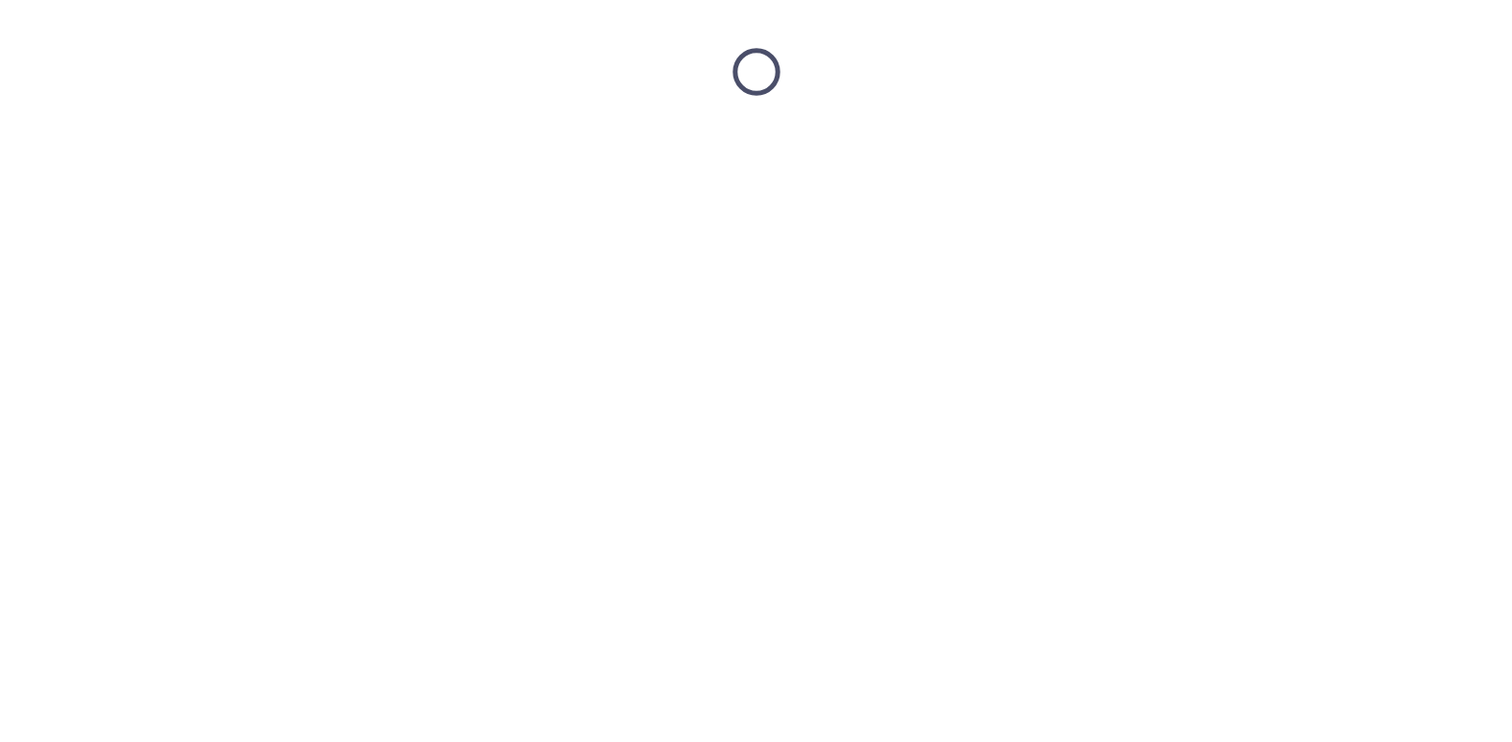
scroll to position [0, 0]
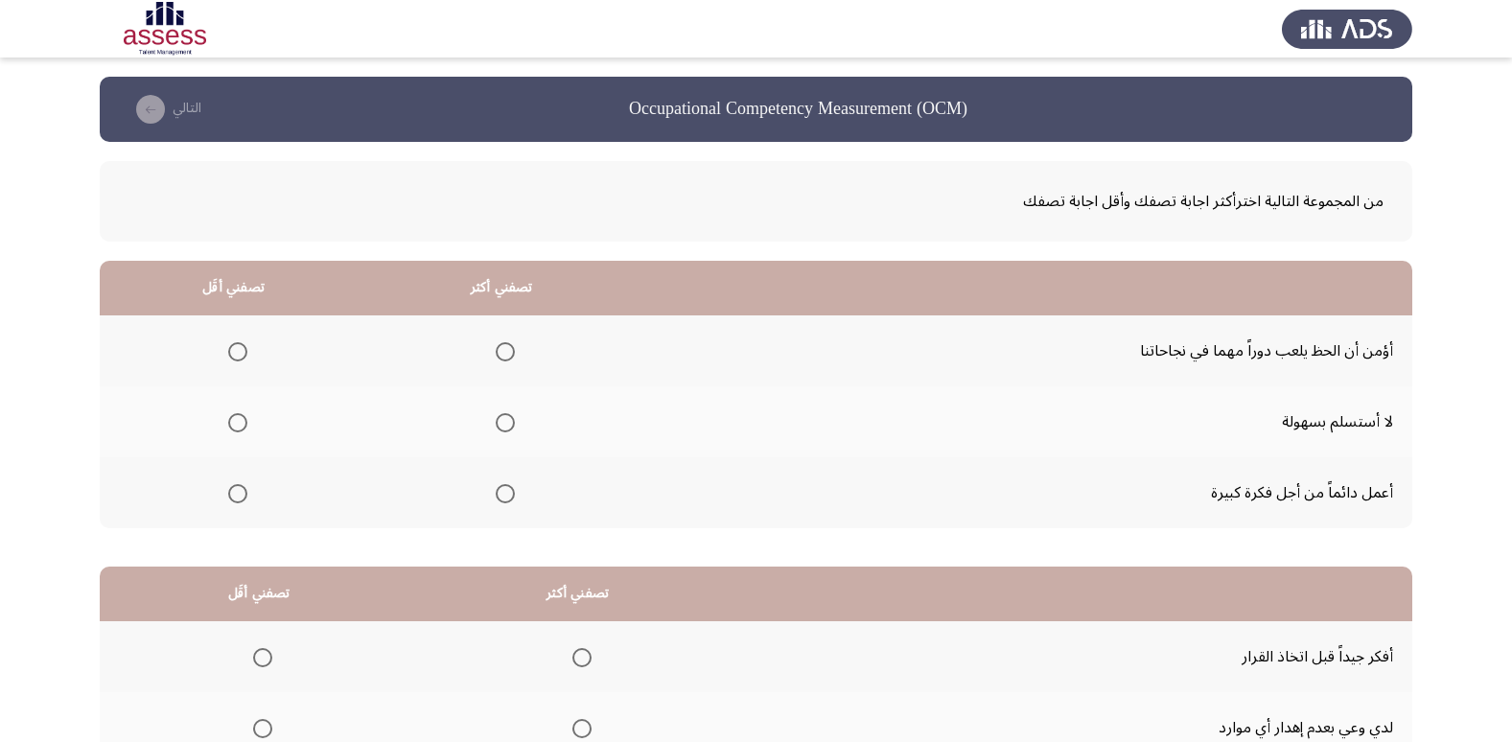
click at [496, 495] on span "Select an option" at bounding box center [505, 493] width 19 height 19
click at [496, 495] on input "Select an option" at bounding box center [505, 493] width 19 height 19
click at [241, 356] on span "Select an option" at bounding box center [237, 351] width 19 height 19
click at [241, 356] on input "Select an option" at bounding box center [237, 351] width 19 height 19
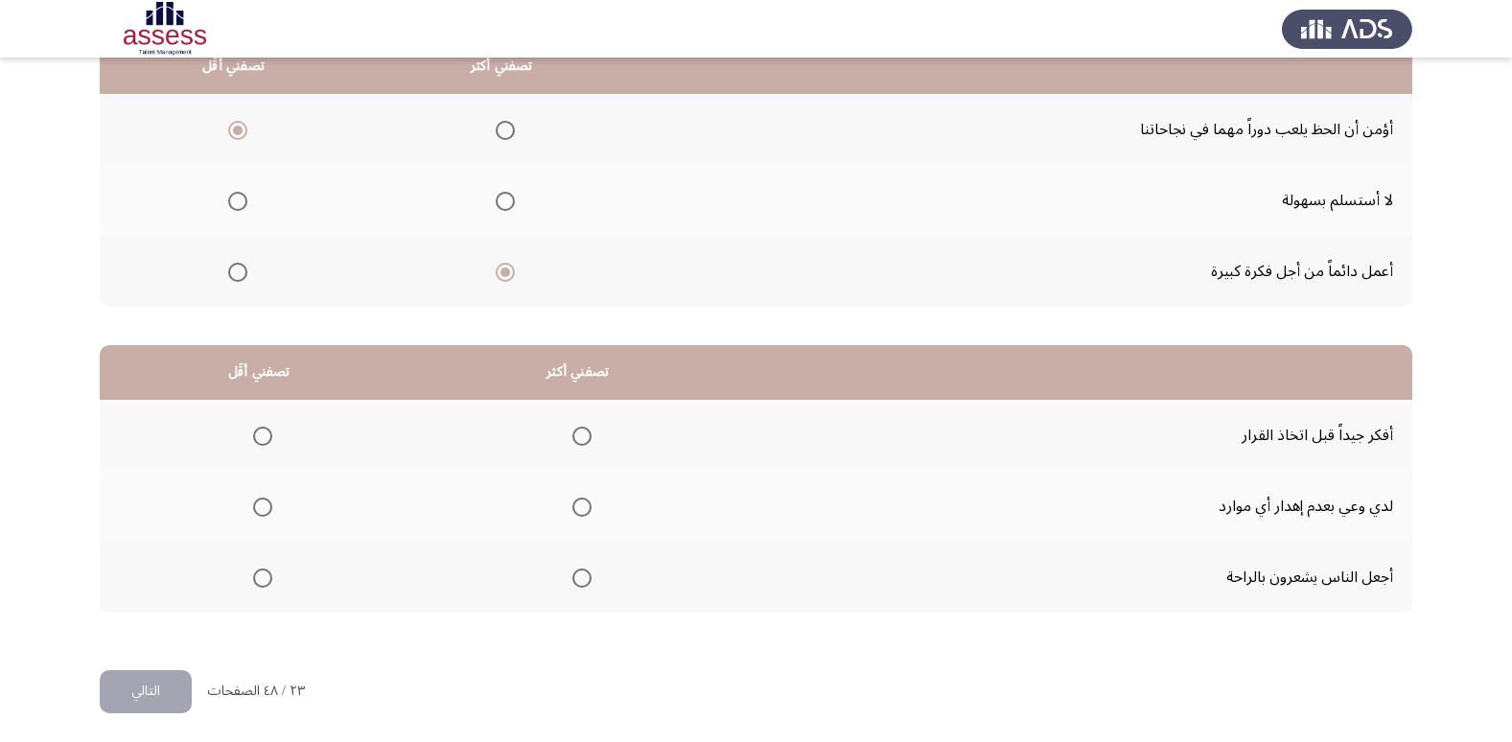
scroll to position [226, 0]
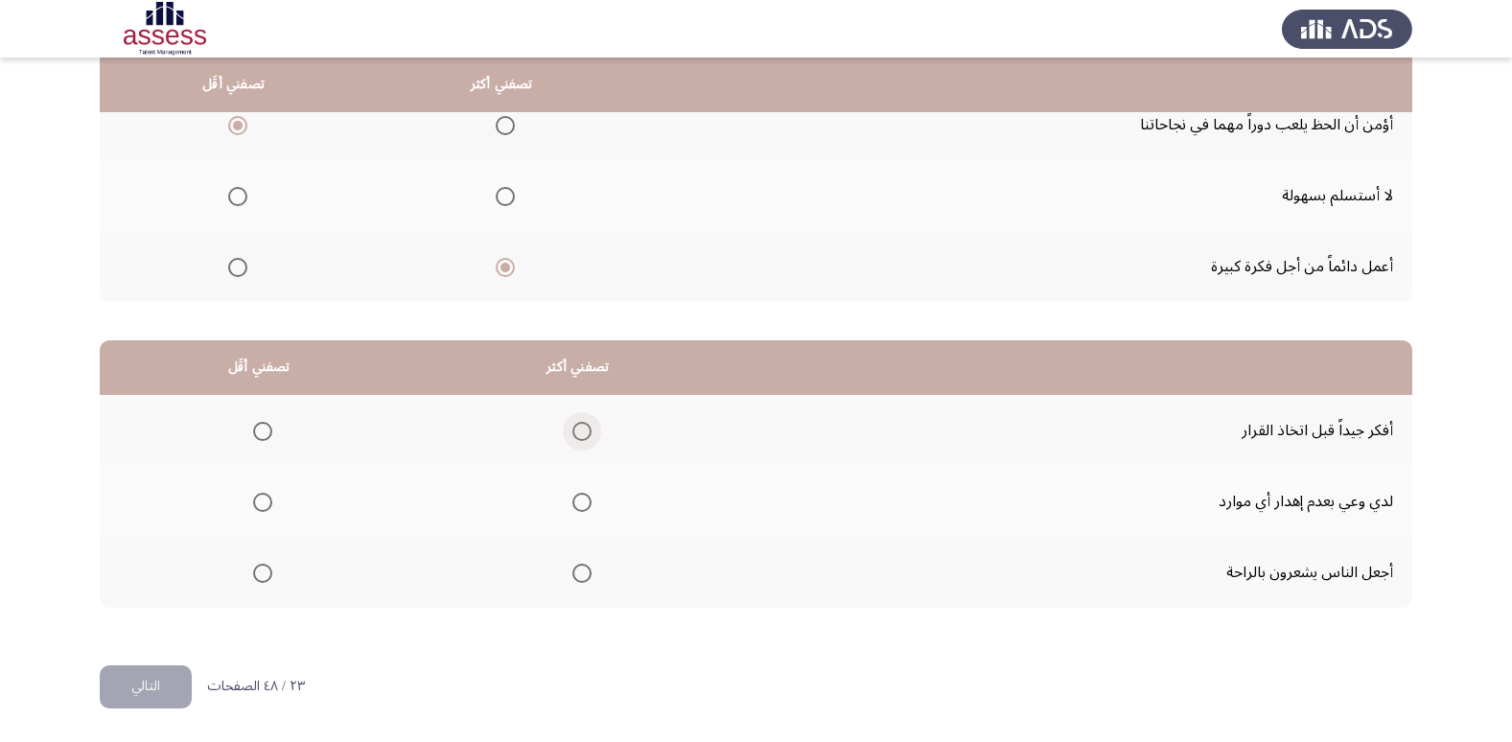
click at [565, 438] on label "Select an option" at bounding box center [578, 431] width 27 height 19
click at [572, 438] on input "Select an option" at bounding box center [581, 431] width 19 height 19
click at [265, 572] on span "Select an option" at bounding box center [262, 573] width 19 height 19
click at [265, 572] on input "Select an option" at bounding box center [262, 573] width 19 height 19
click at [160, 683] on button "التالي" at bounding box center [146, 686] width 92 height 43
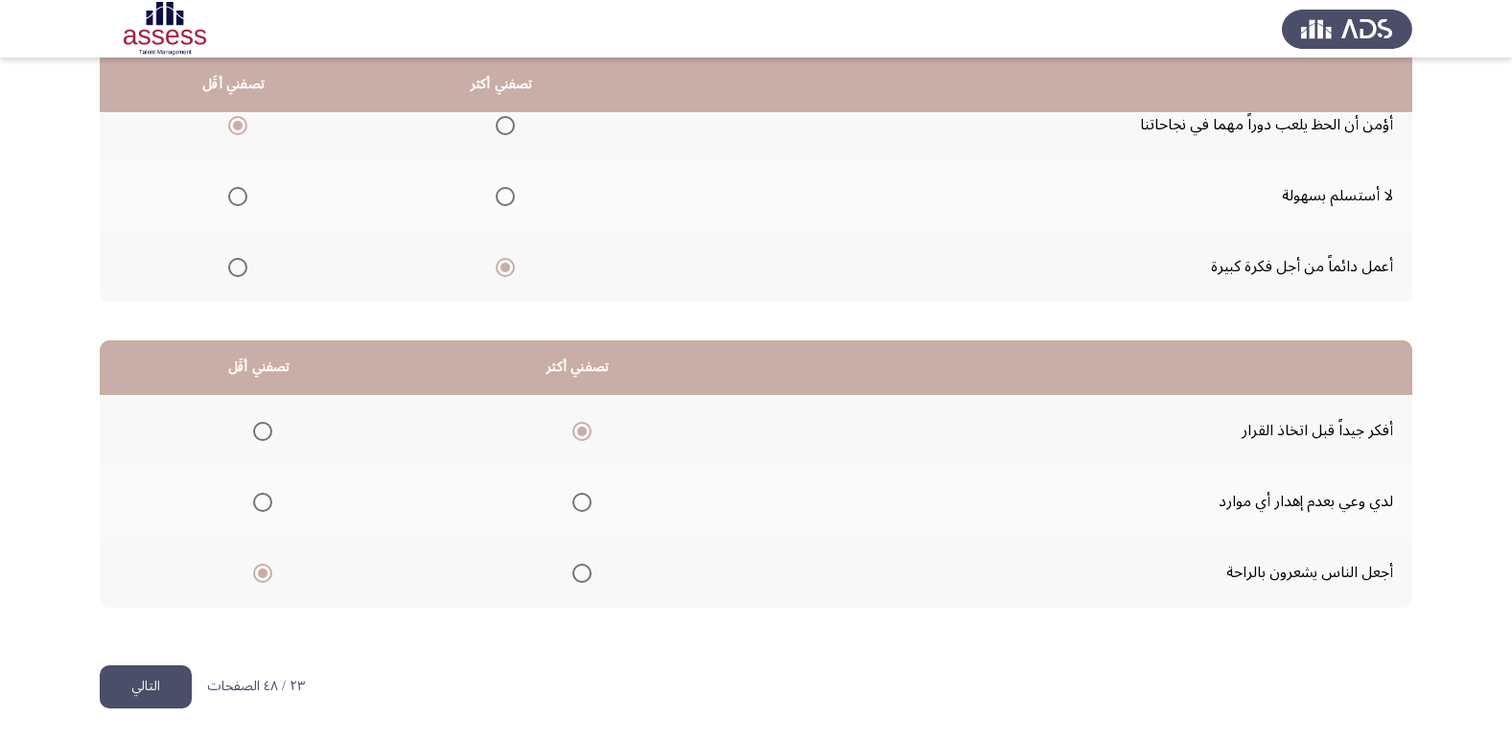
scroll to position [0, 0]
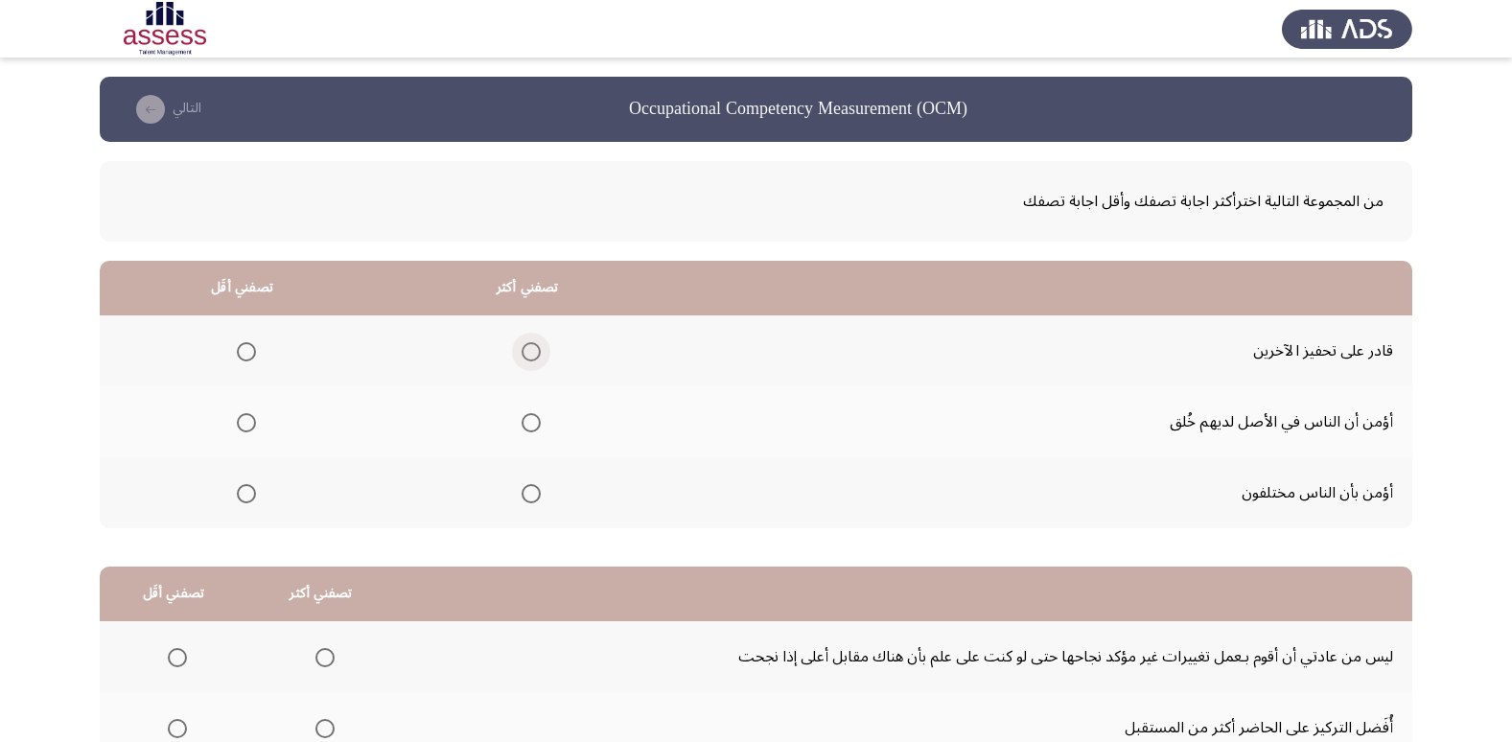
click at [539, 348] on span "Select an option" at bounding box center [531, 351] width 19 height 19
click at [539, 348] on input "Select an option" at bounding box center [531, 351] width 19 height 19
click at [243, 429] on span "Select an option" at bounding box center [246, 422] width 19 height 19
click at [243, 429] on input "Select an option" at bounding box center [246, 422] width 19 height 19
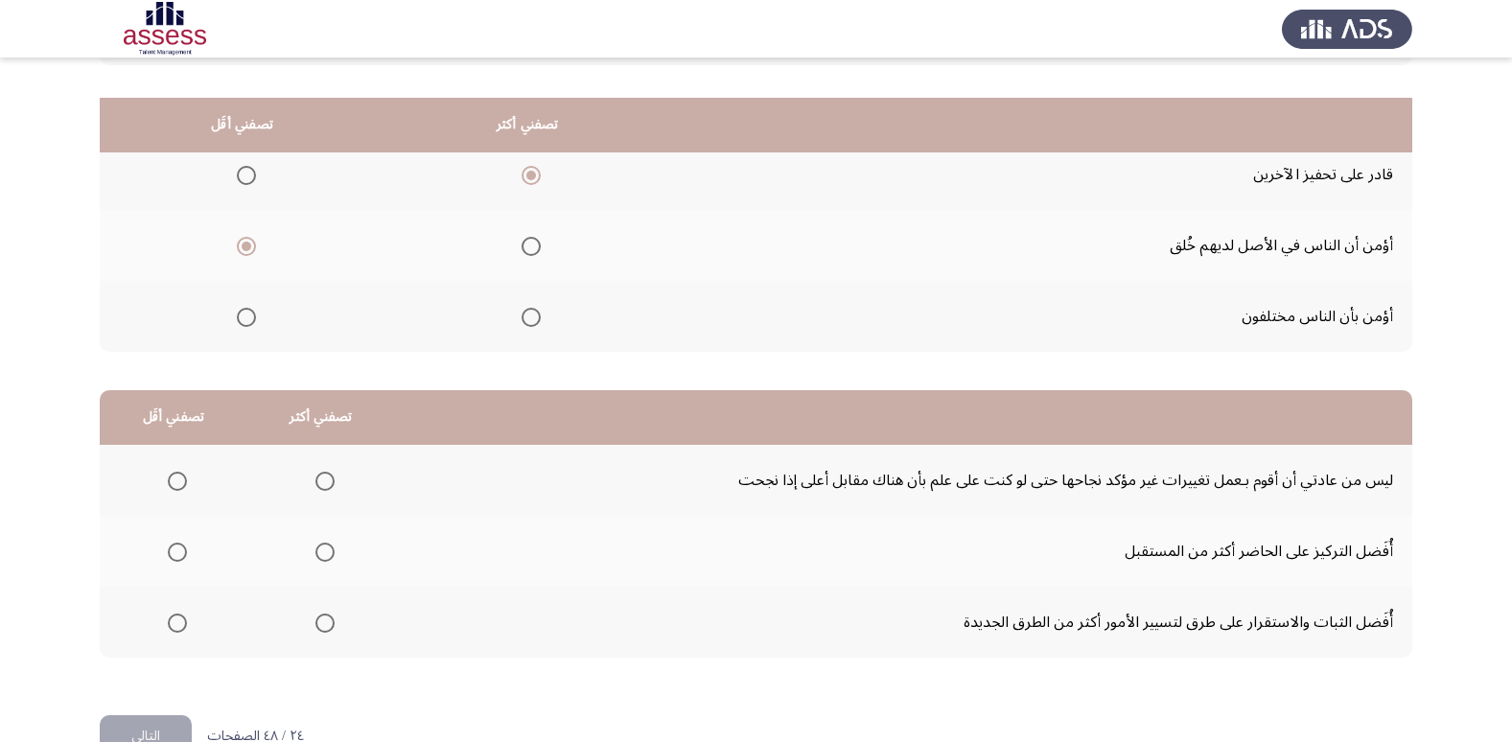
scroll to position [226, 0]
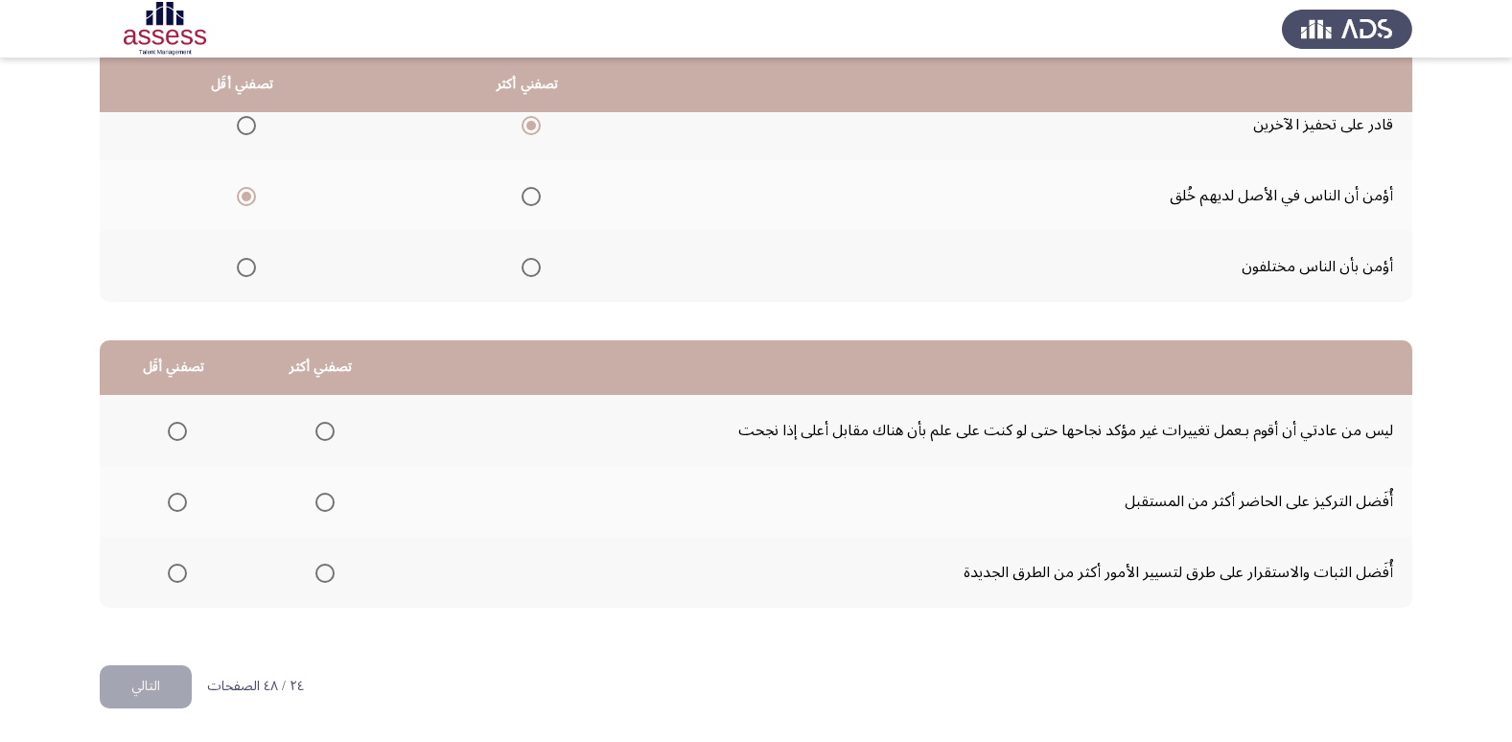
click at [177, 573] on span "Select an option" at bounding box center [177, 573] width 19 height 19
click at [177, 573] on input "Select an option" at bounding box center [177, 573] width 19 height 19
click at [324, 504] on span "Select an option" at bounding box center [324, 502] width 19 height 19
click at [324, 504] on input "Select an option" at bounding box center [324, 502] width 19 height 19
click at [153, 685] on button "التالي" at bounding box center [146, 686] width 92 height 43
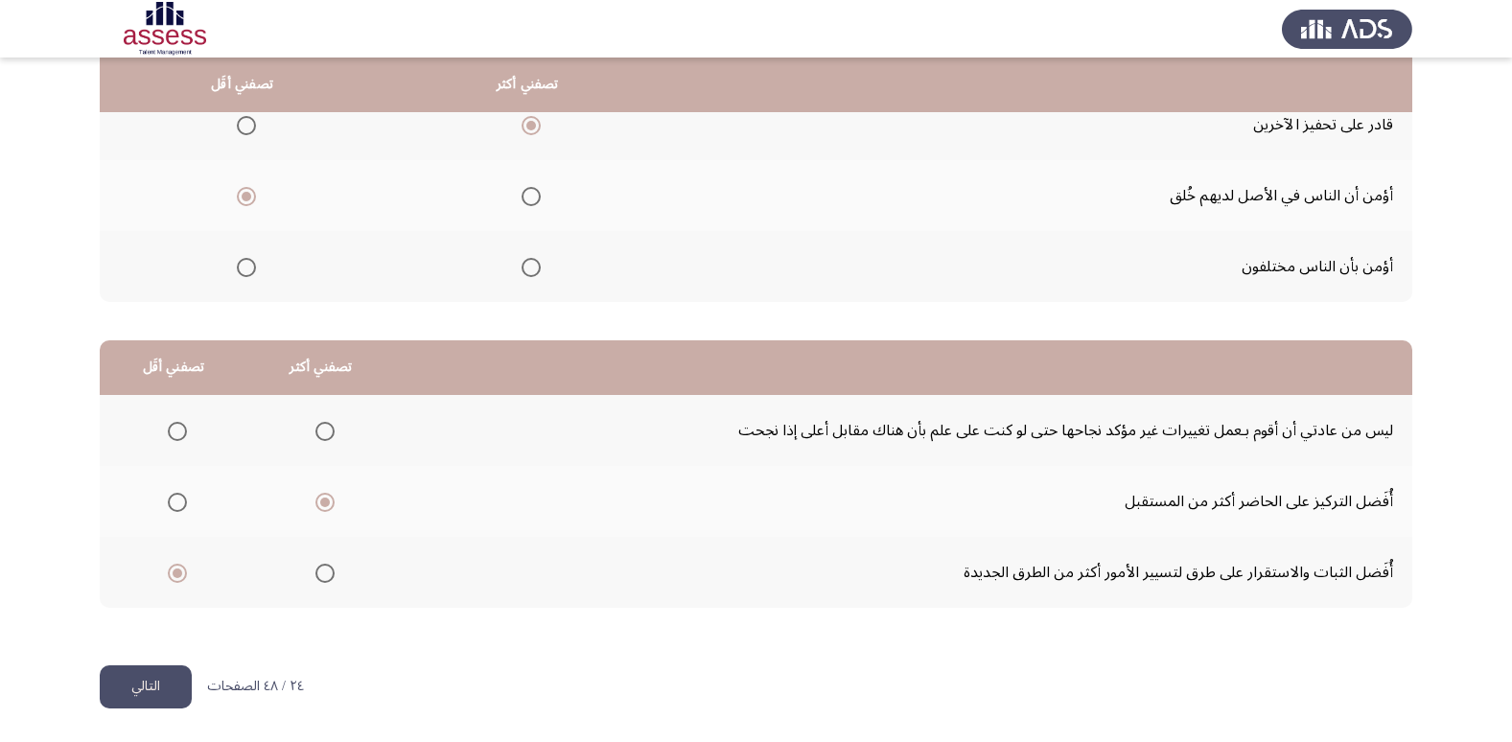
scroll to position [0, 0]
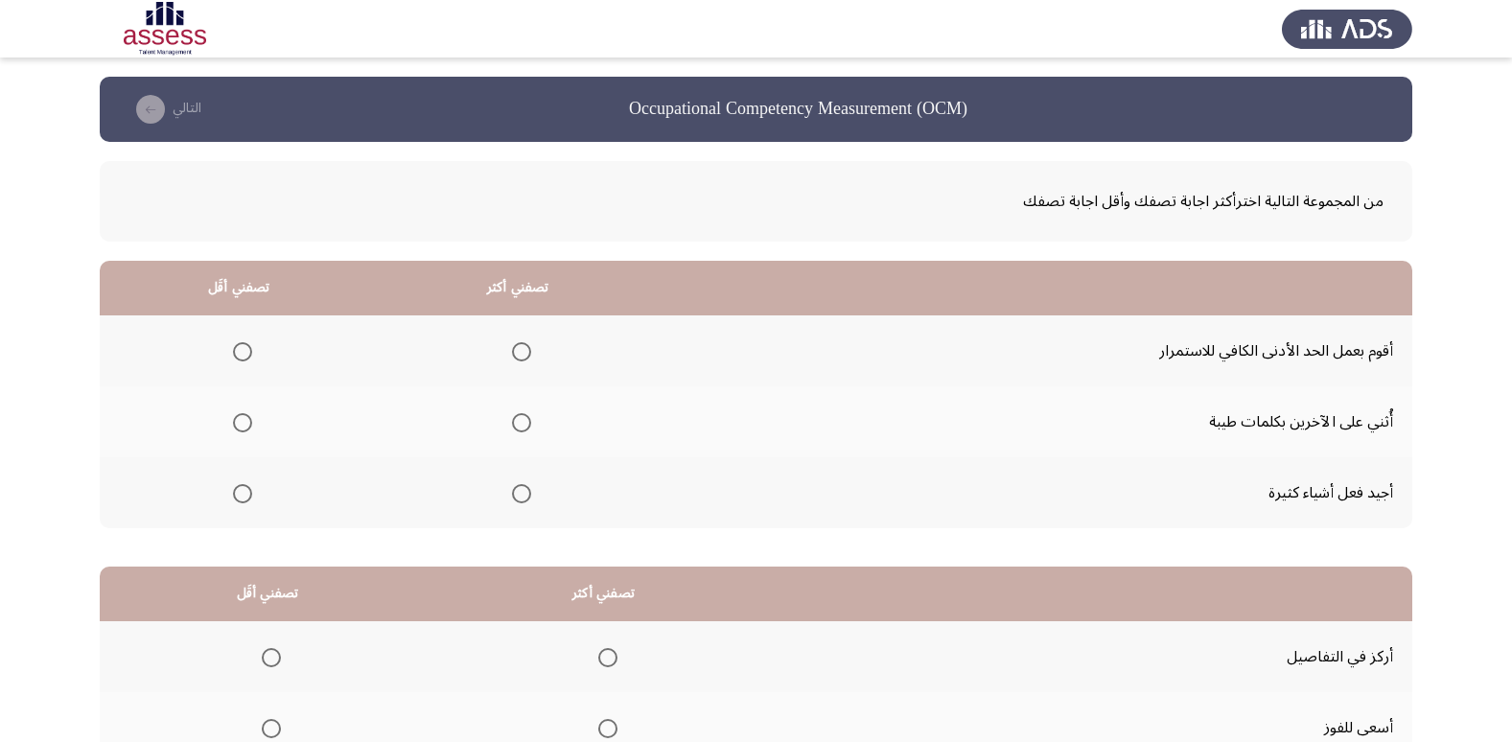
click at [516, 497] on span "Select an option" at bounding box center [521, 493] width 19 height 19
click at [516, 497] on input "Select an option" at bounding box center [521, 493] width 19 height 19
click at [245, 357] on span "Select an option" at bounding box center [242, 351] width 19 height 19
click at [245, 357] on input "Select an option" at bounding box center [242, 351] width 19 height 19
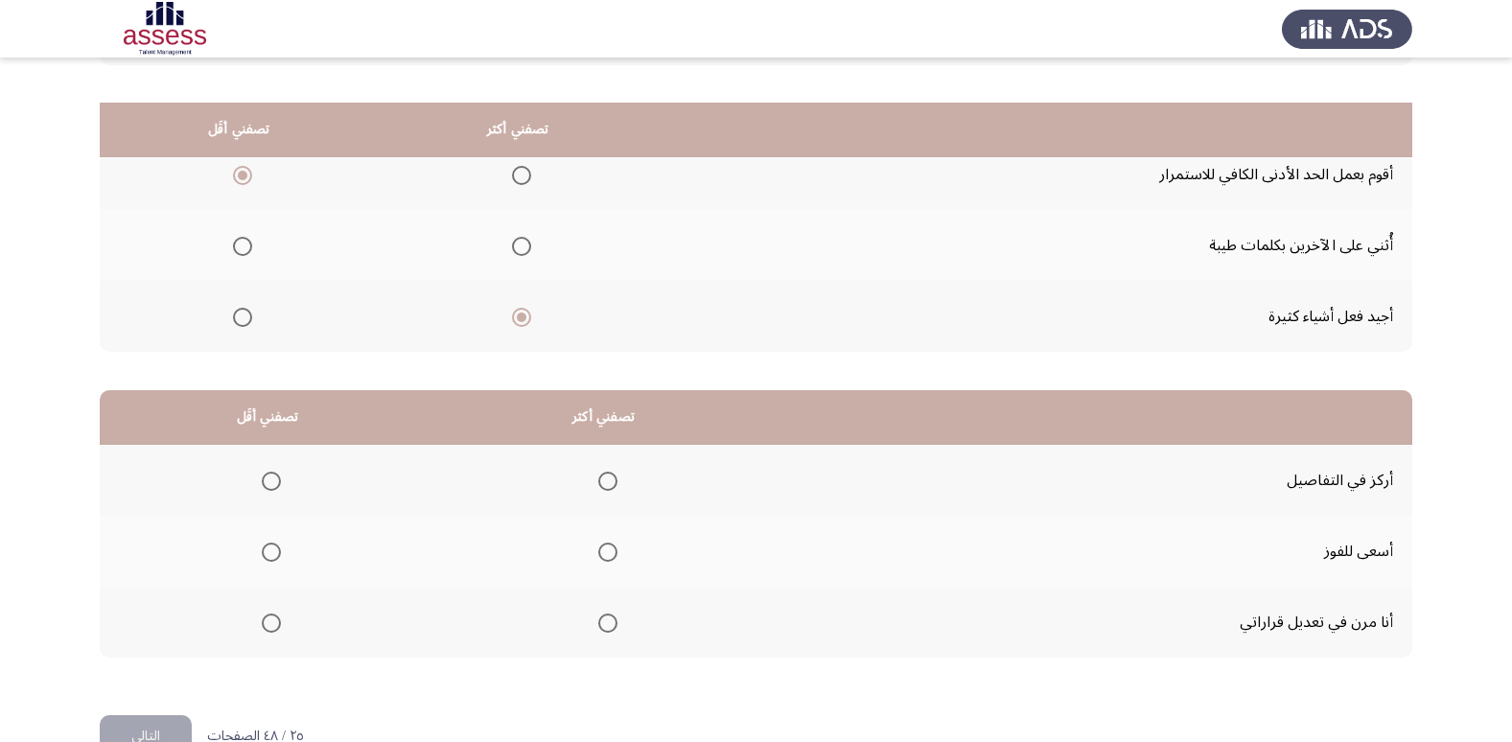
scroll to position [226, 0]
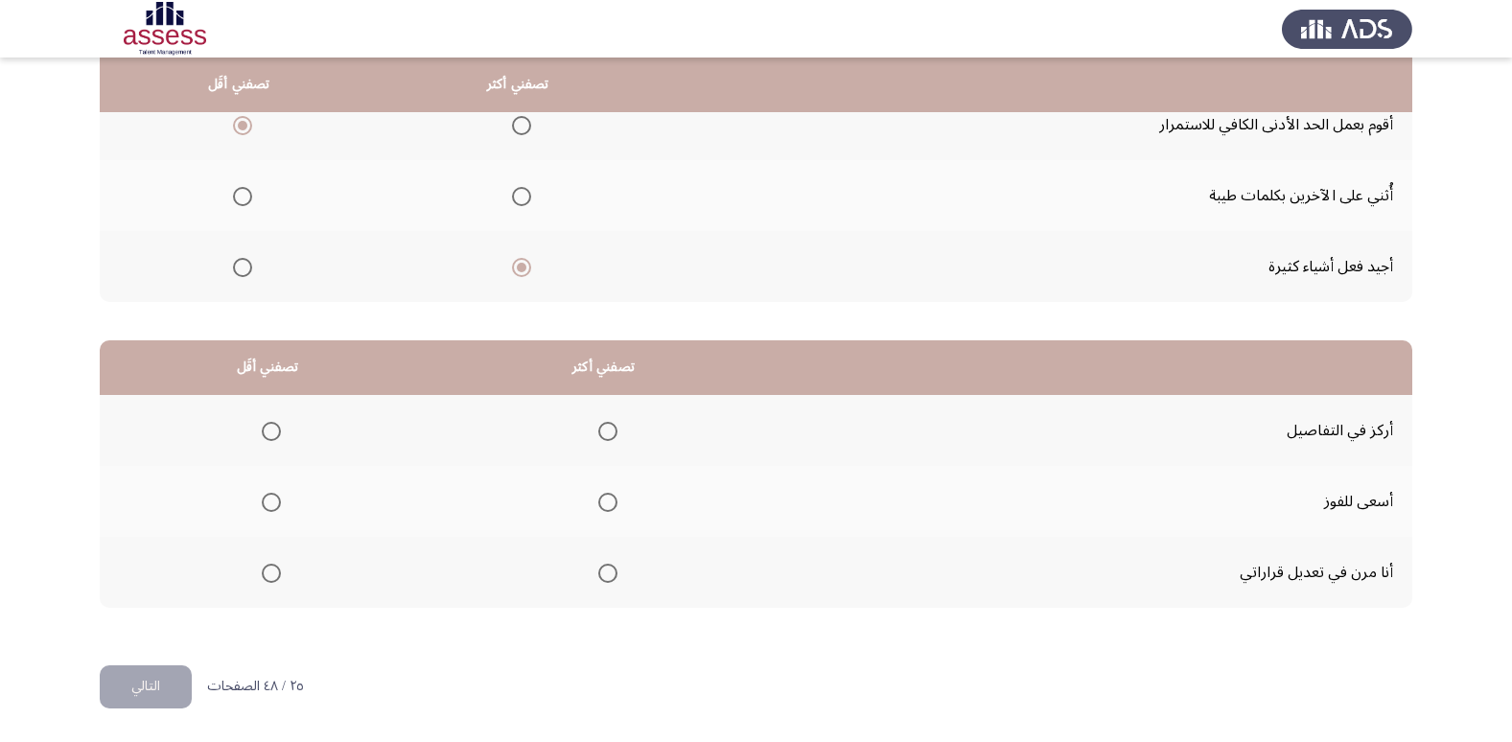
click at [611, 570] on span "Select an option" at bounding box center [607, 573] width 19 height 19
click at [611, 570] on input "Select an option" at bounding box center [607, 573] width 19 height 19
click at [267, 499] on span "Select an option" at bounding box center [271, 502] width 19 height 19
click at [267, 499] on input "Select an option" at bounding box center [271, 502] width 19 height 19
click at [158, 692] on button "التالي" at bounding box center [146, 686] width 92 height 43
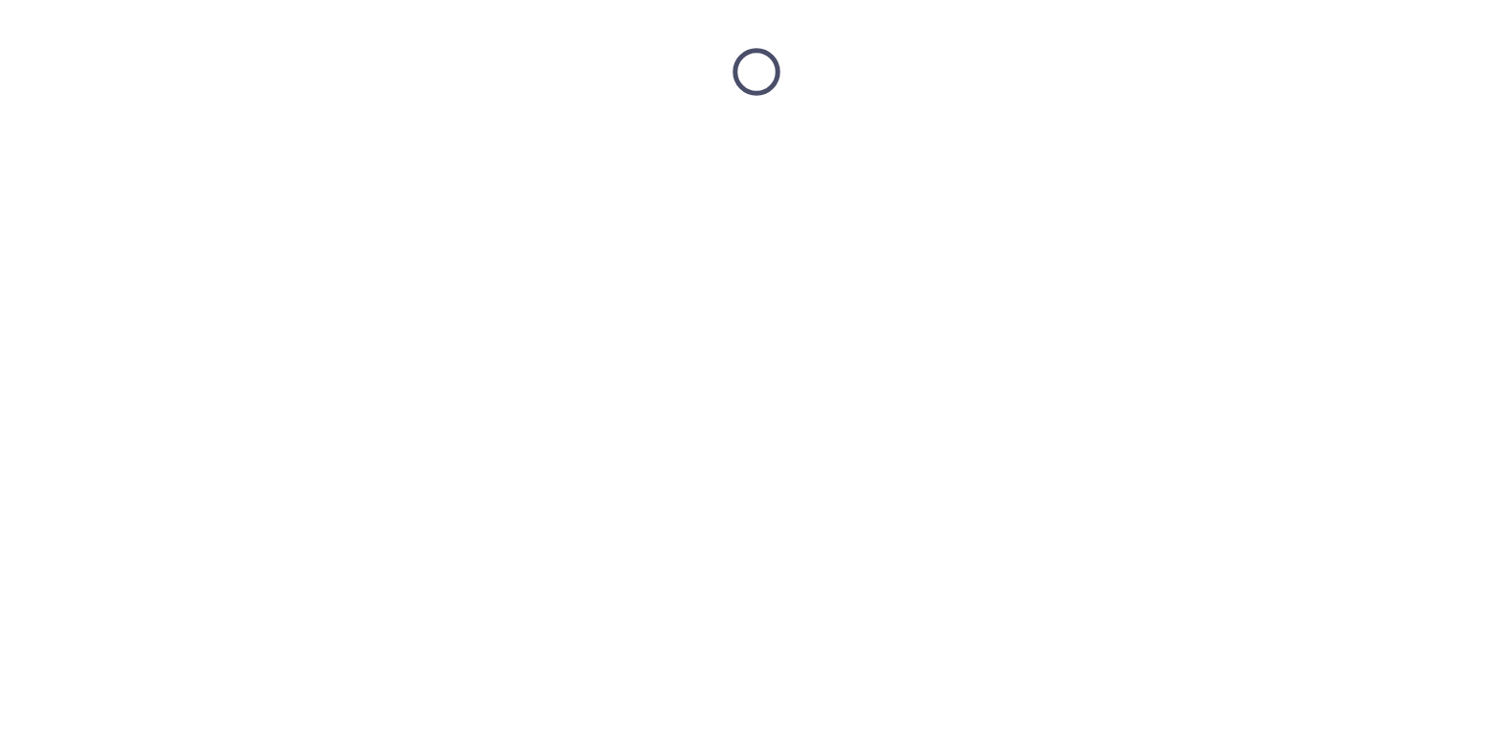
scroll to position [0, 0]
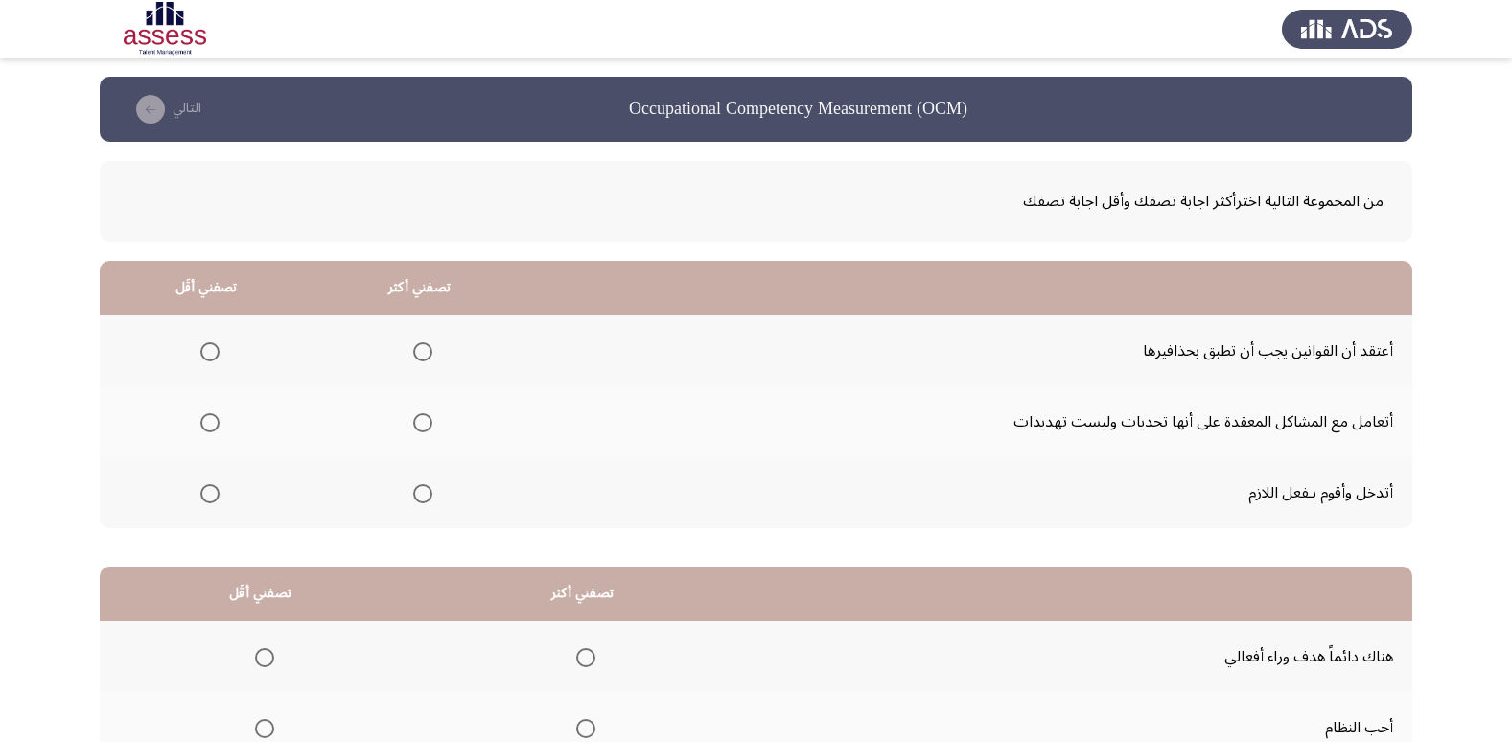
click at [200, 350] on span "Select an option" at bounding box center [209, 351] width 19 height 19
click at [200, 350] on input "Select an option" at bounding box center [209, 351] width 19 height 19
click at [426, 417] on span "Select an option" at bounding box center [422, 422] width 19 height 19
click at [426, 417] on input "Select an option" at bounding box center [422, 422] width 19 height 19
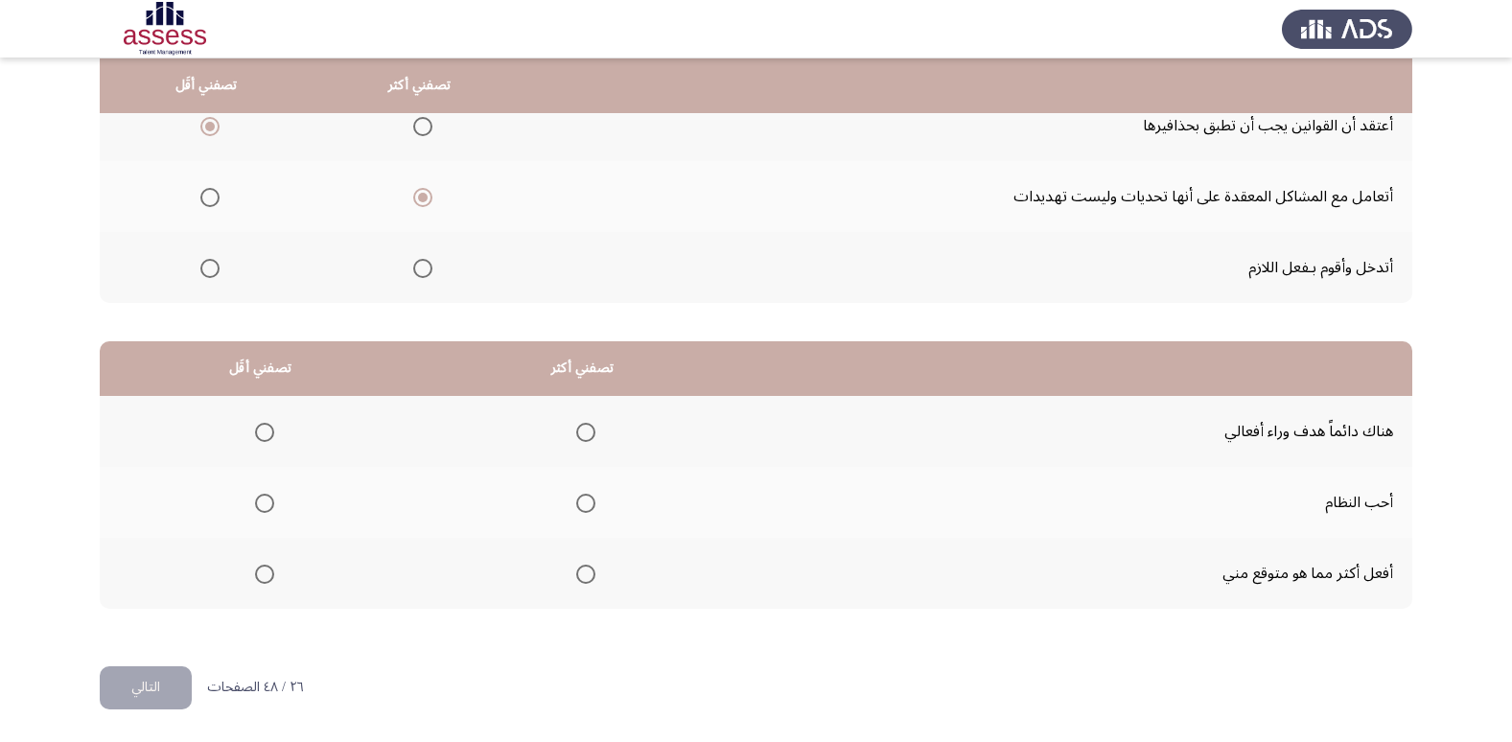
scroll to position [226, 0]
click at [584, 572] on span "Select an option" at bounding box center [585, 573] width 19 height 19
click at [584, 572] on input "Select an option" at bounding box center [585, 573] width 19 height 19
click at [252, 503] on label "Select an option" at bounding box center [260, 502] width 27 height 19
click at [255, 503] on input "Select an option" at bounding box center [264, 502] width 19 height 19
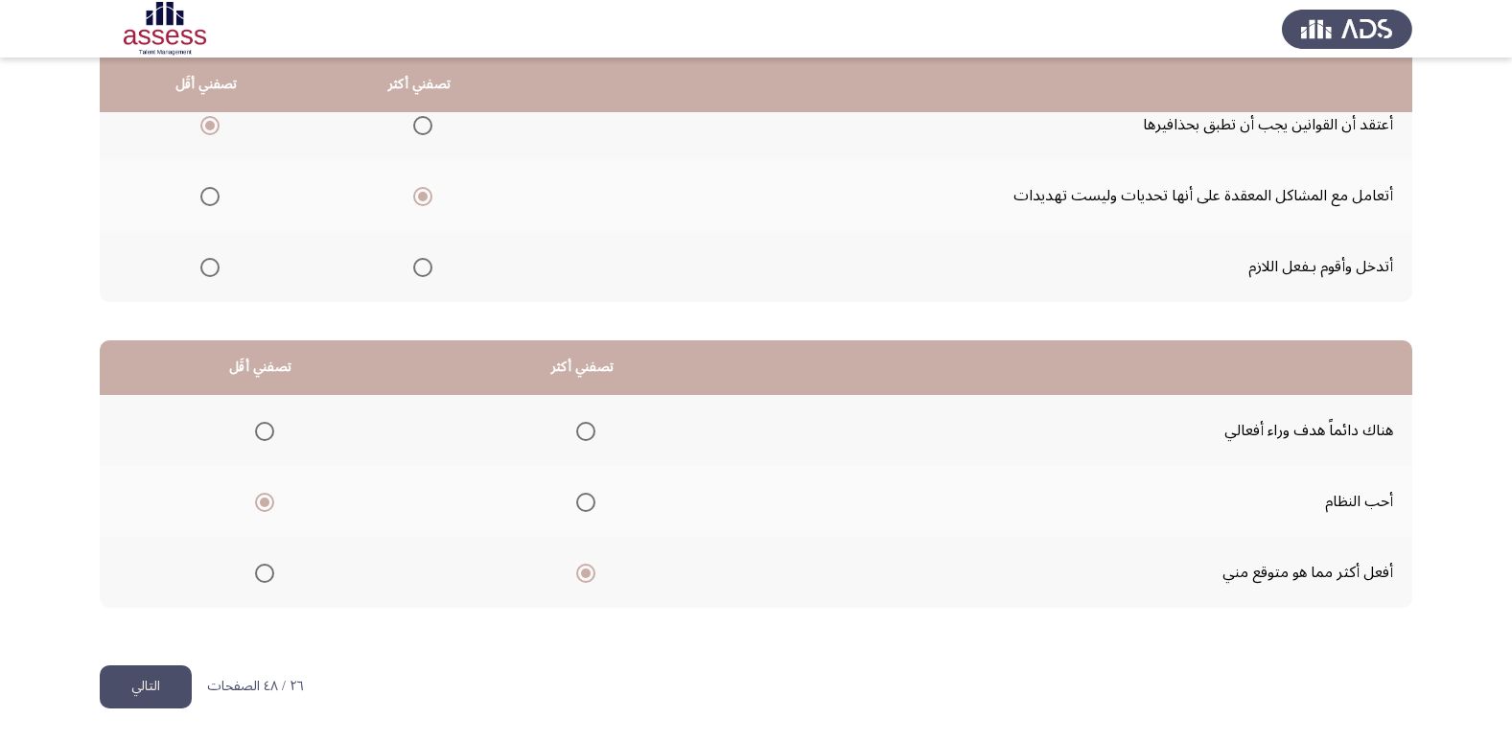
click at [260, 425] on span "Select an option" at bounding box center [264, 431] width 19 height 19
click at [260, 425] on input "Select an option" at bounding box center [264, 431] width 19 height 19
click at [154, 679] on button "التالي" at bounding box center [146, 686] width 92 height 43
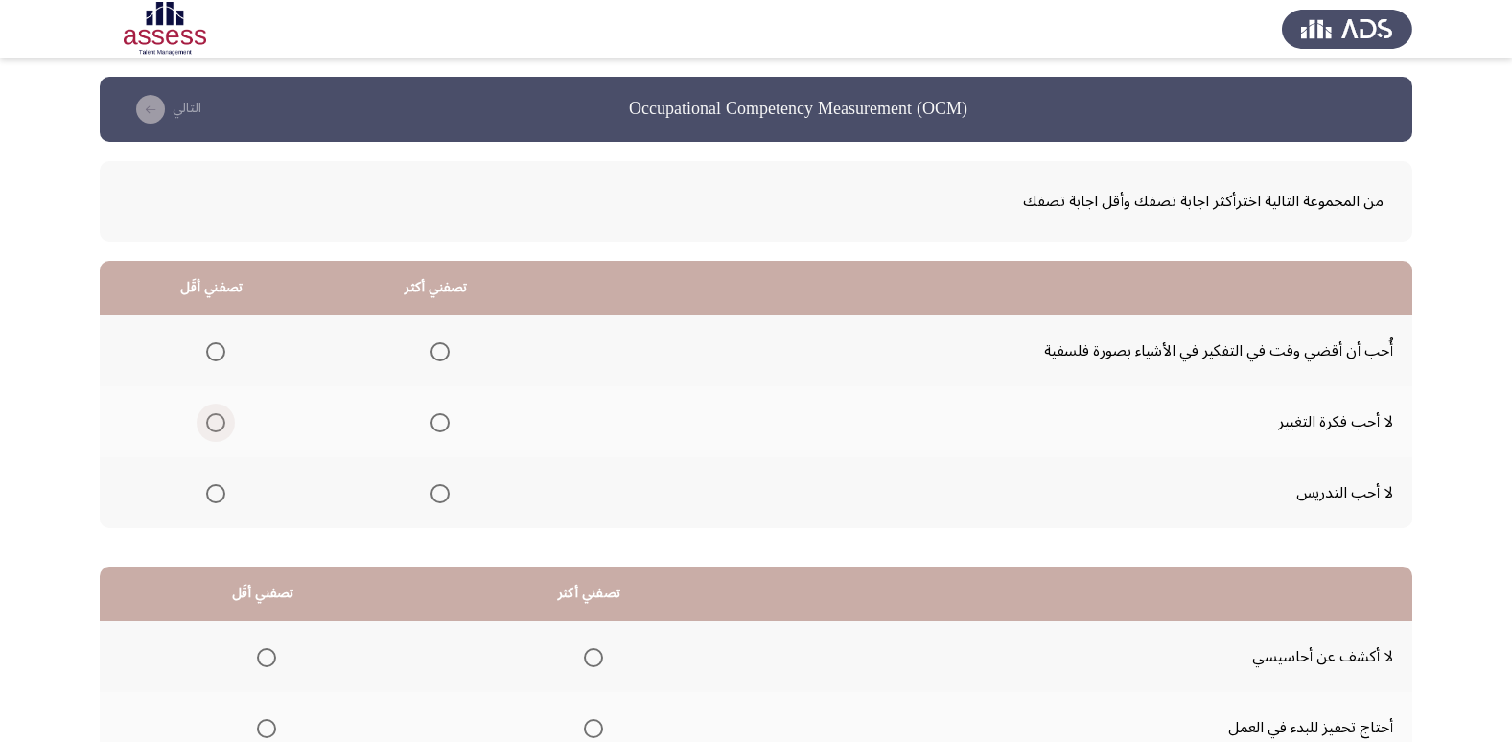
click at [212, 424] on span "Select an option" at bounding box center [215, 422] width 19 height 19
click at [212, 424] on input "Select an option" at bounding box center [215, 422] width 19 height 19
click at [434, 500] on span "Select an option" at bounding box center [439, 493] width 19 height 19
click at [434, 500] on input "Select an option" at bounding box center [439, 493] width 19 height 19
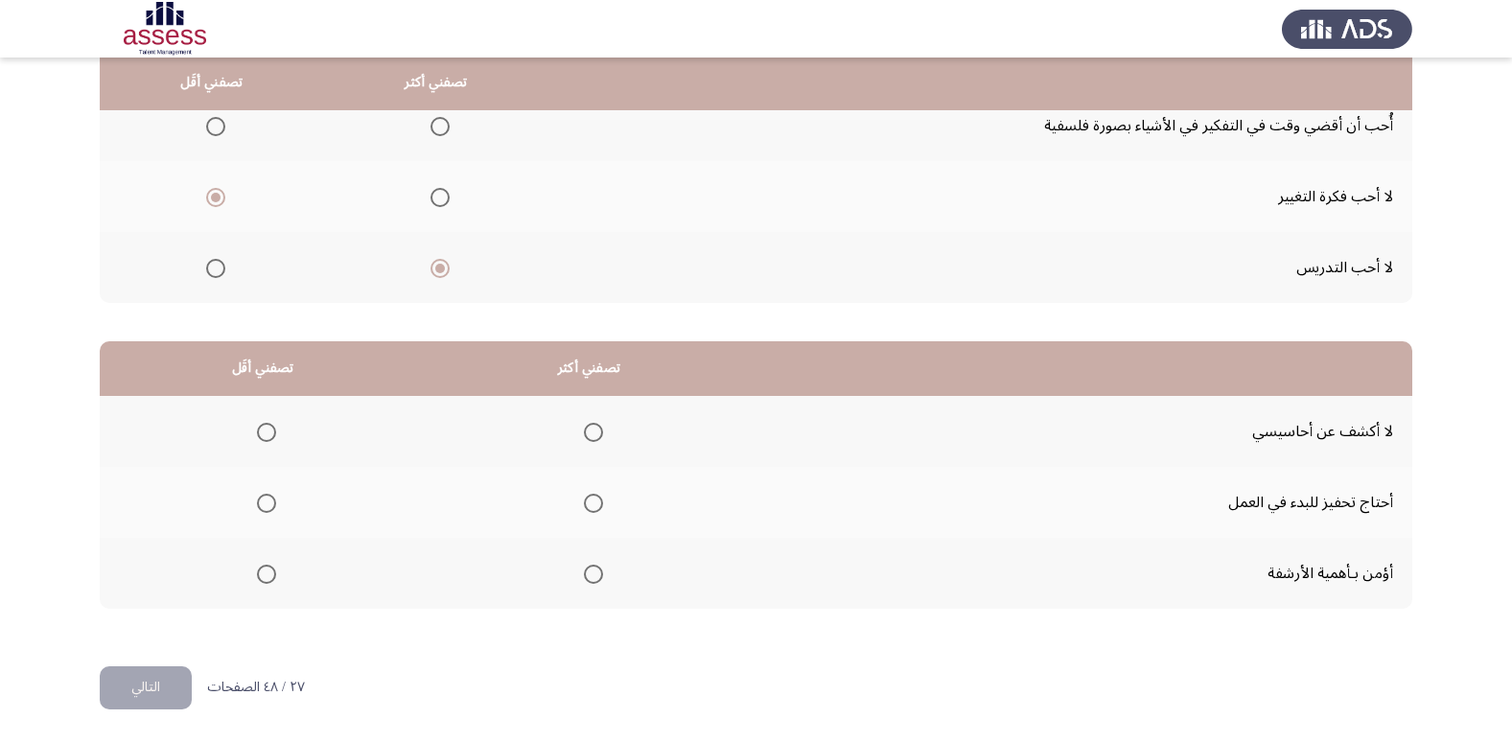
scroll to position [226, 0]
click at [261, 430] on span "Select an option" at bounding box center [266, 431] width 19 height 19
click at [261, 430] on input "Select an option" at bounding box center [266, 431] width 19 height 19
click at [590, 571] on span "Select an option" at bounding box center [593, 573] width 19 height 19
click at [590, 571] on input "Select an option" at bounding box center [593, 573] width 19 height 19
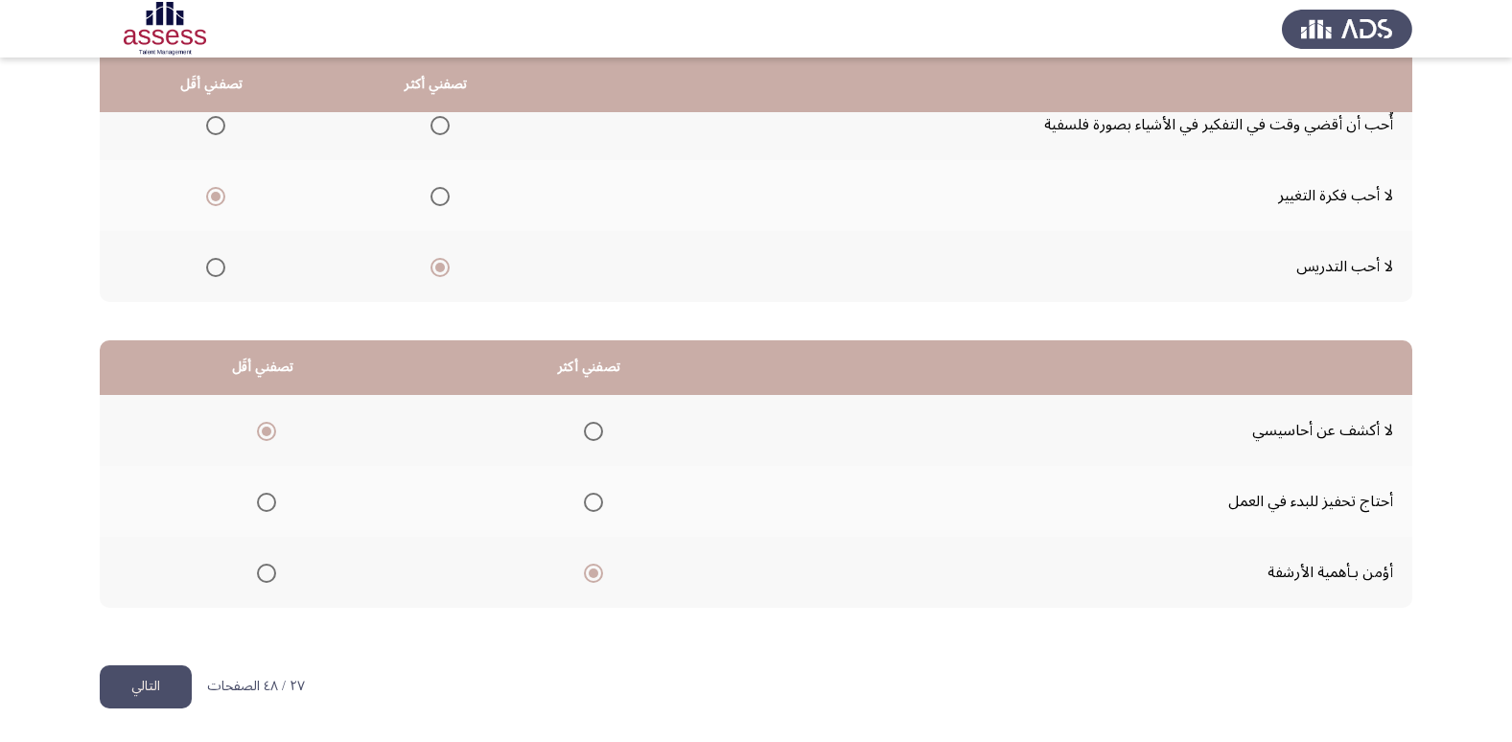
click at [145, 680] on button "التالي" at bounding box center [146, 686] width 92 height 43
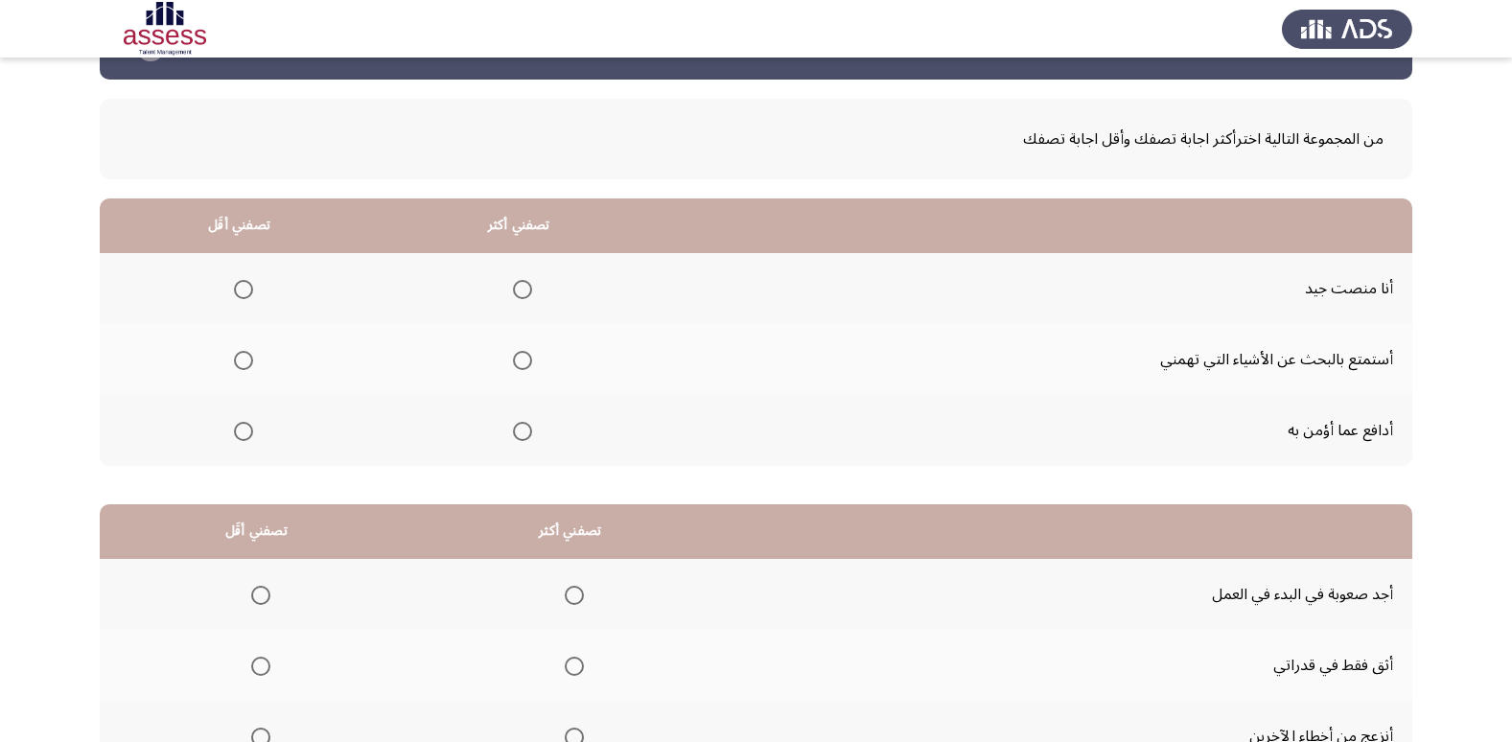
scroll to position [96, 0]
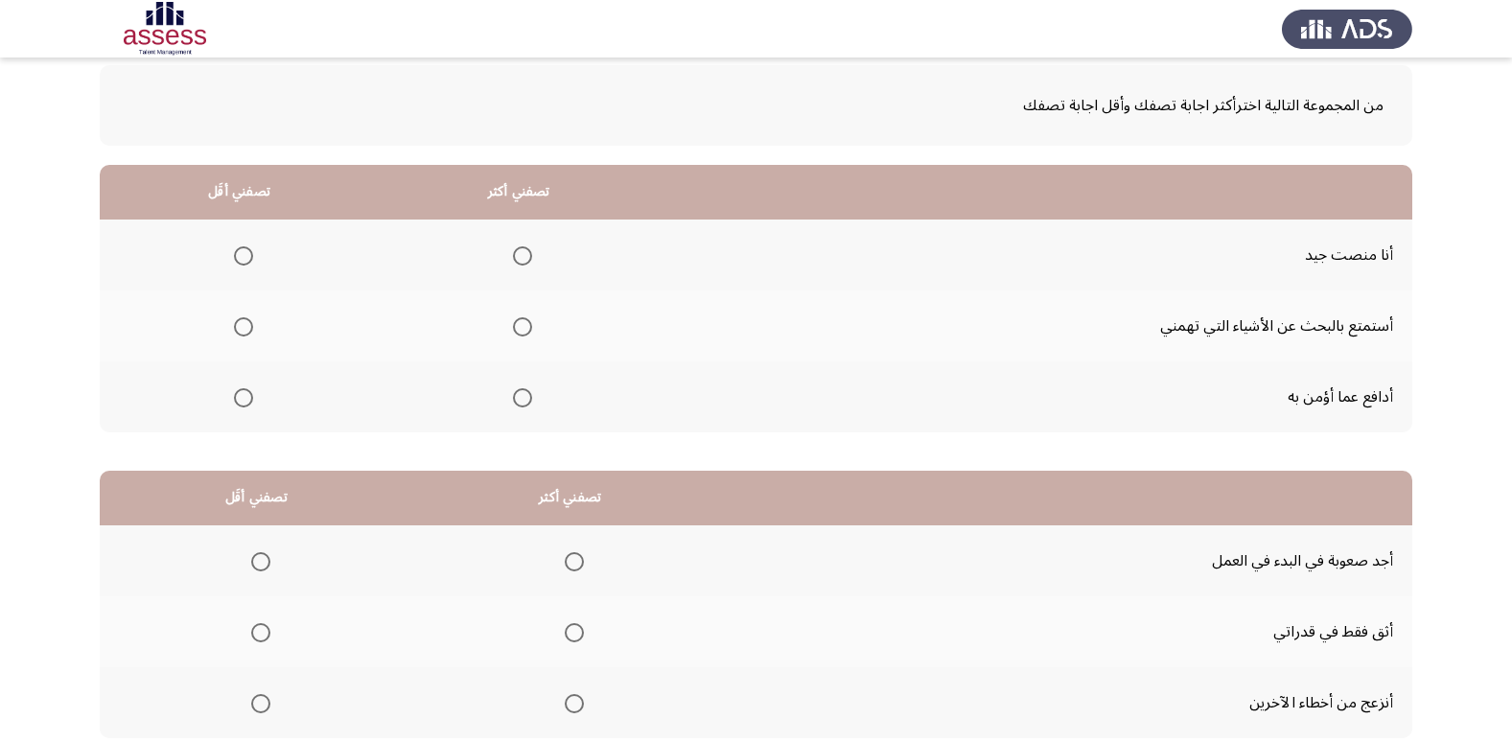
click at [236, 324] on span "Select an option" at bounding box center [243, 326] width 19 height 19
click at [236, 324] on input "Select an option" at bounding box center [243, 326] width 19 height 19
click at [518, 385] on mat-radio-group "Select an option" at bounding box center [518, 397] width 27 height 33
click at [518, 398] on span "Select an option" at bounding box center [522, 397] width 19 height 19
click at [518, 398] on input "Select an option" at bounding box center [522, 397] width 19 height 19
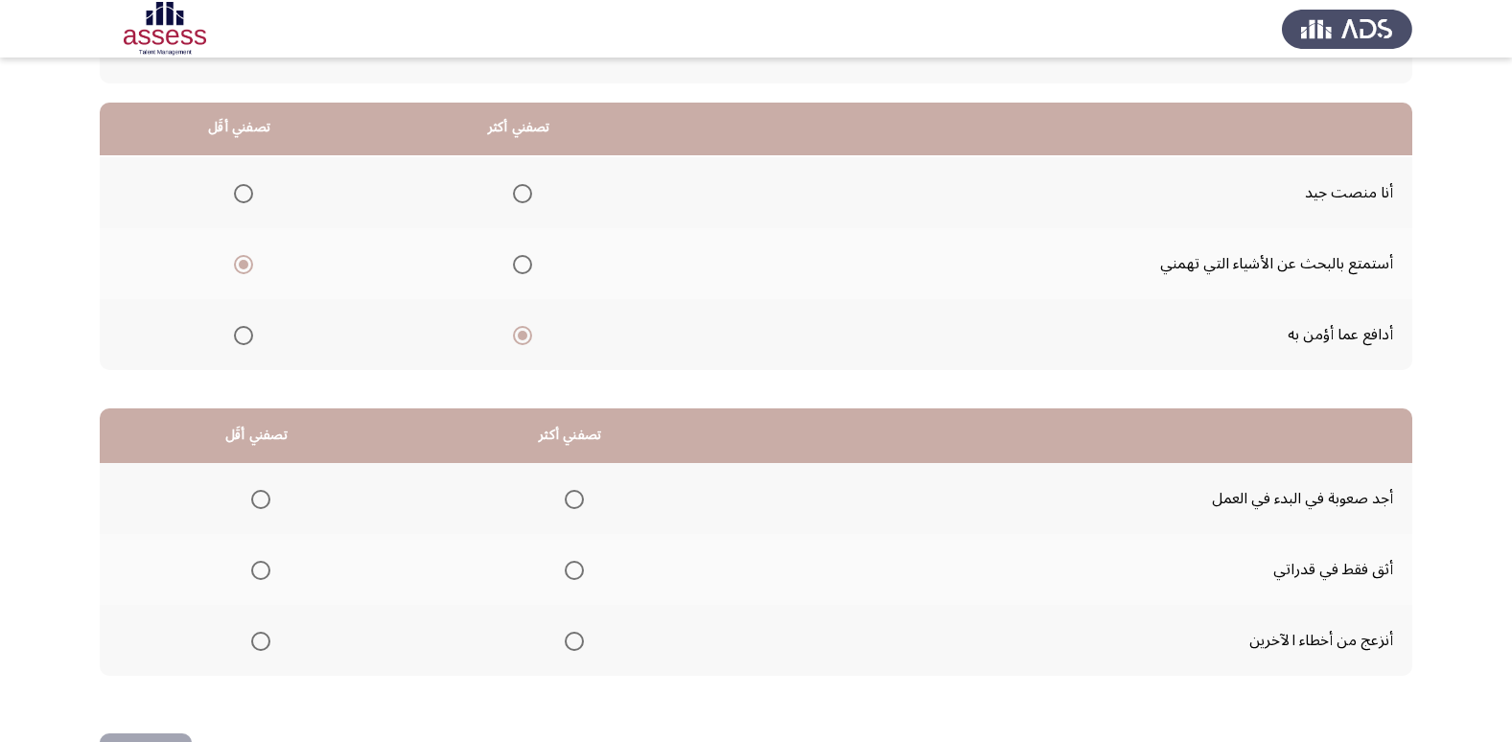
scroll to position [226, 0]
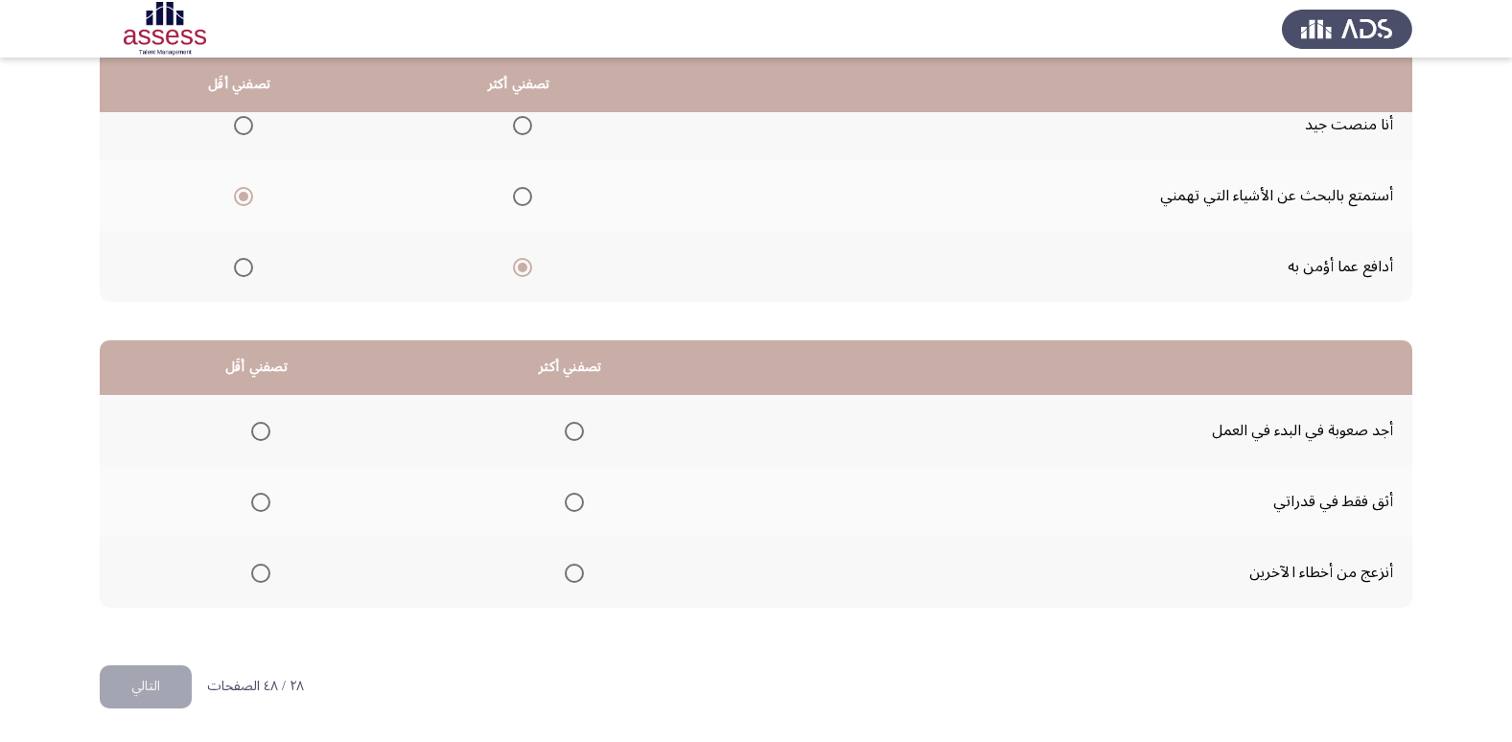
click at [567, 507] on span "Select an option" at bounding box center [574, 502] width 19 height 19
click at [567, 507] on input "Select an option" at bounding box center [574, 502] width 19 height 19
click at [257, 425] on span "Select an option" at bounding box center [260, 431] width 19 height 19
click at [257, 425] on input "Select an option" at bounding box center [260, 431] width 19 height 19
click at [128, 688] on button "التالي" at bounding box center [146, 686] width 92 height 43
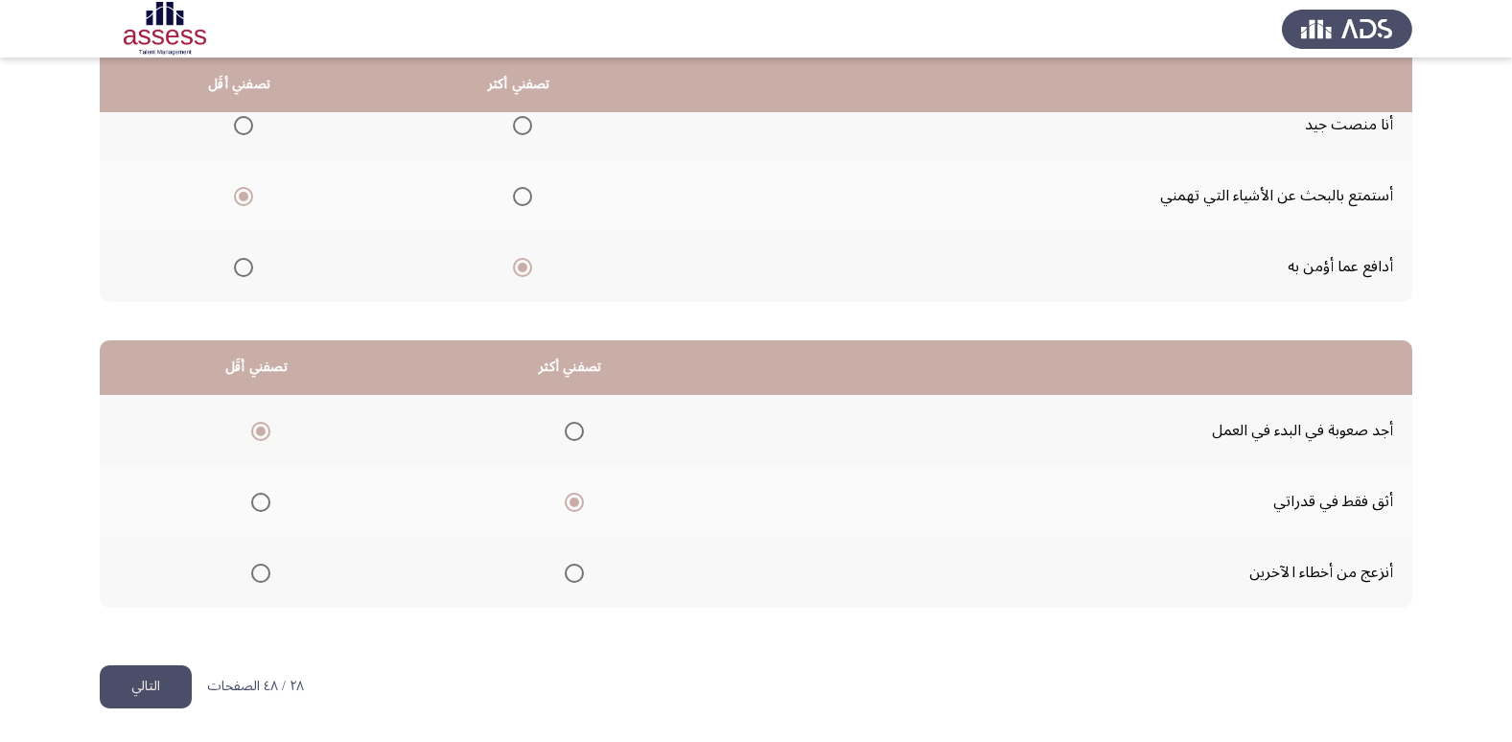
scroll to position [0, 0]
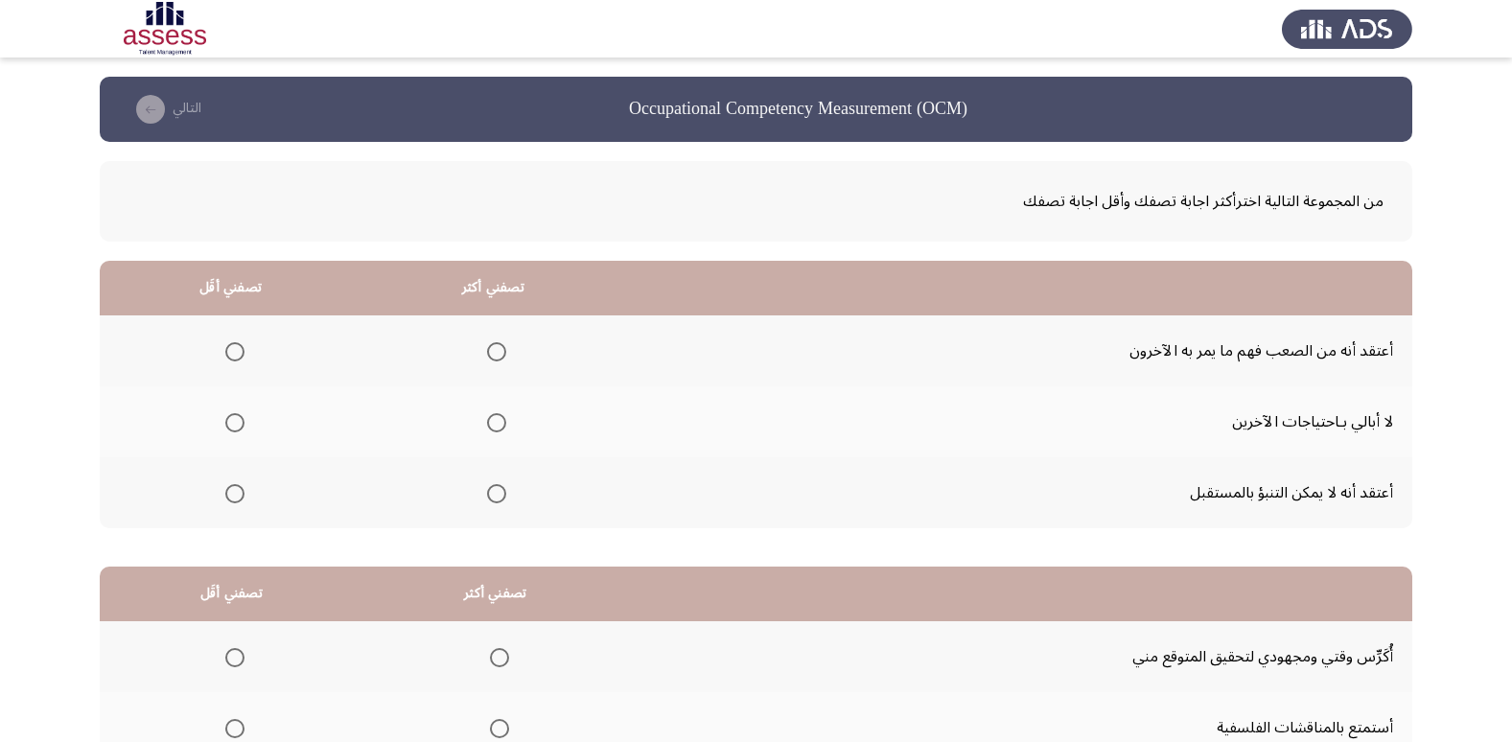
click at [229, 356] on span "Select an option" at bounding box center [234, 351] width 19 height 19
click at [229, 356] on input "Select an option" at bounding box center [234, 351] width 19 height 19
click at [230, 490] on span "Select an option" at bounding box center [234, 493] width 19 height 19
click at [230, 490] on input "Select an option" at bounding box center [234, 493] width 19 height 19
click at [489, 426] on span "Select an option" at bounding box center [496, 422] width 19 height 19
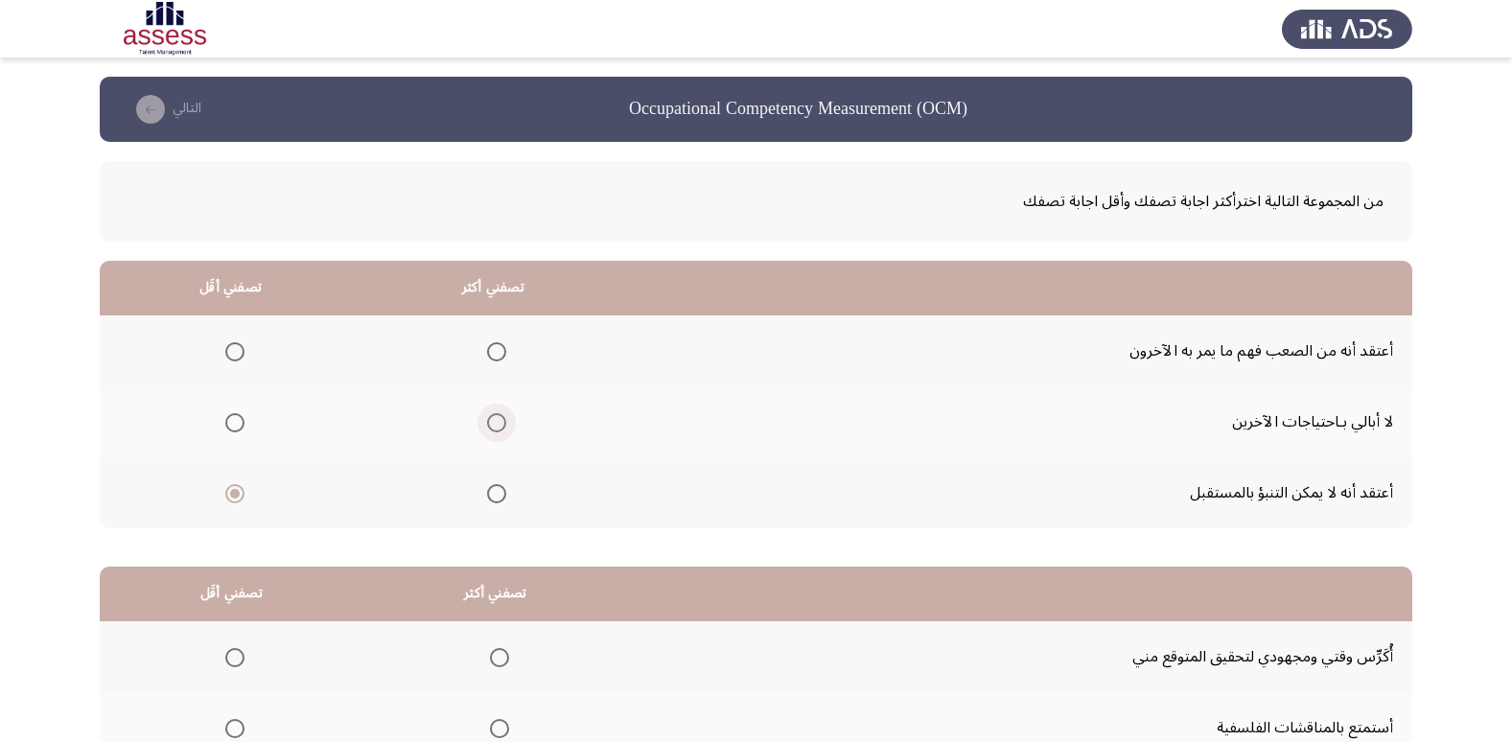
click at [489, 426] on input "Select an option" at bounding box center [496, 422] width 19 height 19
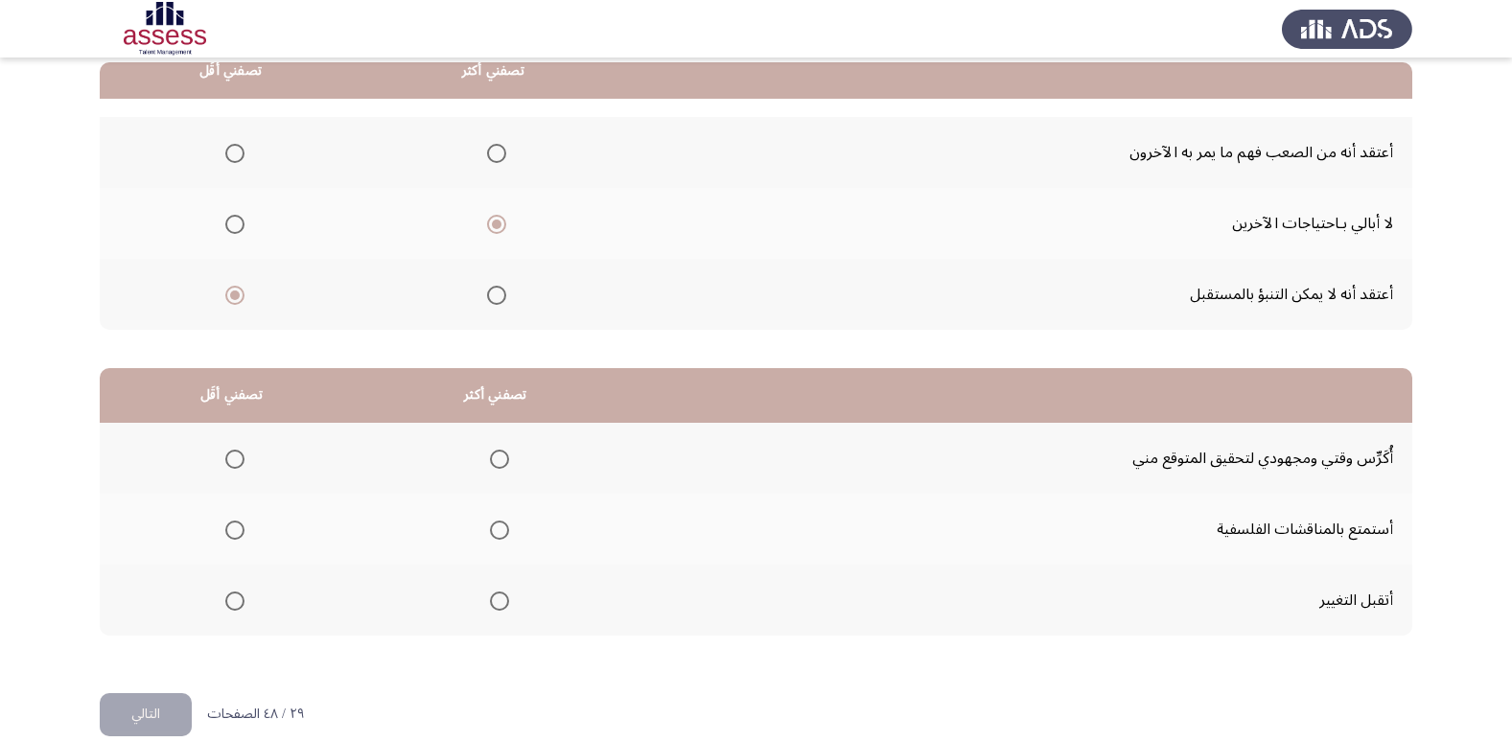
scroll to position [226, 0]
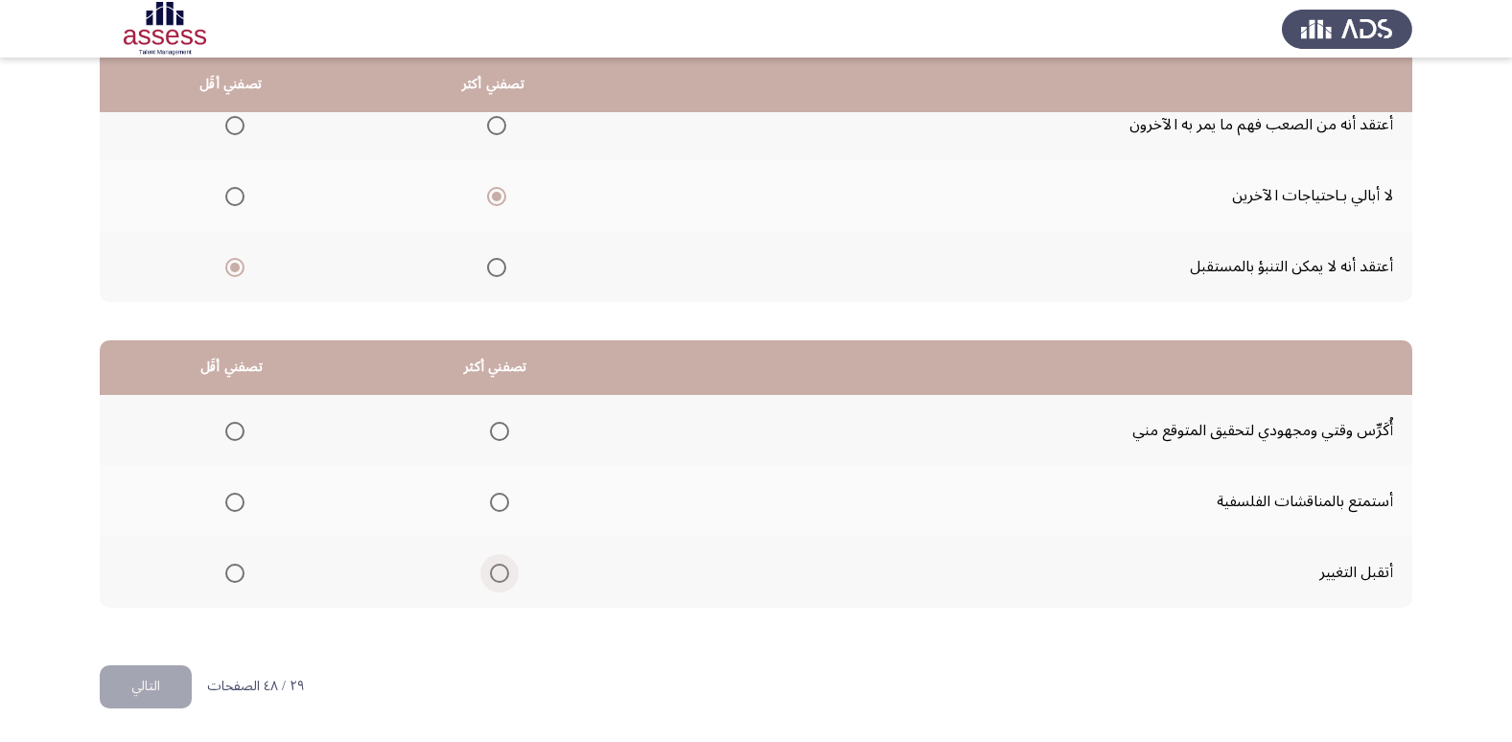
click at [500, 573] on span "Select an option" at bounding box center [500, 573] width 0 height 0
click at [497, 573] on input "Select an option" at bounding box center [499, 573] width 19 height 19
click at [234, 497] on span "Select an option" at bounding box center [234, 502] width 19 height 19
click at [234, 497] on input "Select an option" at bounding box center [234, 502] width 19 height 19
click at [490, 428] on span "Select an option" at bounding box center [499, 431] width 19 height 19
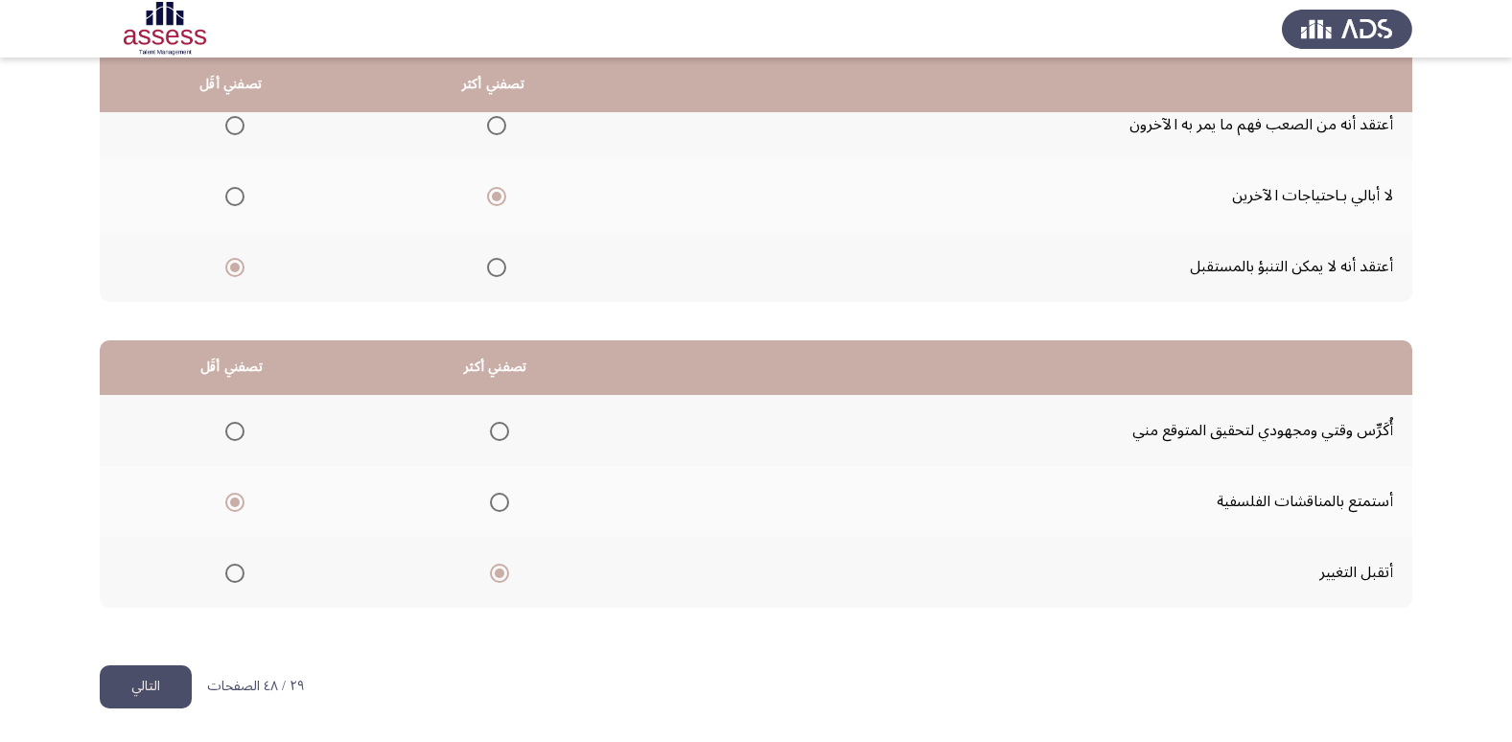
click at [490, 428] on input "Select an option" at bounding box center [499, 431] width 19 height 19
click at [133, 691] on button "التالي" at bounding box center [146, 686] width 92 height 43
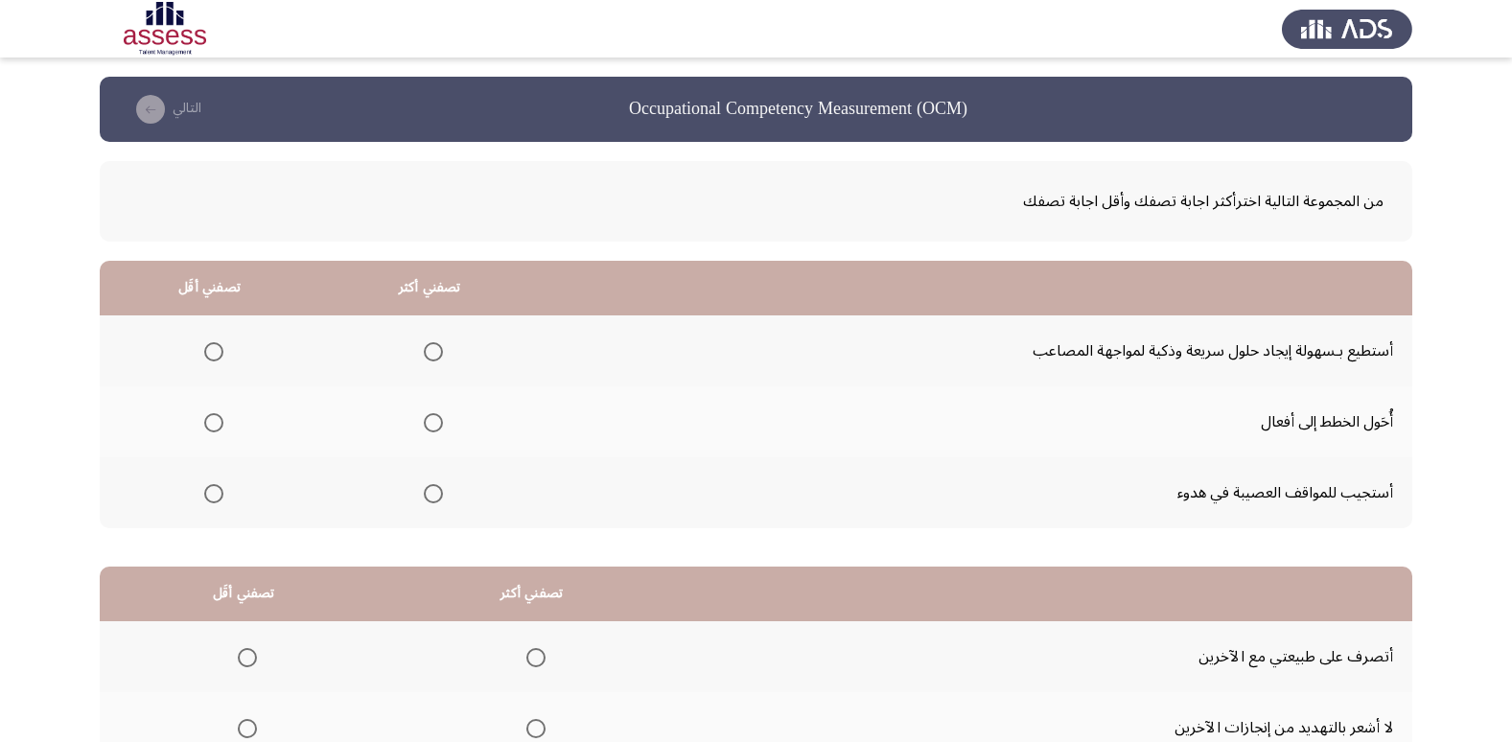
click at [437, 347] on span "Select an option" at bounding box center [433, 351] width 19 height 19
click at [437, 347] on input "Select an option" at bounding box center [433, 351] width 19 height 19
click at [428, 417] on span "Select an option" at bounding box center [433, 422] width 19 height 19
click at [428, 417] on input "Select an option" at bounding box center [433, 422] width 19 height 19
click at [217, 349] on span "Select an option" at bounding box center [213, 351] width 19 height 19
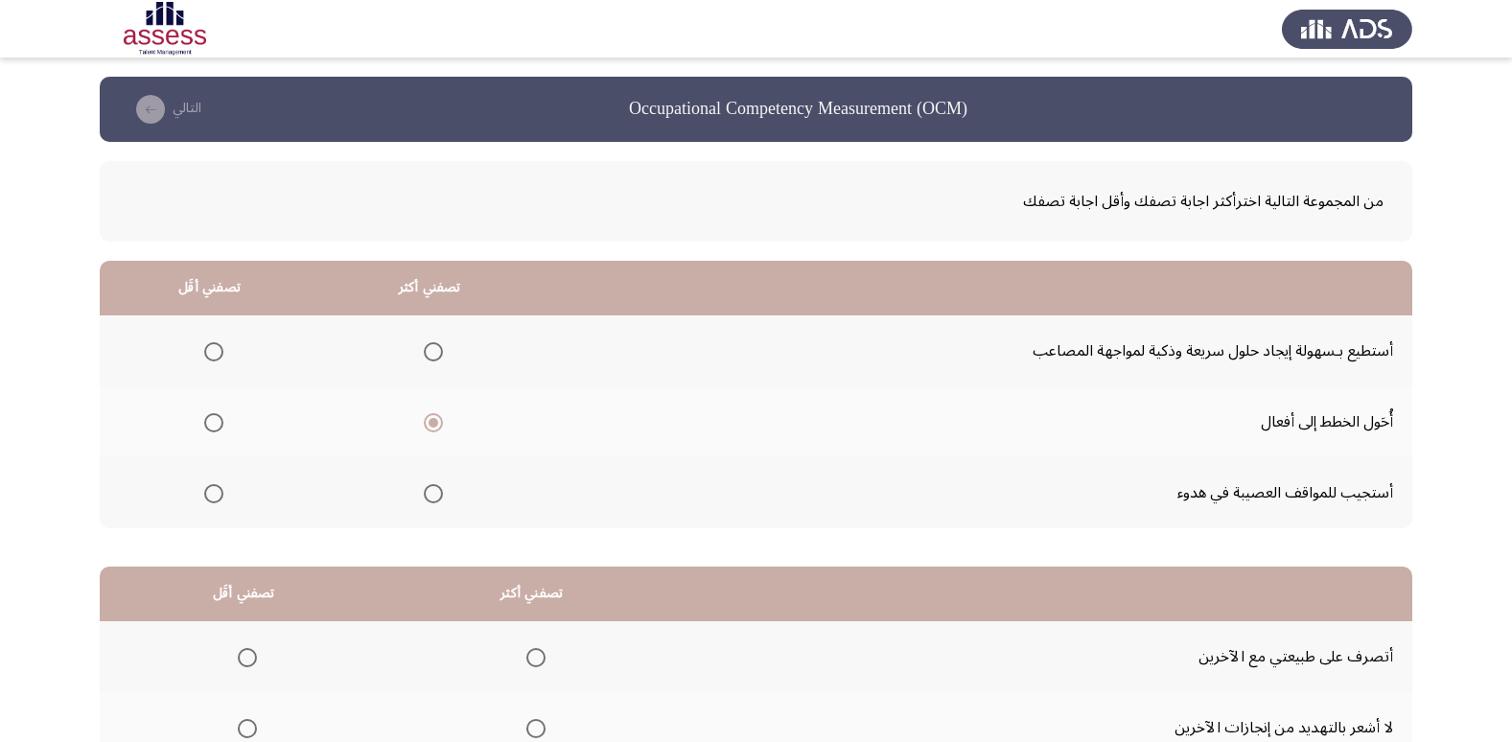
click at [217, 349] on input "Select an option" at bounding box center [213, 351] width 19 height 19
click at [204, 486] on span "Select an option" at bounding box center [213, 493] width 19 height 19
click at [204, 486] on input "Select an option" at bounding box center [213, 493] width 19 height 19
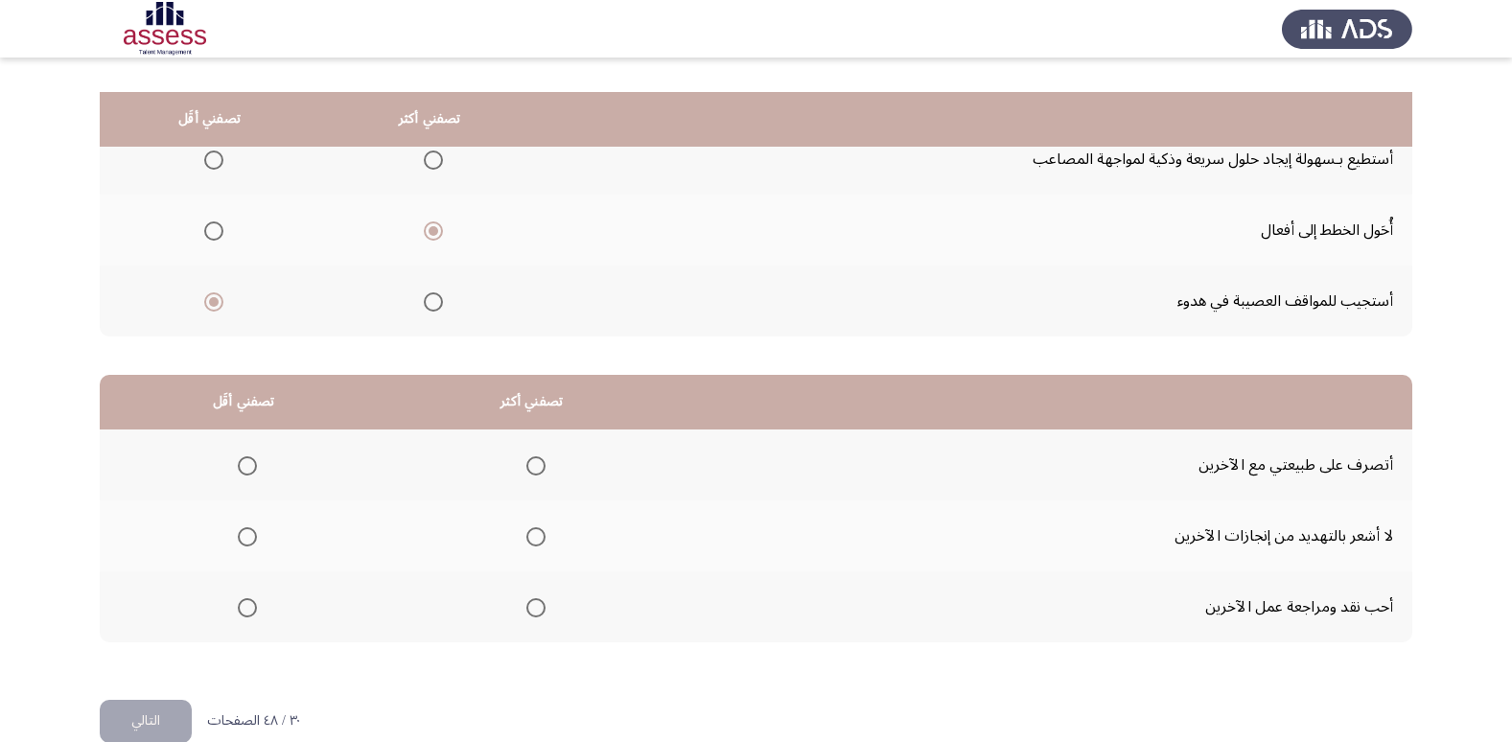
scroll to position [226, 0]
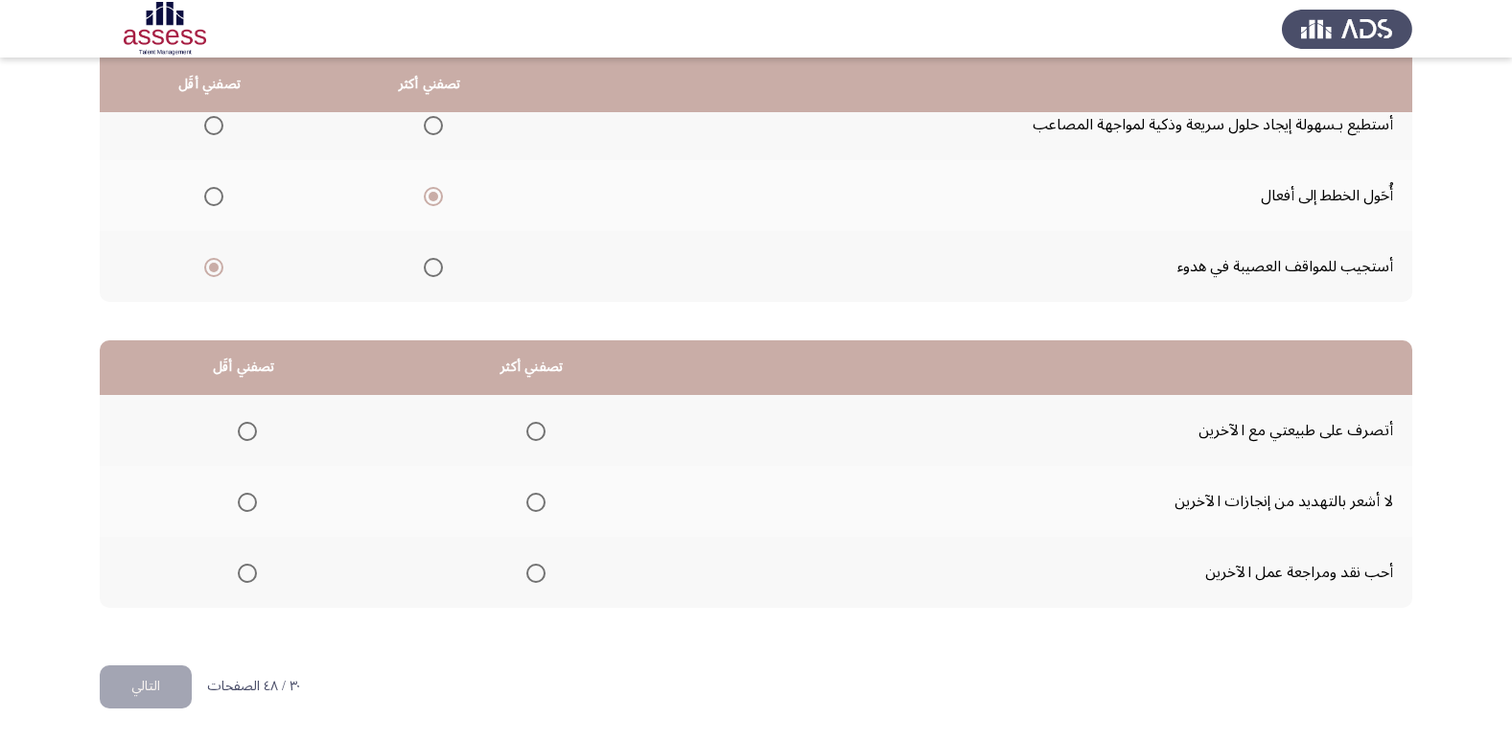
click at [529, 498] on span "Select an option" at bounding box center [535, 502] width 19 height 19
click at [529, 498] on input "Select an option" at bounding box center [535, 502] width 19 height 19
click at [243, 570] on span "Select an option" at bounding box center [247, 573] width 19 height 19
click at [243, 570] on input "Select an option" at bounding box center [247, 573] width 19 height 19
click at [128, 690] on button "التالي" at bounding box center [146, 686] width 92 height 43
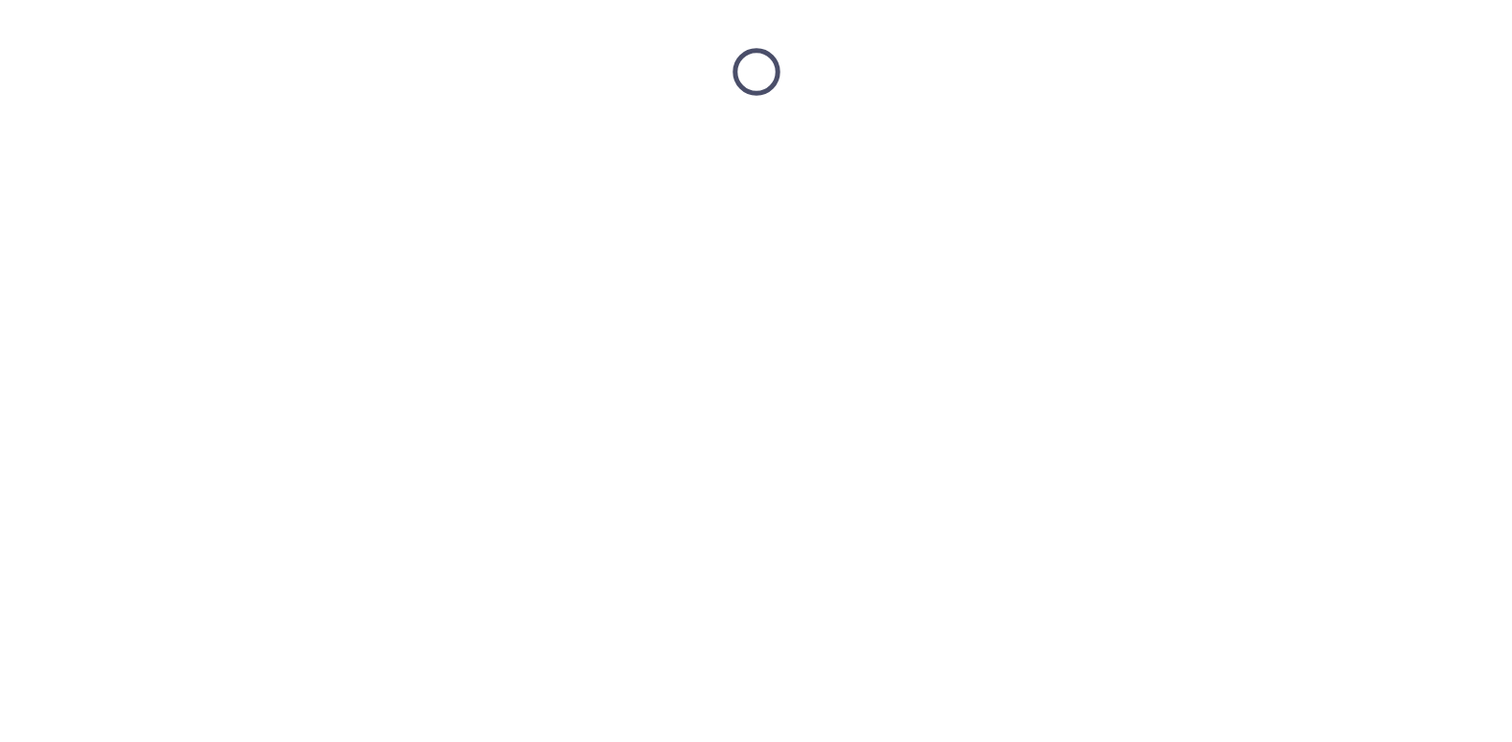
scroll to position [0, 0]
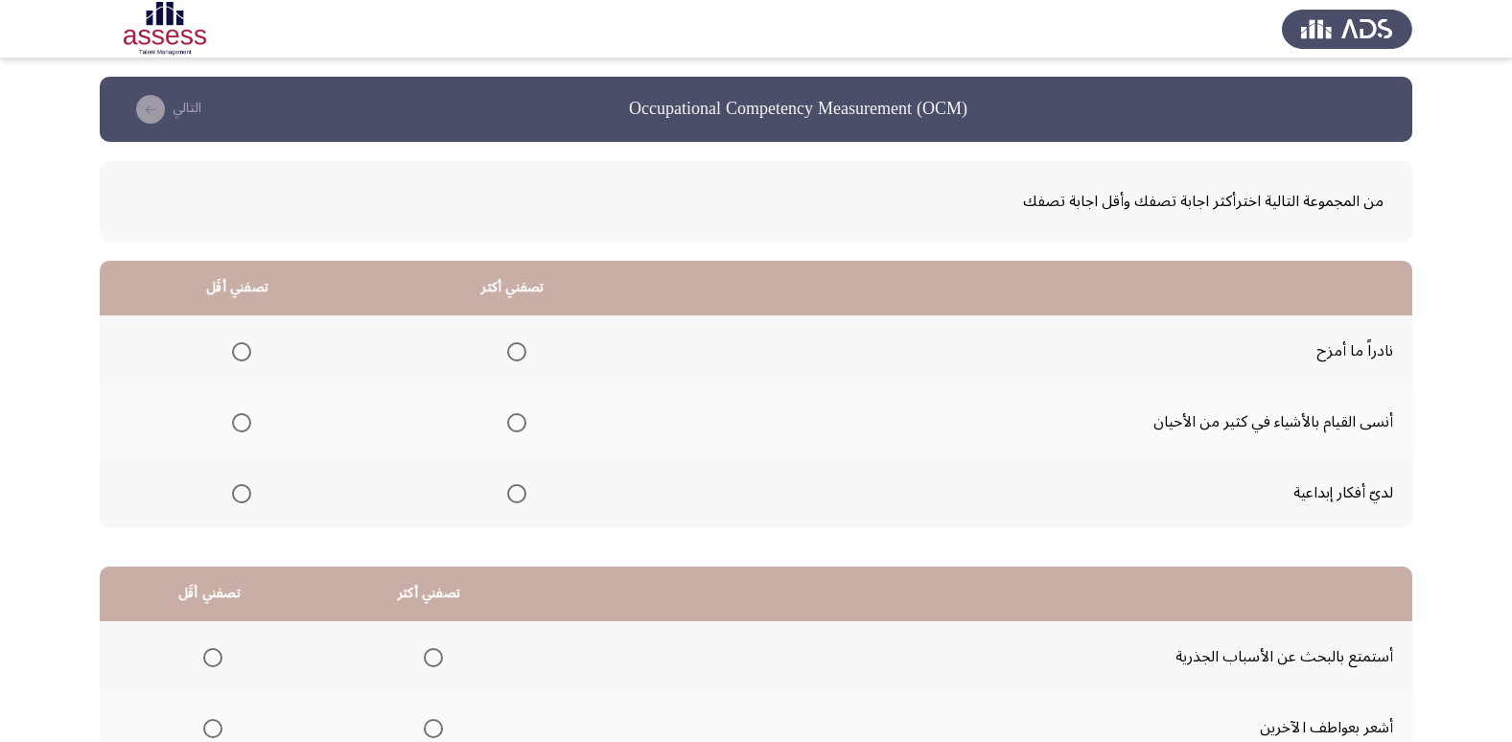
click at [511, 486] on span "Select an option" at bounding box center [516, 493] width 19 height 19
click at [511, 486] on input "Select an option" at bounding box center [516, 493] width 19 height 19
click at [234, 425] on span "Select an option" at bounding box center [241, 422] width 19 height 19
click at [234, 425] on input "Select an option" at bounding box center [241, 422] width 19 height 19
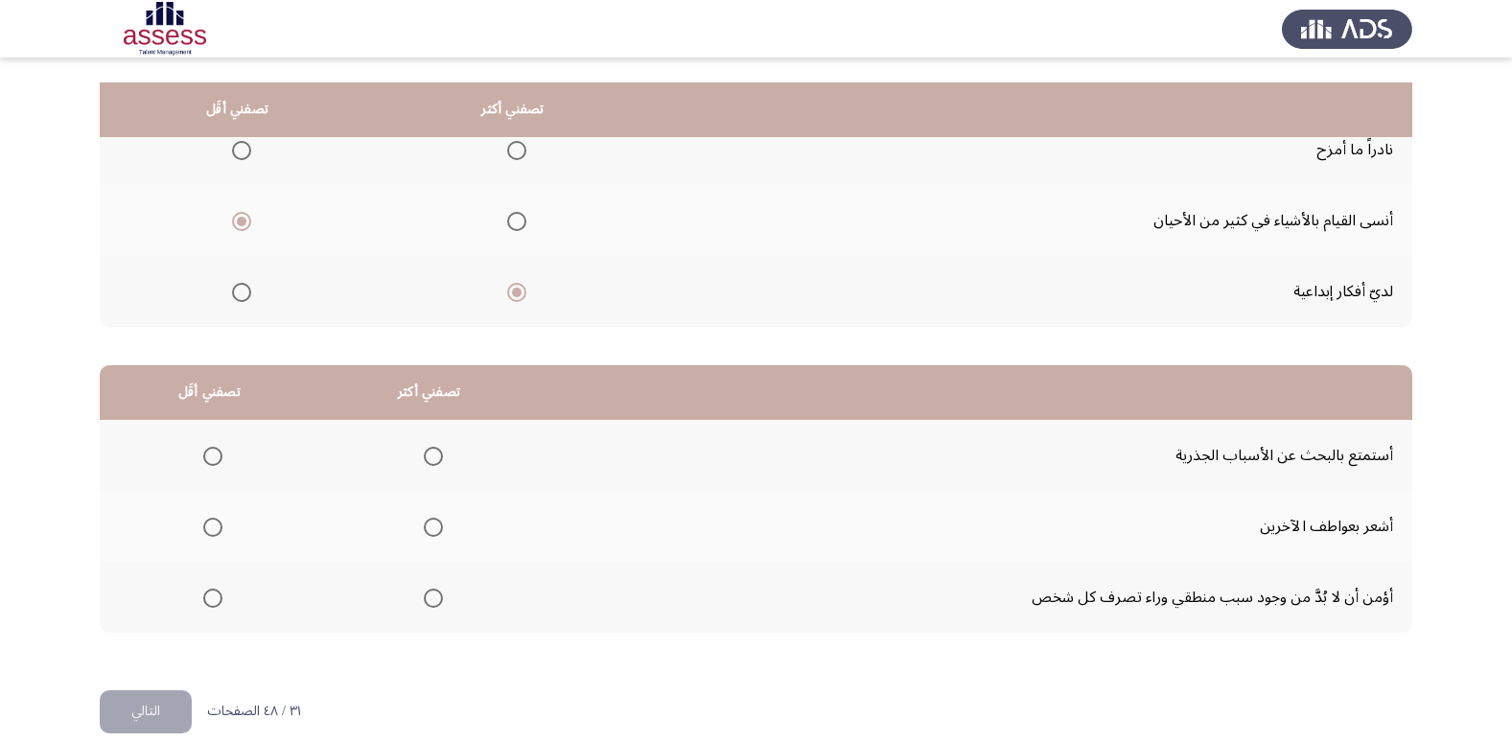
scroll to position [226, 0]
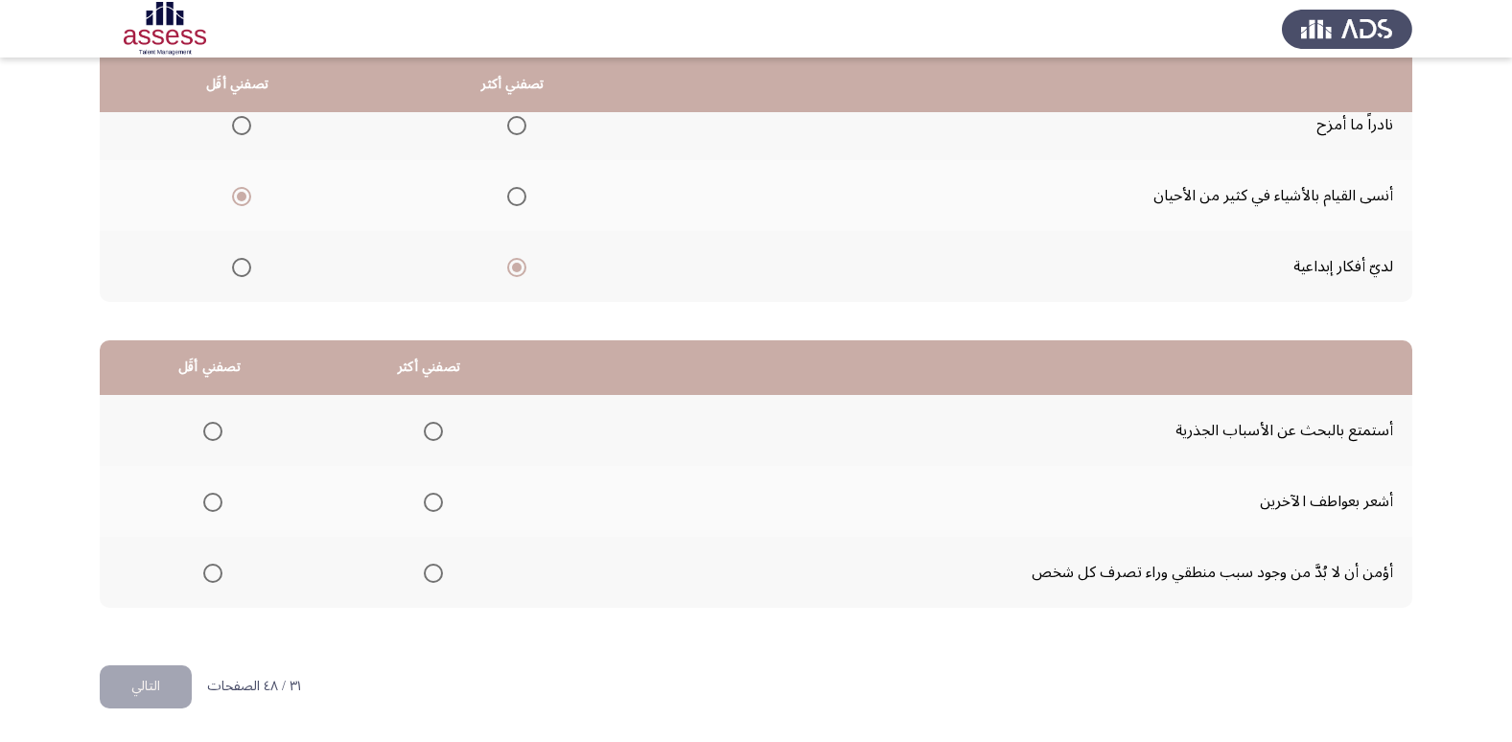
click at [433, 431] on span "Select an option" at bounding box center [433, 431] width 0 height 0
click at [430, 431] on input "Select an option" at bounding box center [433, 431] width 19 height 19
click at [215, 572] on span "Select an option" at bounding box center [212, 573] width 19 height 19
click at [215, 572] on input "Select an option" at bounding box center [212, 573] width 19 height 19
click at [174, 681] on button "التالي" at bounding box center [146, 686] width 92 height 43
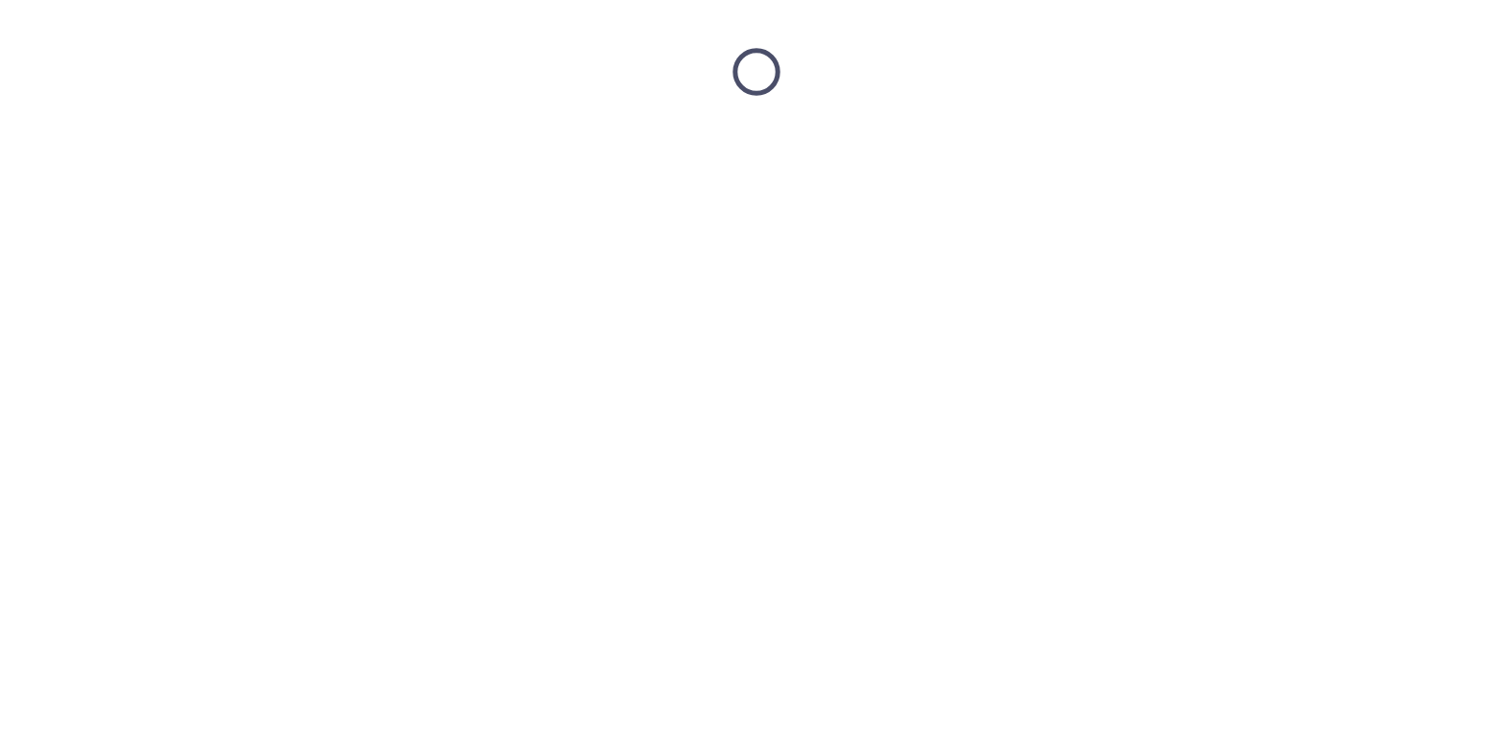
scroll to position [0, 0]
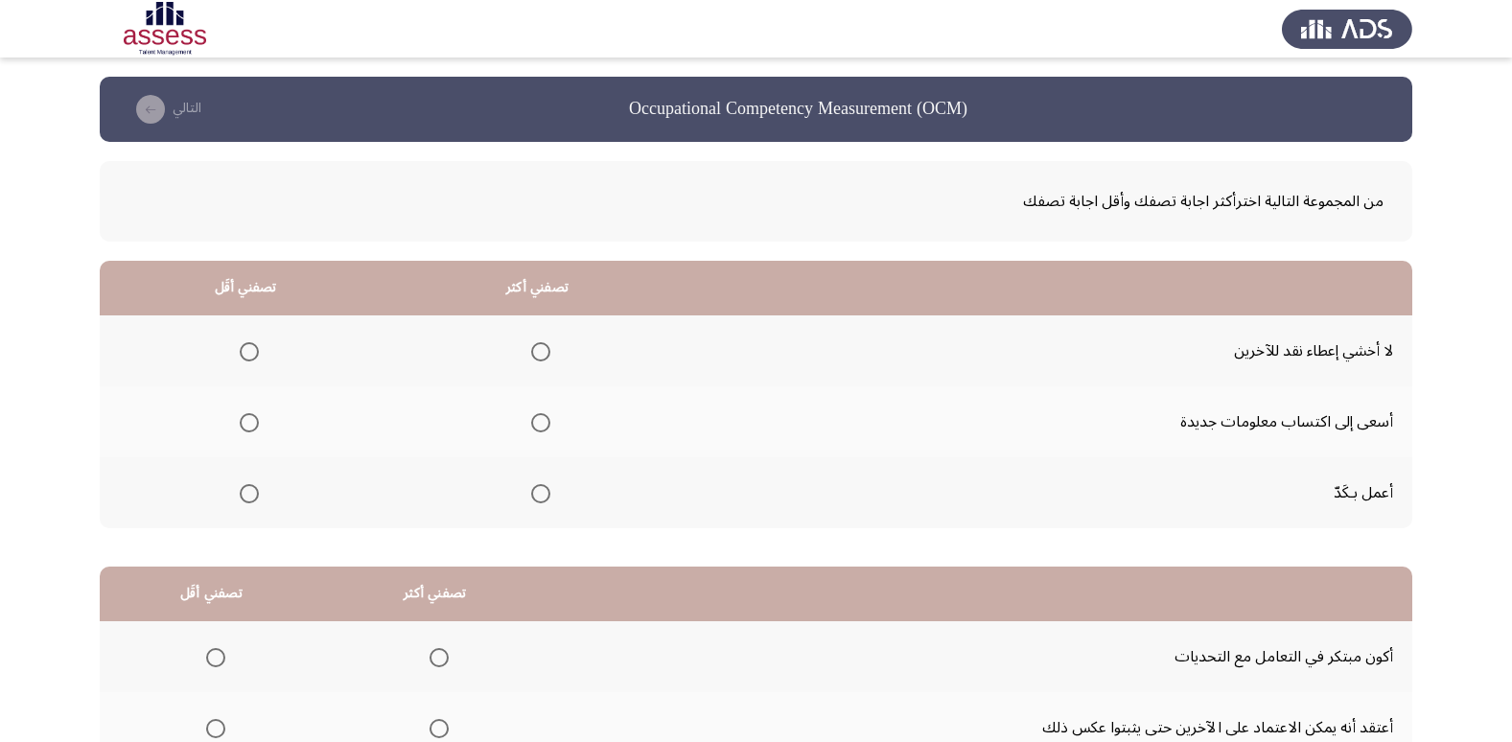
click at [543, 423] on span "Select an option" at bounding box center [540, 422] width 19 height 19
click at [543, 423] on input "Select an option" at bounding box center [540, 422] width 19 height 19
click at [250, 349] on span "Select an option" at bounding box center [249, 351] width 19 height 19
click at [250, 349] on input "Select an option" at bounding box center [249, 351] width 19 height 19
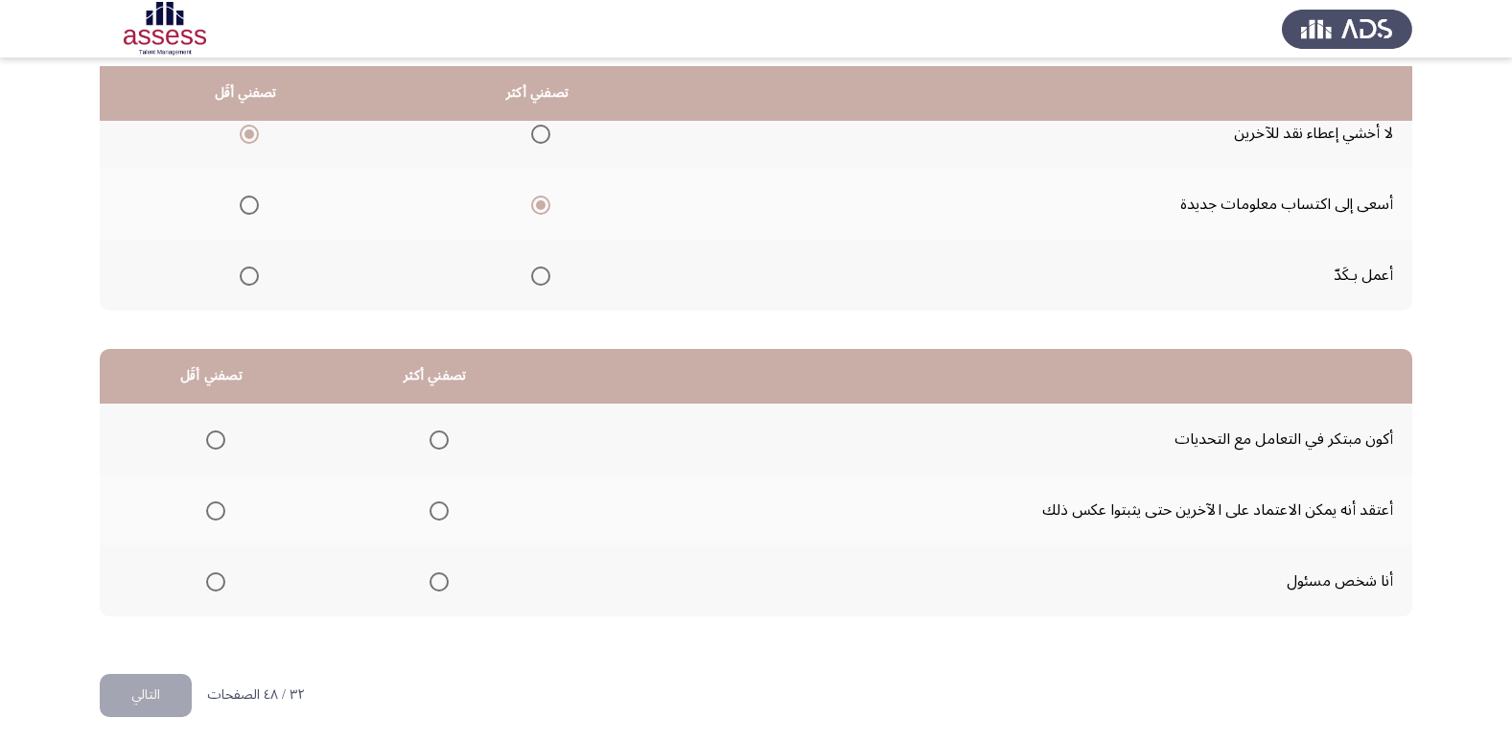
scroll to position [226, 0]
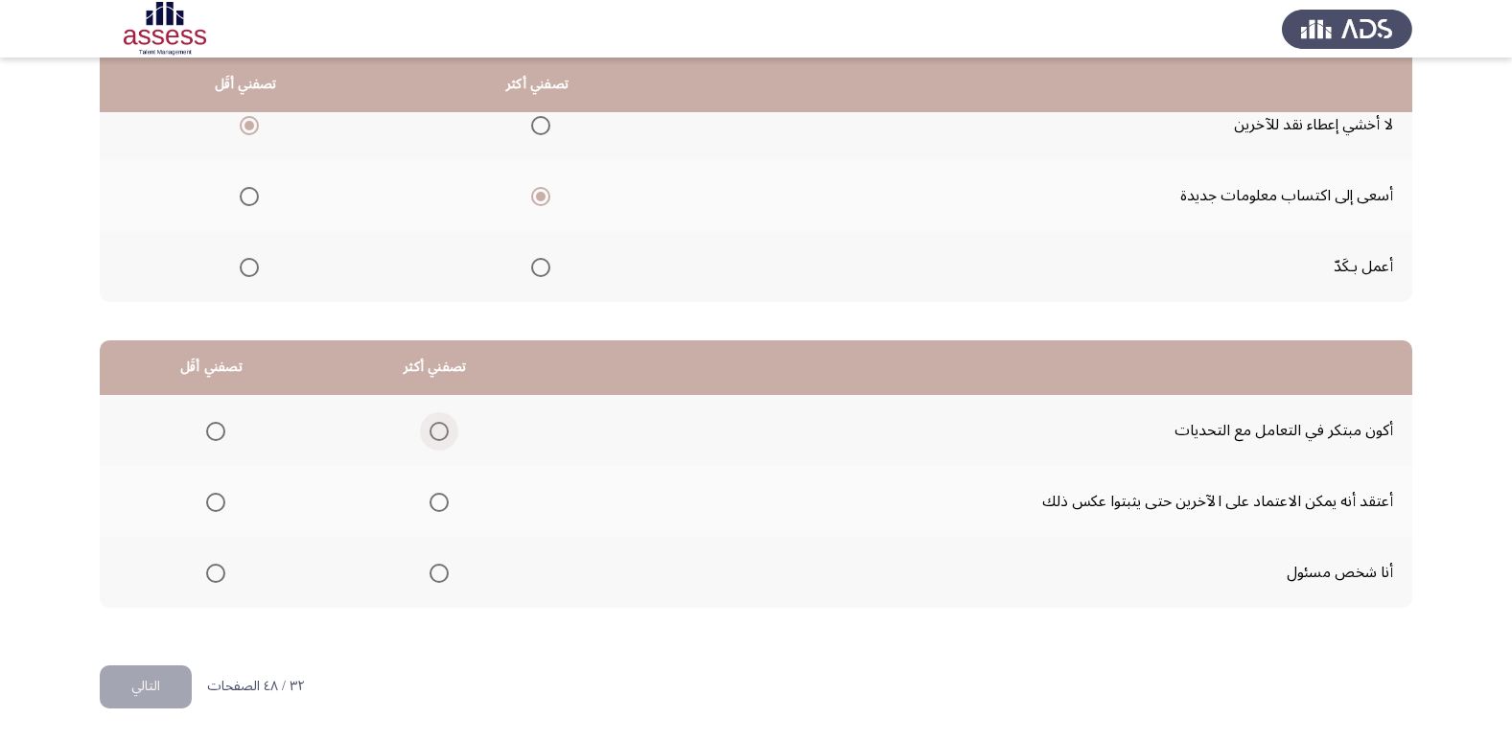
click at [438, 429] on span "Select an option" at bounding box center [439, 431] width 19 height 19
click at [438, 429] on input "Select an option" at bounding box center [439, 431] width 19 height 19
click at [206, 501] on span "Select an option" at bounding box center [215, 502] width 19 height 19
click at [206, 501] on input "Select an option" at bounding box center [215, 502] width 19 height 19
click at [154, 674] on button "التالي" at bounding box center [146, 686] width 92 height 43
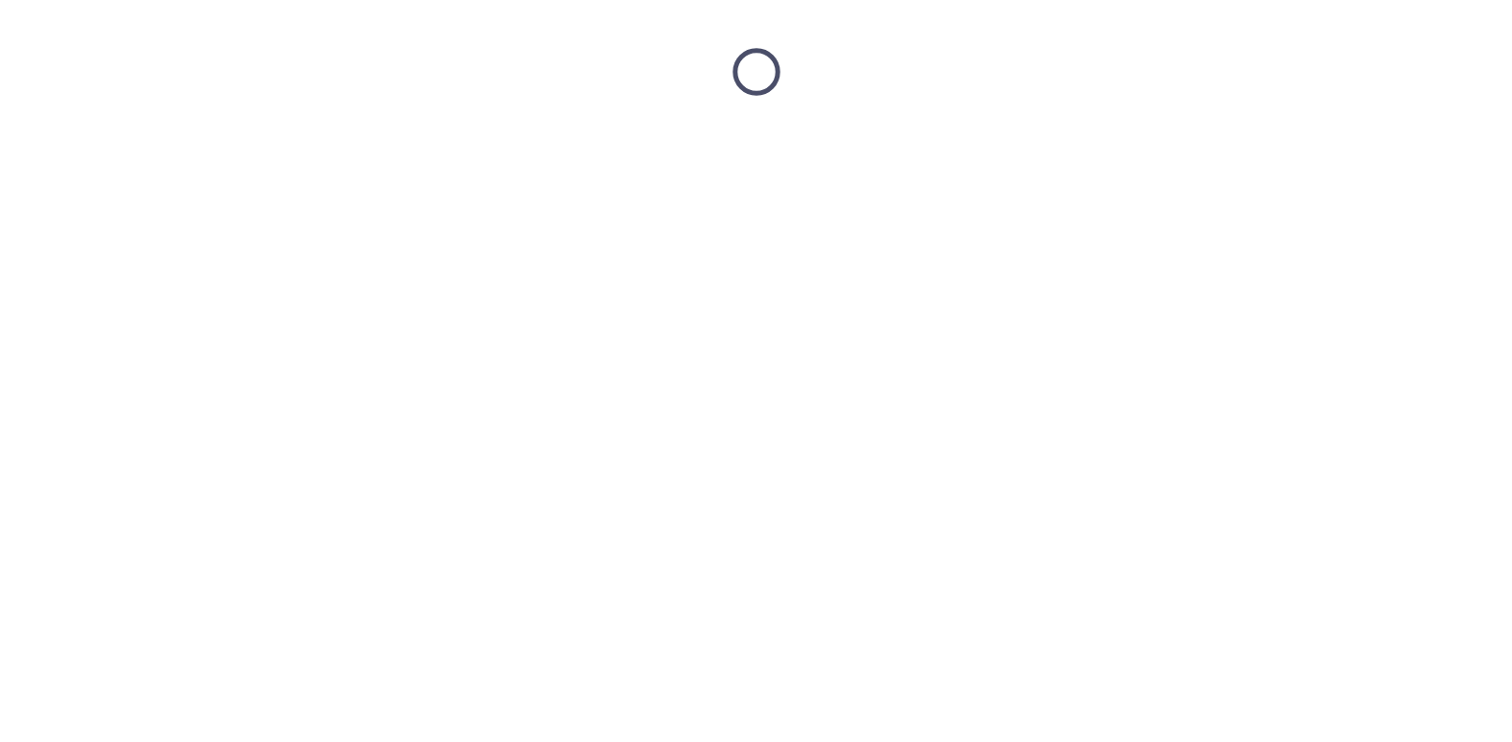
scroll to position [0, 0]
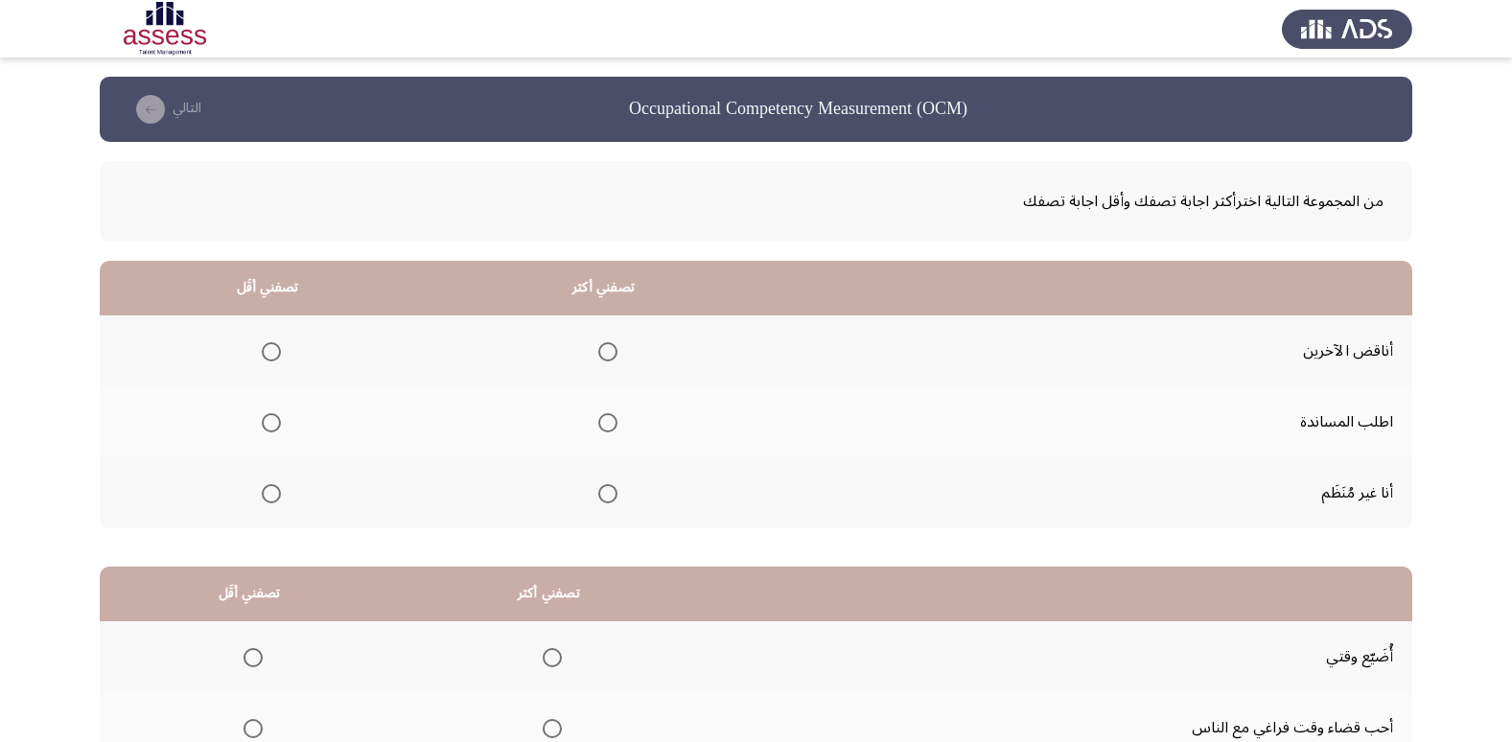
click at [598, 417] on span "Select an option" at bounding box center [607, 422] width 19 height 19
click at [598, 417] on input "Select an option" at bounding box center [607, 422] width 19 height 19
click at [273, 493] on span "Select an option" at bounding box center [271, 493] width 19 height 19
click at [273, 493] on input "Select an option" at bounding box center [271, 493] width 19 height 19
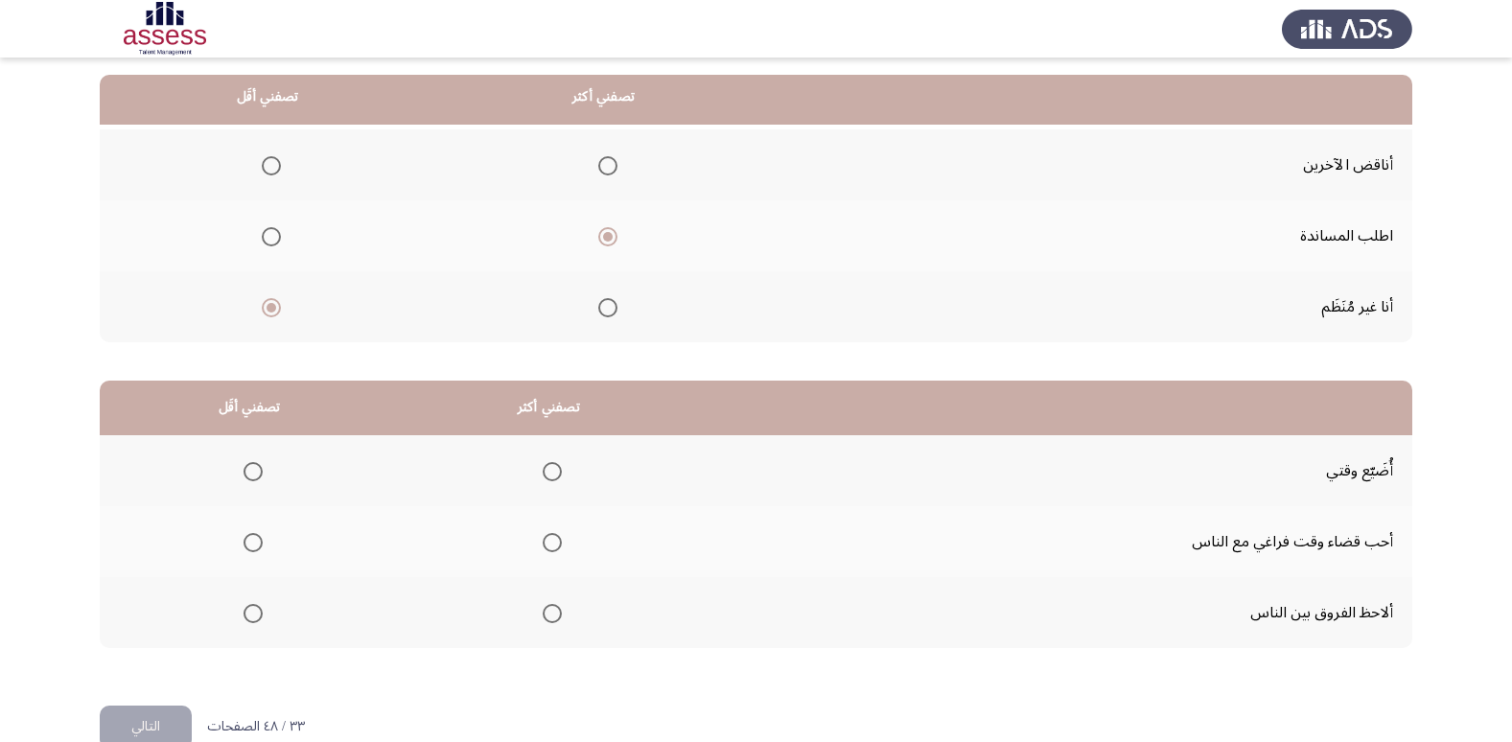
scroll to position [226, 0]
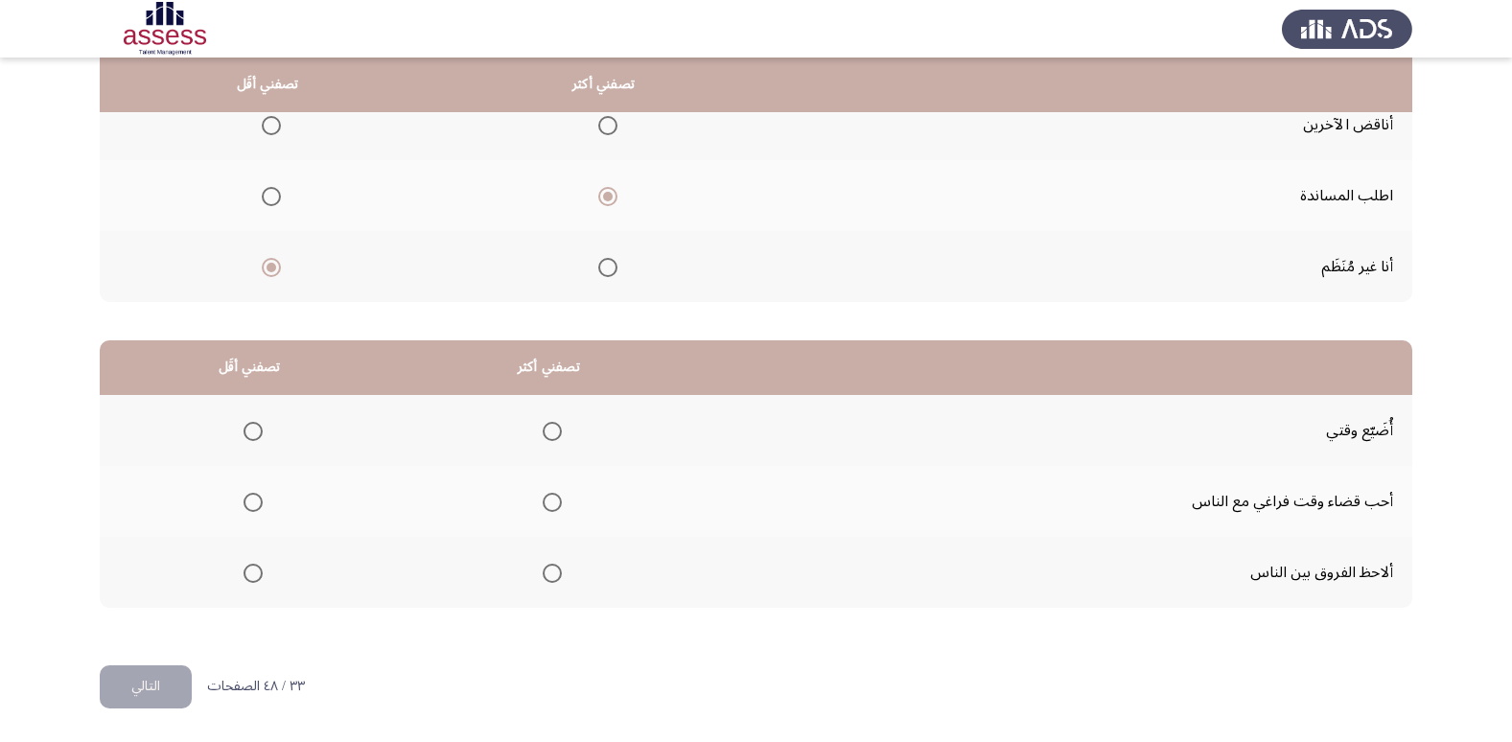
click at [244, 430] on span "Select an option" at bounding box center [253, 431] width 19 height 19
click at [244, 430] on input "Select an option" at bounding box center [253, 431] width 19 height 19
click at [537, 573] on label "Select an option" at bounding box center [548, 573] width 27 height 19
click at [543, 573] on input "Select an option" at bounding box center [552, 573] width 19 height 19
click at [170, 672] on button "التالي" at bounding box center [146, 686] width 92 height 43
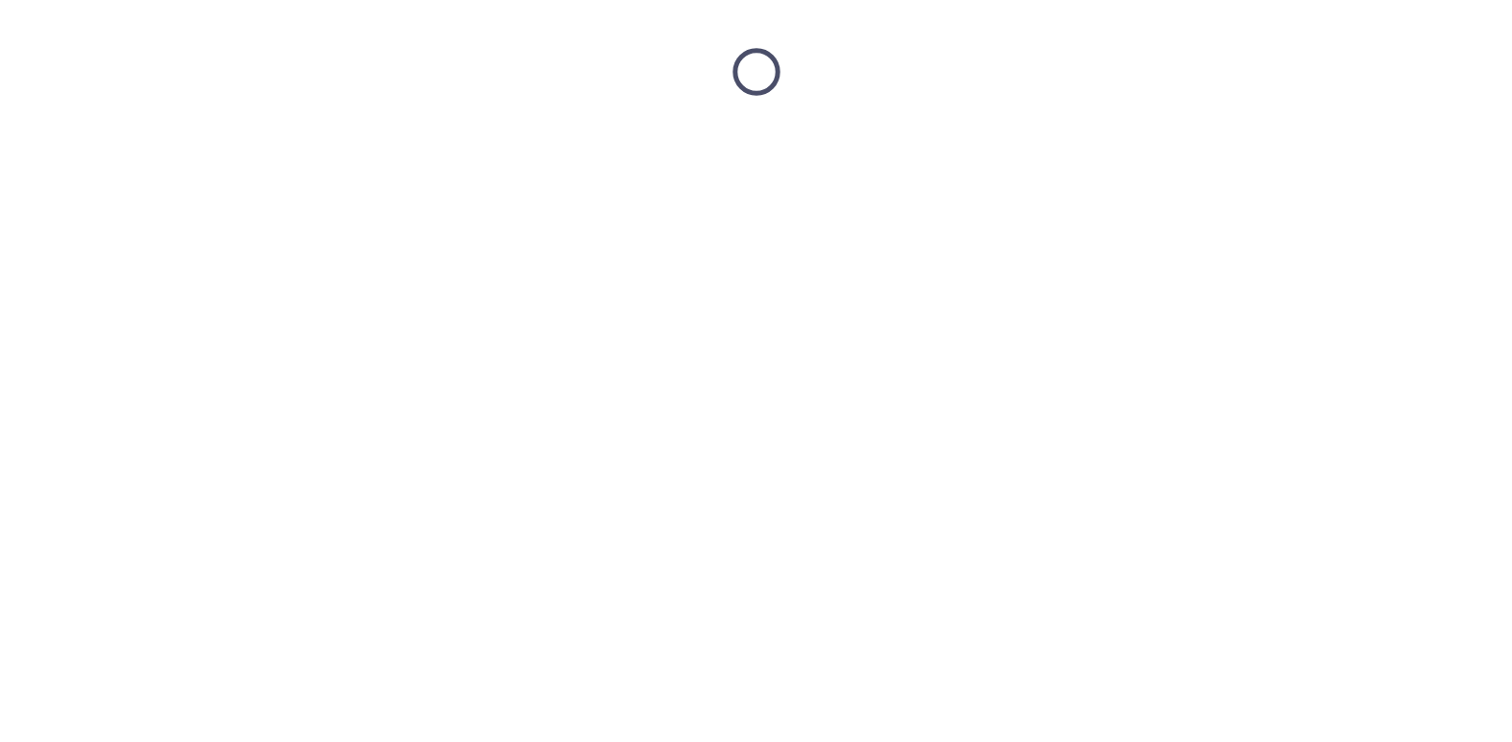
scroll to position [0, 0]
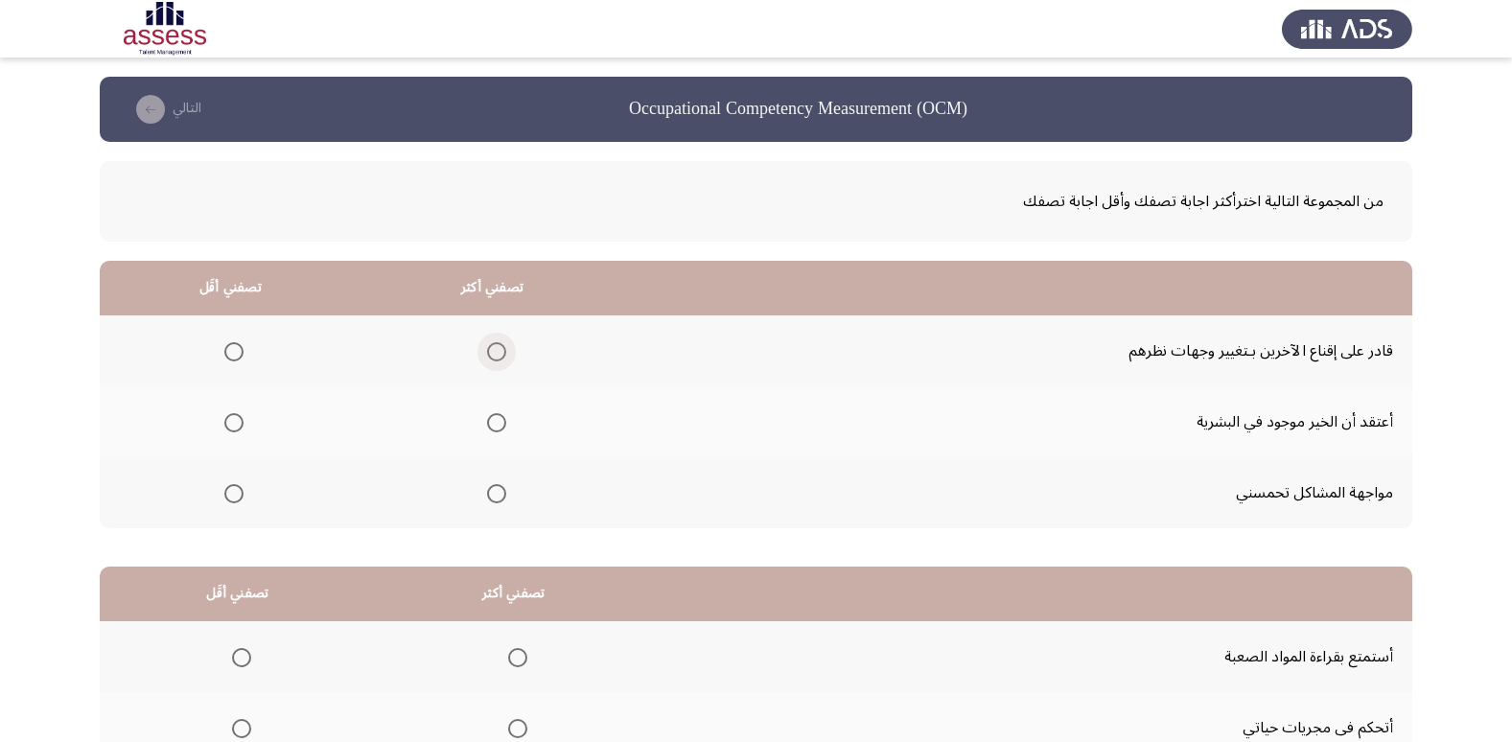
click at [498, 349] on span "Select an option" at bounding box center [496, 351] width 19 height 19
click at [498, 349] on input "Select an option" at bounding box center [496, 351] width 19 height 19
click at [219, 429] on label "Select an option" at bounding box center [230, 422] width 27 height 19
click at [224, 429] on input "Select an option" at bounding box center [233, 422] width 19 height 19
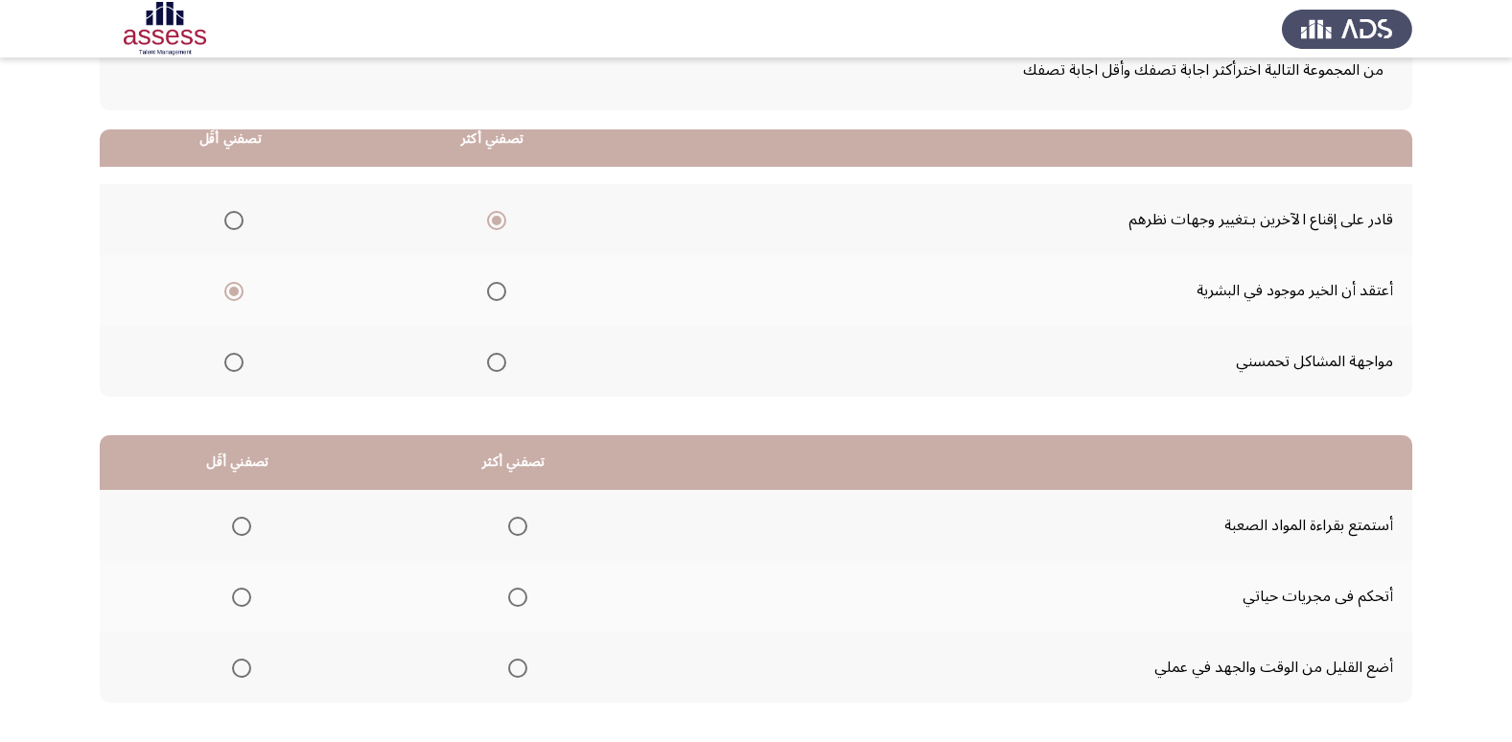
scroll to position [192, 0]
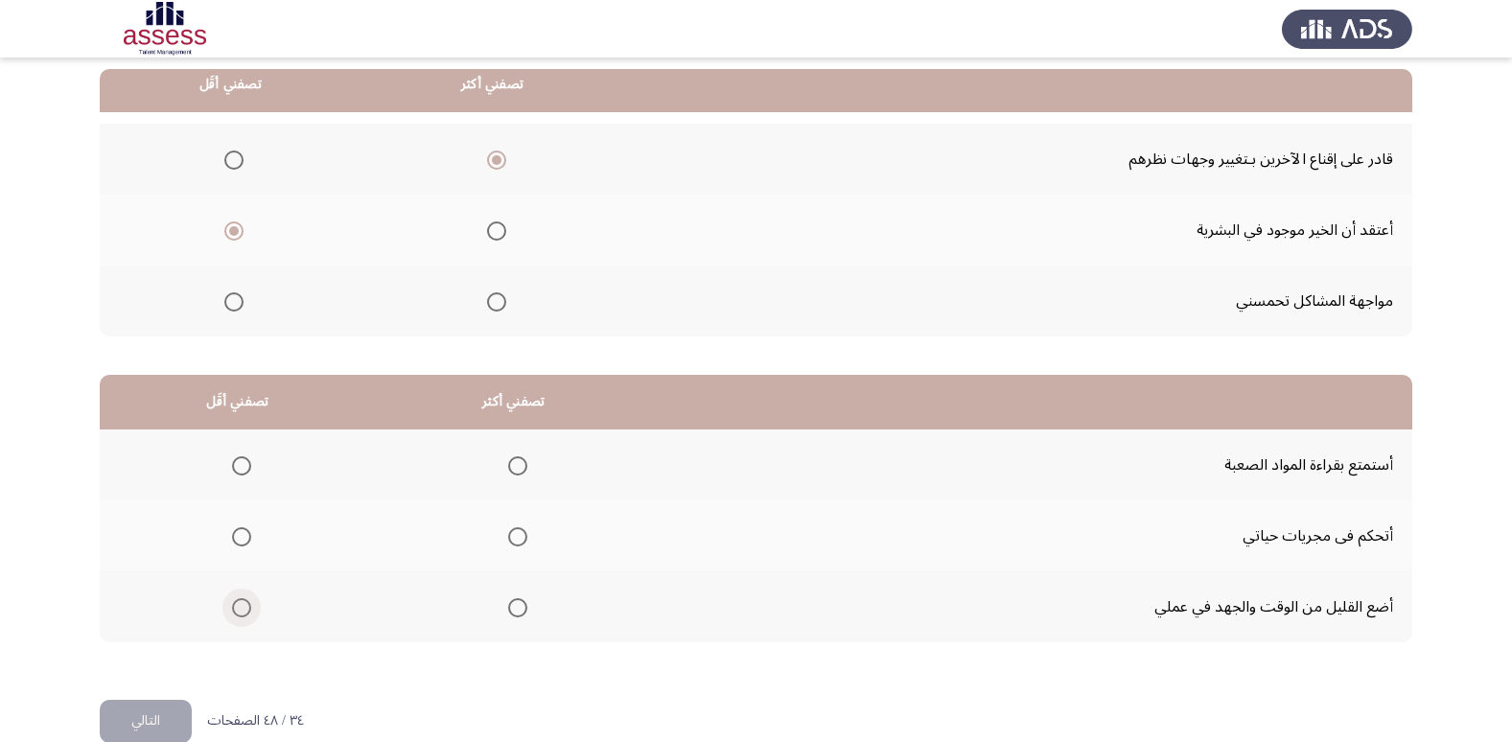
click at [240, 608] on span "Select an option" at bounding box center [241, 607] width 19 height 19
click at [240, 608] on input "Select an option" at bounding box center [241, 607] width 19 height 19
click at [516, 535] on span "Select an option" at bounding box center [517, 536] width 19 height 19
click at [516, 535] on input "Select an option" at bounding box center [517, 536] width 19 height 19
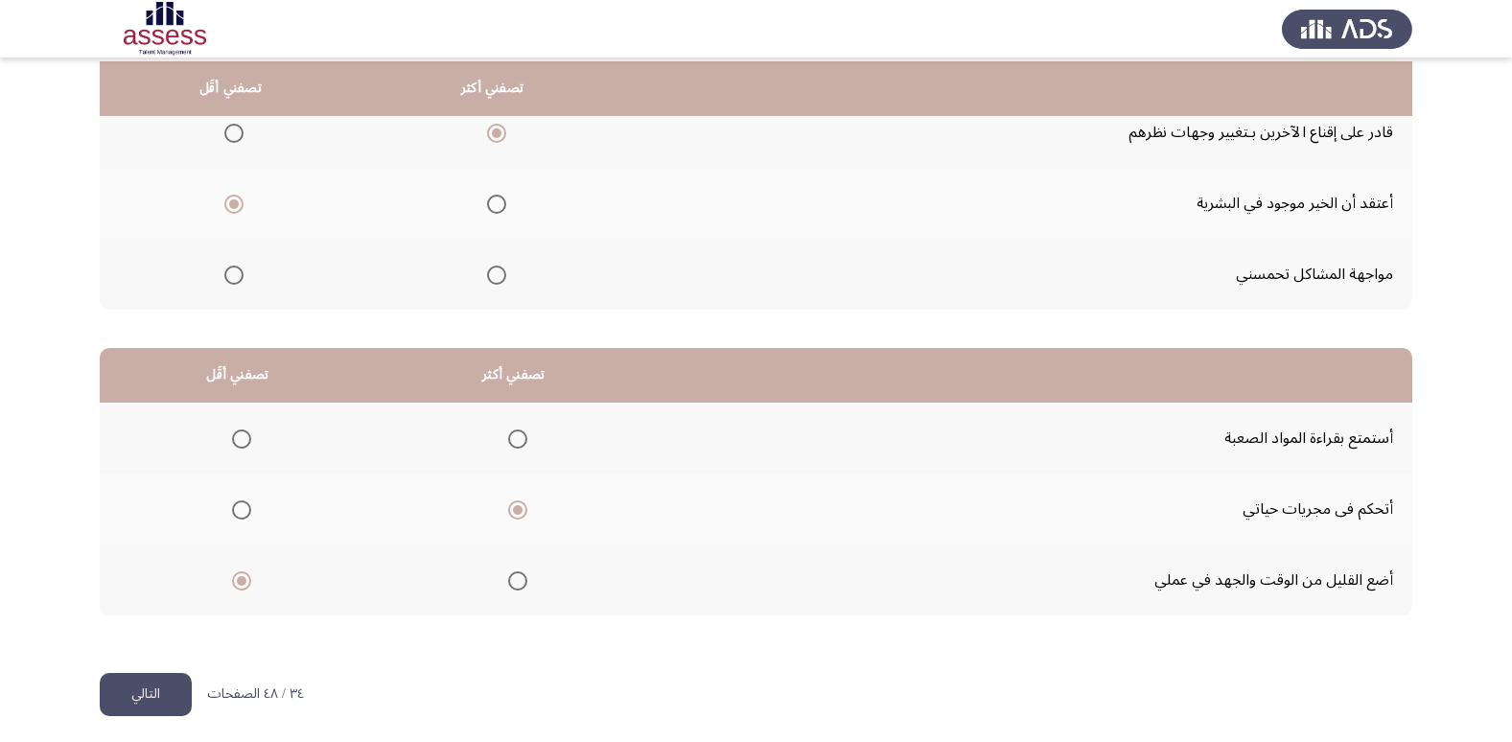
scroll to position [226, 0]
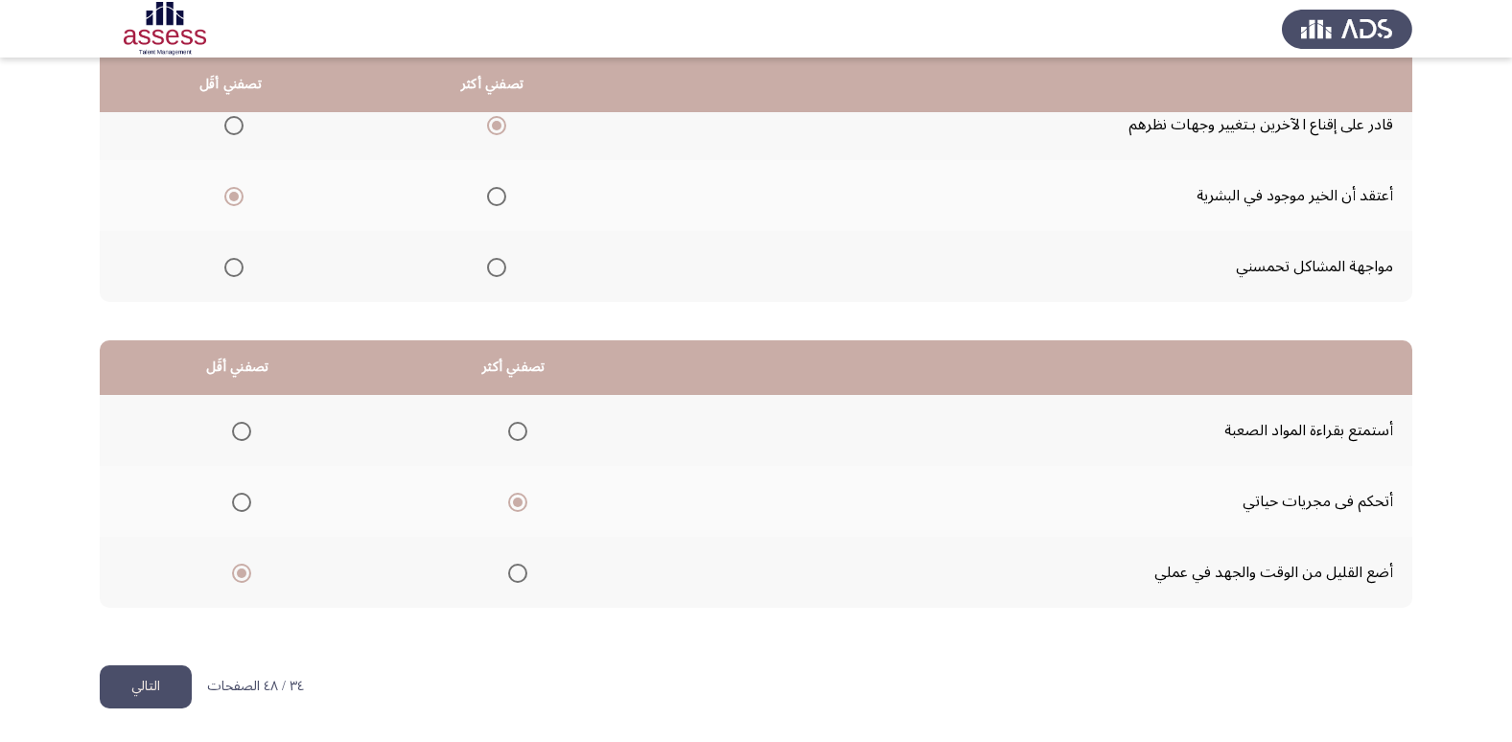
click at [159, 680] on button "التالي" at bounding box center [146, 686] width 92 height 43
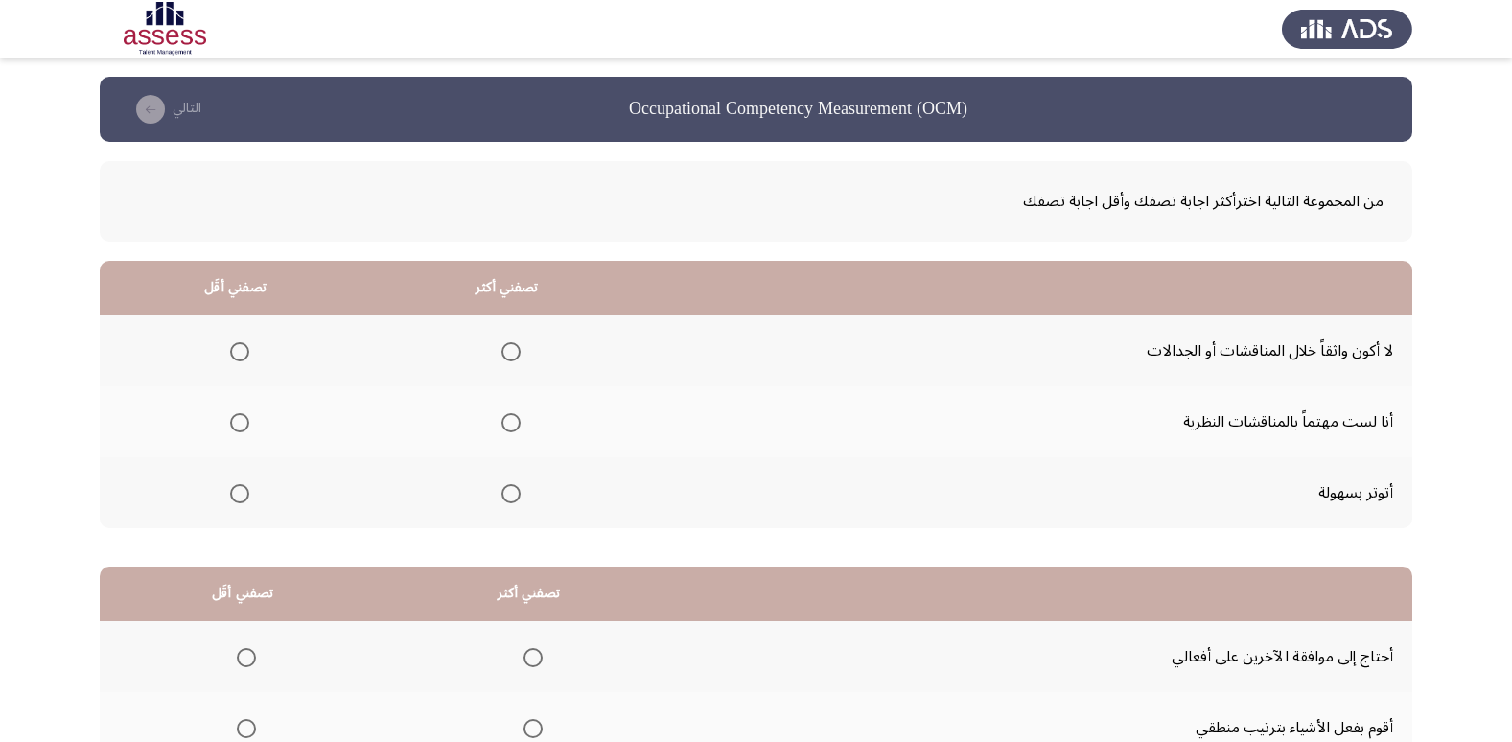
click at [245, 491] on span "Select an option" at bounding box center [239, 493] width 19 height 19
click at [245, 491] on input "Select an option" at bounding box center [239, 493] width 19 height 19
click at [511, 420] on span "Select an option" at bounding box center [510, 422] width 19 height 19
click at [511, 420] on input "Select an option" at bounding box center [510, 422] width 19 height 19
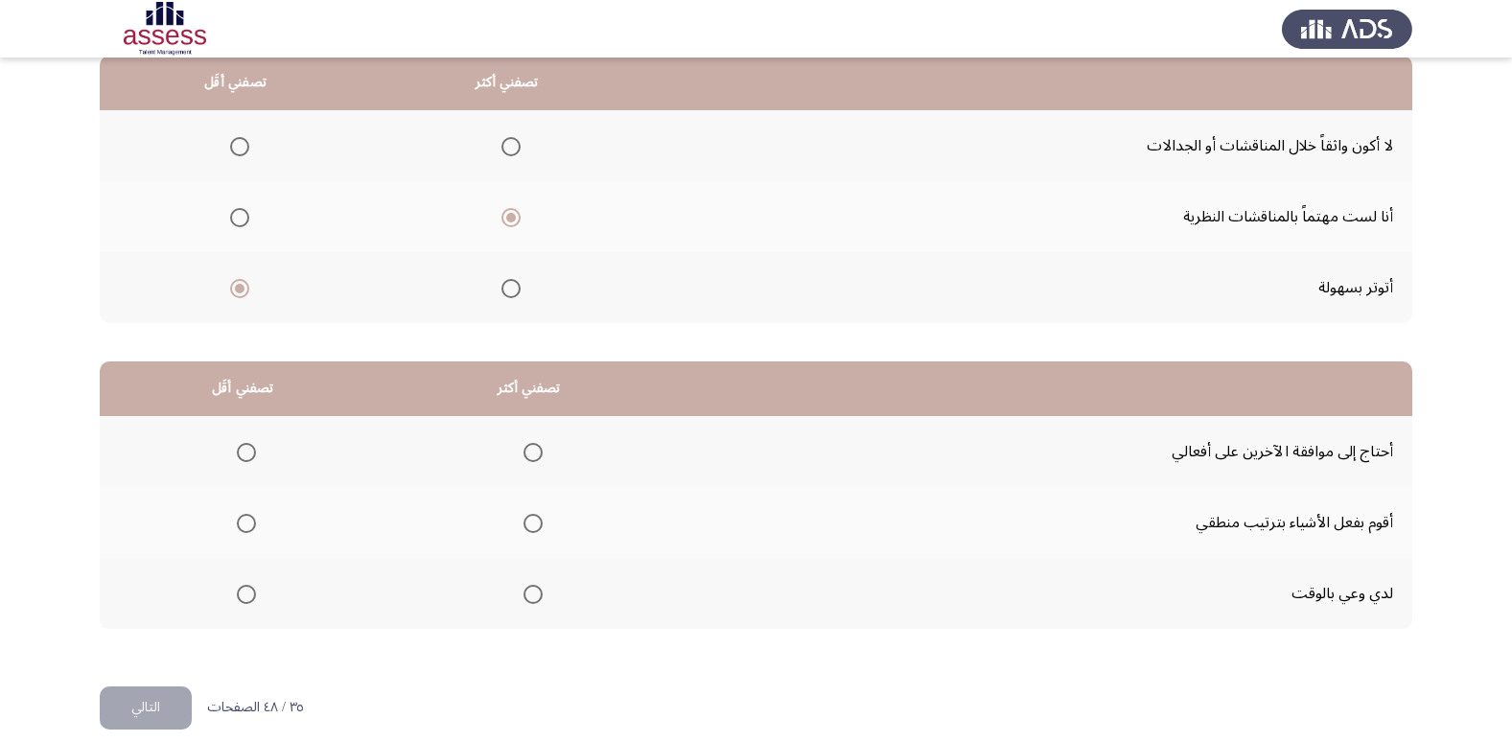
scroll to position [226, 0]
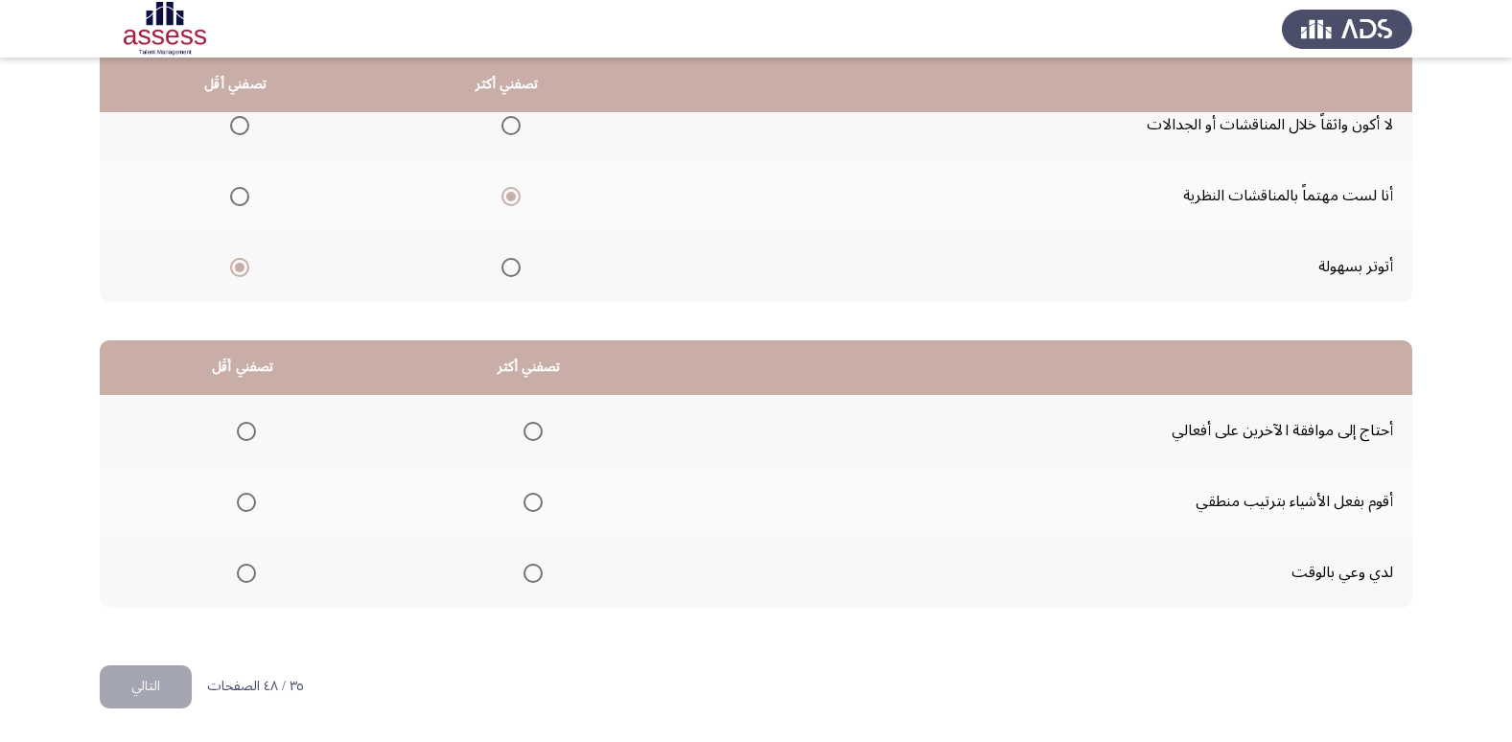
click at [234, 422] on label "Select an option" at bounding box center [242, 431] width 27 height 19
click at [237, 422] on input "Select an option" at bounding box center [246, 431] width 19 height 19
click at [523, 567] on span "Select an option" at bounding box center [532, 573] width 19 height 19
click at [523, 567] on input "Select an option" at bounding box center [532, 573] width 19 height 19
click at [151, 672] on button "التالي" at bounding box center [146, 686] width 92 height 43
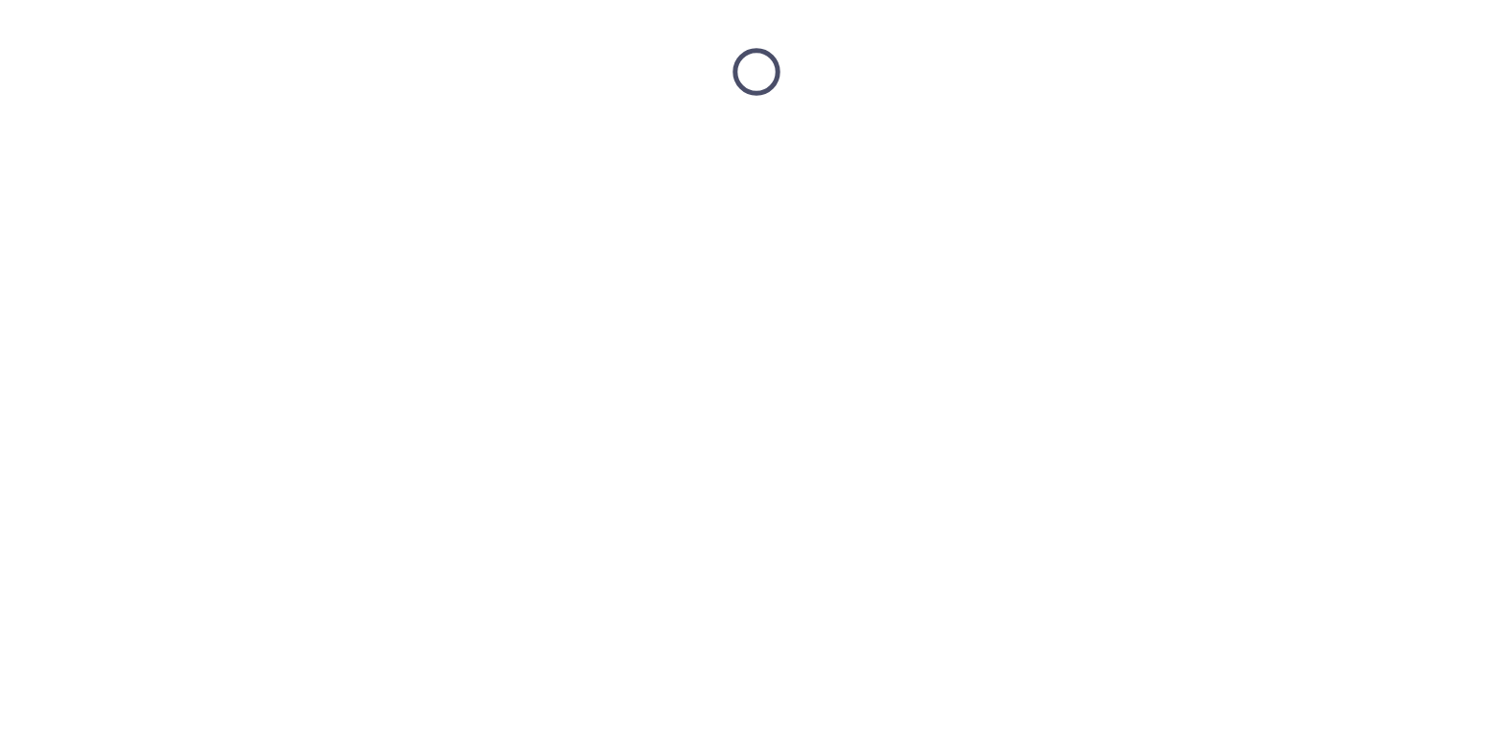
scroll to position [0, 0]
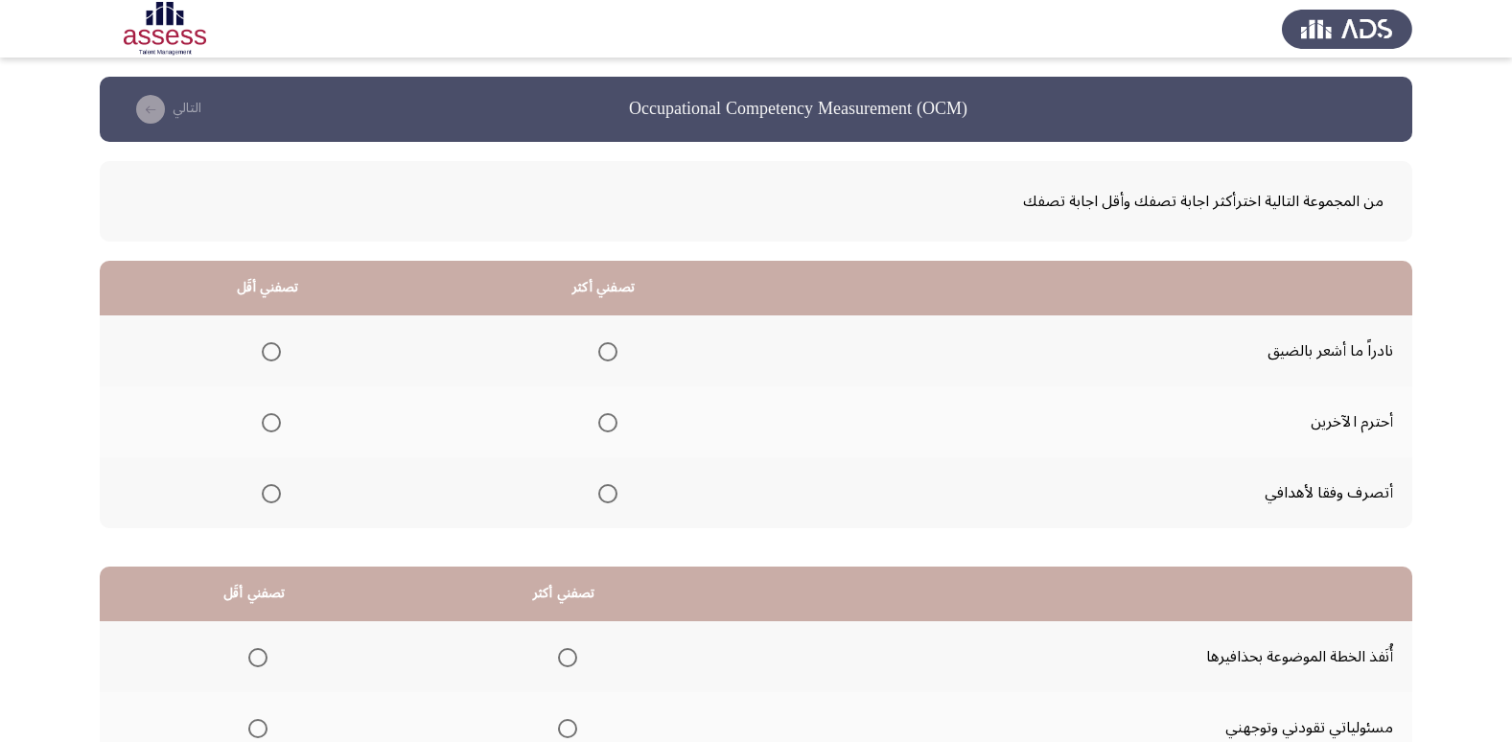
click at [599, 487] on span "Select an option" at bounding box center [607, 493] width 19 height 19
click at [599, 487] on input "Select an option" at bounding box center [607, 493] width 19 height 19
drag, startPoint x: 276, startPoint y: 351, endPoint x: 285, endPoint y: 356, distance: 9.9
click at [284, 354] on th at bounding box center [268, 350] width 336 height 71
click at [272, 344] on span "Select an option" at bounding box center [271, 351] width 19 height 19
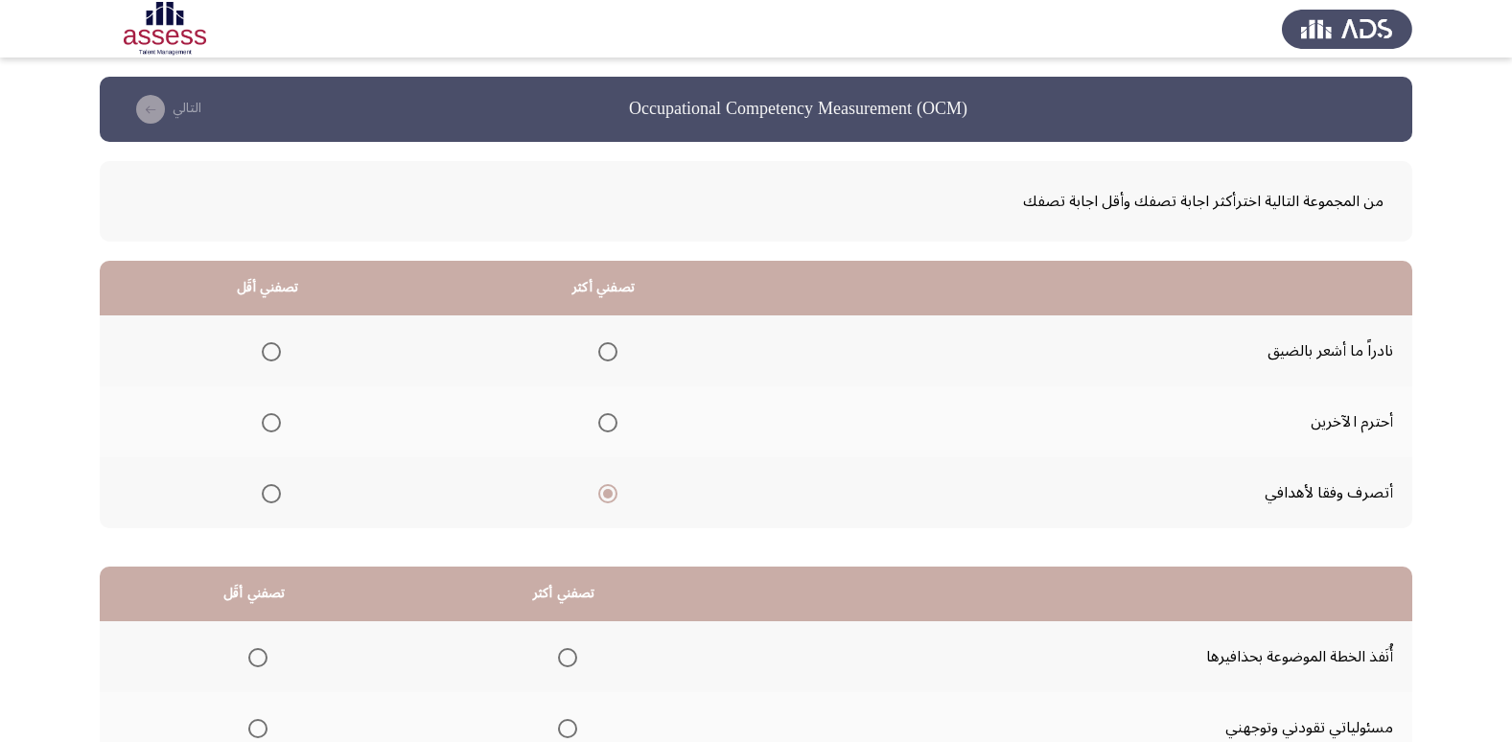
click at [272, 344] on input "Select an option" at bounding box center [271, 351] width 19 height 19
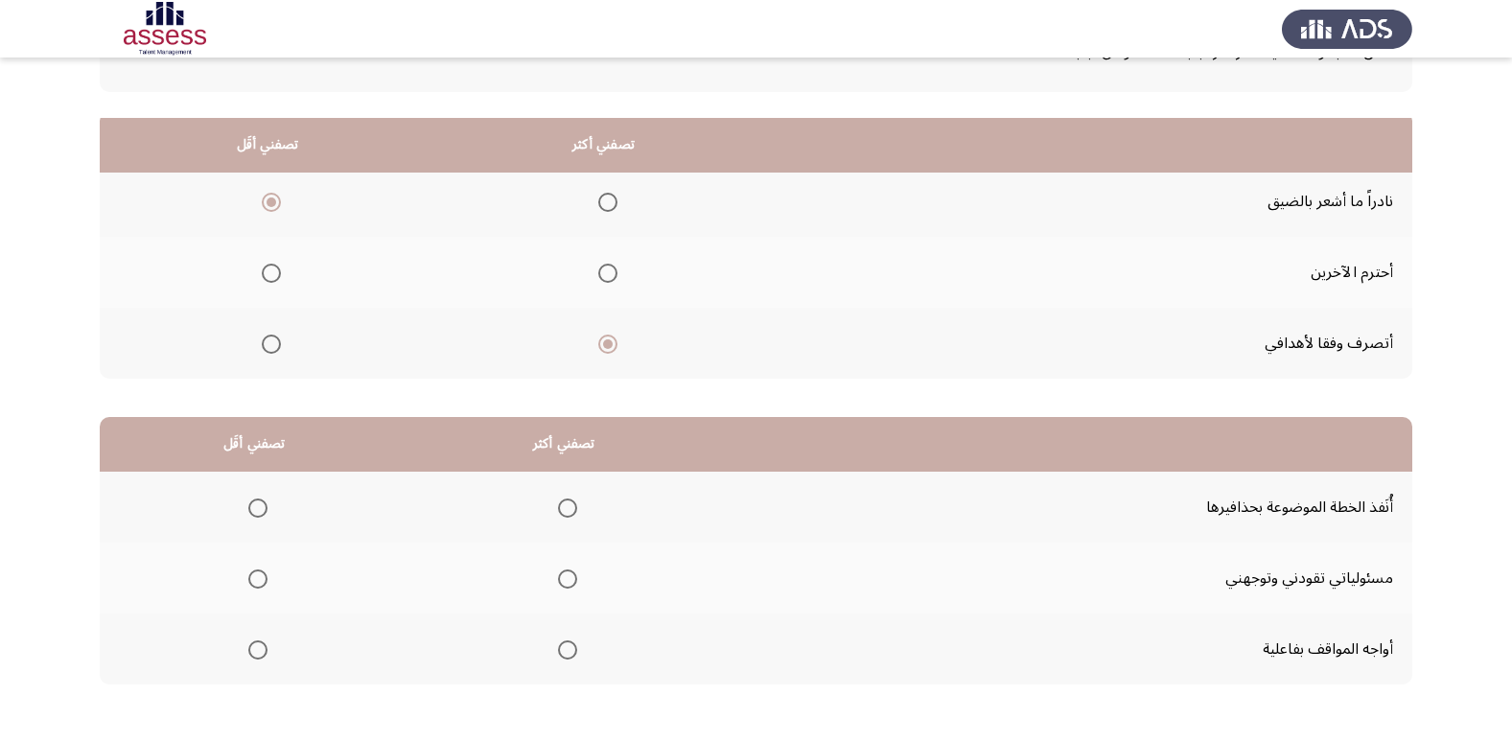
scroll to position [226, 0]
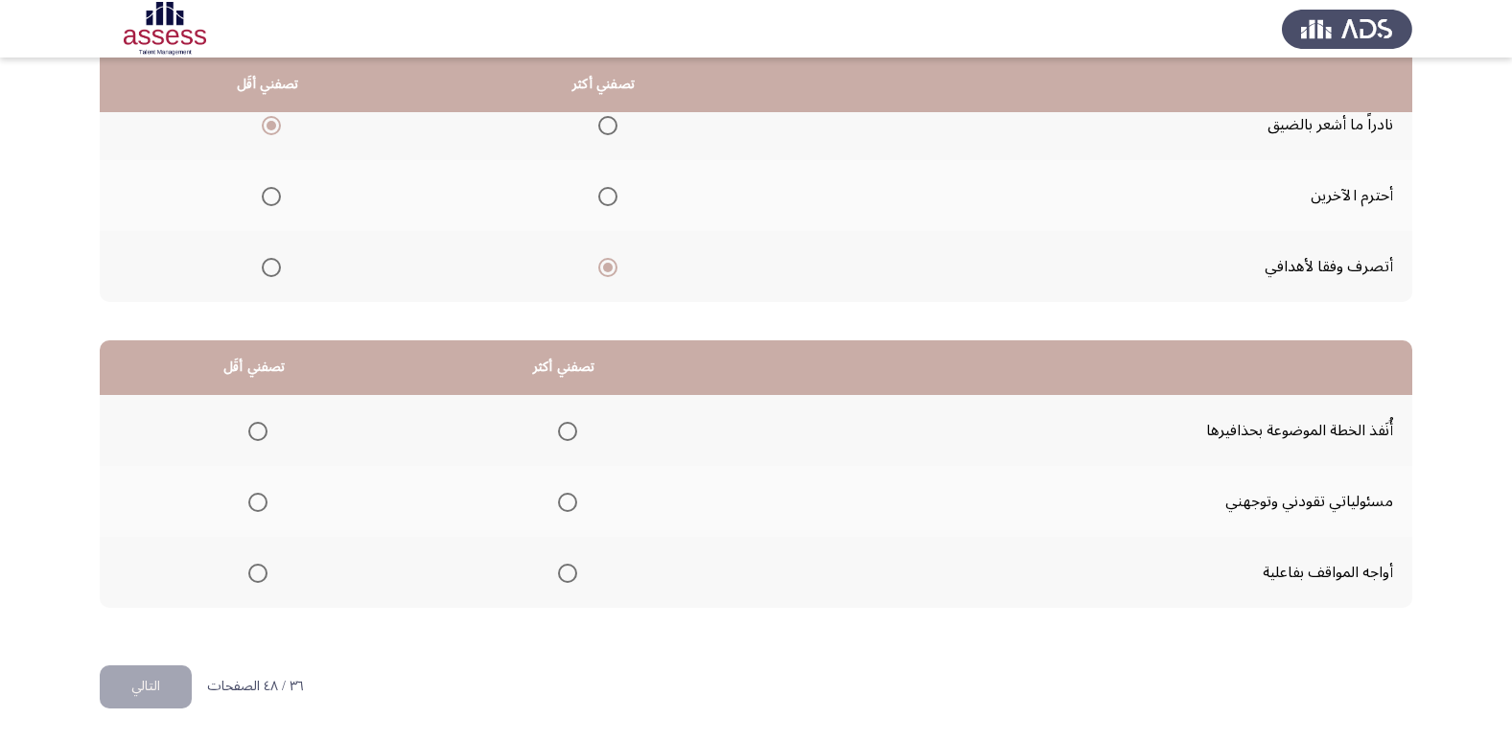
click at [558, 573] on span "Select an option" at bounding box center [567, 573] width 19 height 19
click at [558, 573] on input "Select an option" at bounding box center [567, 573] width 19 height 19
click at [251, 570] on span "Select an option" at bounding box center [257, 573] width 19 height 19
click at [251, 570] on input "Select an option" at bounding box center [257, 573] width 19 height 19
click at [576, 500] on th at bounding box center [564, 501] width 310 height 71
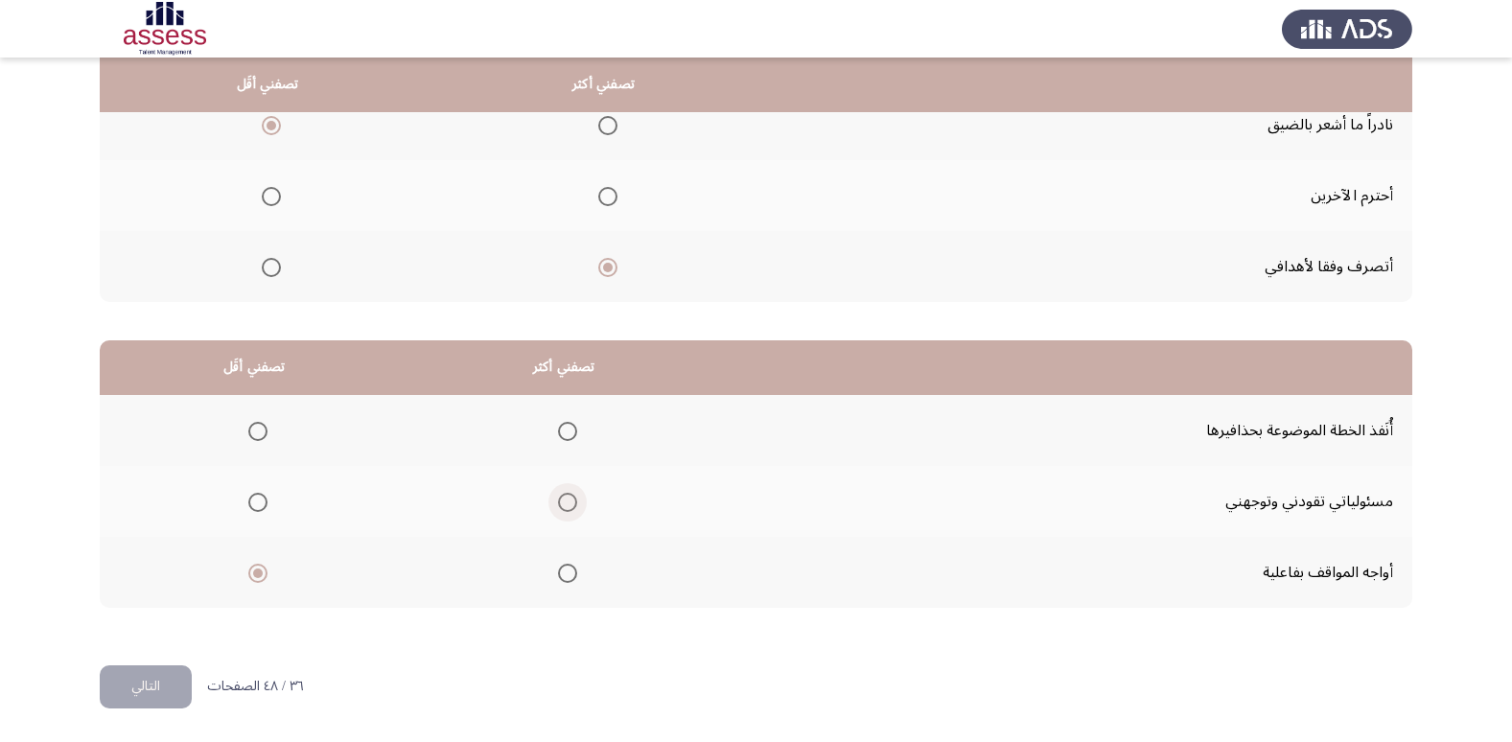
click at [566, 495] on span "Select an option" at bounding box center [567, 502] width 19 height 19
click at [566, 495] on input "Select an option" at bounding box center [567, 502] width 19 height 19
click at [167, 680] on button "التالي" at bounding box center [146, 686] width 92 height 43
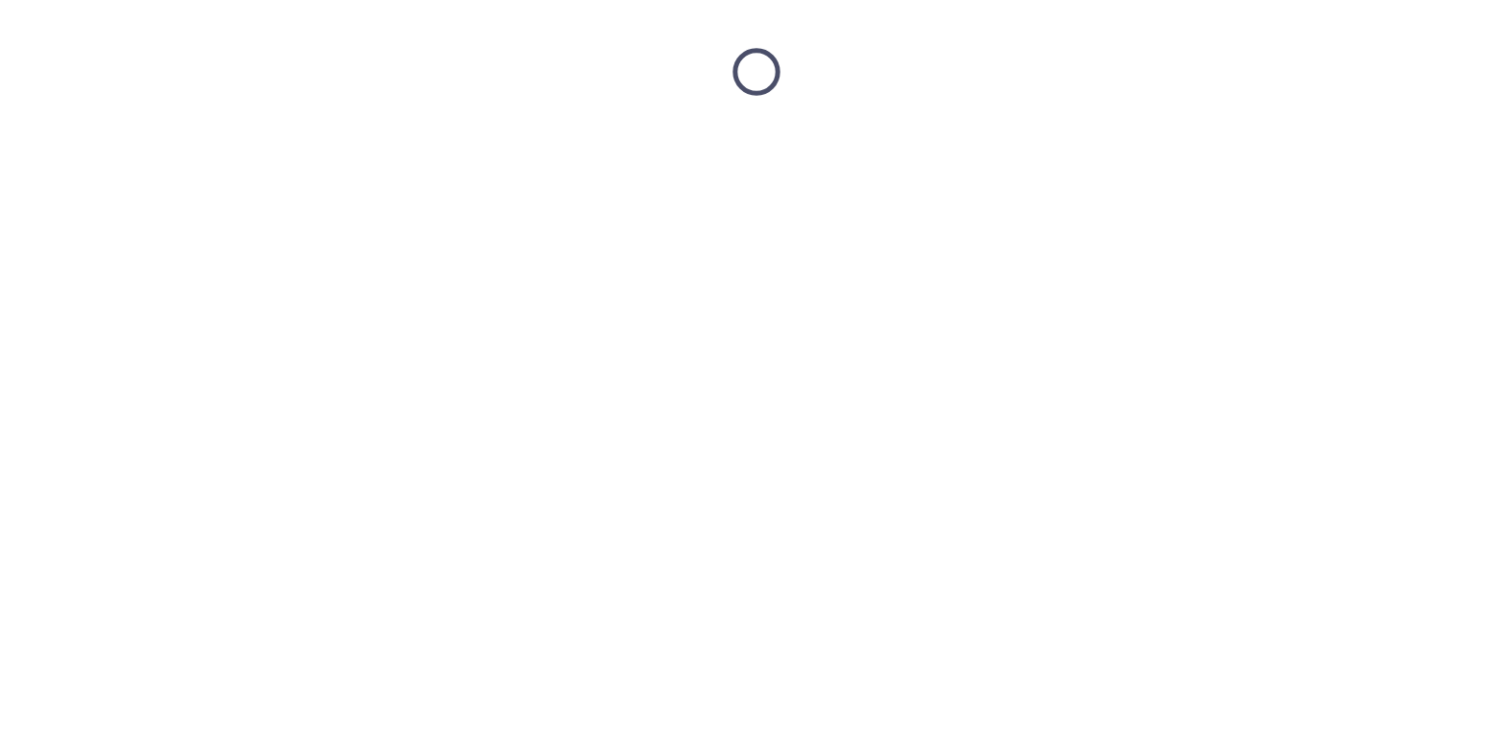
scroll to position [0, 0]
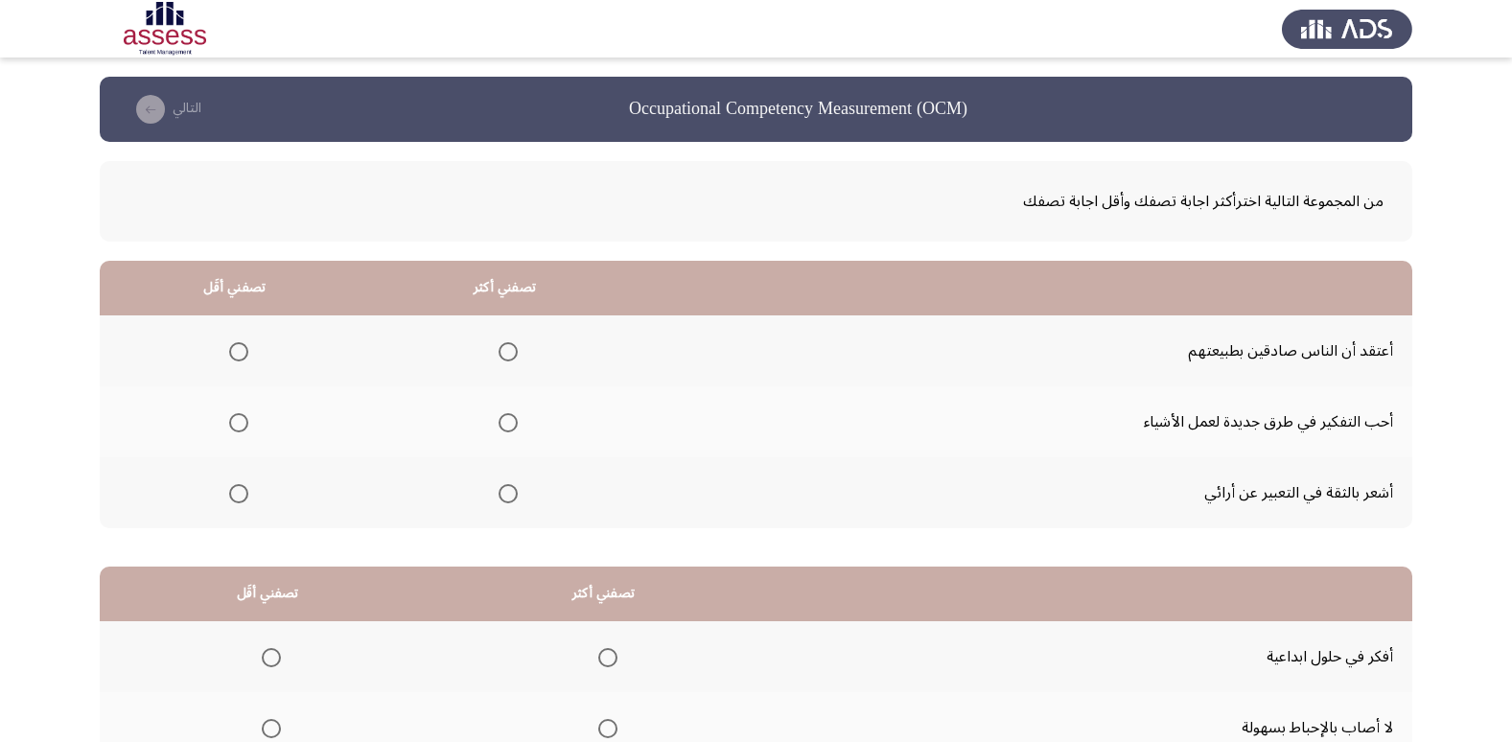
click at [505, 423] on span "Select an option" at bounding box center [508, 422] width 19 height 19
click at [505, 423] on input "Select an option" at bounding box center [508, 422] width 19 height 19
click at [229, 351] on span "Select an option" at bounding box center [238, 351] width 19 height 19
click at [229, 351] on input "Select an option" at bounding box center [238, 351] width 19 height 19
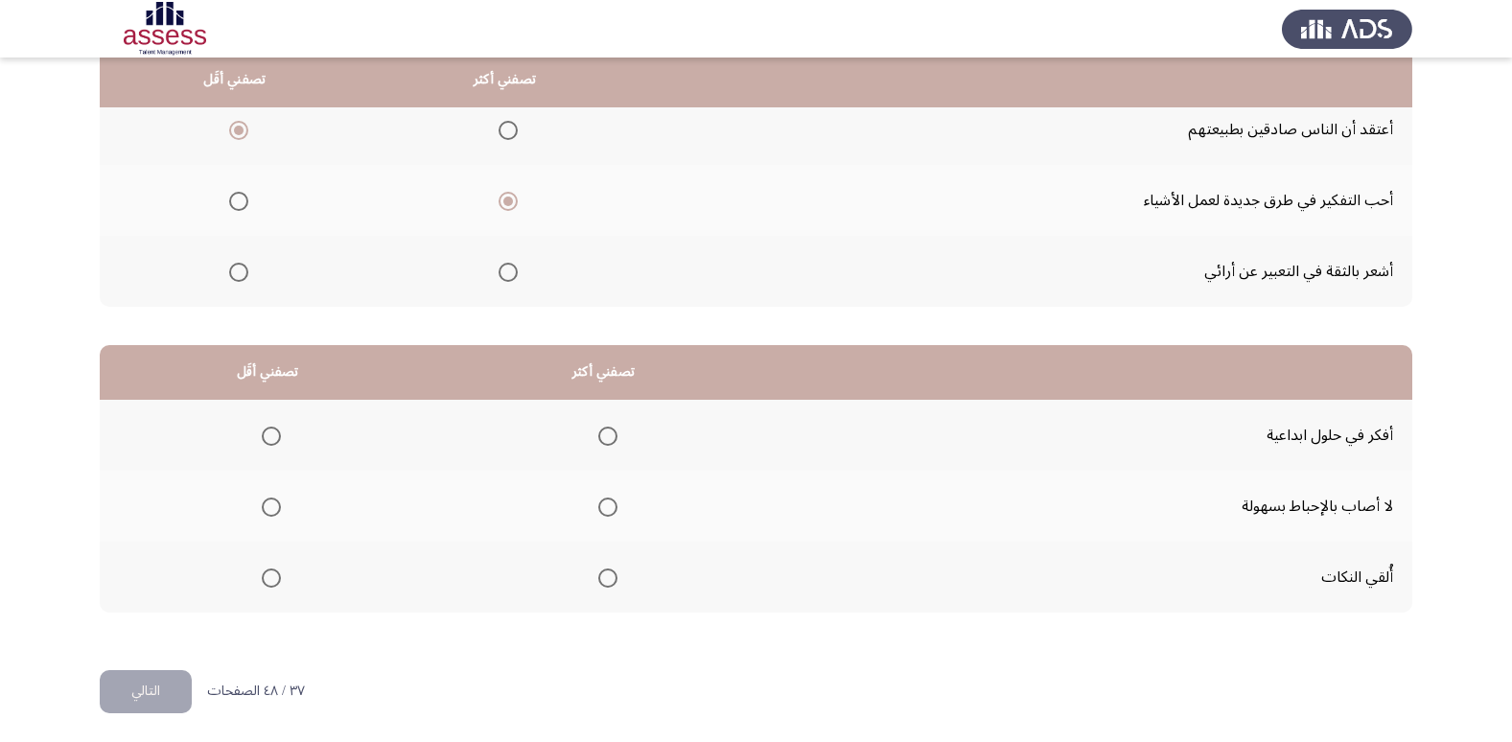
scroll to position [226, 0]
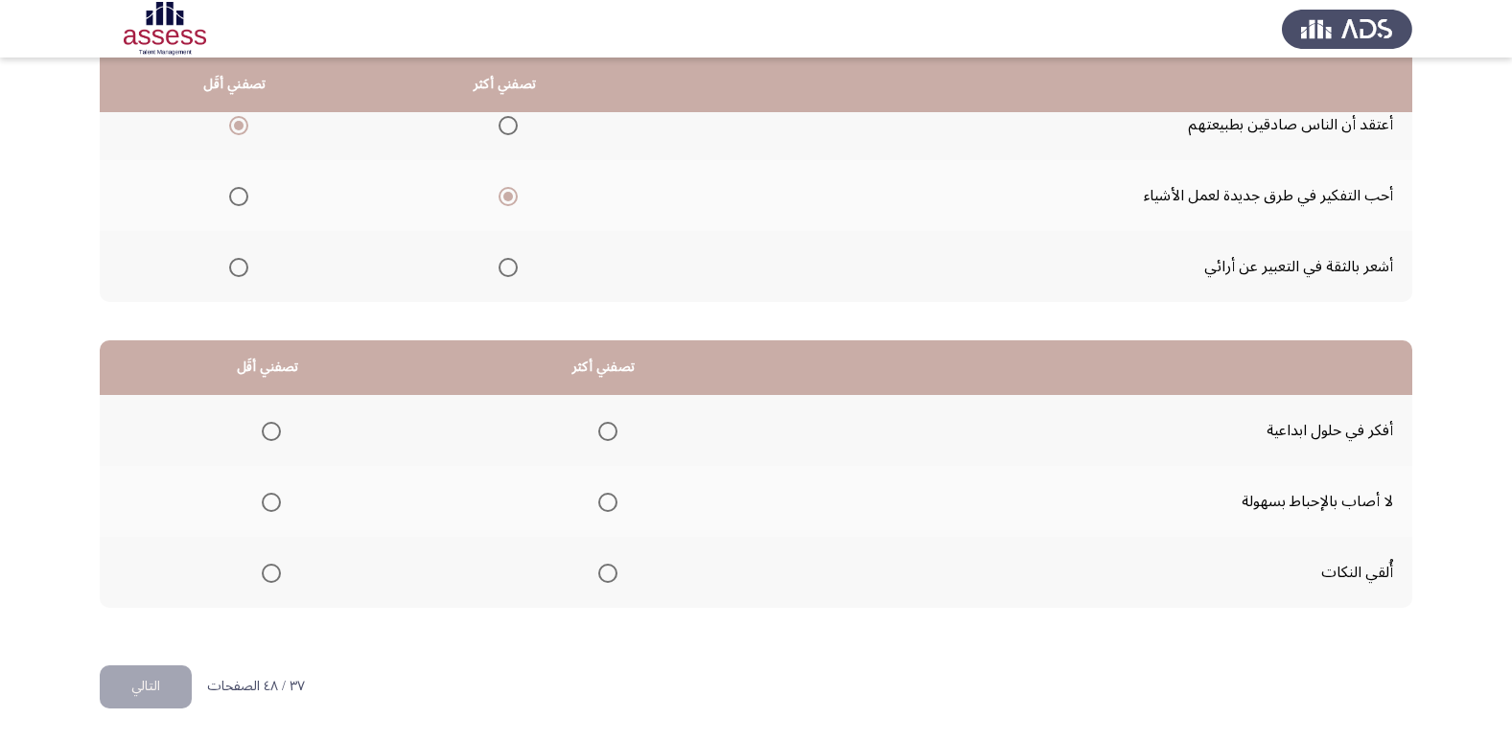
click at [605, 430] on span "Select an option" at bounding box center [607, 431] width 19 height 19
click at [605, 430] on input "Select an option" at bounding box center [607, 431] width 19 height 19
click at [267, 498] on span "Select an option" at bounding box center [271, 502] width 19 height 19
click at [267, 498] on input "Select an option" at bounding box center [271, 502] width 19 height 19
click at [274, 574] on span "Select an option" at bounding box center [271, 573] width 19 height 19
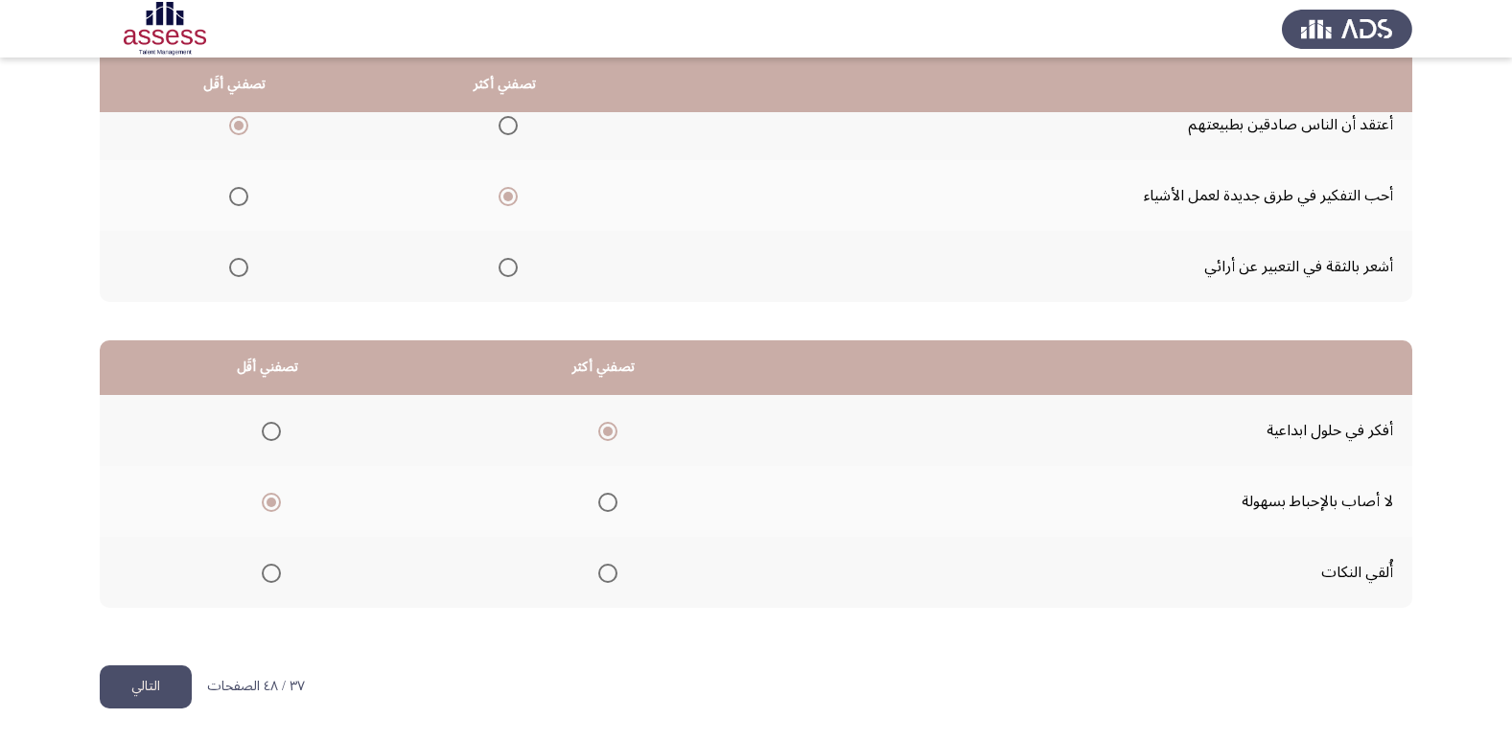
click at [274, 574] on input "Select an option" at bounding box center [271, 573] width 19 height 19
click at [166, 685] on button "التالي" at bounding box center [146, 686] width 92 height 43
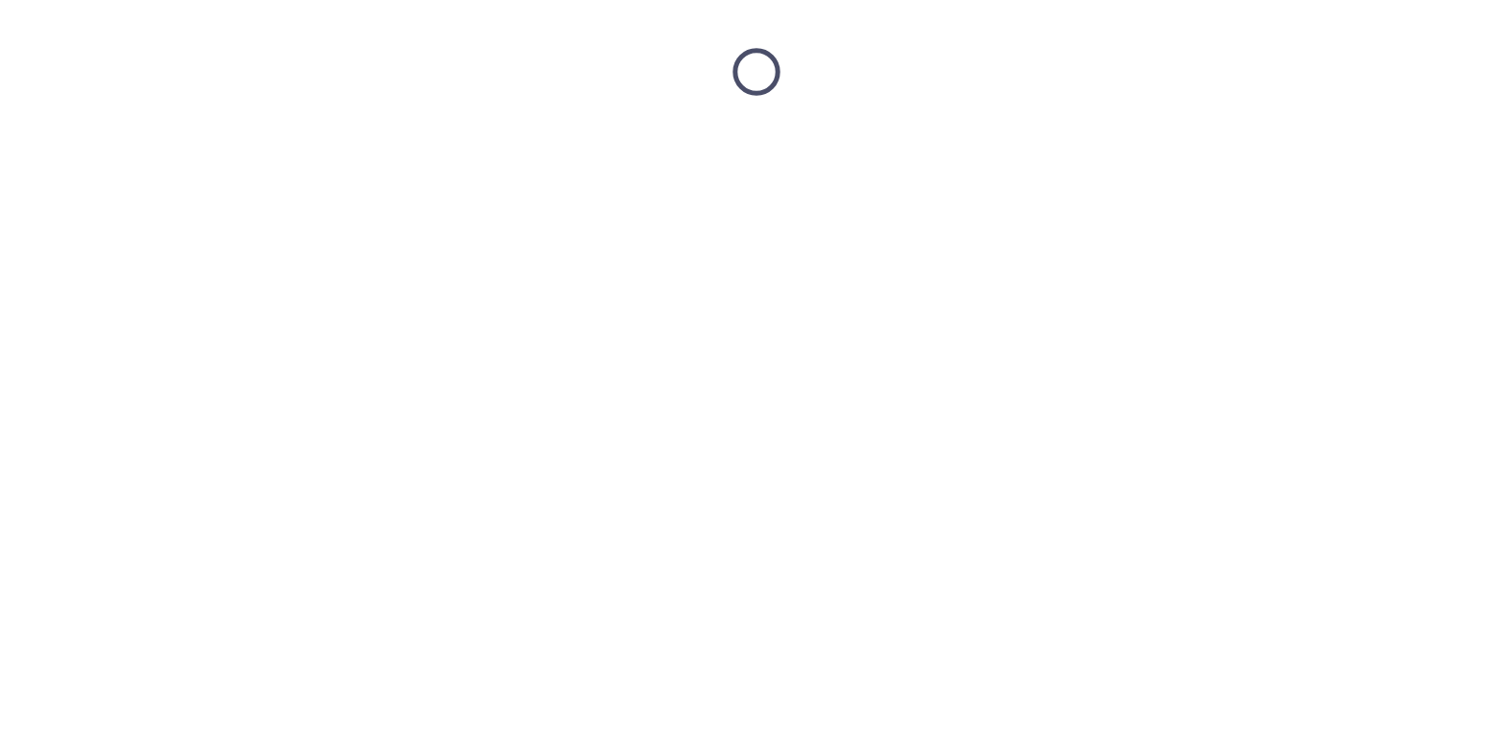
scroll to position [0, 0]
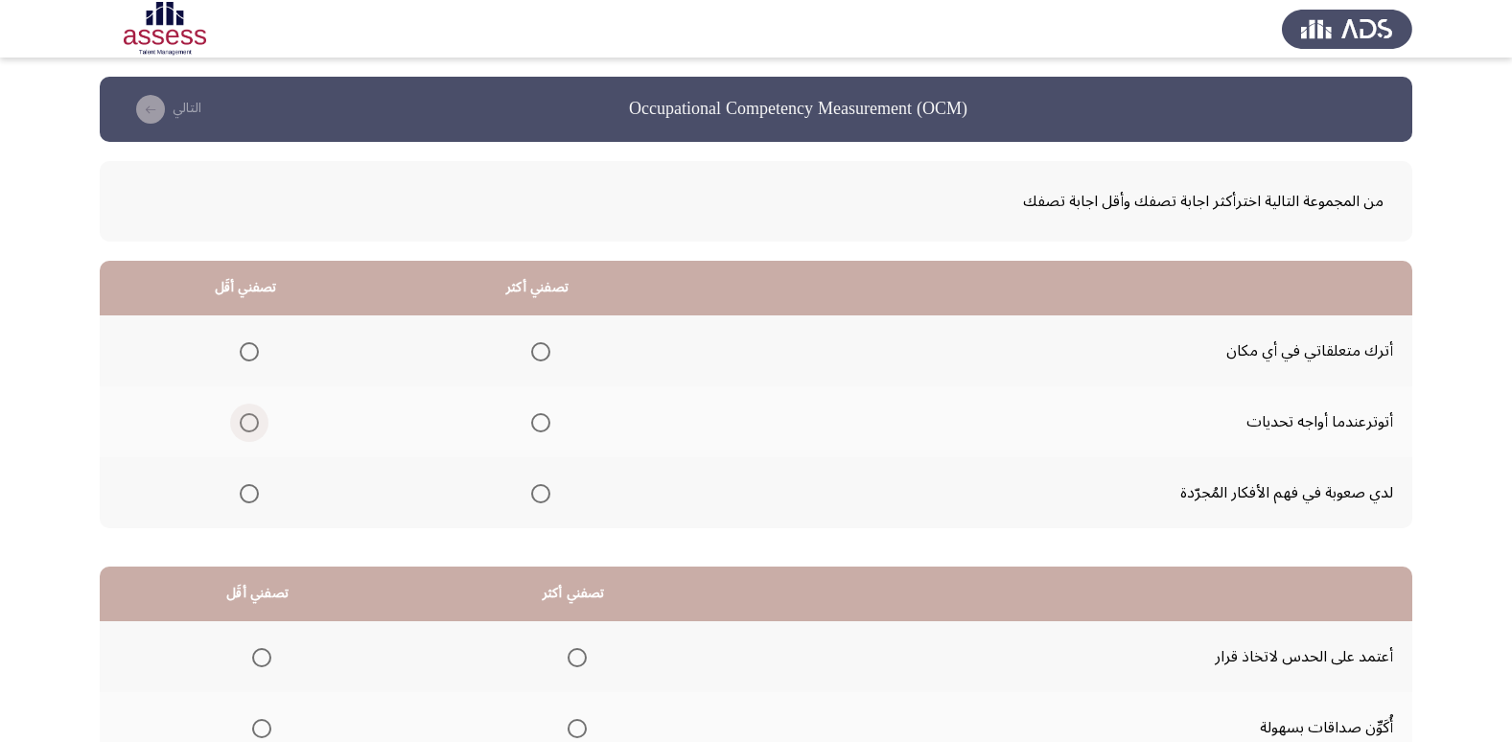
click at [253, 422] on span "Select an option" at bounding box center [249, 422] width 19 height 19
click at [253, 422] on input "Select an option" at bounding box center [249, 422] width 19 height 19
click at [547, 349] on span "Select an option" at bounding box center [540, 351] width 19 height 19
click at [547, 349] on input "Select an option" at bounding box center [540, 351] width 19 height 19
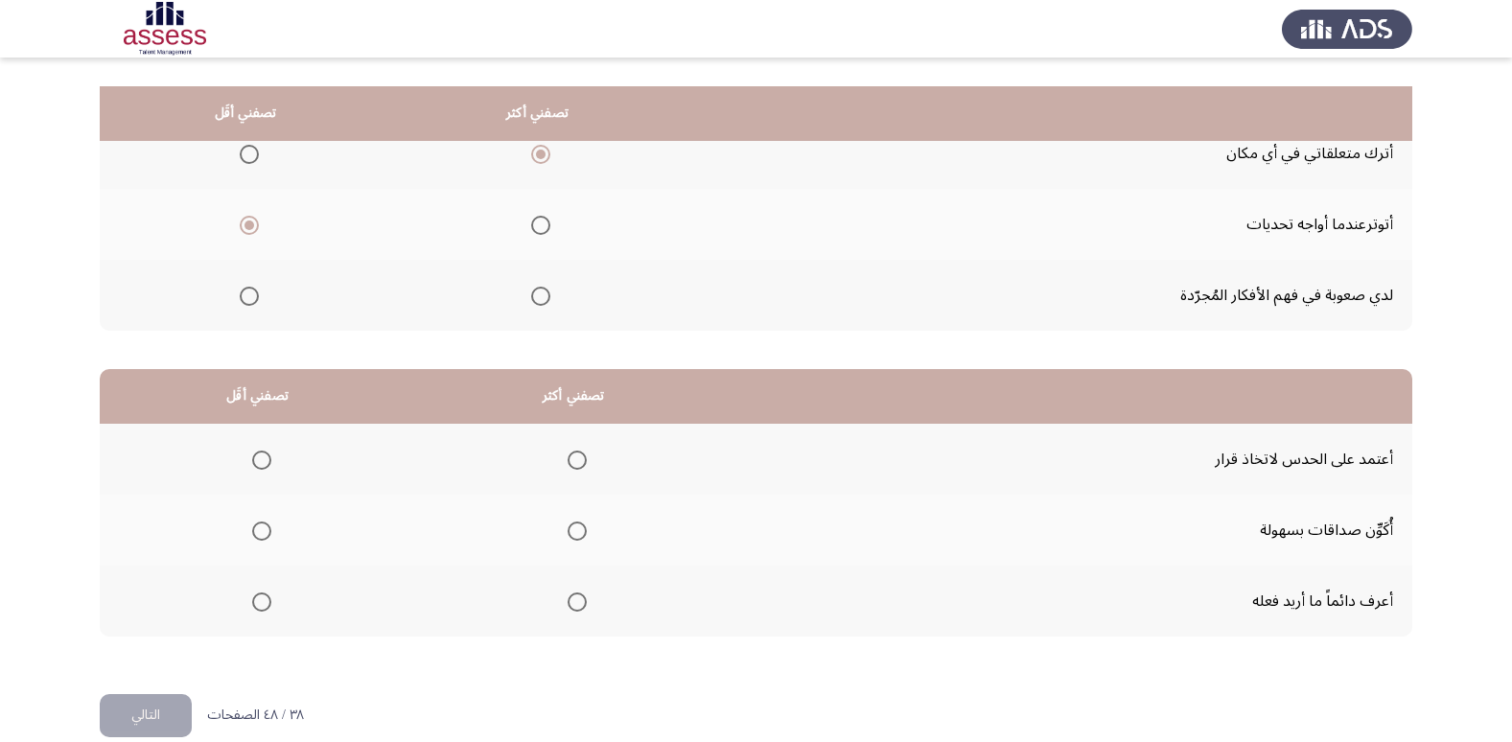
scroll to position [226, 0]
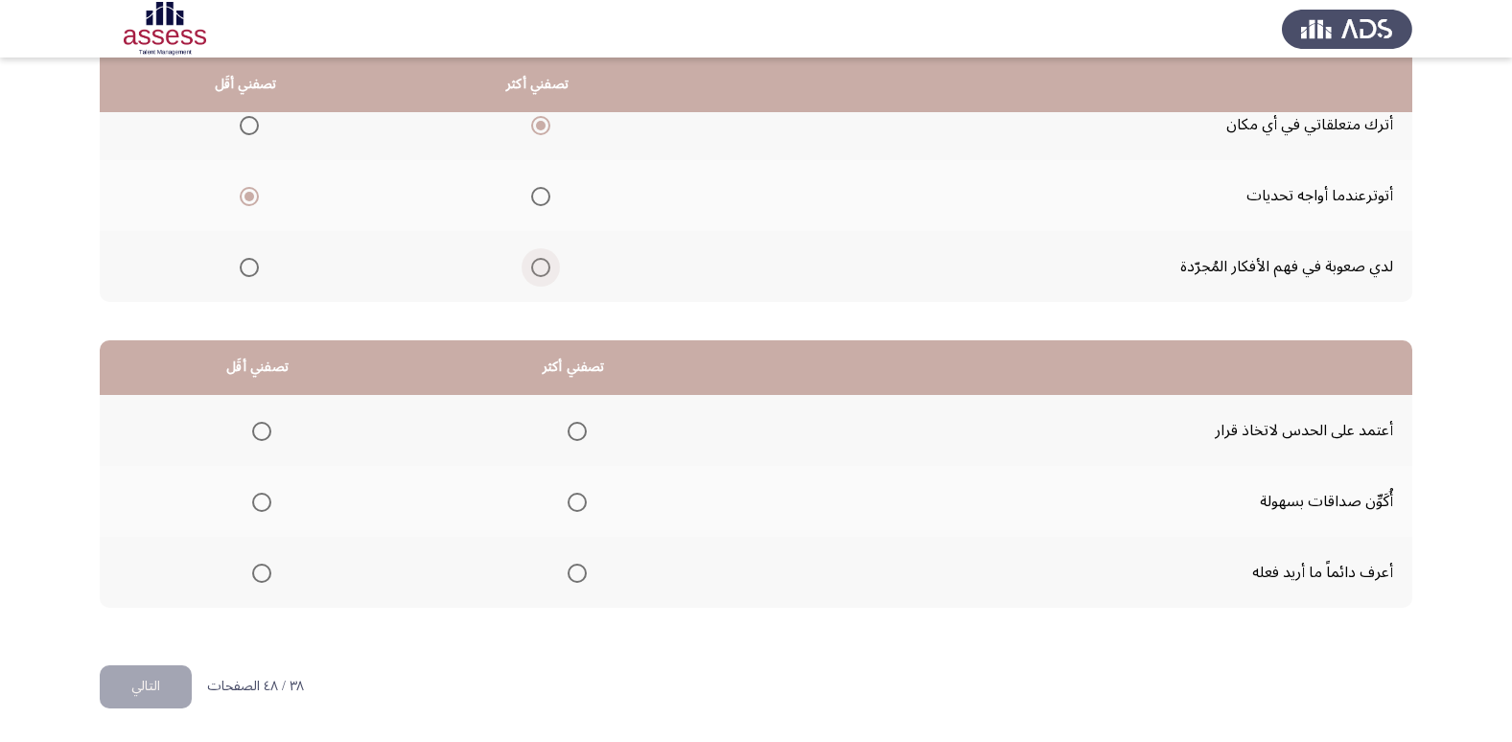
click at [539, 265] on span "Select an option" at bounding box center [540, 267] width 19 height 19
click at [539, 265] on input "Select an option" at bounding box center [540, 267] width 19 height 19
click at [577, 573] on span "Select an option" at bounding box center [577, 573] width 0 height 0
click at [576, 572] on input "Select an option" at bounding box center [577, 573] width 19 height 19
click at [263, 419] on mat-radio-group "Select an option" at bounding box center [257, 430] width 27 height 33
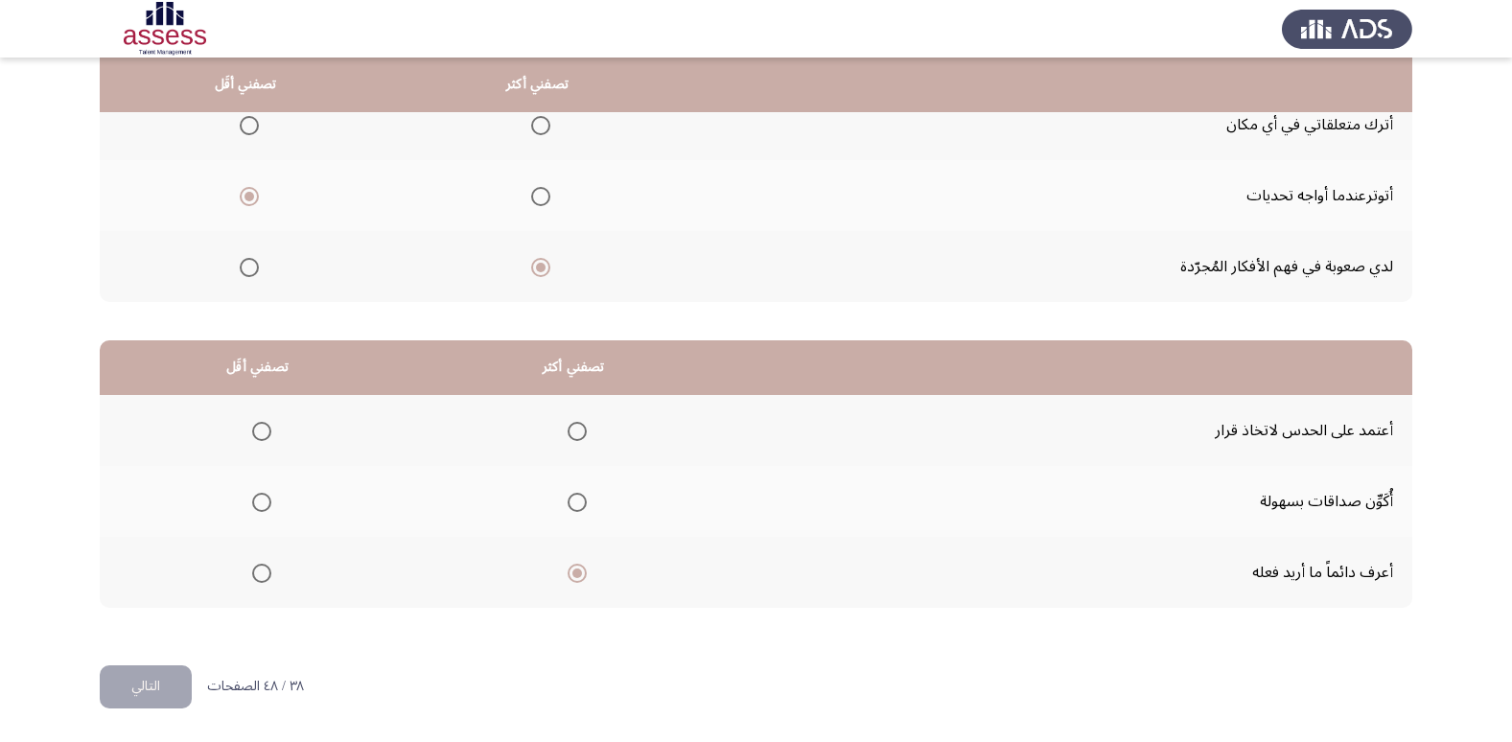
click at [266, 432] on span "Select an option" at bounding box center [261, 431] width 19 height 19
click at [266, 432] on input "Select an option" at bounding box center [261, 431] width 19 height 19
click at [144, 686] on button "التالي" at bounding box center [146, 686] width 92 height 43
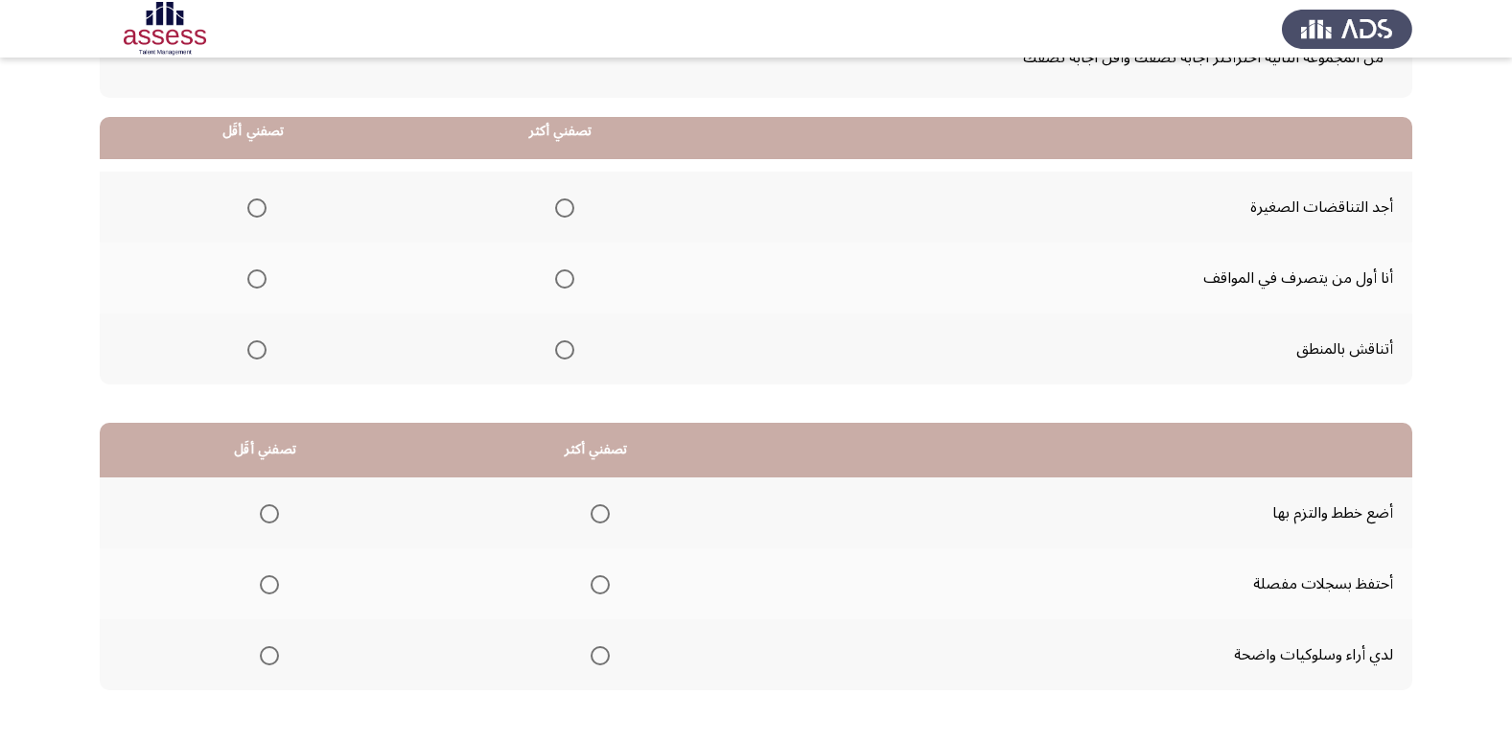
scroll to position [192, 0]
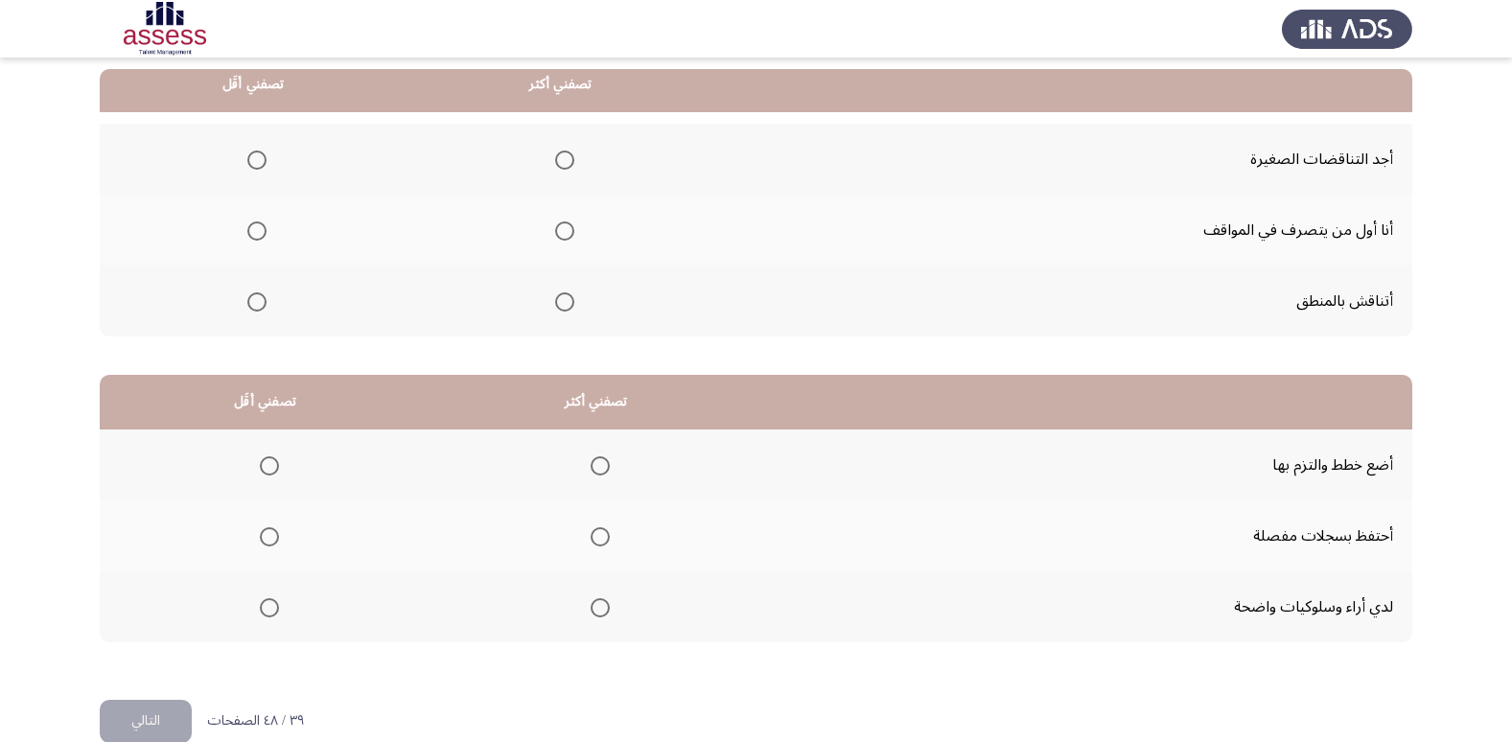
click at [573, 228] on th at bounding box center [561, 230] width 308 height 71
click at [564, 231] on span "Select an option" at bounding box center [564, 230] width 19 height 19
click at [564, 231] on input "Select an option" at bounding box center [564, 230] width 19 height 19
click at [260, 156] on span "Select an option" at bounding box center [256, 160] width 19 height 19
click at [260, 156] on input "Select an option" at bounding box center [256, 160] width 19 height 19
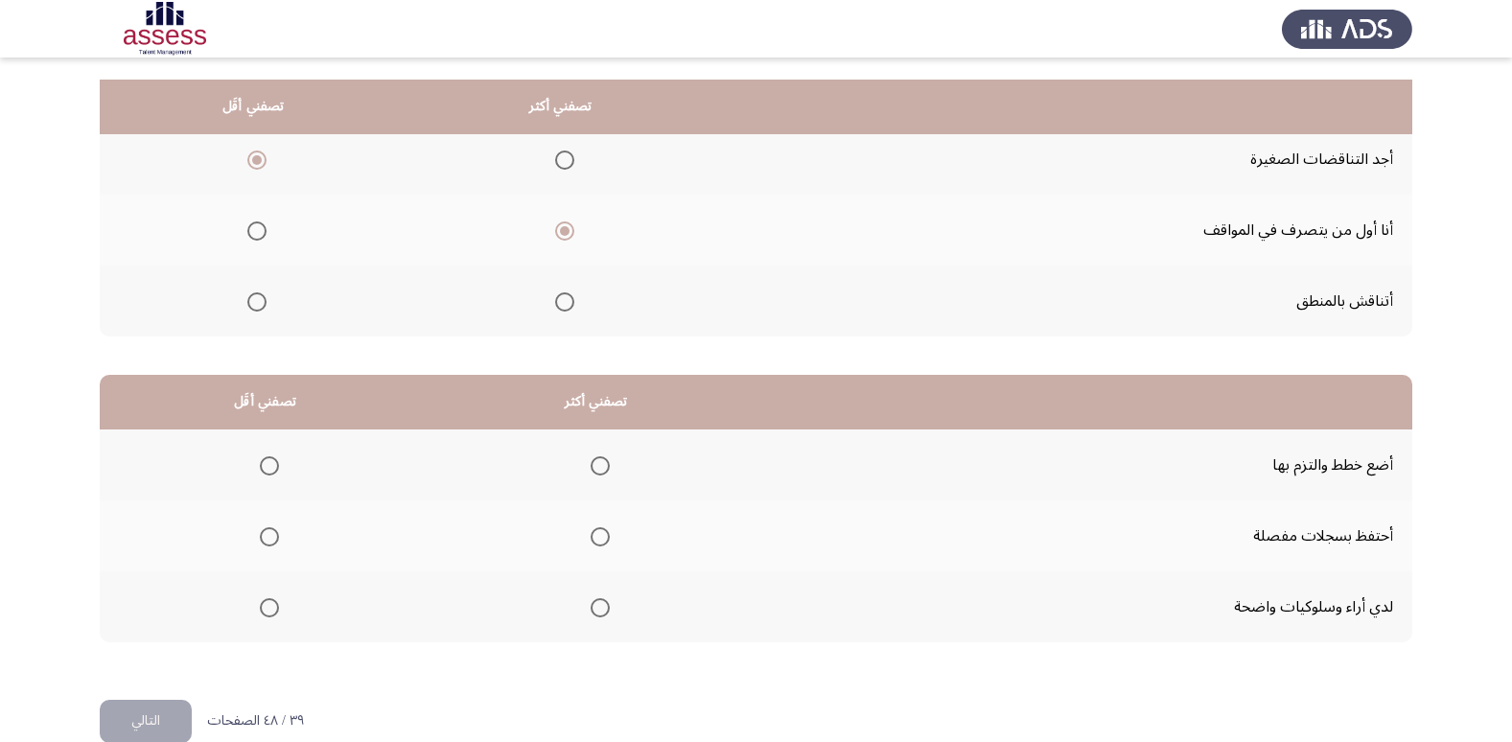
scroll to position [226, 0]
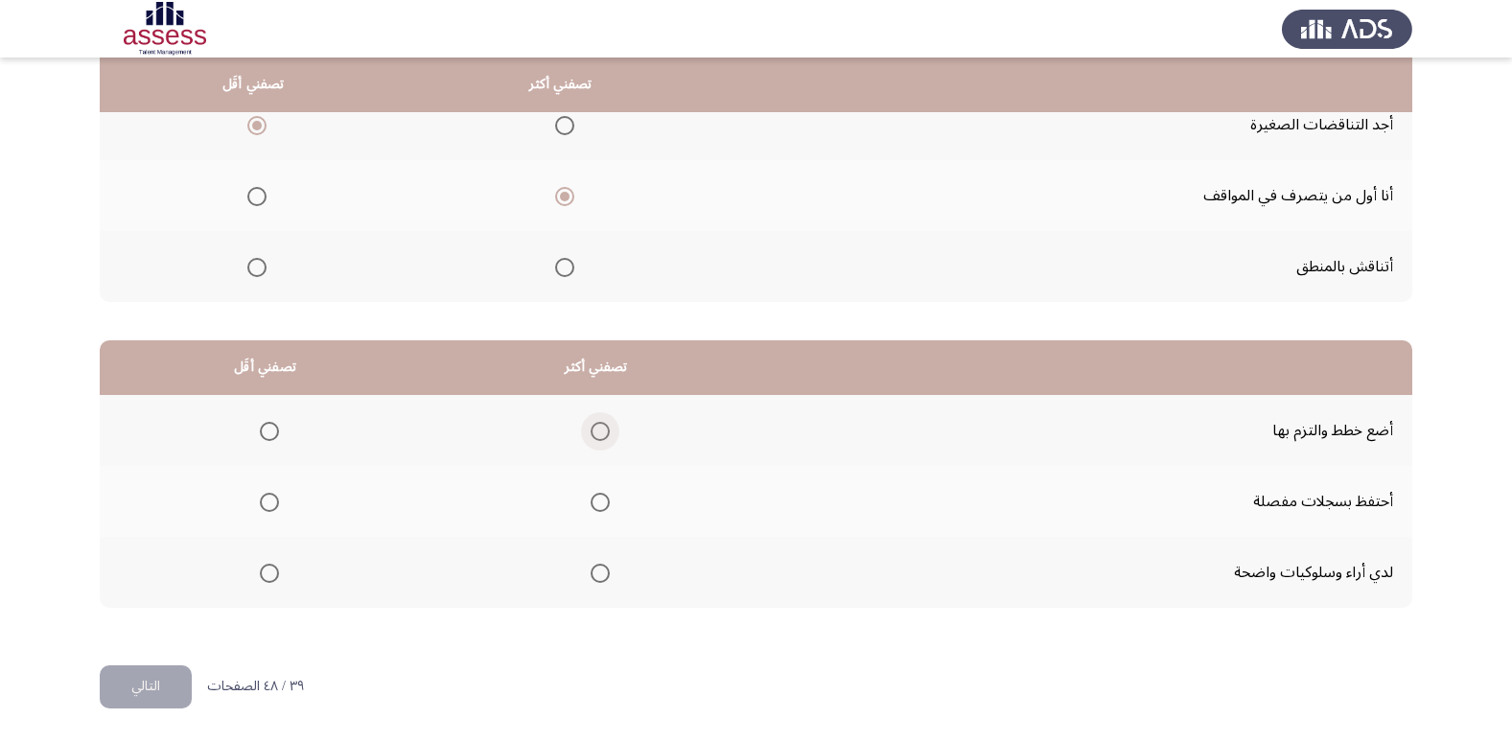
click at [592, 433] on span "Select an option" at bounding box center [600, 431] width 19 height 19
click at [592, 433] on input "Select an option" at bounding box center [600, 431] width 19 height 19
click at [268, 500] on span "Select an option" at bounding box center [269, 502] width 19 height 19
click at [268, 500] on input "Select an option" at bounding box center [269, 502] width 19 height 19
click at [169, 683] on button "التالي" at bounding box center [146, 686] width 92 height 43
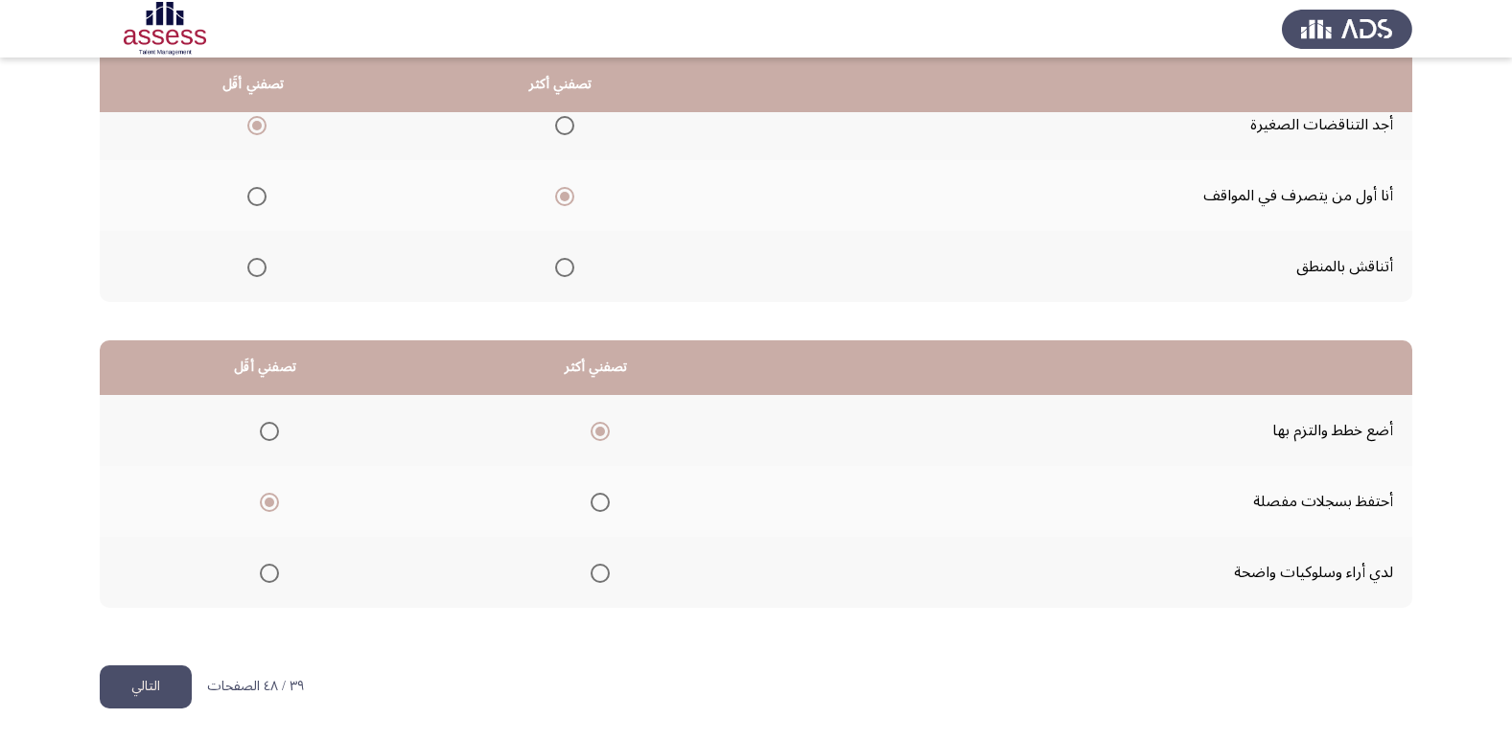
scroll to position [0, 0]
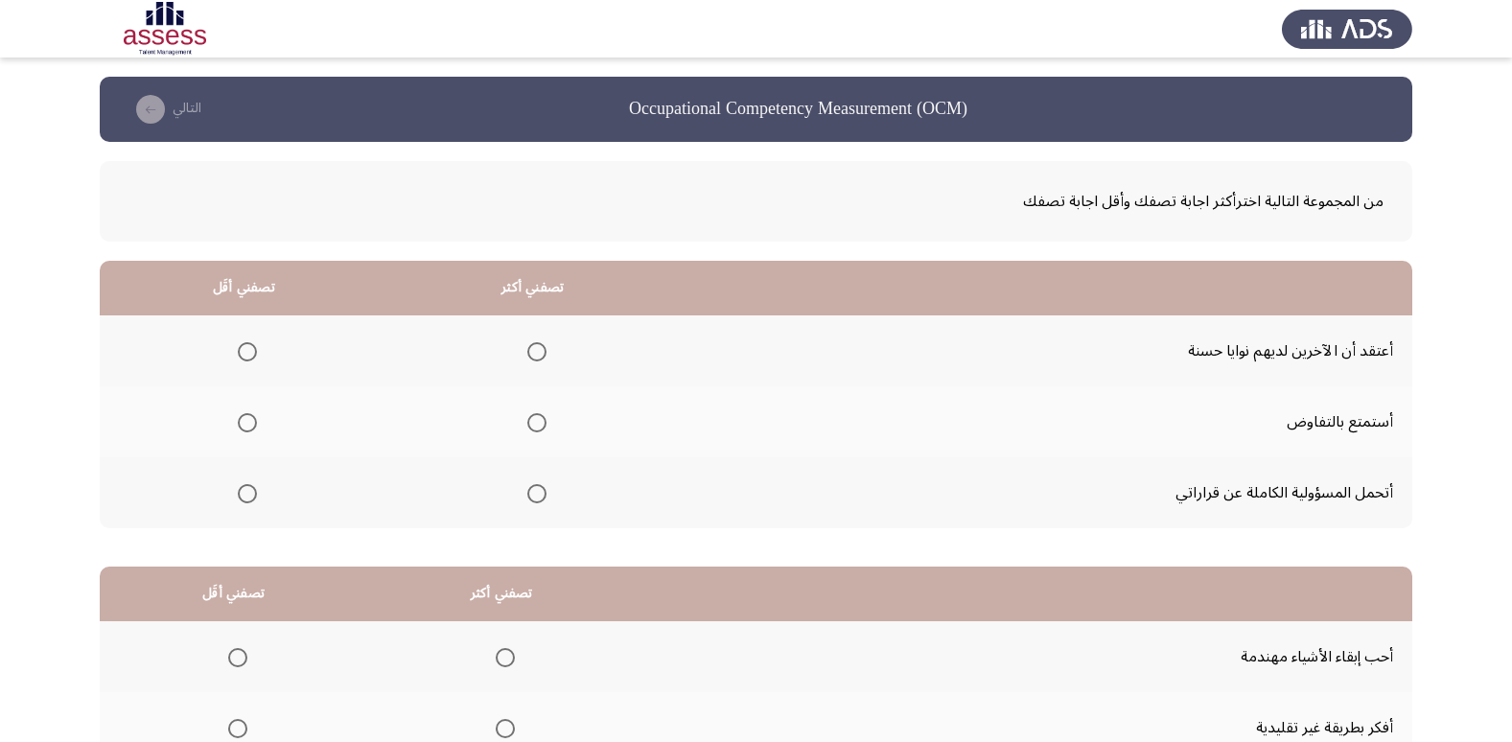
click at [244, 351] on span "Select an option" at bounding box center [247, 351] width 19 height 19
click at [244, 351] on input "Select an option" at bounding box center [247, 351] width 19 height 19
click at [531, 423] on span "Select an option" at bounding box center [536, 422] width 19 height 19
click at [531, 423] on input "Select an option" at bounding box center [536, 422] width 19 height 19
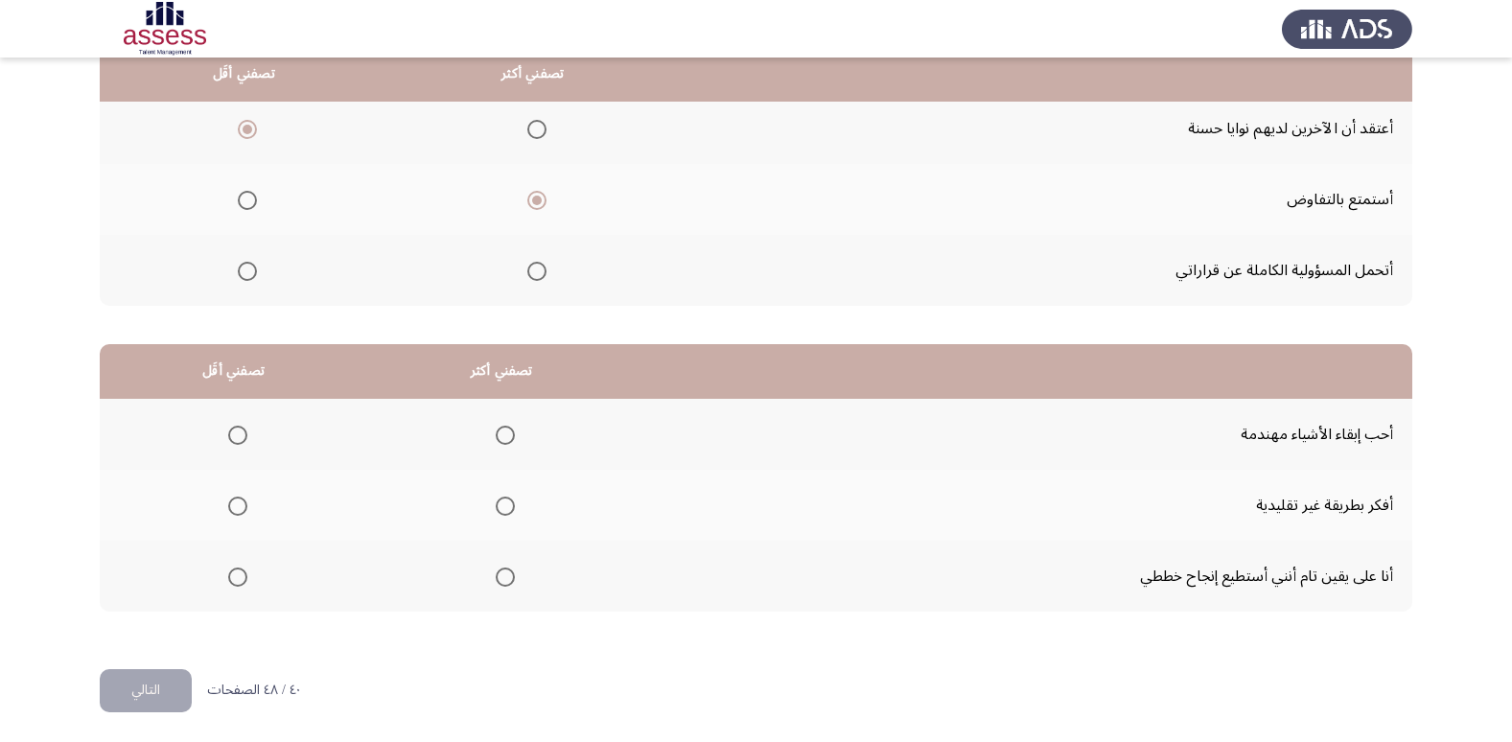
scroll to position [226, 0]
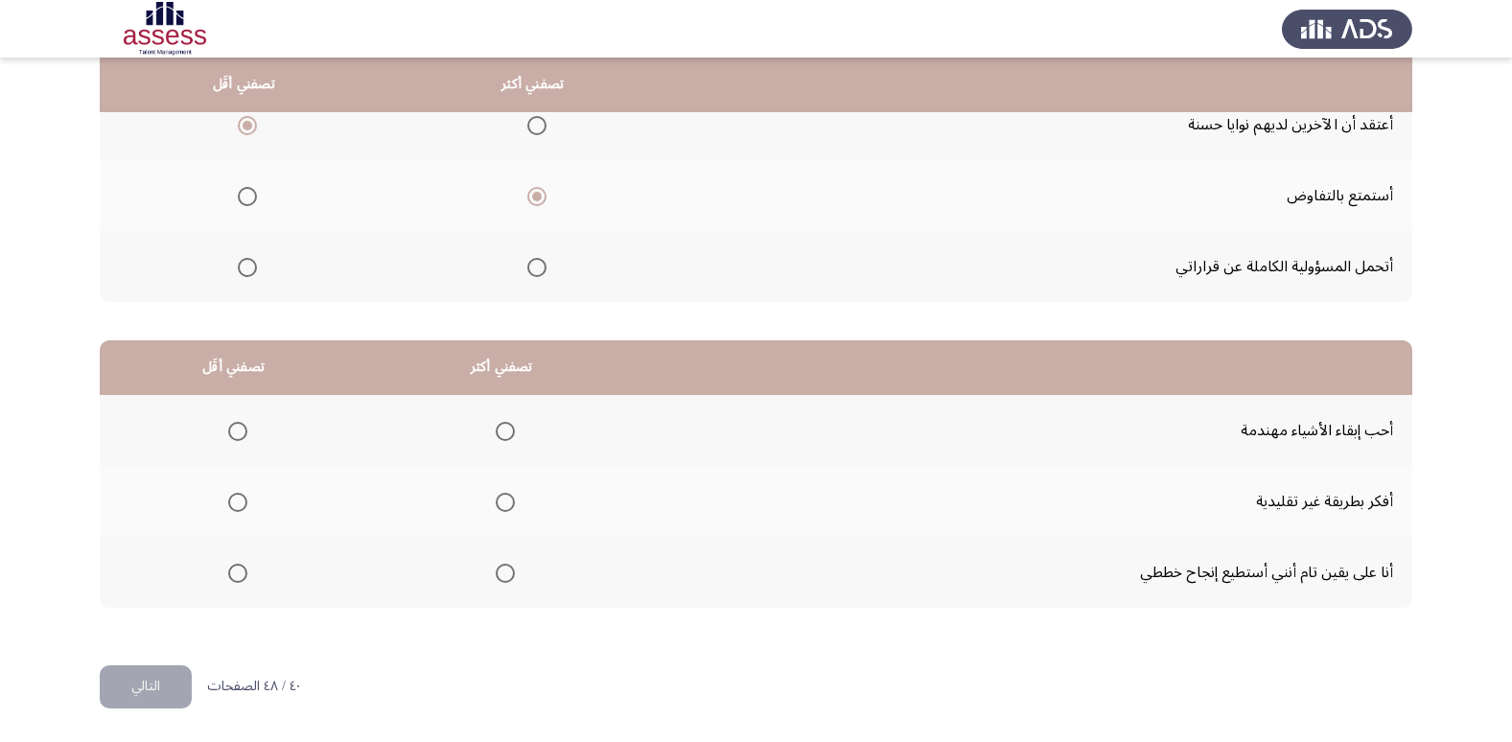
click at [500, 500] on span "Select an option" at bounding box center [505, 502] width 19 height 19
click at [500, 500] on input "Select an option" at bounding box center [505, 502] width 19 height 19
click at [237, 425] on span "Select an option" at bounding box center [237, 431] width 19 height 19
click at [237, 425] on input "Select an option" at bounding box center [237, 431] width 19 height 19
click at [161, 693] on button "التالي" at bounding box center [146, 686] width 92 height 43
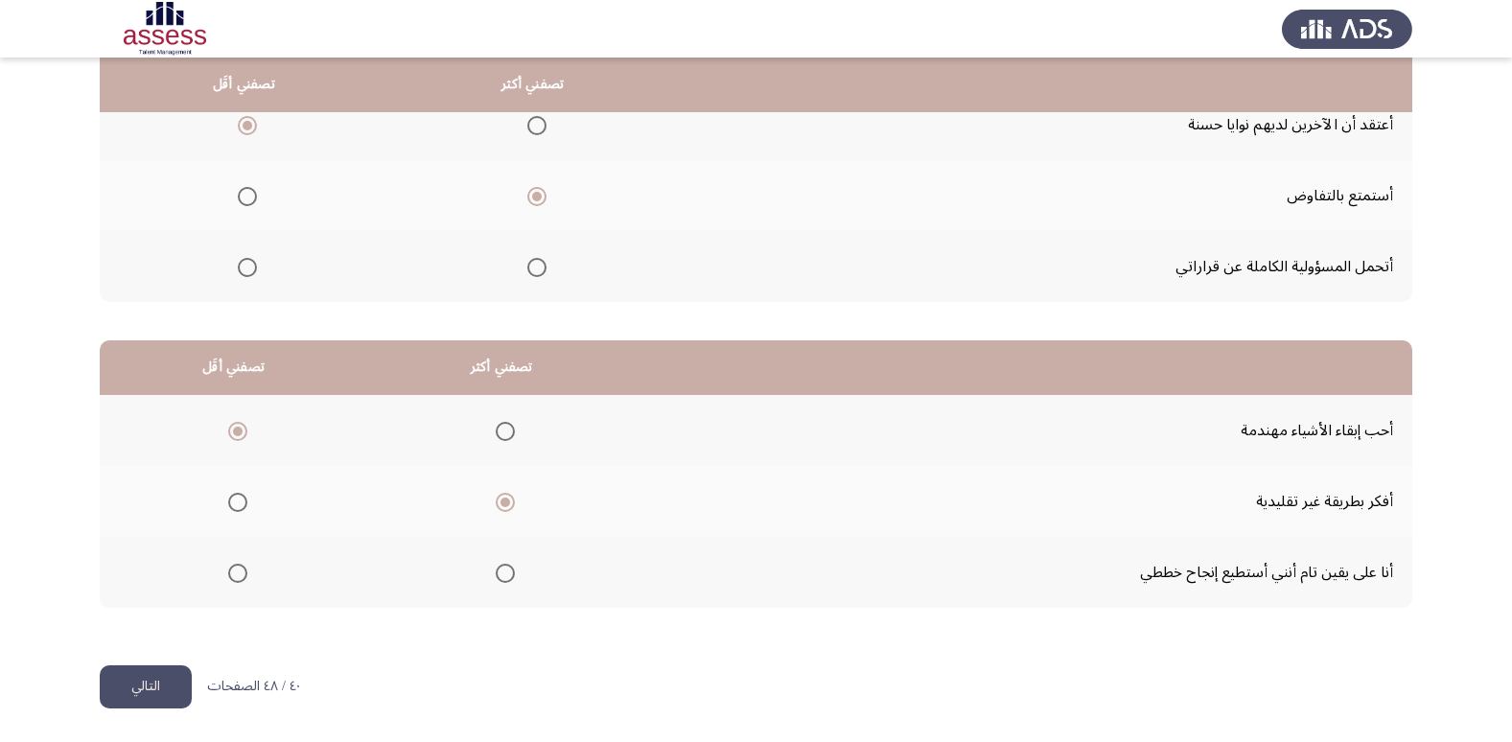
scroll to position [0, 0]
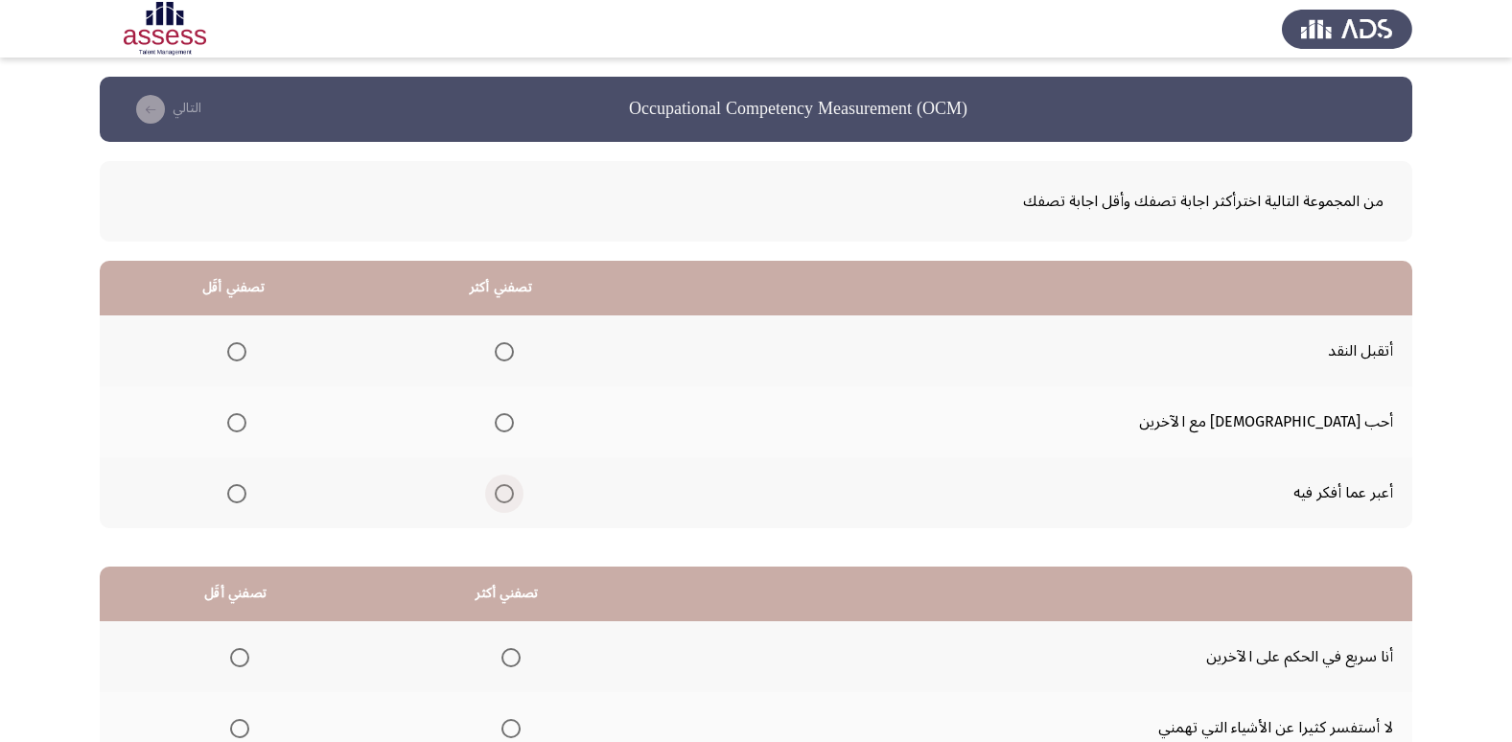
click at [514, 490] on span "Select an option" at bounding box center [504, 493] width 19 height 19
click at [514, 490] on input "Select an option" at bounding box center [504, 493] width 19 height 19
click at [284, 423] on th at bounding box center [233, 421] width 267 height 71
click at [246, 419] on span "Select an option" at bounding box center [236, 422] width 19 height 19
click at [246, 419] on input "Select an option" at bounding box center [236, 422] width 19 height 19
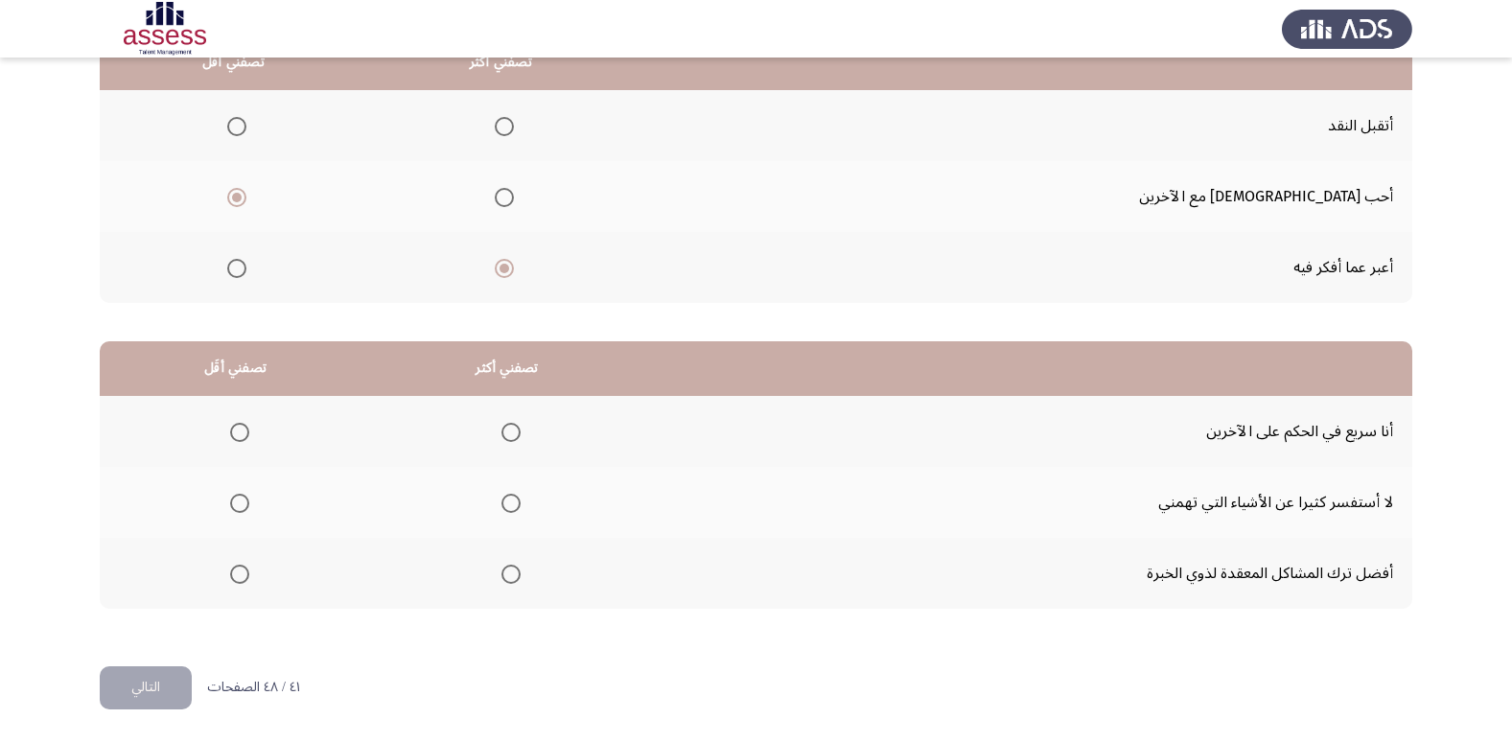
scroll to position [226, 0]
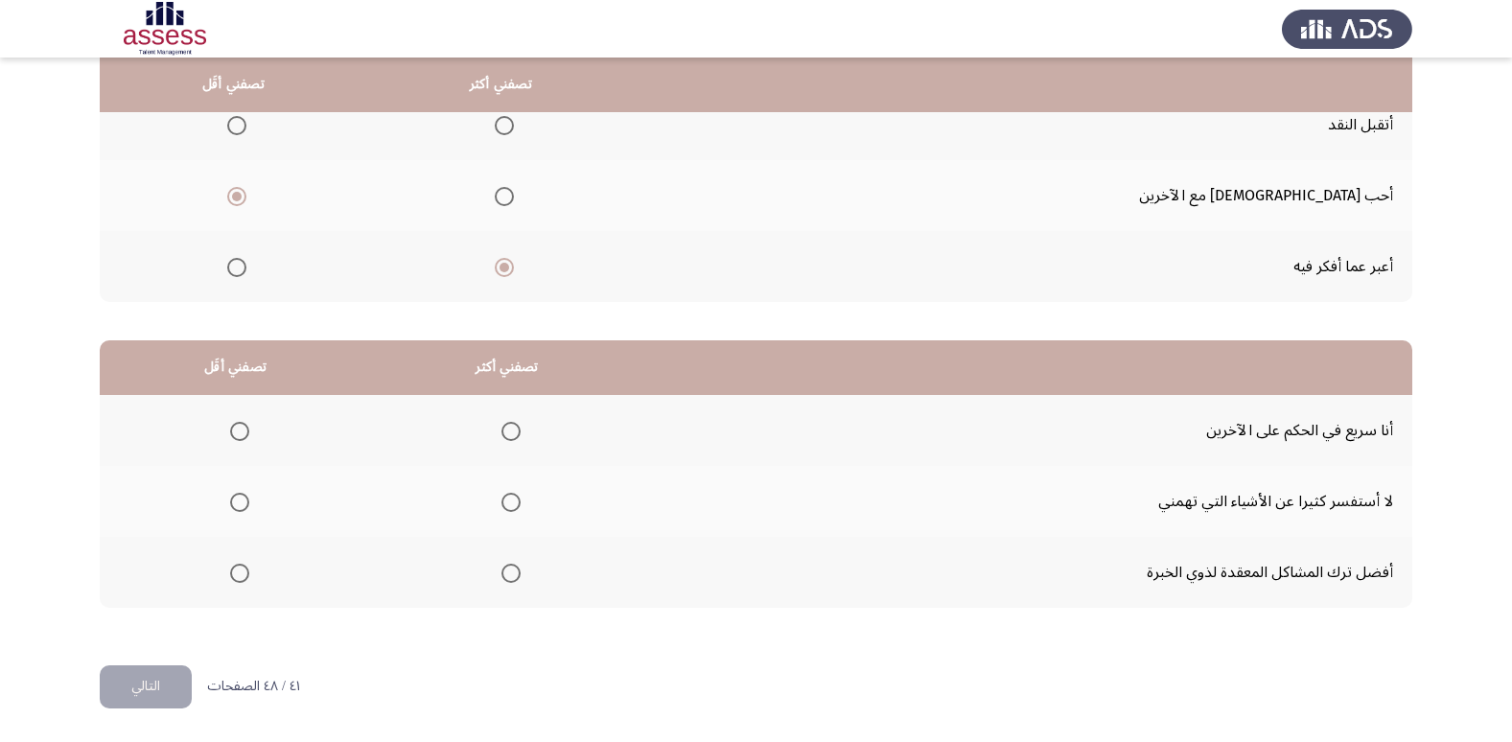
click at [240, 567] on span "Select an option" at bounding box center [239, 573] width 19 height 19
click at [240, 567] on input "Select an option" at bounding box center [239, 573] width 19 height 19
click at [252, 497] on th at bounding box center [235, 501] width 271 height 71
click at [246, 501] on span "Select an option" at bounding box center [239, 502] width 19 height 19
click at [246, 501] on input "Select an option" at bounding box center [239, 502] width 19 height 19
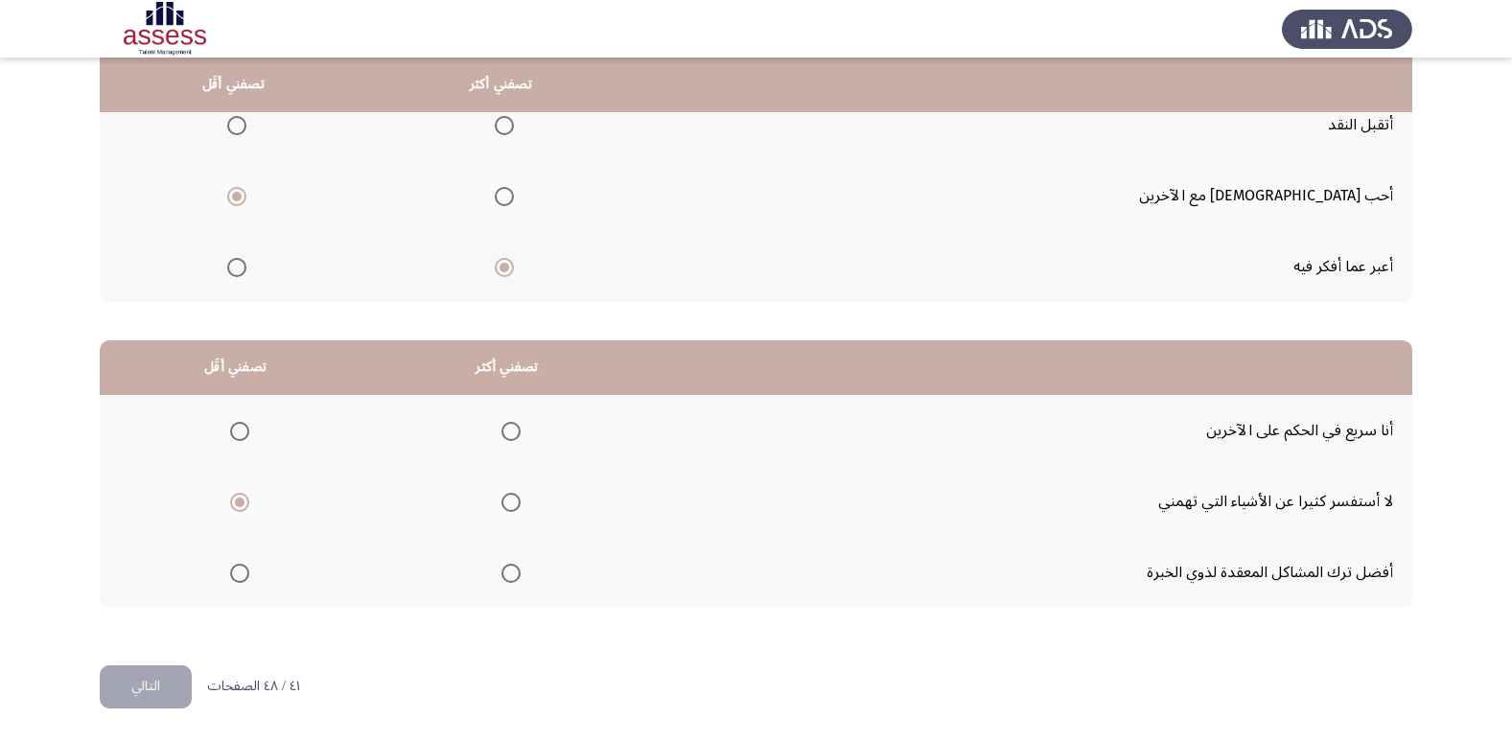
click at [502, 500] on span "Select an option" at bounding box center [510, 502] width 19 height 19
click at [502, 500] on input "Select an option" at bounding box center [510, 502] width 19 height 19
click at [240, 502] on span "Select an option" at bounding box center [239, 502] width 19 height 19
click at [240, 502] on input "Select an option" at bounding box center [239, 502] width 19 height 19
click at [243, 430] on span "Select an option" at bounding box center [239, 431] width 19 height 19
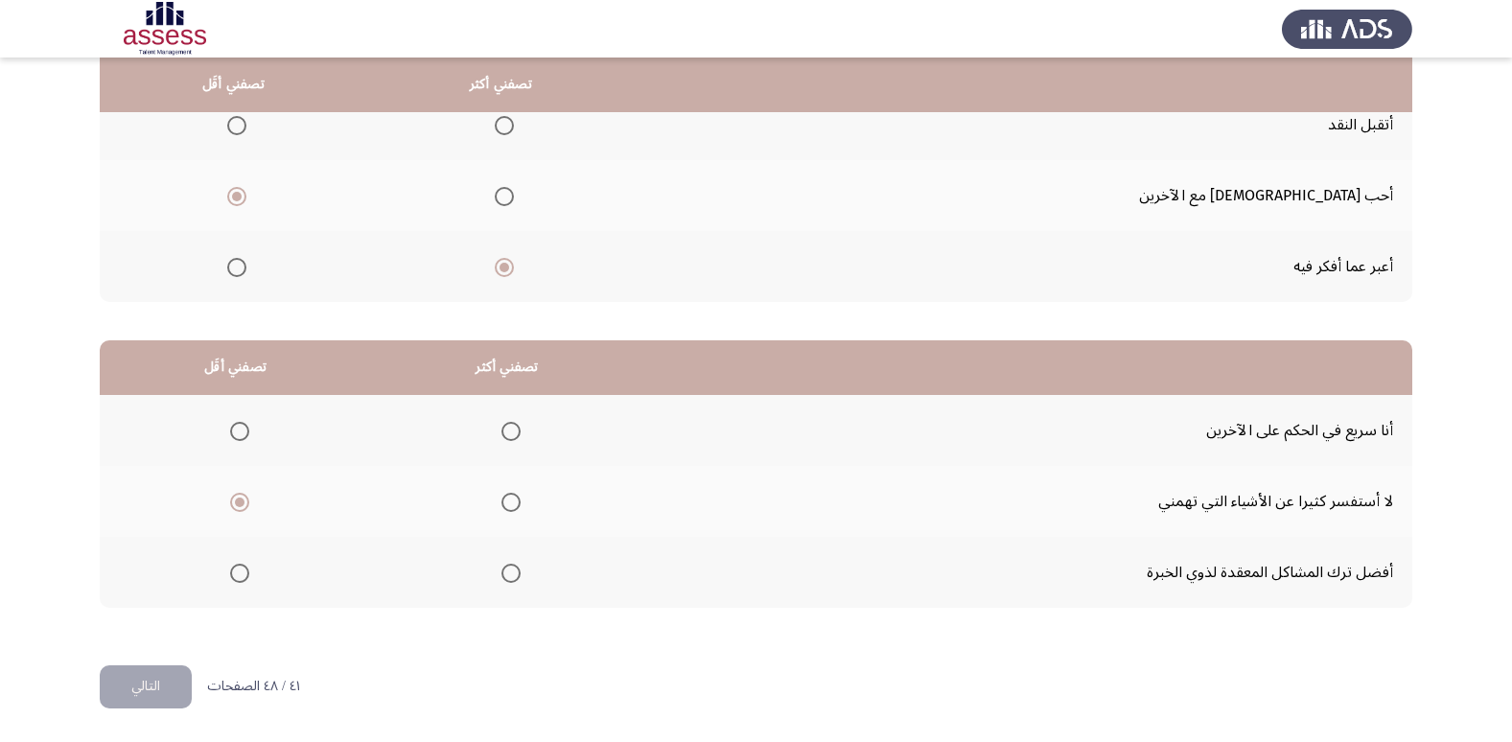
click at [243, 430] on input "Select an option" at bounding box center [239, 431] width 19 height 19
click at [505, 565] on span "Select an option" at bounding box center [510, 573] width 19 height 19
click at [505, 565] on input "Select an option" at bounding box center [510, 573] width 19 height 19
click at [138, 693] on button "التالي" at bounding box center [146, 686] width 92 height 43
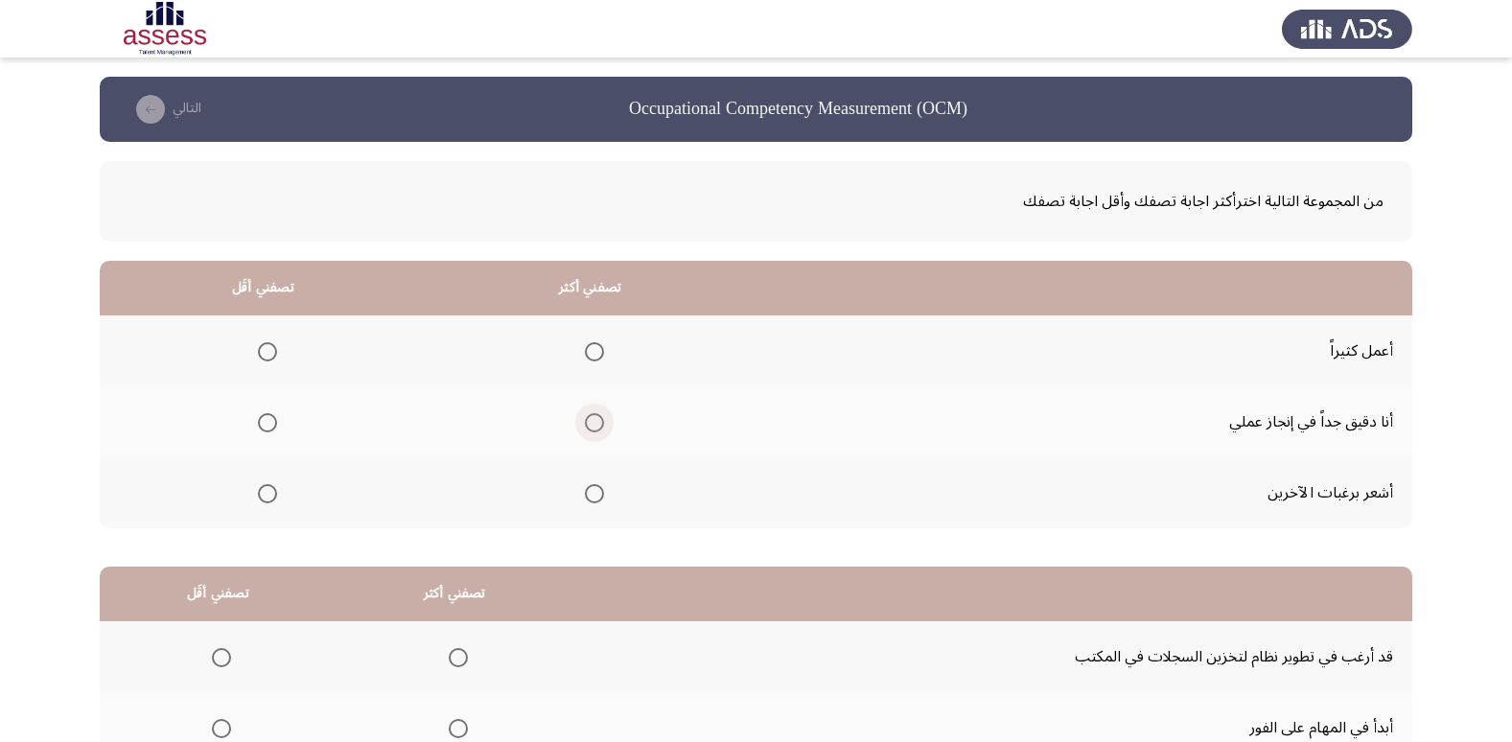
click at [589, 415] on span "Select an option" at bounding box center [594, 422] width 19 height 19
click at [589, 415] on input "Select an option" at bounding box center [594, 422] width 19 height 19
click at [262, 498] on span "Select an option" at bounding box center [267, 493] width 19 height 19
click at [262, 498] on input "Select an option" at bounding box center [267, 493] width 19 height 19
click at [266, 348] on span "Select an option" at bounding box center [267, 351] width 19 height 19
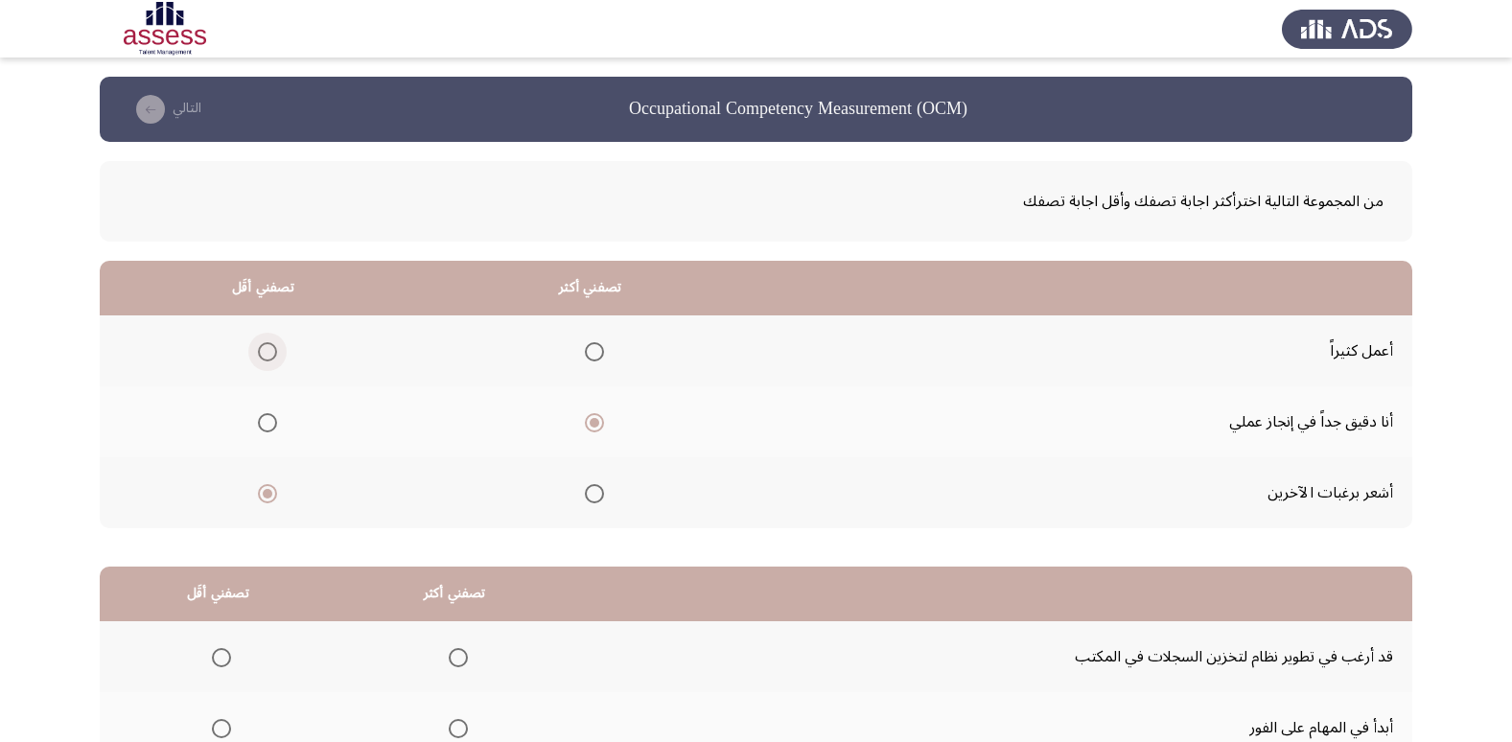
click at [266, 348] on input "Select an option" at bounding box center [267, 351] width 19 height 19
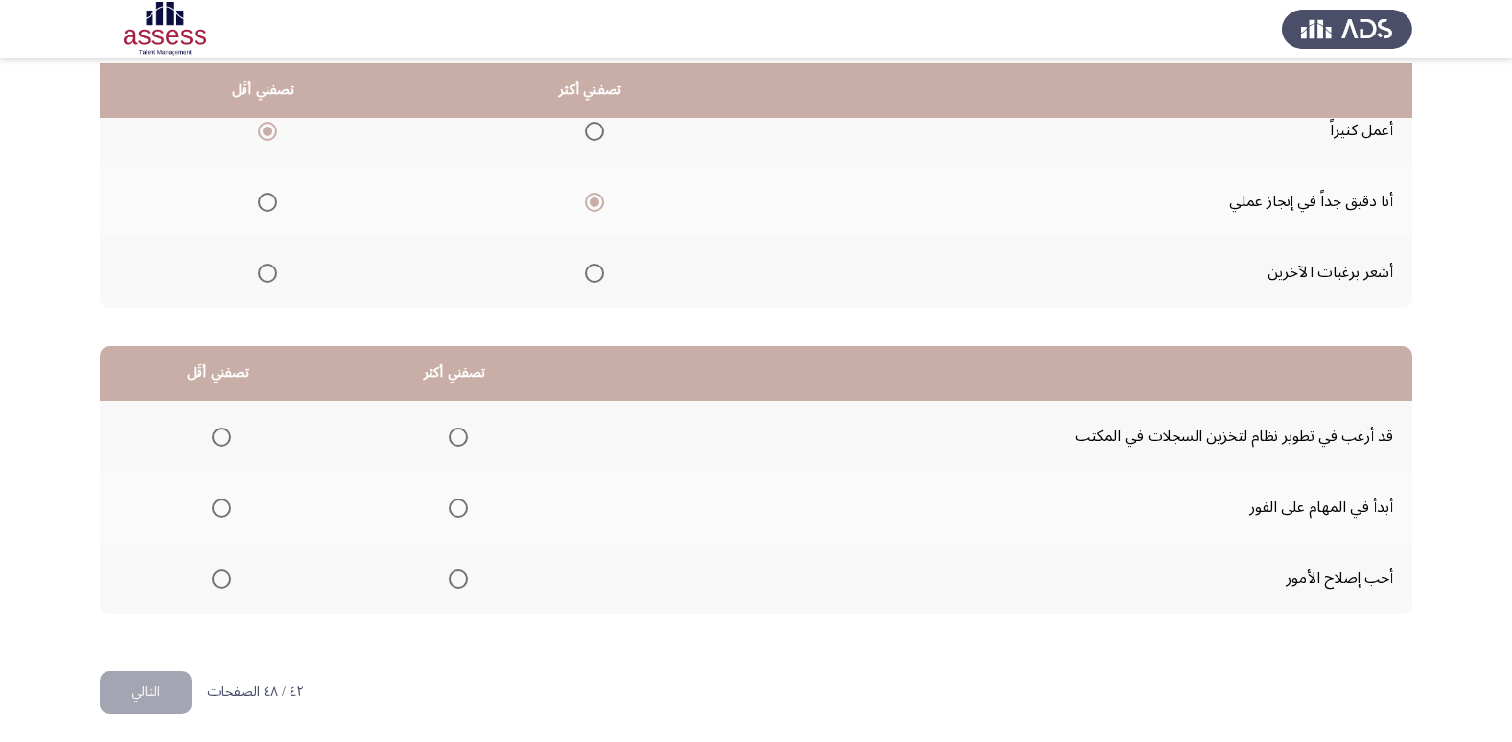
scroll to position [226, 0]
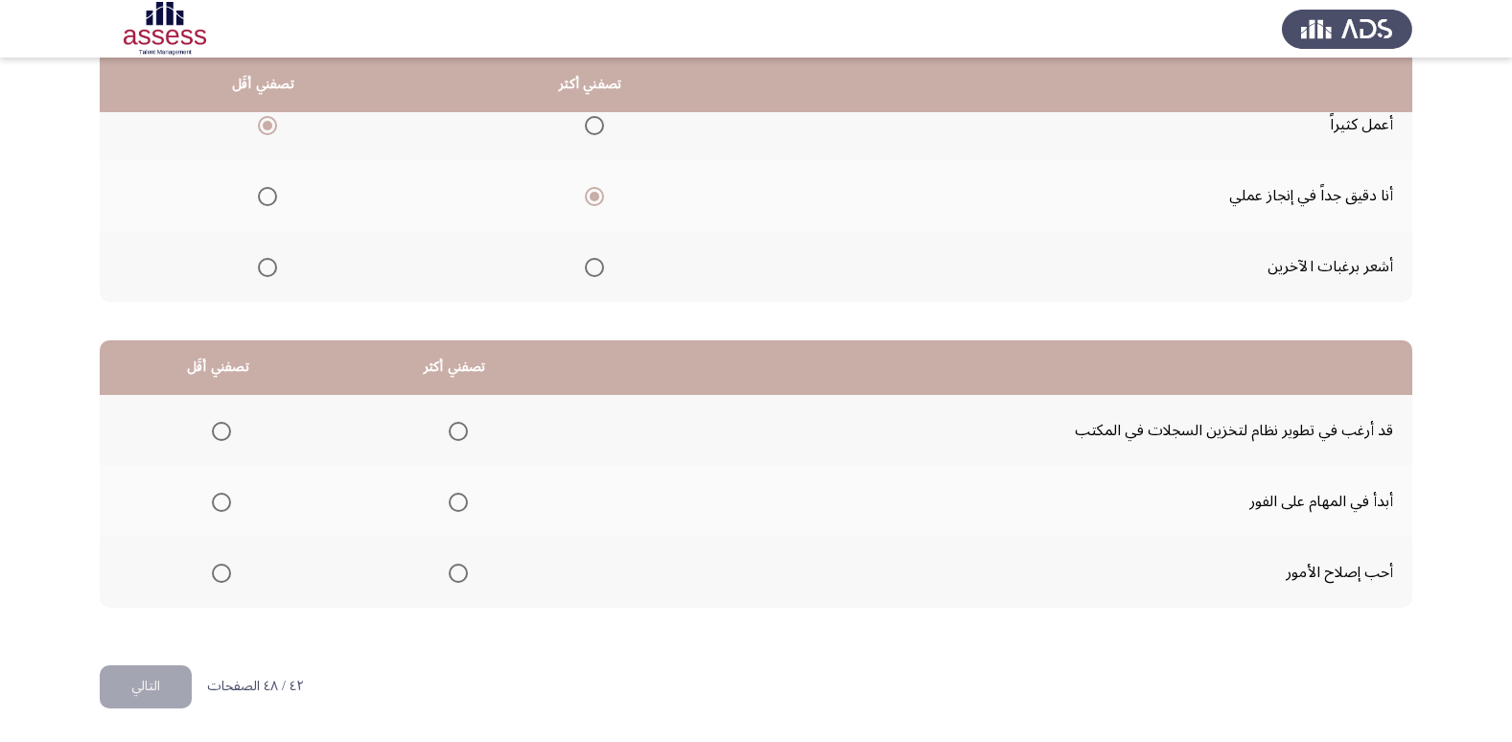
click at [456, 500] on span "Select an option" at bounding box center [458, 502] width 19 height 19
click at [456, 500] on input "Select an option" at bounding box center [458, 502] width 19 height 19
click at [217, 568] on span "Select an option" at bounding box center [221, 573] width 19 height 19
click at [217, 568] on input "Select an option" at bounding box center [221, 573] width 19 height 19
click at [167, 685] on button "التالي" at bounding box center [146, 686] width 92 height 43
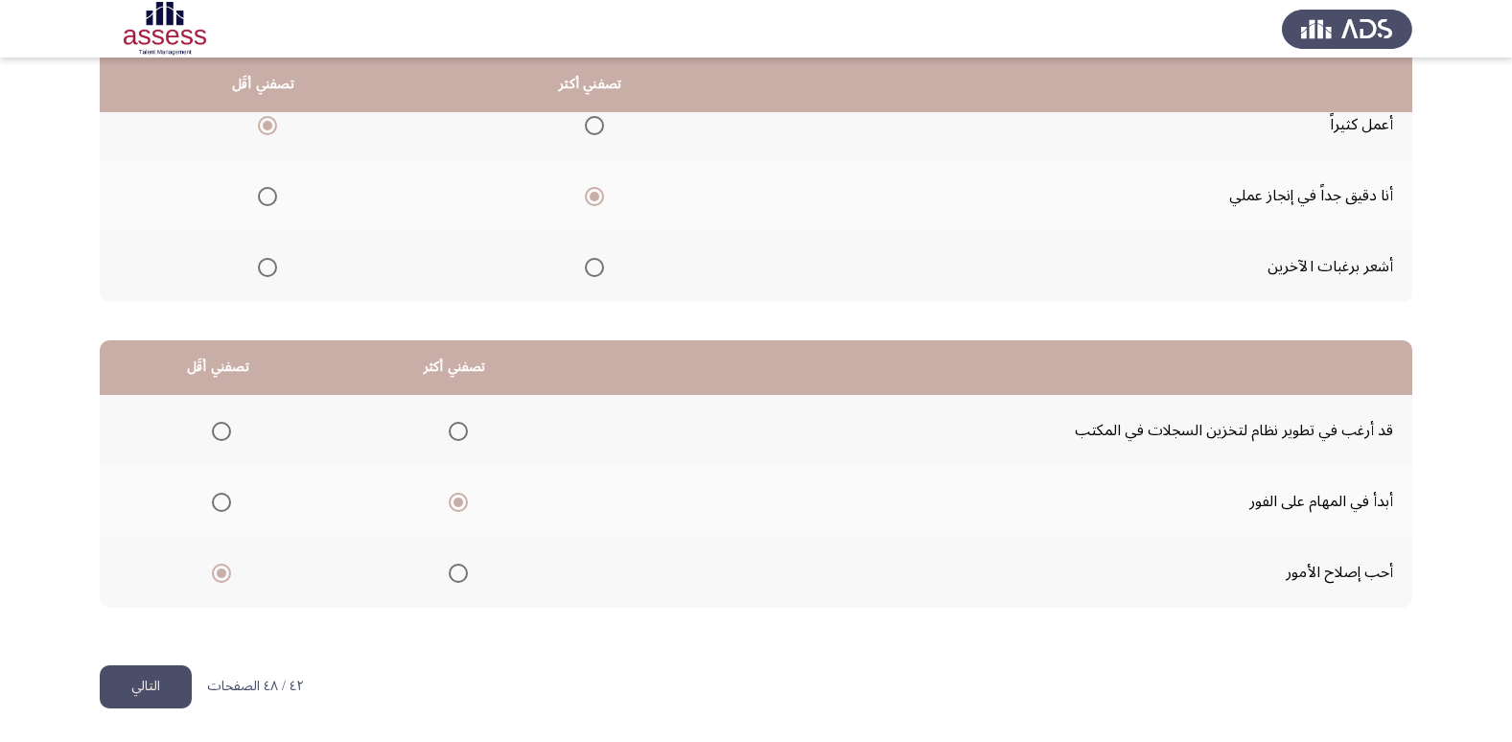
scroll to position [0, 0]
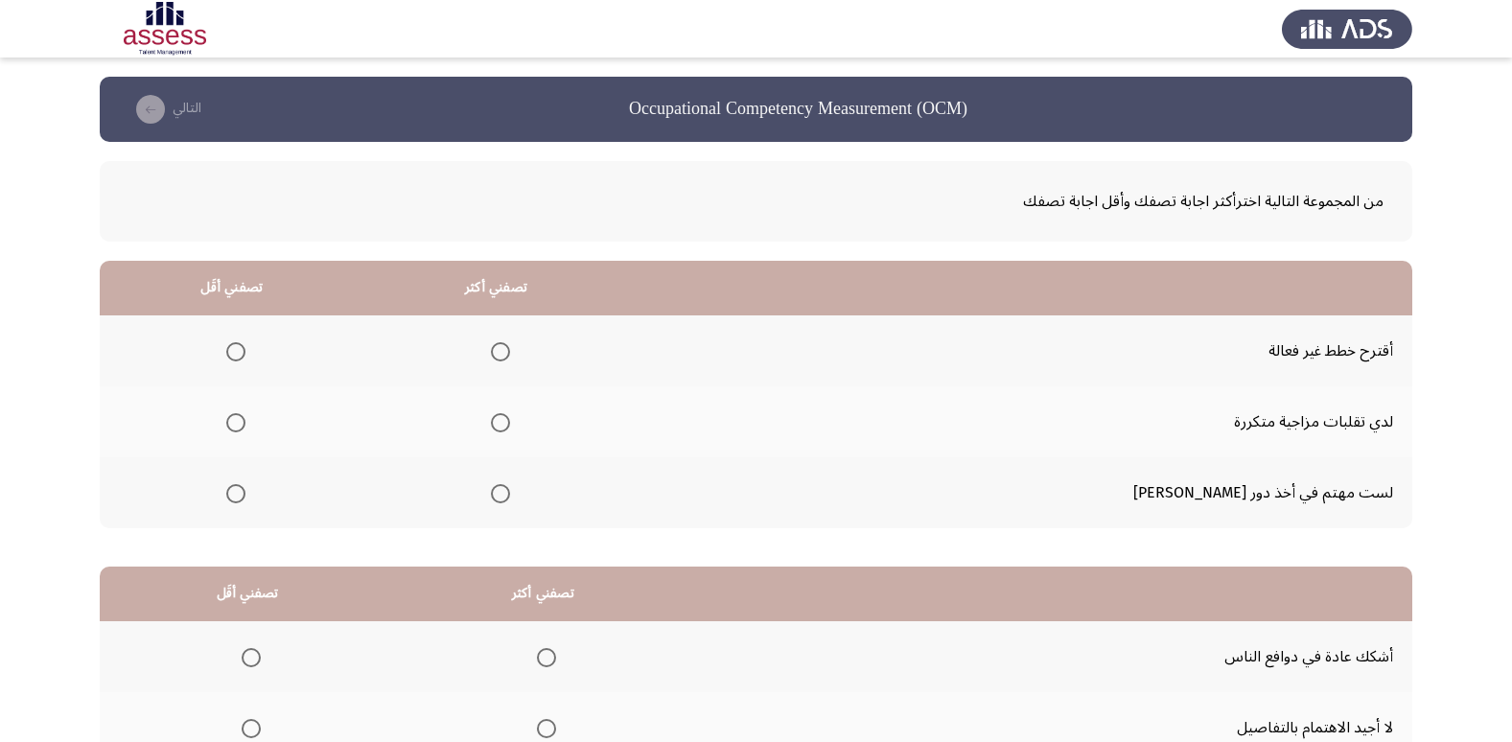
click at [245, 420] on span "Select an option" at bounding box center [235, 422] width 19 height 19
click at [245, 420] on input "Select an option" at bounding box center [235, 422] width 19 height 19
click at [510, 348] on span "Select an option" at bounding box center [500, 351] width 19 height 19
click at [510, 348] on input "Select an option" at bounding box center [500, 351] width 19 height 19
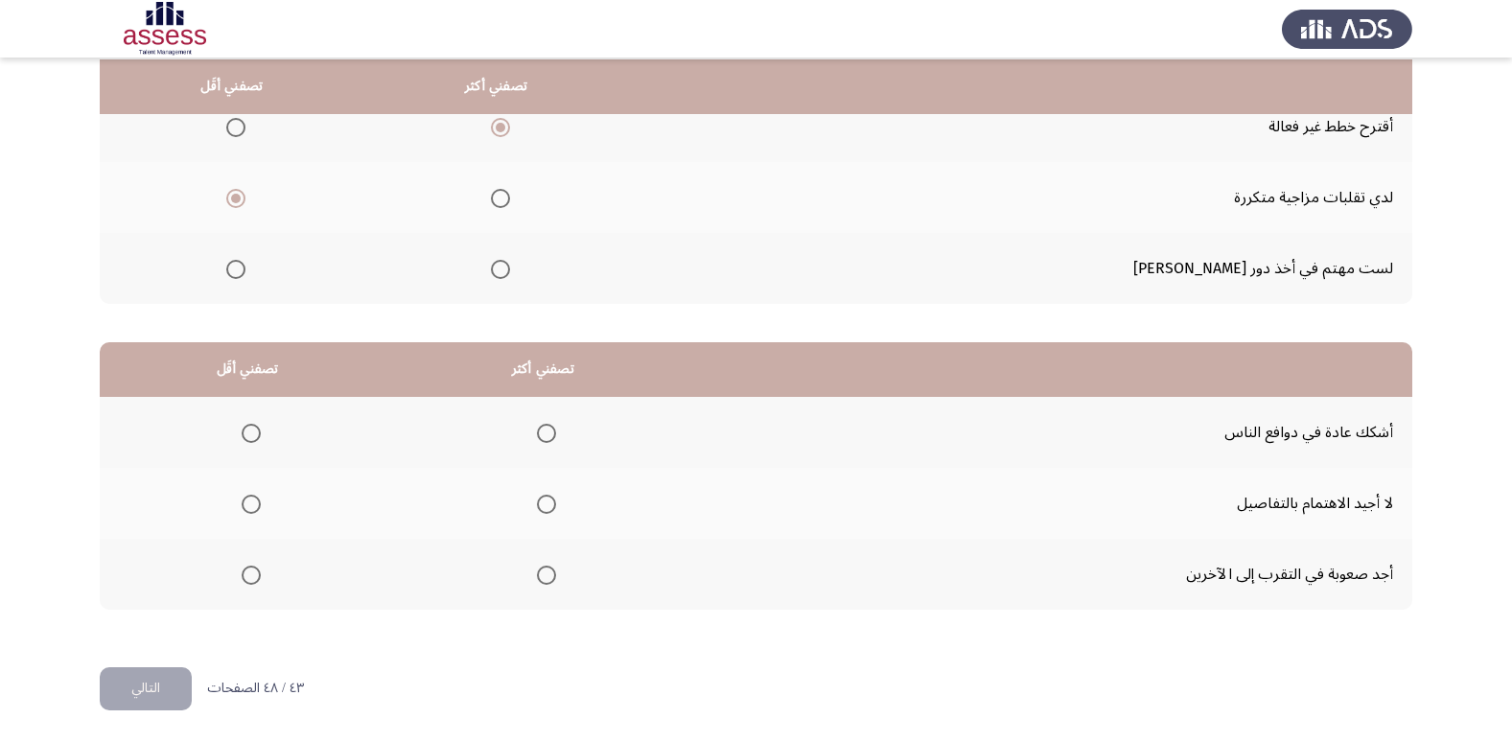
scroll to position [226, 0]
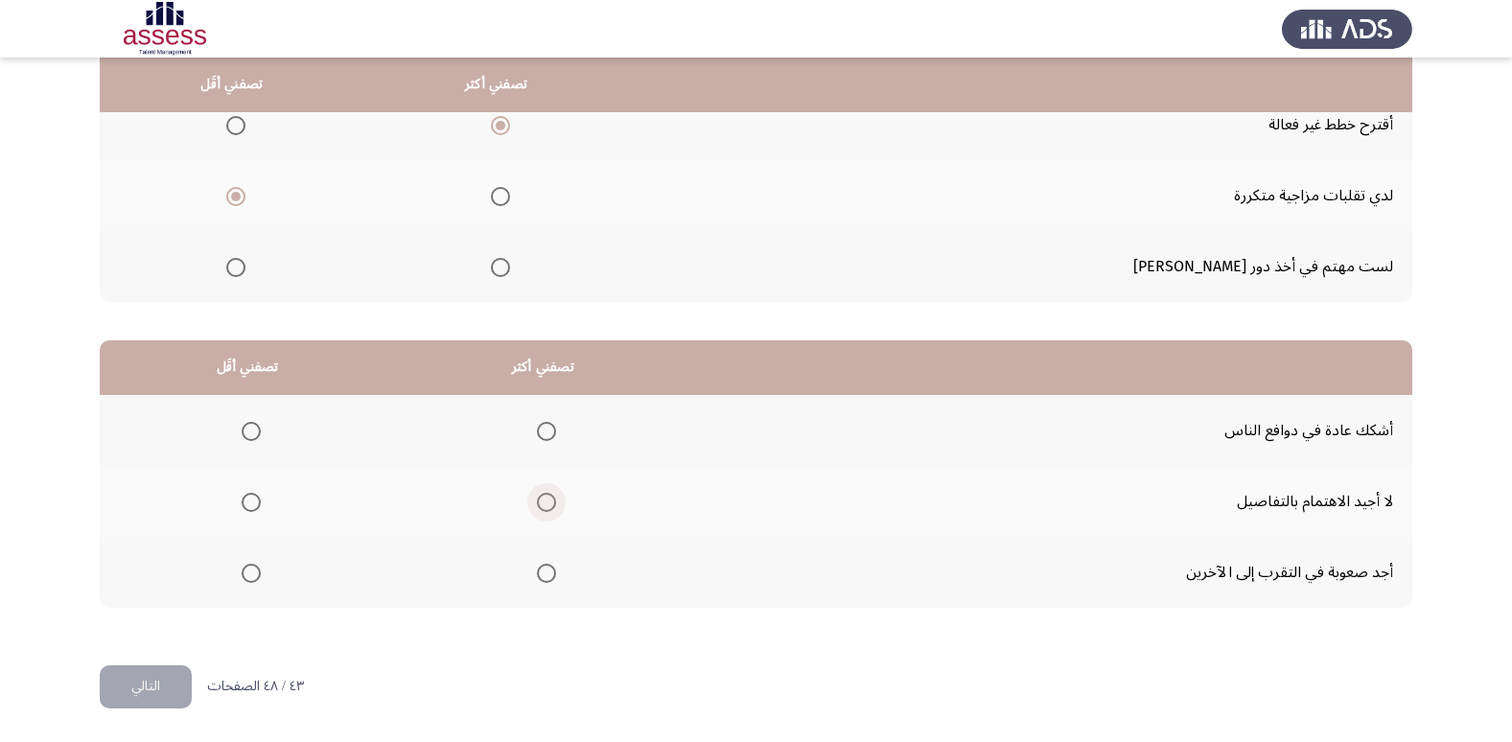
click at [539, 505] on span "Select an option" at bounding box center [546, 502] width 19 height 19
click at [539, 505] on input "Select an option" at bounding box center [546, 502] width 19 height 19
click at [245, 569] on span "Select an option" at bounding box center [251, 573] width 19 height 19
click at [245, 569] on input "Select an option" at bounding box center [251, 573] width 19 height 19
click at [546, 430] on span "Select an option" at bounding box center [546, 431] width 19 height 19
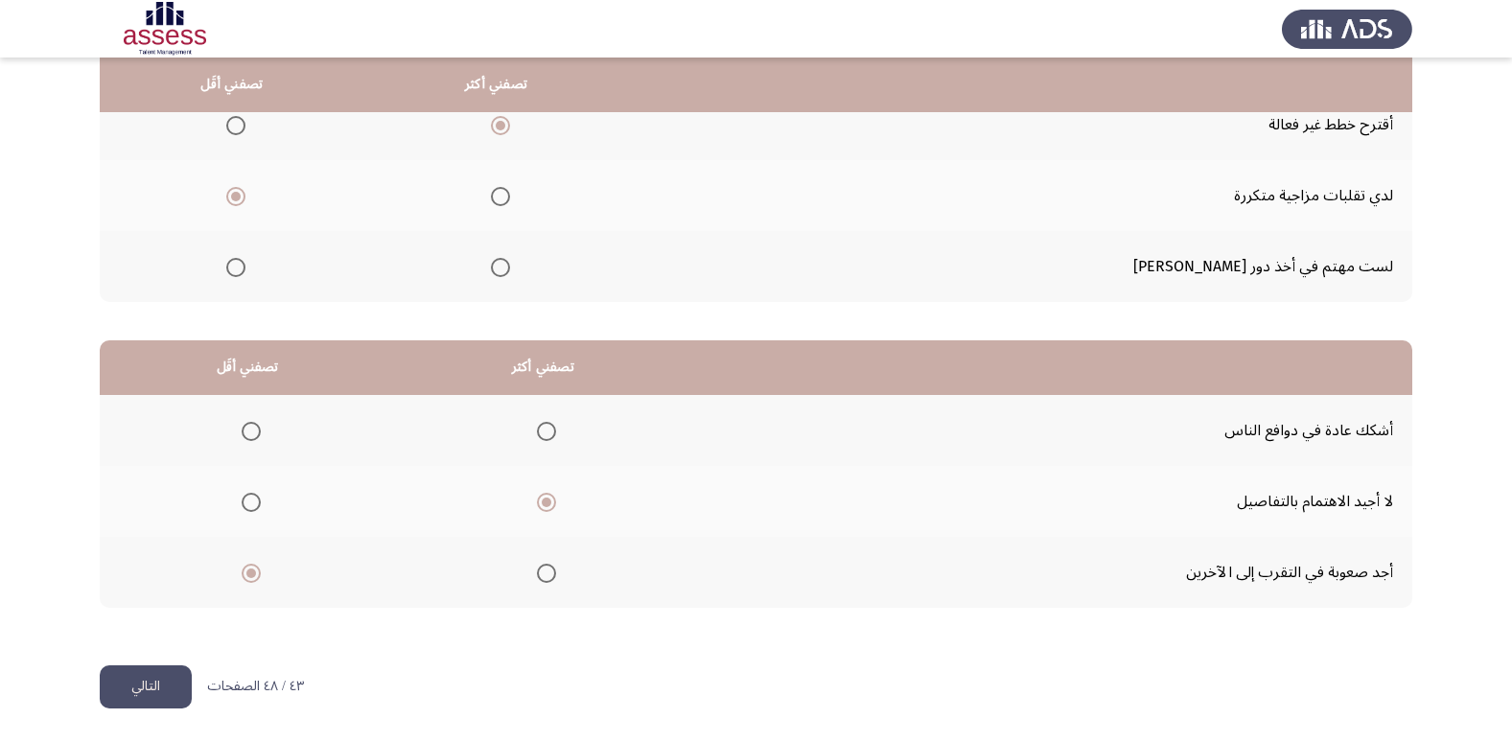
click at [546, 430] on input "Select an option" at bounding box center [546, 431] width 19 height 19
click at [163, 680] on button "التالي" at bounding box center [146, 686] width 92 height 43
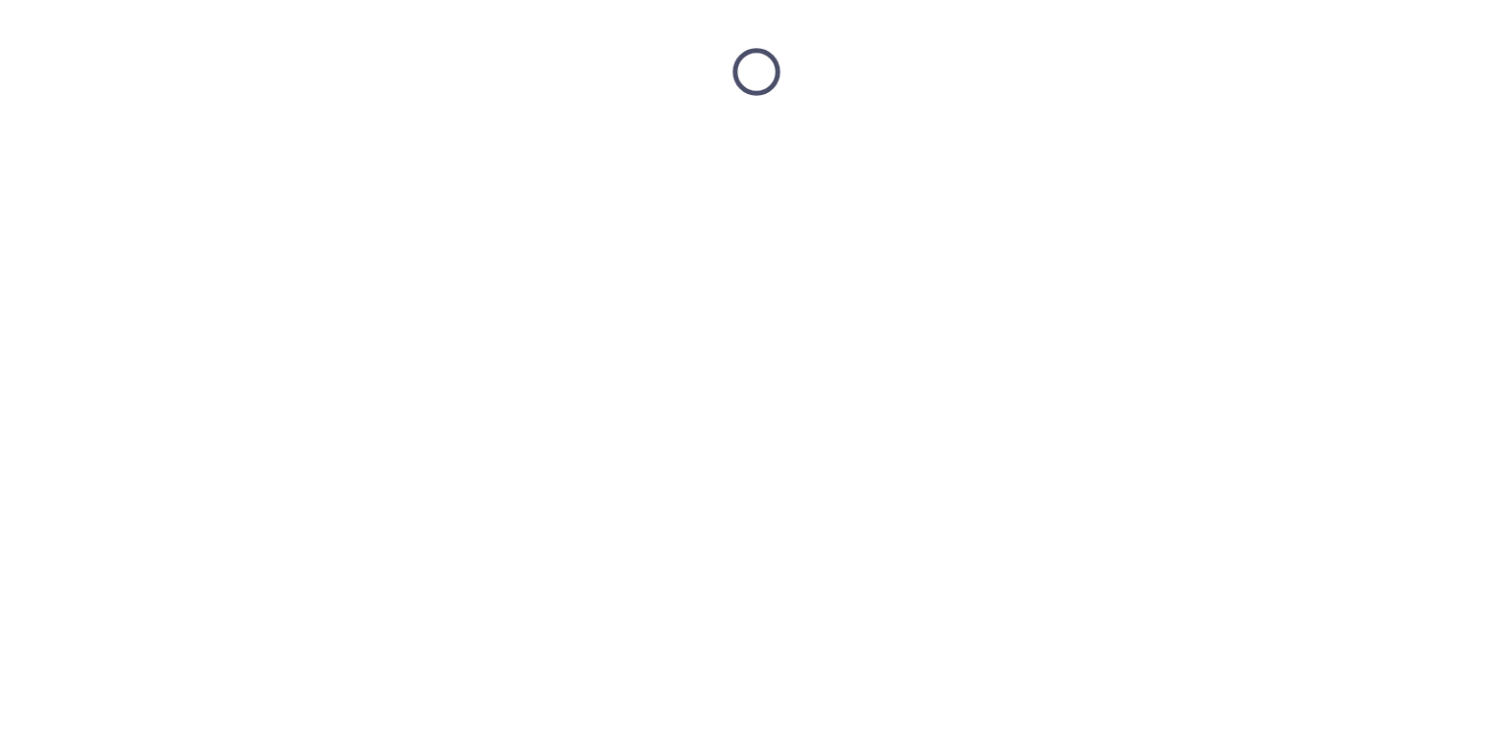
scroll to position [0, 0]
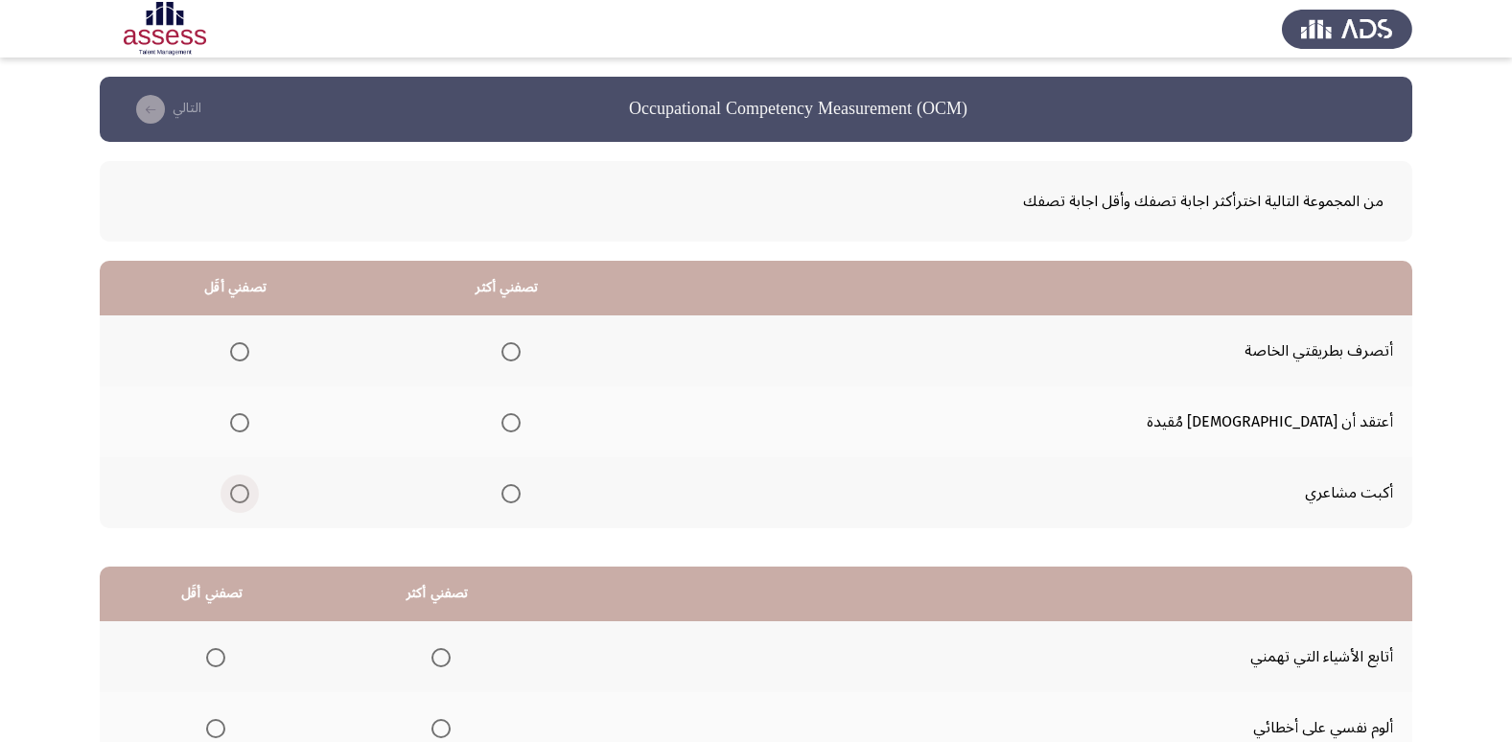
click at [249, 496] on span "Select an option" at bounding box center [239, 493] width 19 height 19
click at [249, 496] on input "Select an option" at bounding box center [239, 493] width 19 height 19
click at [249, 424] on span "Select an option" at bounding box center [239, 422] width 19 height 19
click at [249, 424] on input "Select an option" at bounding box center [239, 422] width 19 height 19
click at [249, 498] on span "Select an option" at bounding box center [239, 493] width 19 height 19
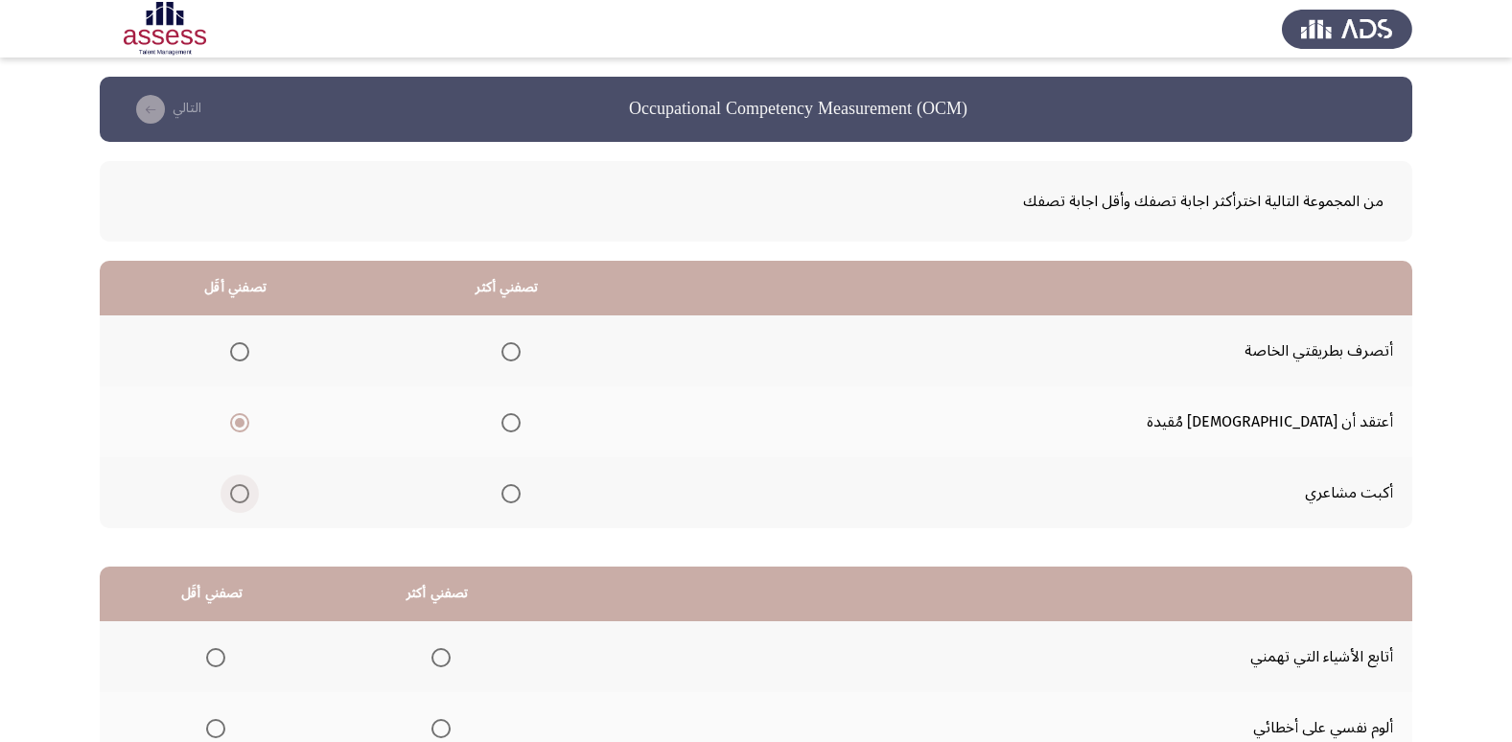
click at [249, 498] on input "Select an option" at bounding box center [239, 493] width 19 height 19
click at [521, 350] on span "Select an option" at bounding box center [510, 351] width 19 height 19
click at [521, 350] on input "Select an option" at bounding box center [510, 351] width 19 height 19
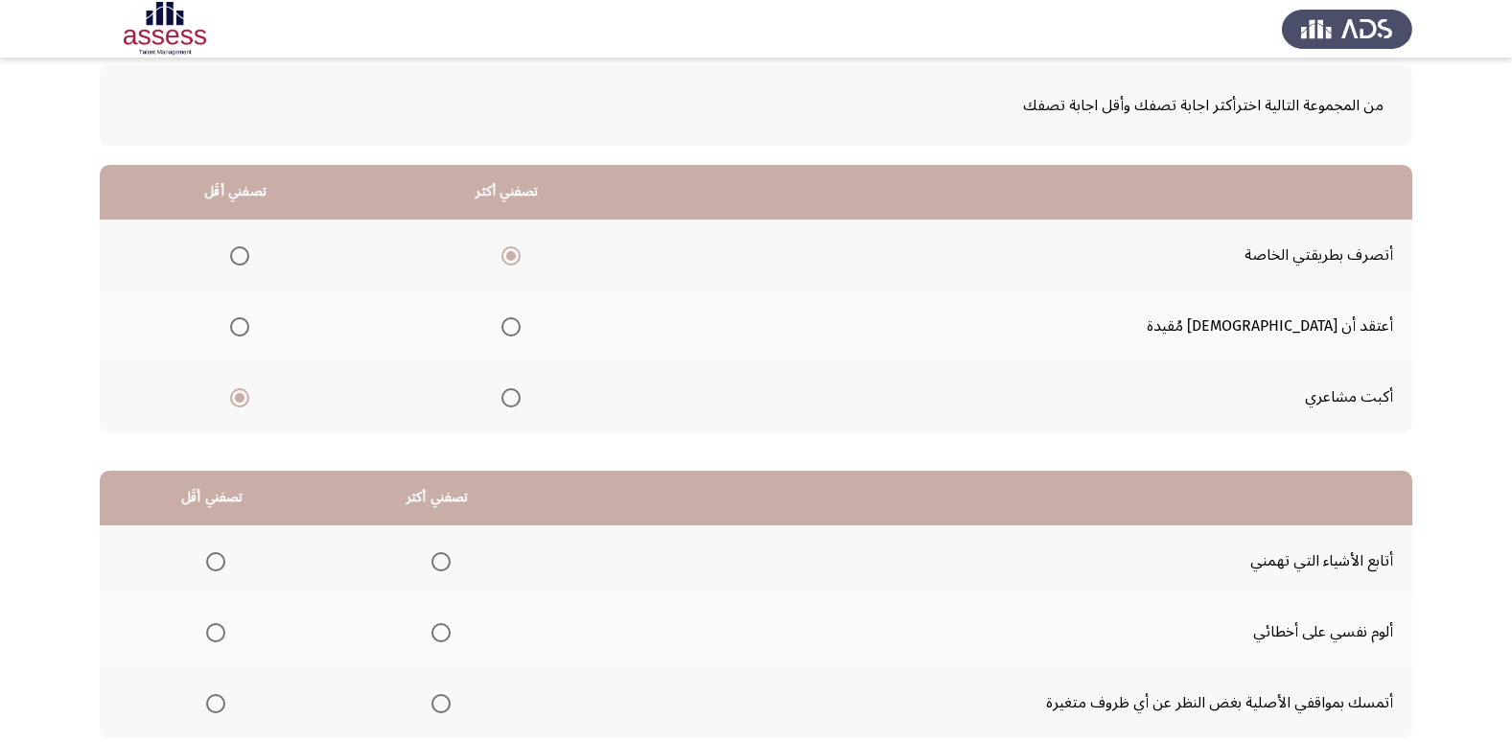
scroll to position [192, 0]
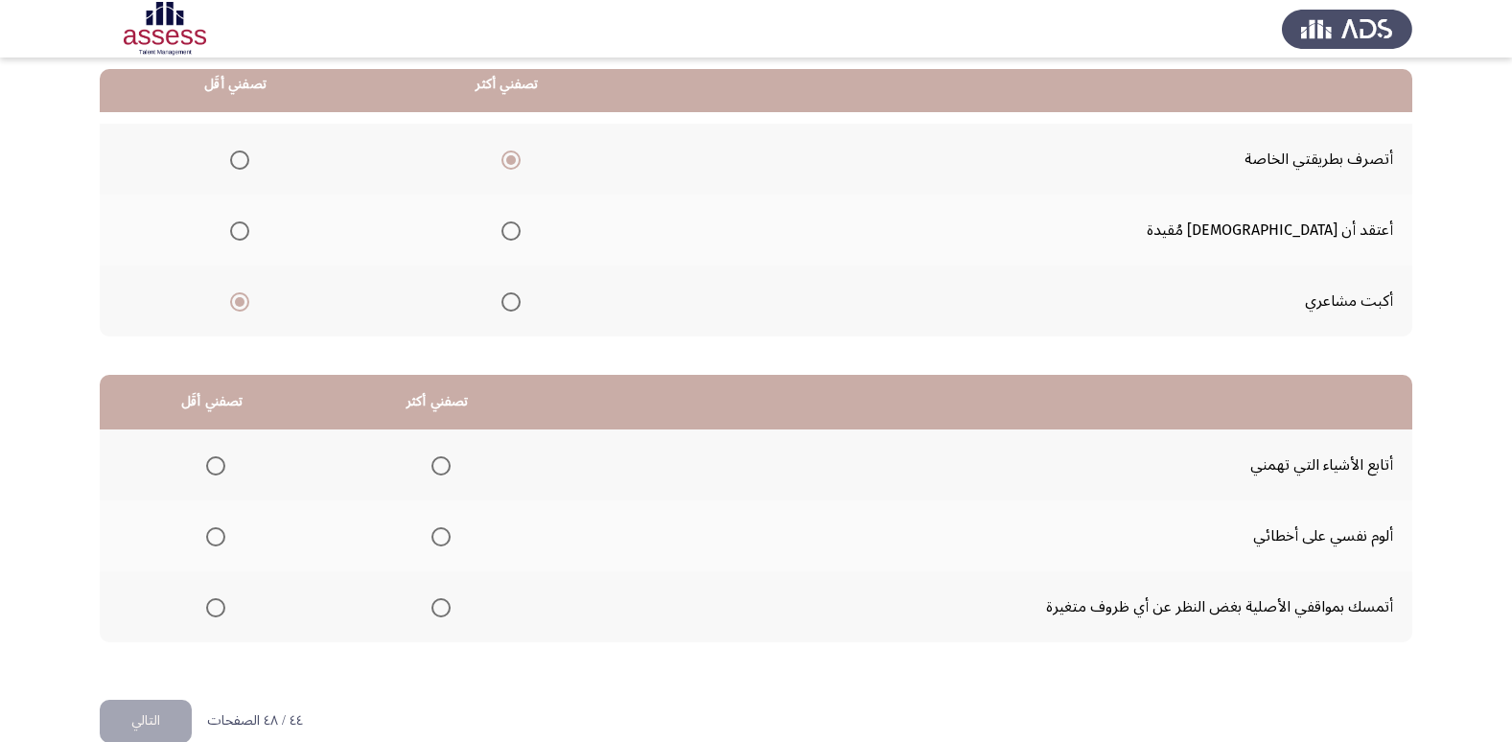
click at [249, 229] on span "Select an option" at bounding box center [239, 230] width 19 height 19
click at [249, 229] on input "Select an option" at bounding box center [239, 230] width 19 height 19
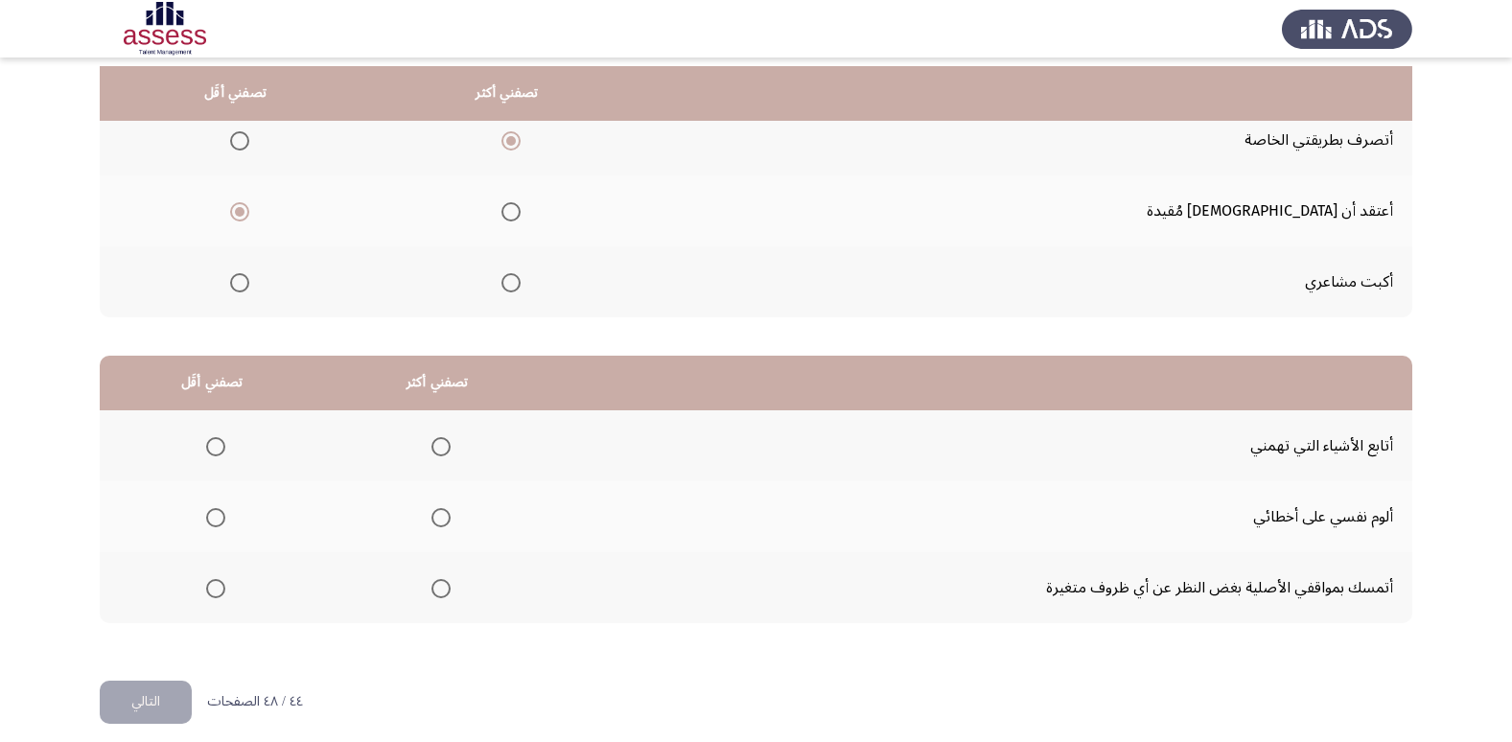
scroll to position [226, 0]
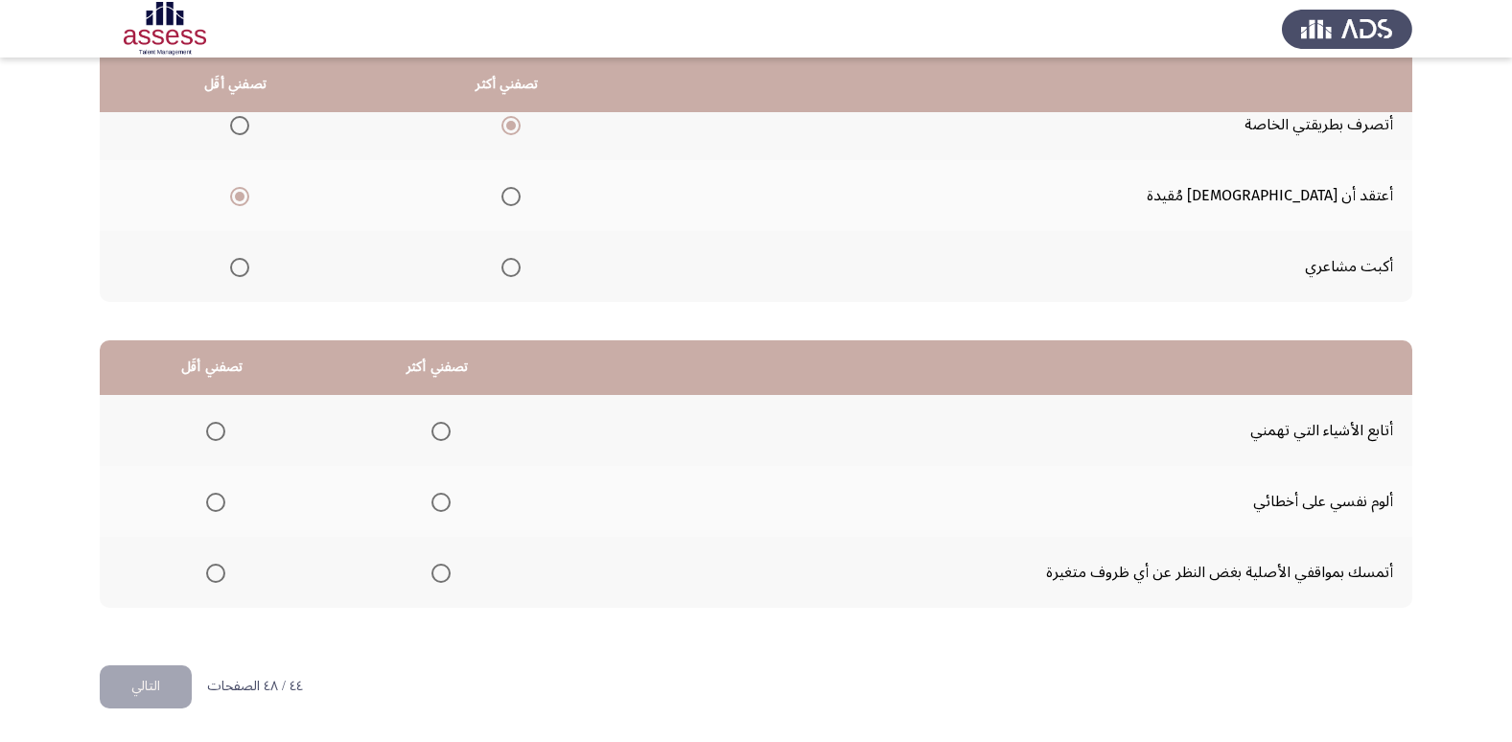
click at [219, 570] on span "Select an option" at bounding box center [215, 573] width 19 height 19
click at [219, 570] on input "Select an option" at bounding box center [215, 573] width 19 height 19
click at [458, 481] on th at bounding box center [437, 501] width 225 height 71
click at [425, 516] on mat-radio-group "Select an option" at bounding box center [437, 501] width 27 height 33
drag, startPoint x: 448, startPoint y: 495, endPoint x: 435, endPoint y: 498, distance: 12.8
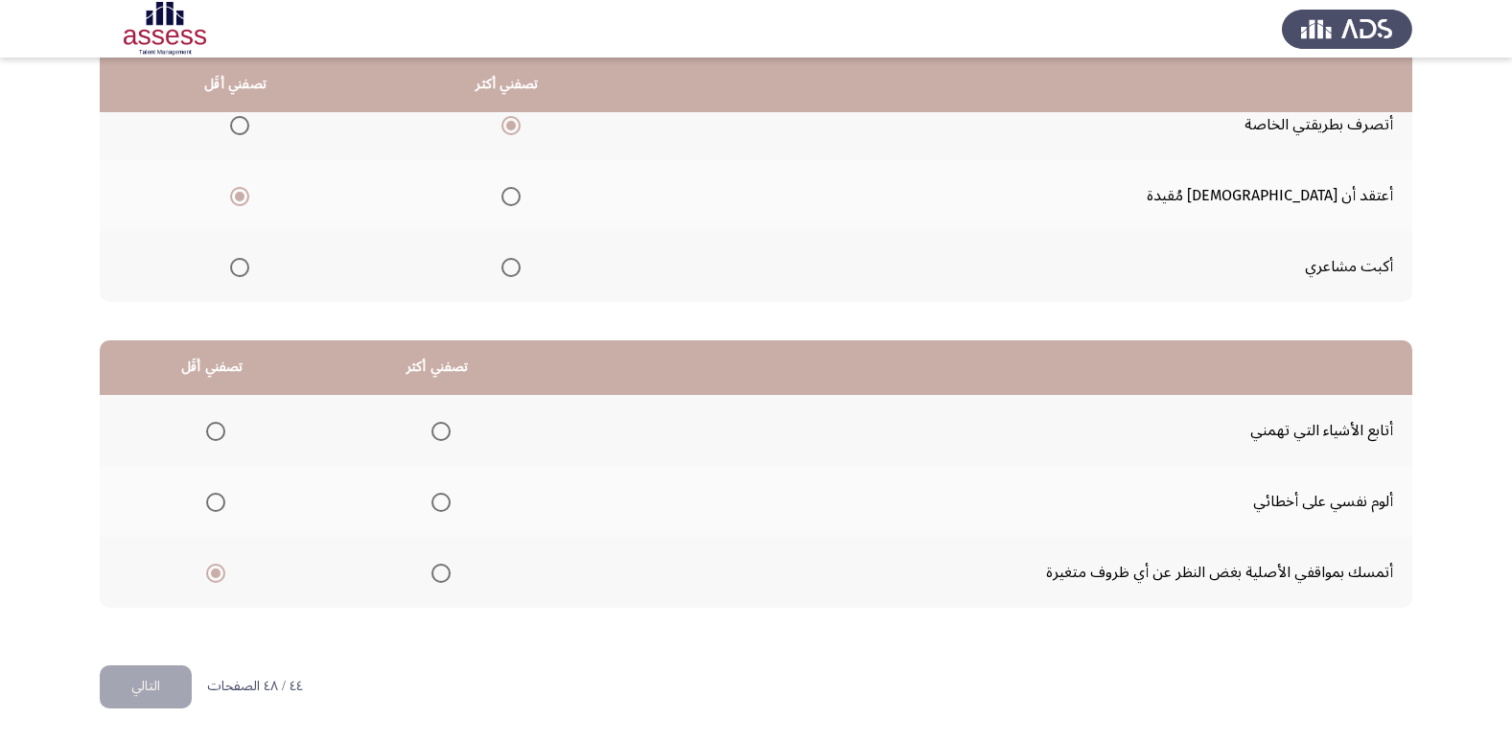
click at [448, 494] on th at bounding box center [437, 501] width 225 height 71
click at [434, 498] on span "Select an option" at bounding box center [440, 502] width 19 height 19
click at [434, 498] on input "Select an option" at bounding box center [440, 502] width 19 height 19
click at [142, 689] on button "التالي" at bounding box center [146, 686] width 92 height 43
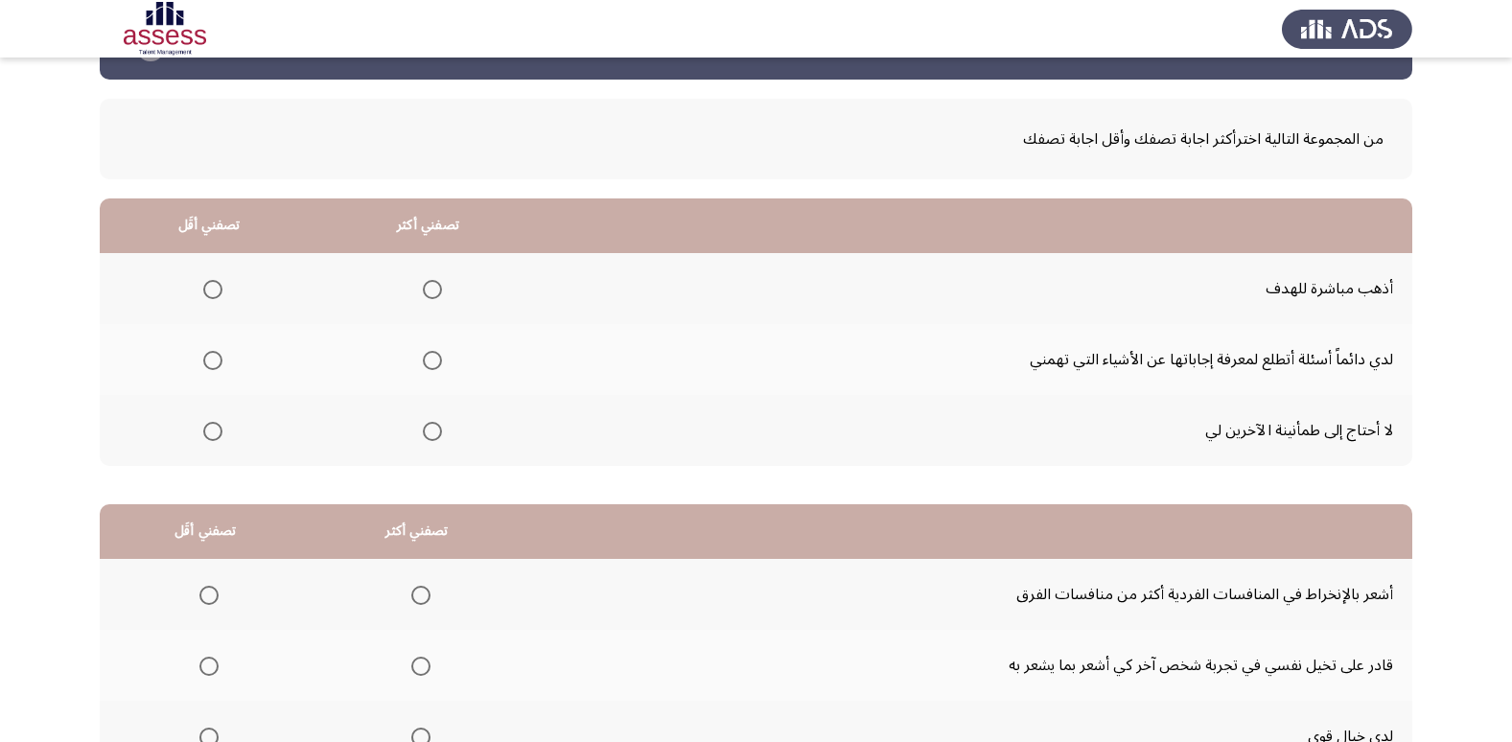
scroll to position [96, 0]
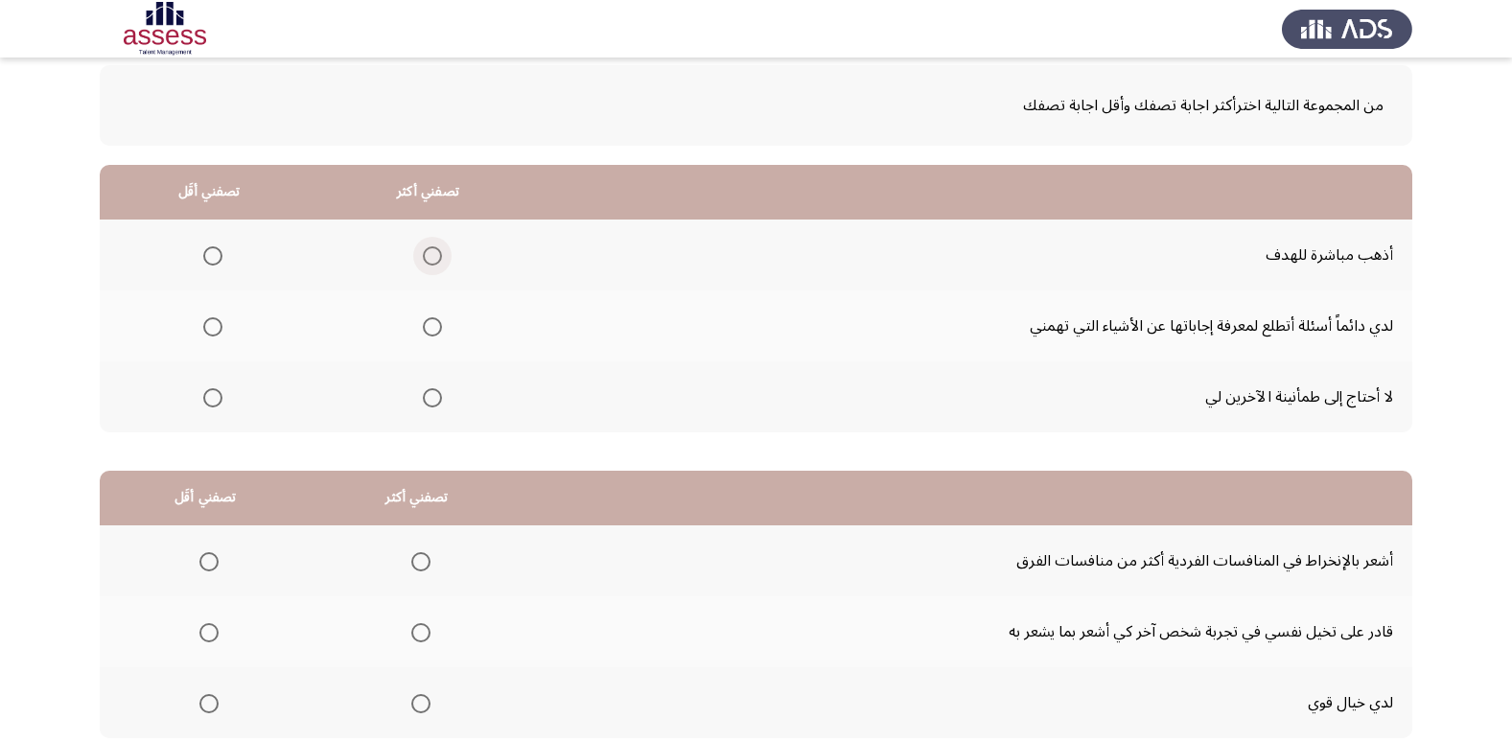
click at [428, 246] on span "Select an option" at bounding box center [432, 255] width 19 height 19
click at [428, 246] on input "Select an option" at bounding box center [432, 255] width 19 height 19
click at [217, 329] on span "Select an option" at bounding box center [212, 326] width 19 height 19
click at [217, 329] on input "Select an option" at bounding box center [212, 326] width 19 height 19
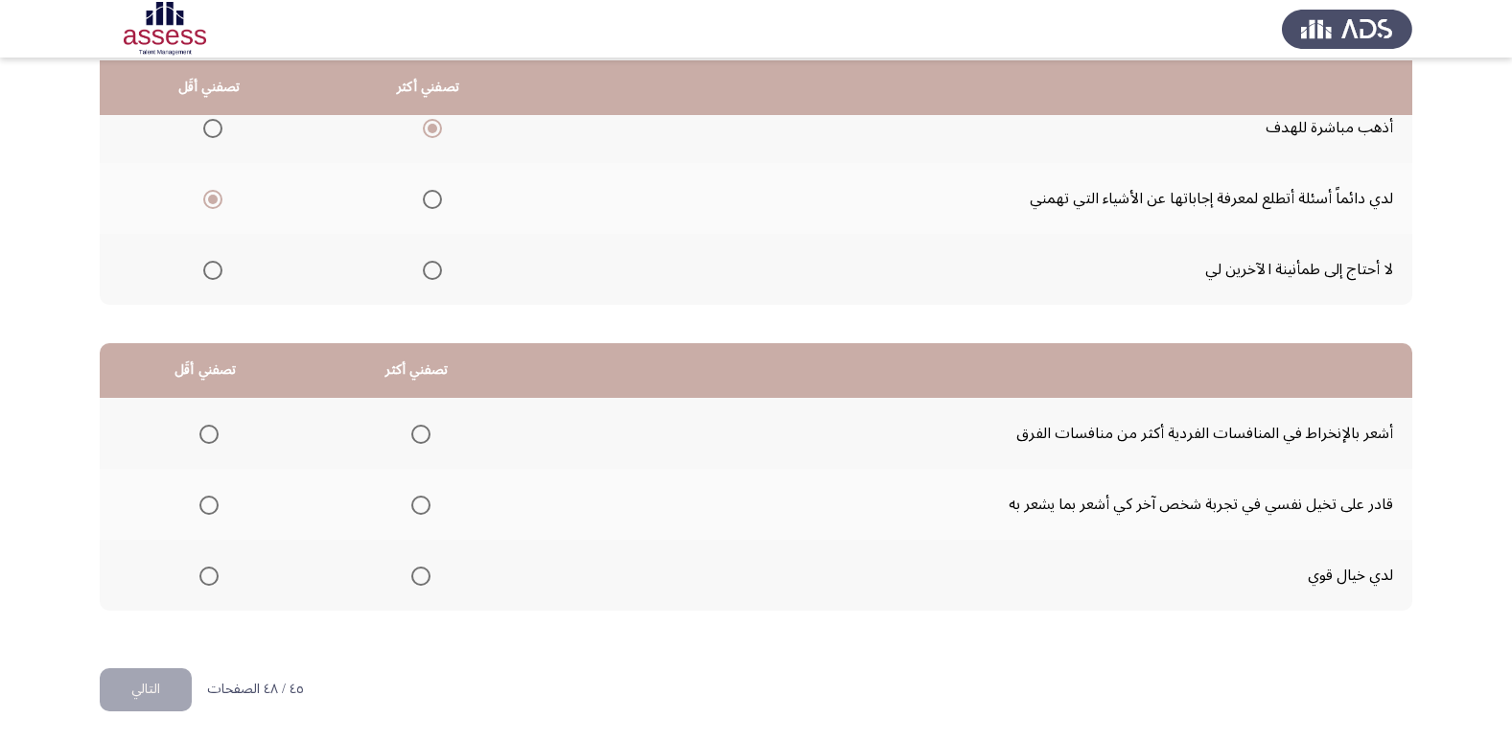
scroll to position [226, 0]
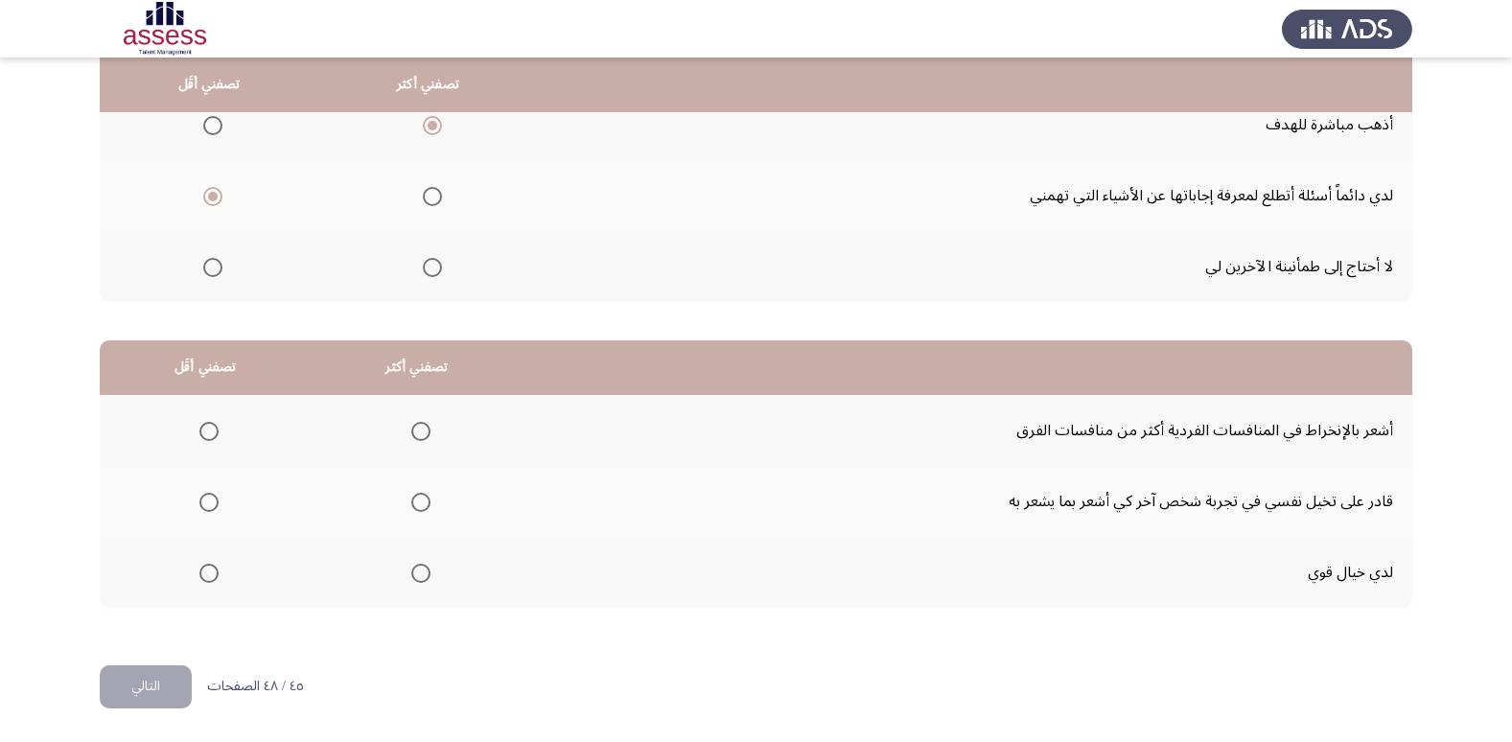
click at [211, 575] on span "Select an option" at bounding box center [208, 573] width 19 height 19
click at [211, 575] on input "Select an option" at bounding box center [208, 573] width 19 height 19
click at [427, 498] on span "Select an option" at bounding box center [420, 502] width 19 height 19
click at [427, 498] on input "Select an option" at bounding box center [420, 502] width 19 height 19
click at [157, 687] on button "التالي" at bounding box center [146, 686] width 92 height 43
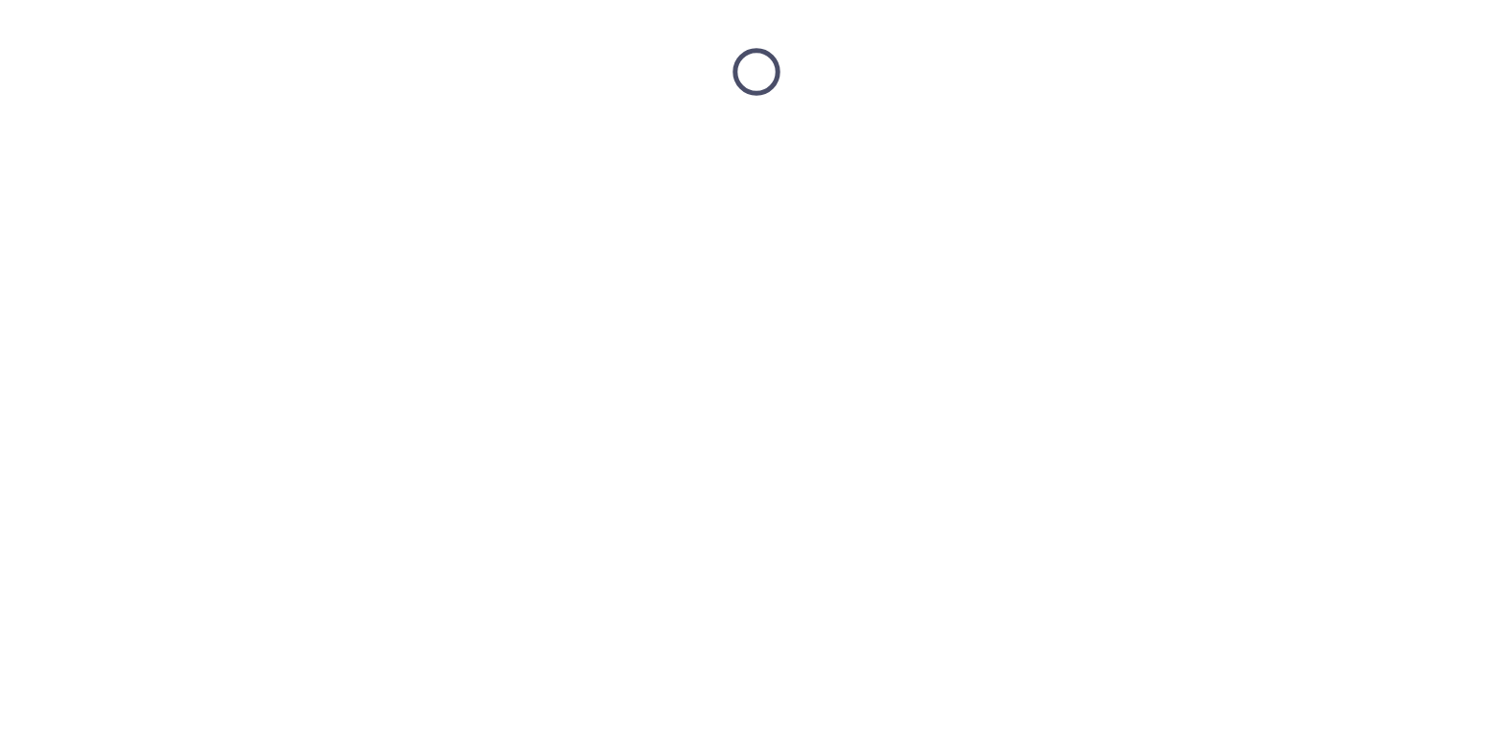
scroll to position [0, 0]
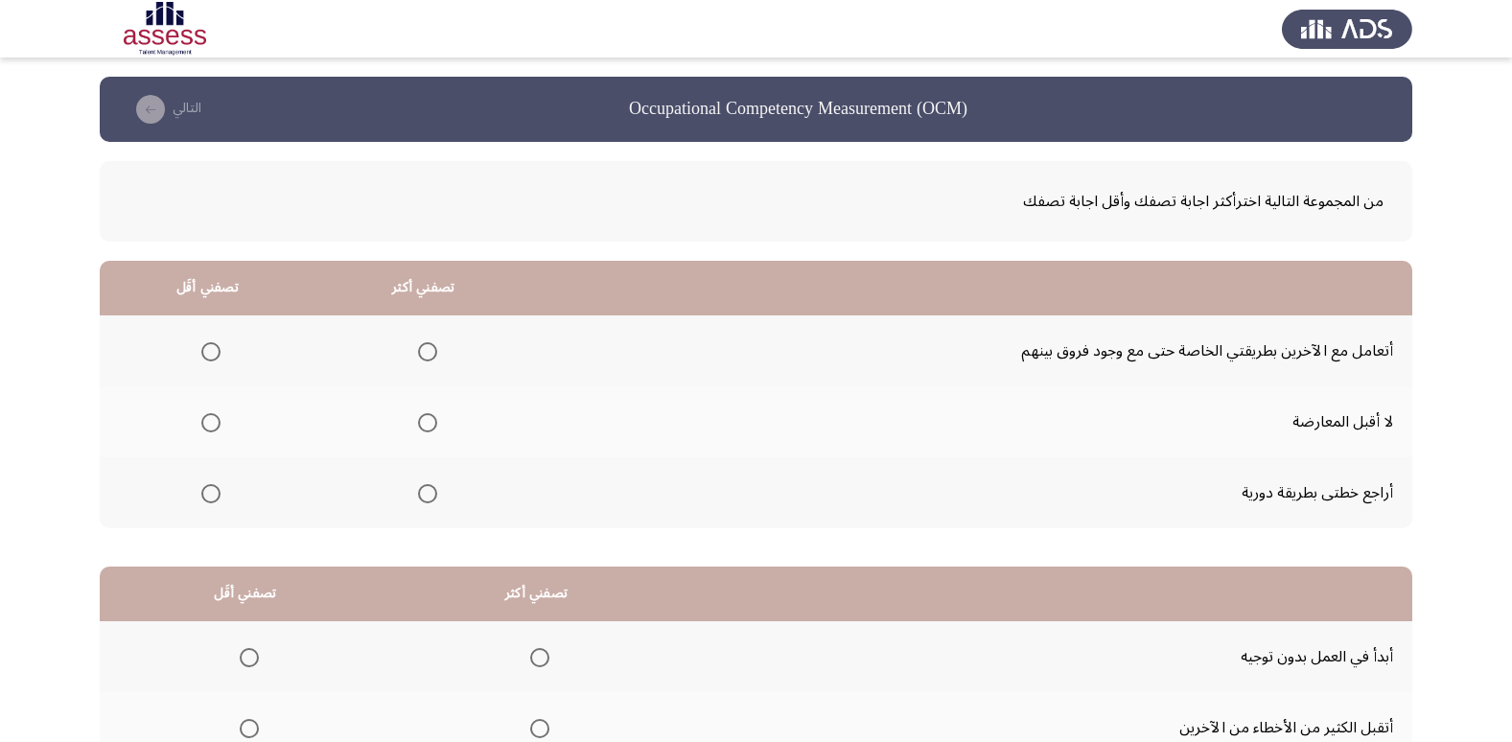
click at [433, 498] on span "Select an option" at bounding box center [427, 493] width 19 height 19
click at [433, 498] on input "Select an option" at bounding box center [427, 493] width 19 height 19
click at [208, 424] on span "Select an option" at bounding box center [210, 422] width 19 height 19
click at [208, 424] on input "Select an option" at bounding box center [210, 422] width 19 height 19
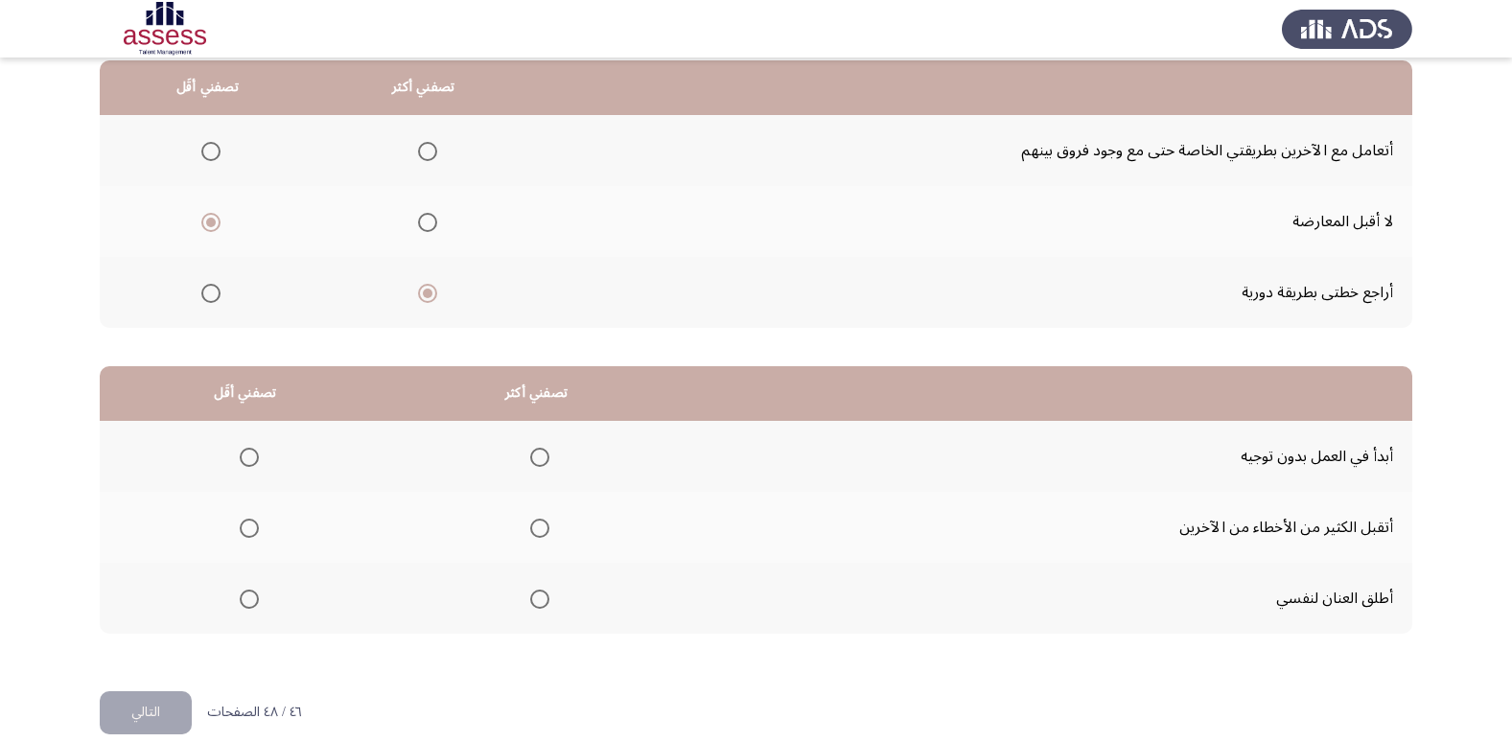
scroll to position [226, 0]
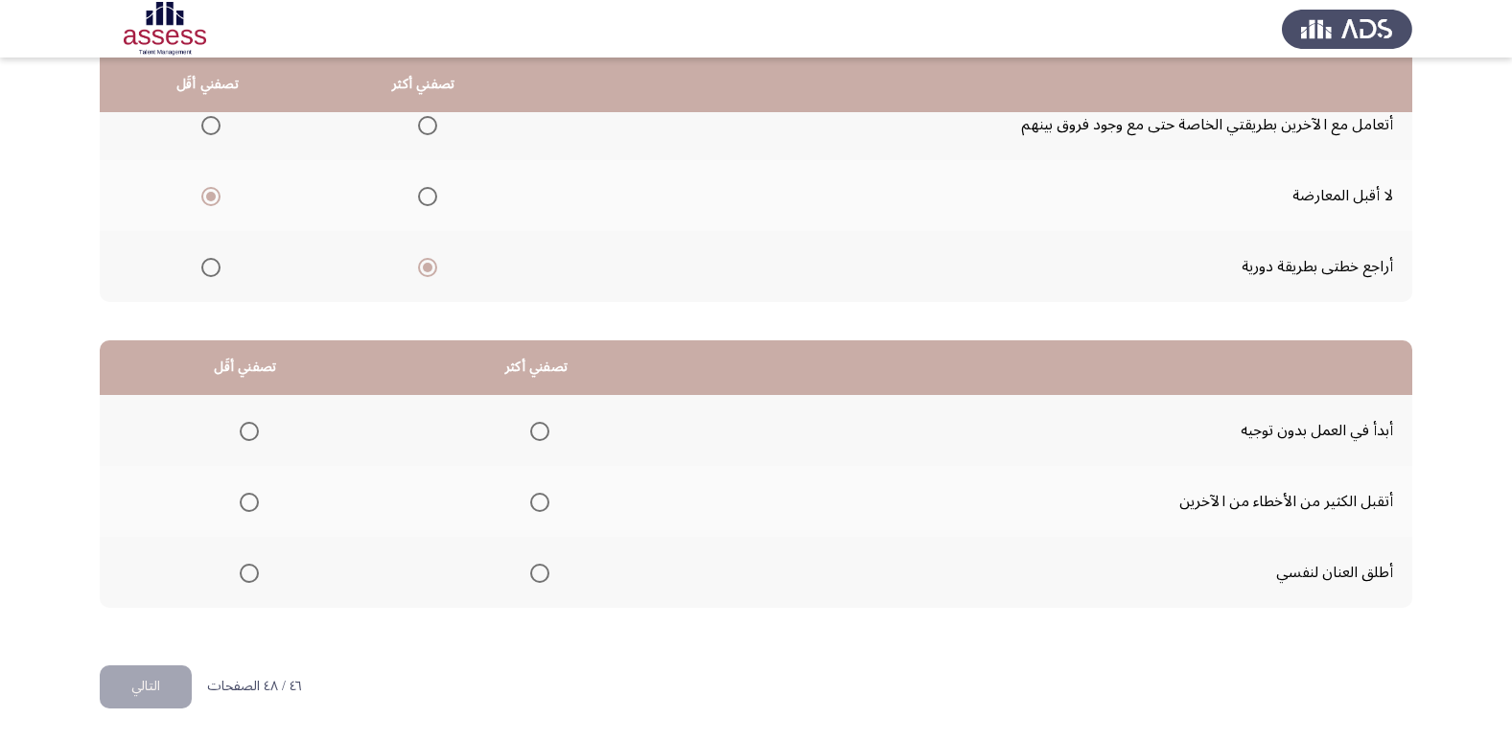
click at [532, 429] on span "Select an option" at bounding box center [539, 431] width 19 height 19
click at [532, 429] on input "Select an option" at bounding box center [539, 431] width 19 height 19
click at [242, 494] on span "Select an option" at bounding box center [249, 502] width 19 height 19
click at [242, 494] on input "Select an option" at bounding box center [249, 502] width 19 height 19
click at [144, 686] on button "التالي" at bounding box center [146, 686] width 92 height 43
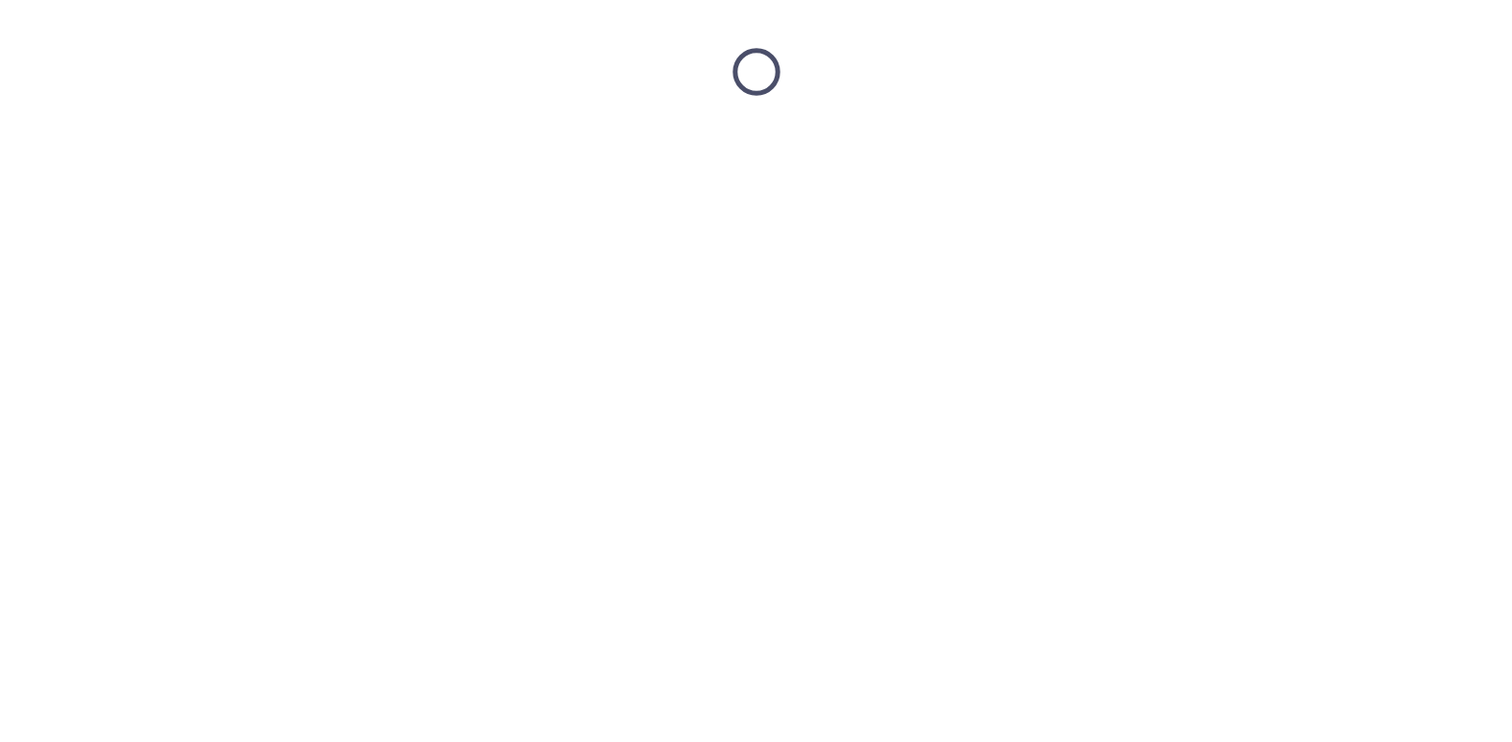
scroll to position [0, 0]
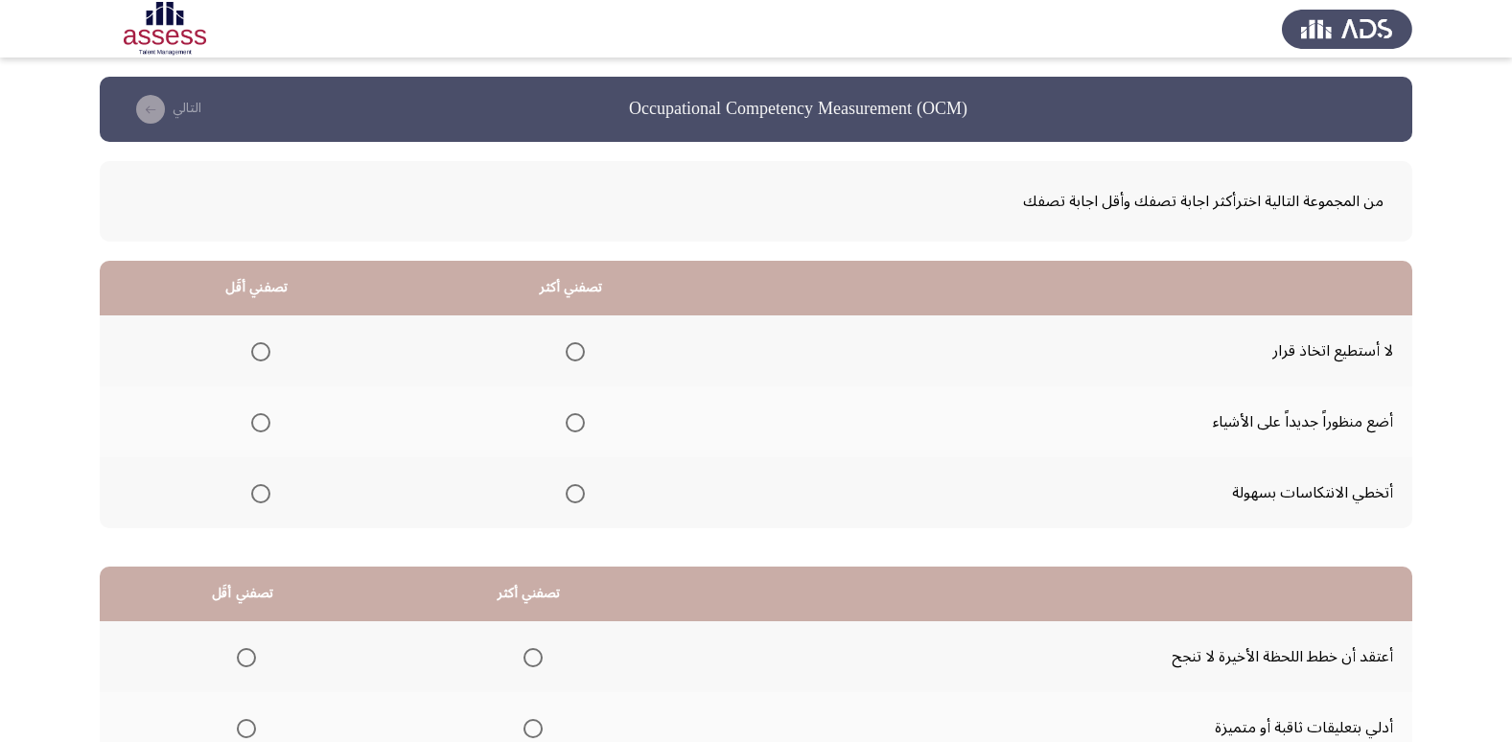
click at [259, 353] on span "Select an option" at bounding box center [260, 351] width 19 height 19
click at [259, 353] on input "Select an option" at bounding box center [260, 351] width 19 height 19
click at [569, 502] on span "Select an option" at bounding box center [575, 493] width 19 height 19
click at [569, 502] on input "Select an option" at bounding box center [575, 493] width 19 height 19
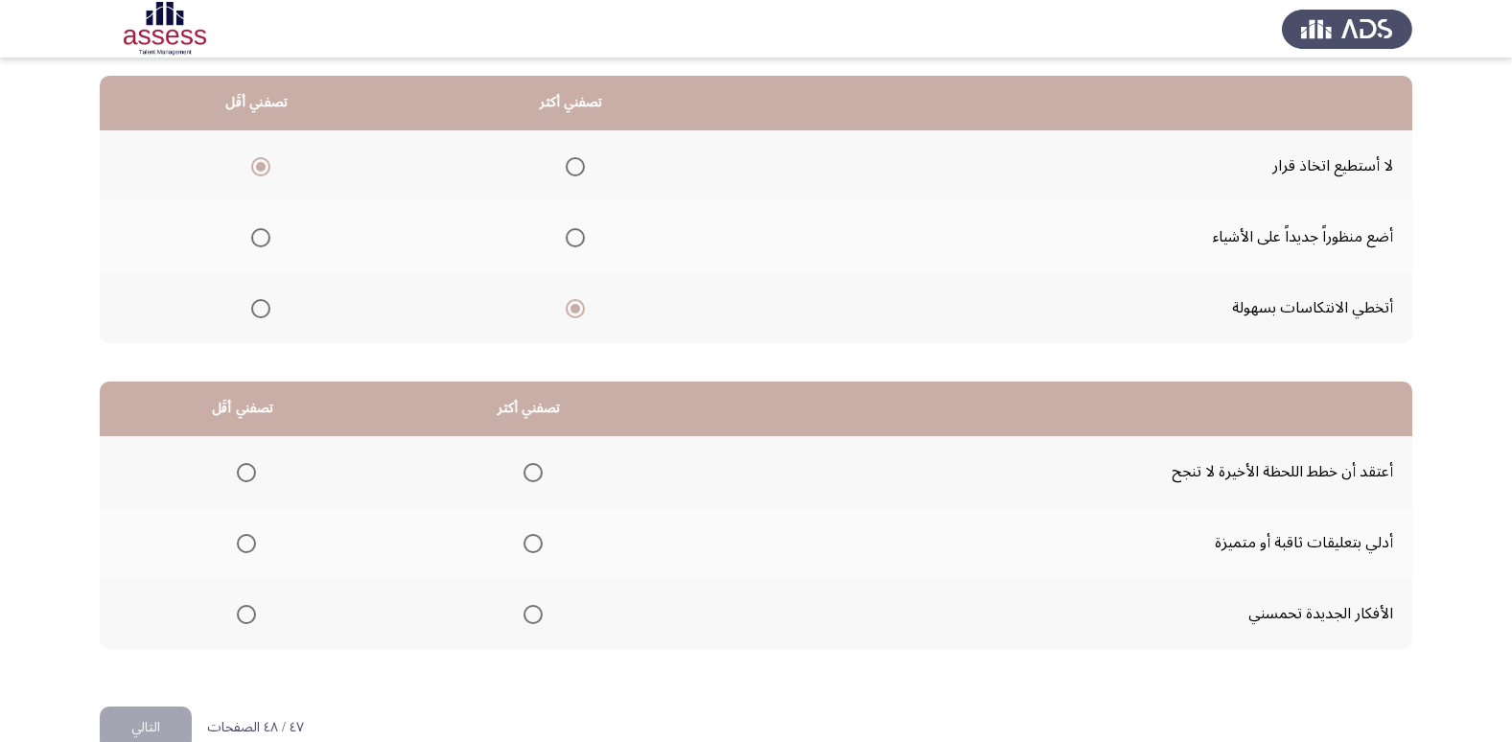
scroll to position [226, 0]
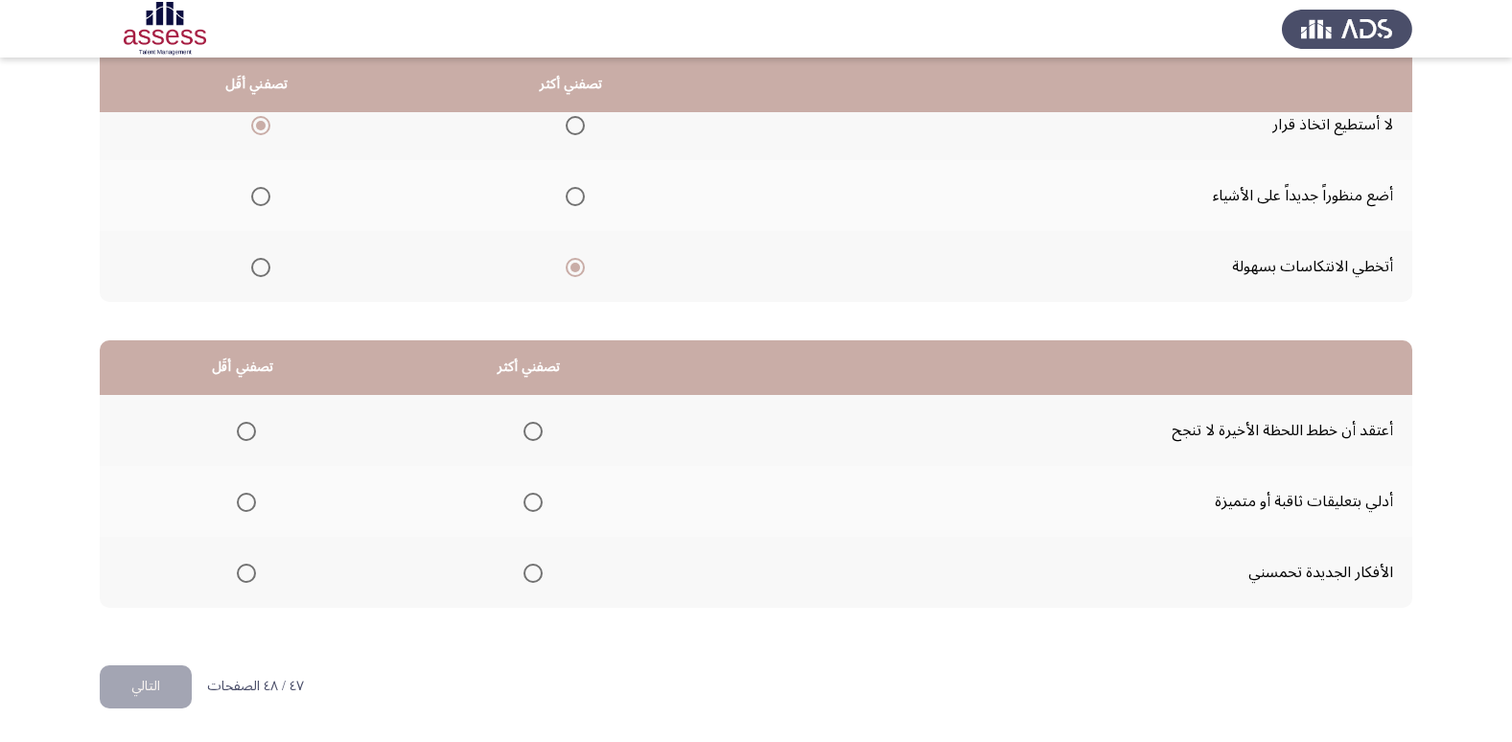
click at [532, 575] on span "Select an option" at bounding box center [532, 573] width 19 height 19
click at [532, 575] on input "Select an option" at bounding box center [532, 573] width 19 height 19
click at [244, 430] on span "Select an option" at bounding box center [246, 431] width 19 height 19
click at [244, 430] on input "Select an option" at bounding box center [246, 431] width 19 height 19
click at [139, 690] on button "التالي" at bounding box center [146, 686] width 92 height 43
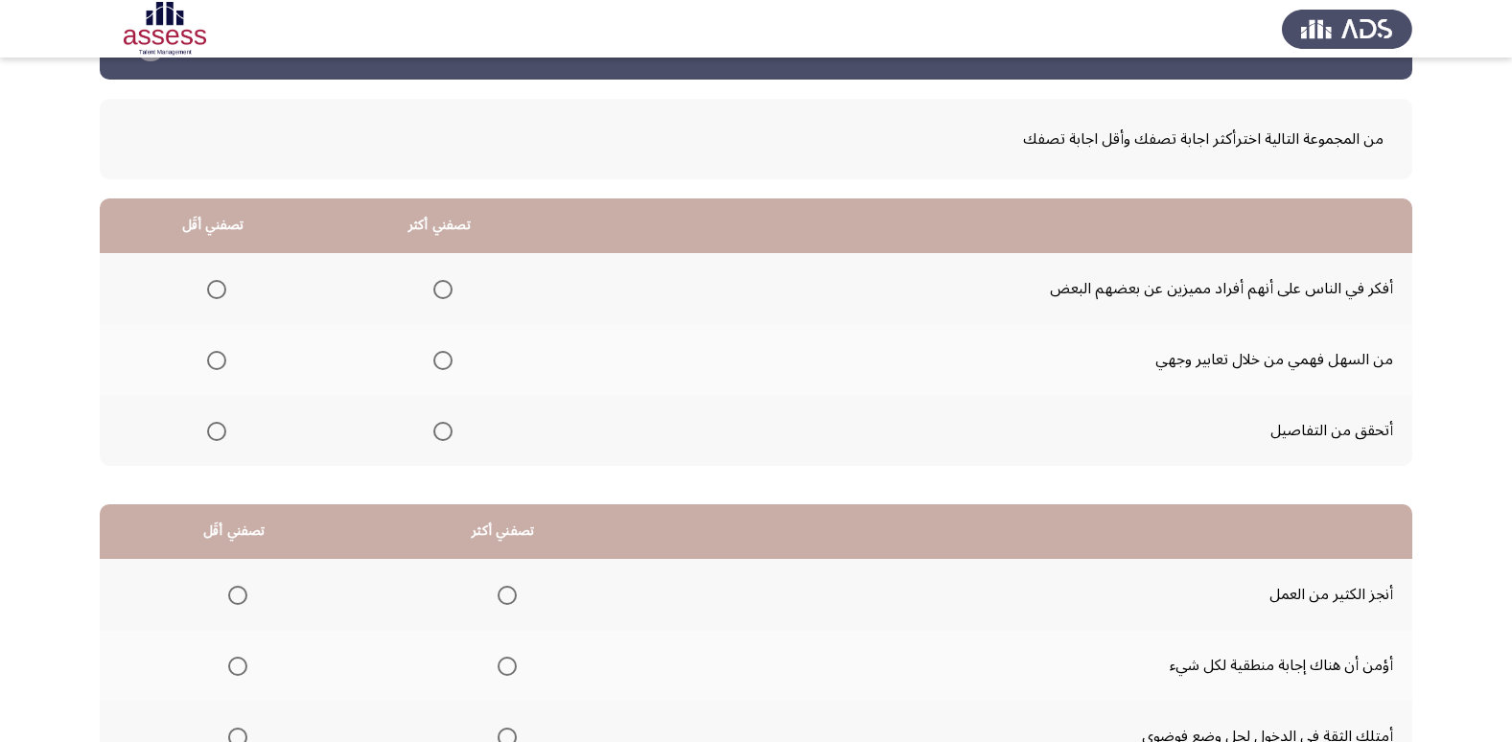
scroll to position [96, 0]
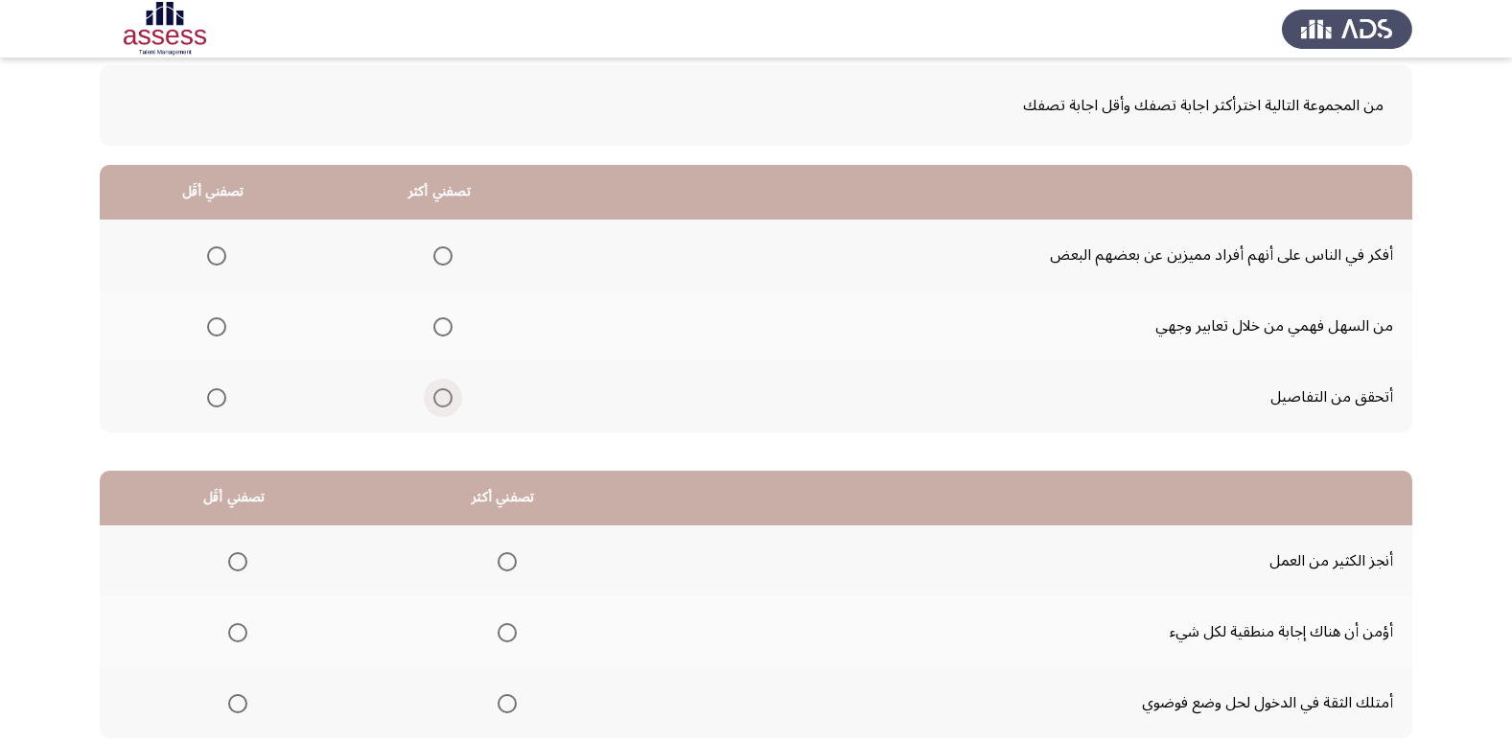
click at [442, 395] on span "Select an option" at bounding box center [442, 397] width 19 height 19
click at [442, 395] on input "Select an option" at bounding box center [442, 397] width 19 height 19
click at [219, 323] on span "Select an option" at bounding box center [216, 326] width 19 height 19
click at [219, 323] on input "Select an option" at bounding box center [216, 326] width 19 height 19
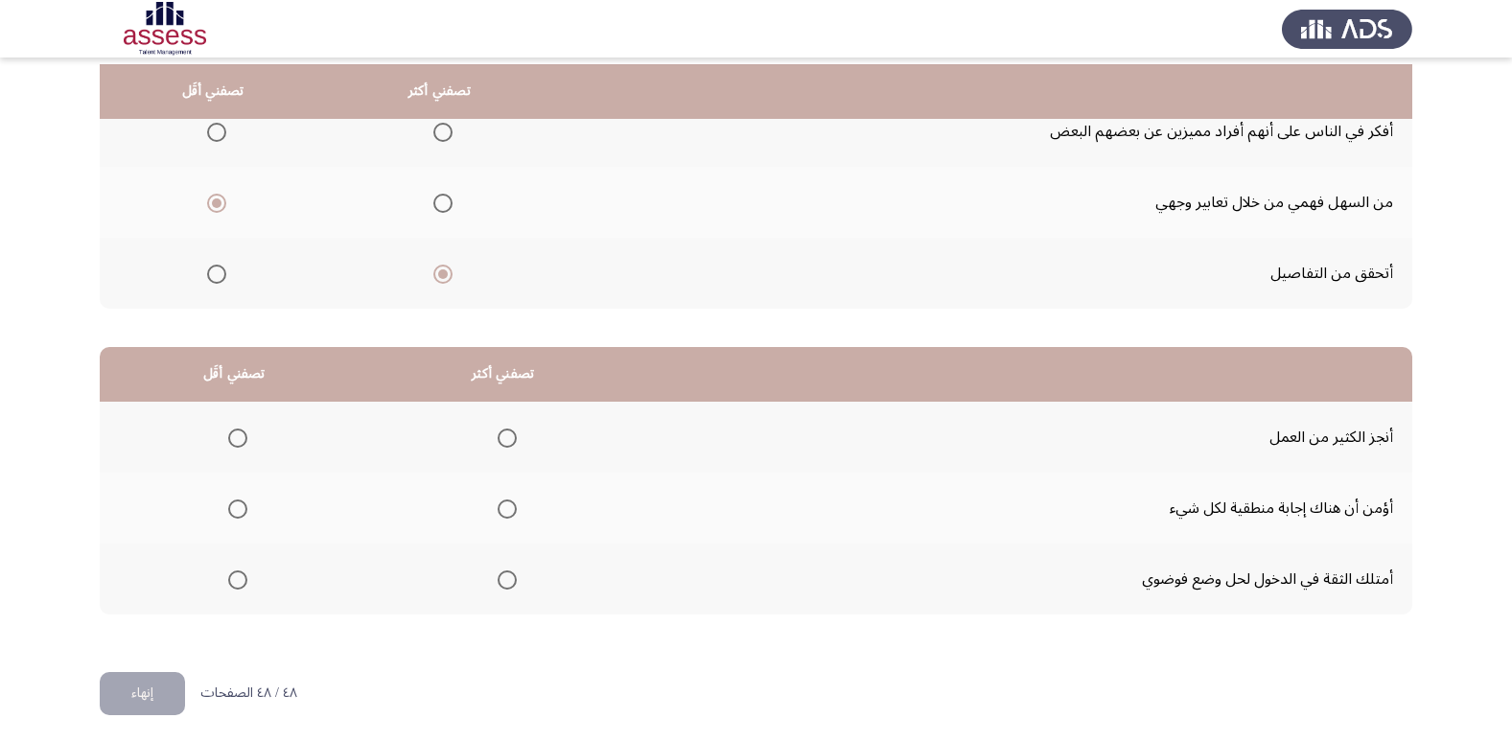
scroll to position [226, 0]
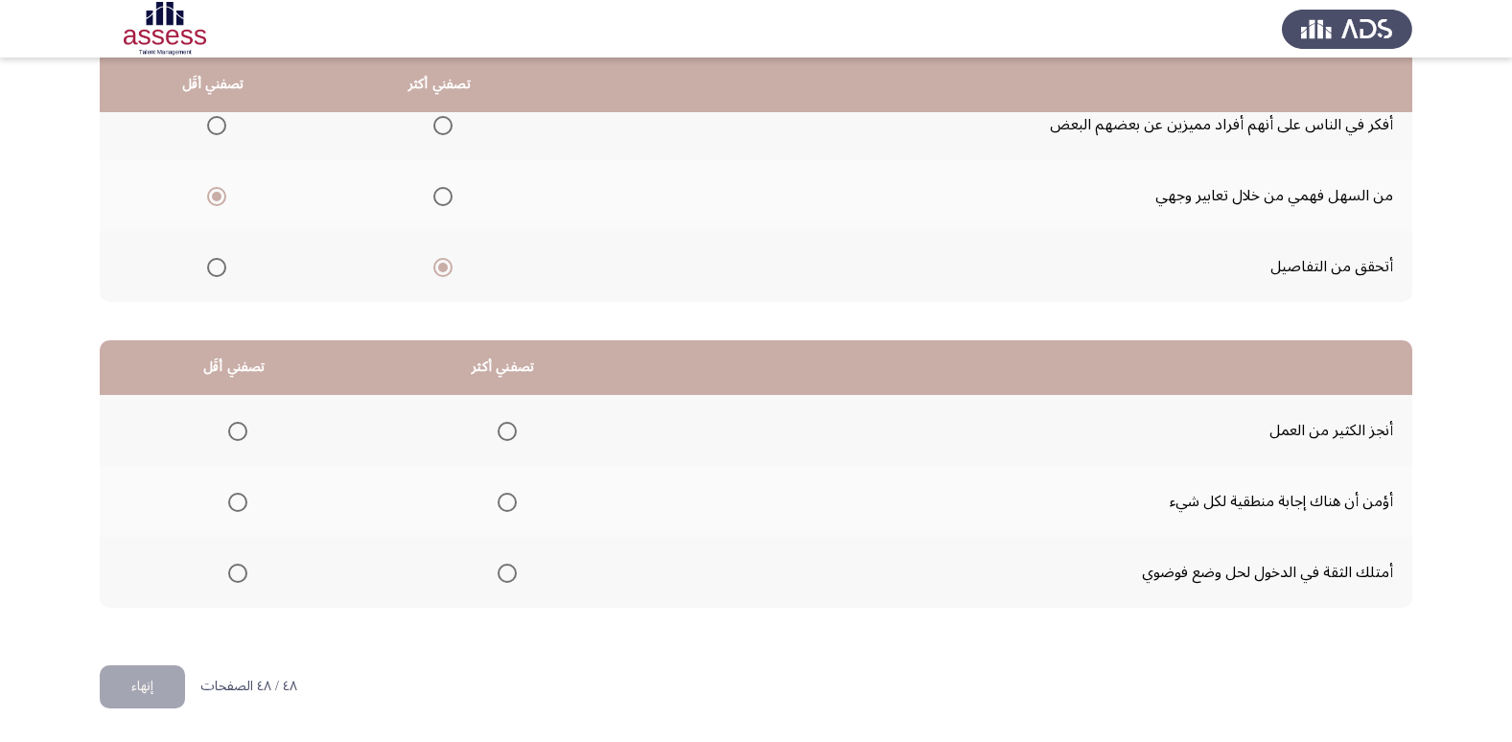
click at [498, 421] on mat-radio-button "Select an option" at bounding box center [503, 431] width 27 height 20
click at [498, 570] on span "Select an option" at bounding box center [507, 573] width 19 height 19
click at [498, 570] on input "Select an option" at bounding box center [507, 573] width 19 height 19
click at [239, 509] on span "Select an option" at bounding box center [237, 502] width 19 height 19
click at [239, 509] on input "Select an option" at bounding box center [237, 502] width 19 height 19
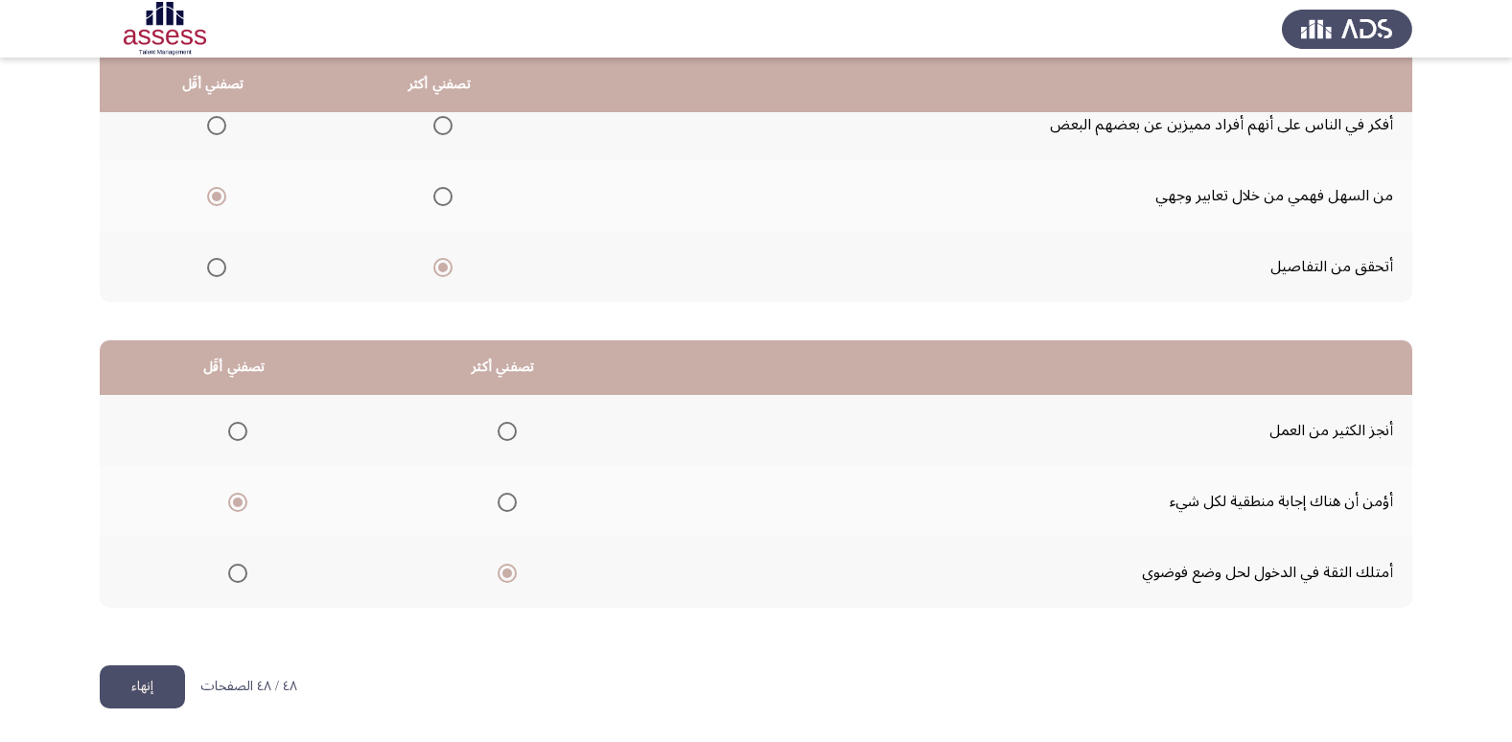
click at [157, 680] on button "إنهاء" at bounding box center [142, 686] width 85 height 43
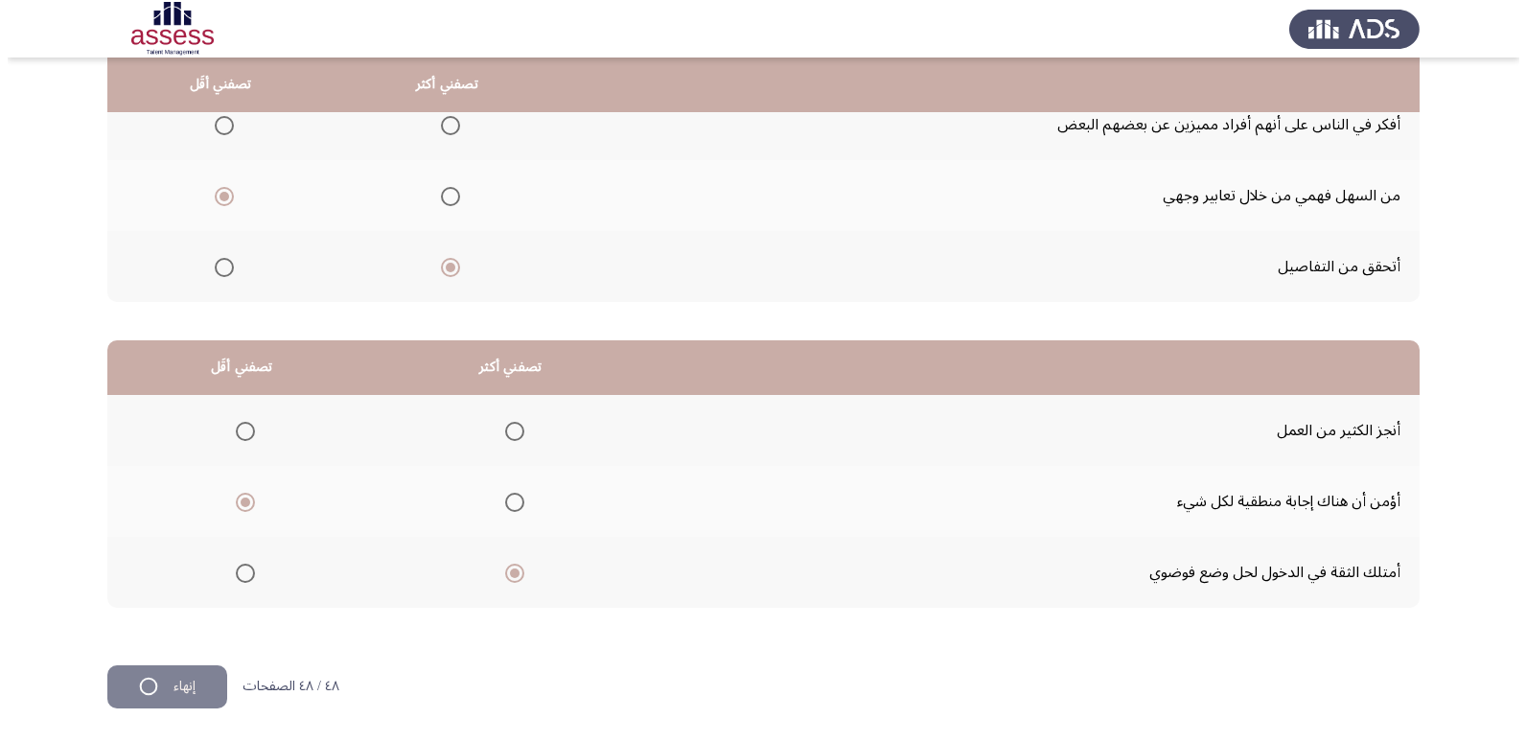
scroll to position [0, 0]
